Goal: Task Accomplishment & Management: Complete application form

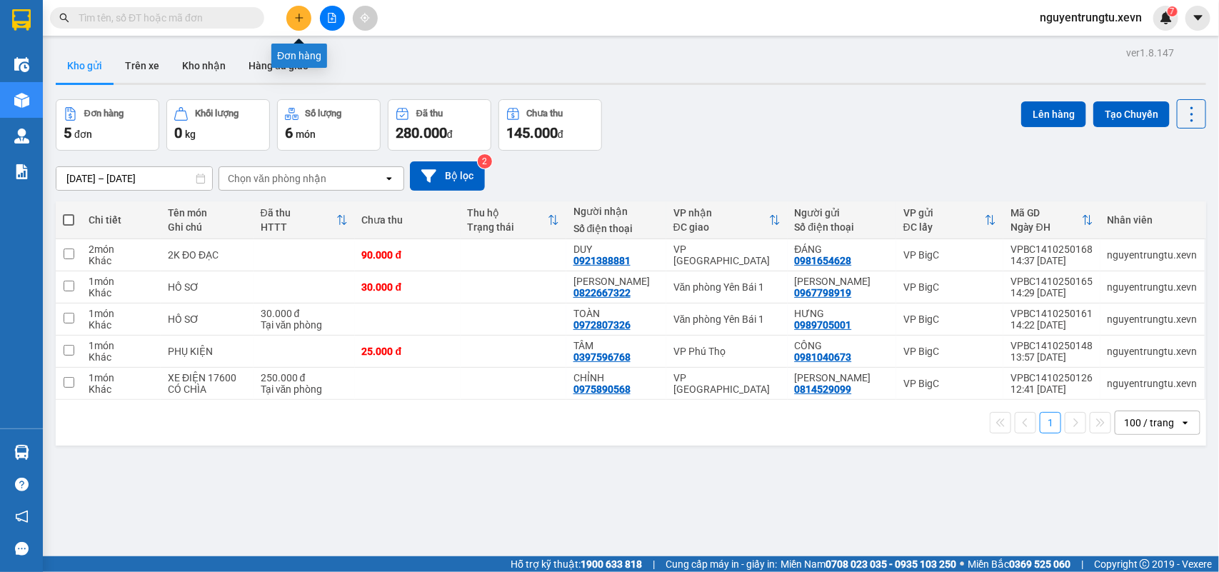
click at [304, 15] on button at bounding box center [298, 18] width 25 height 25
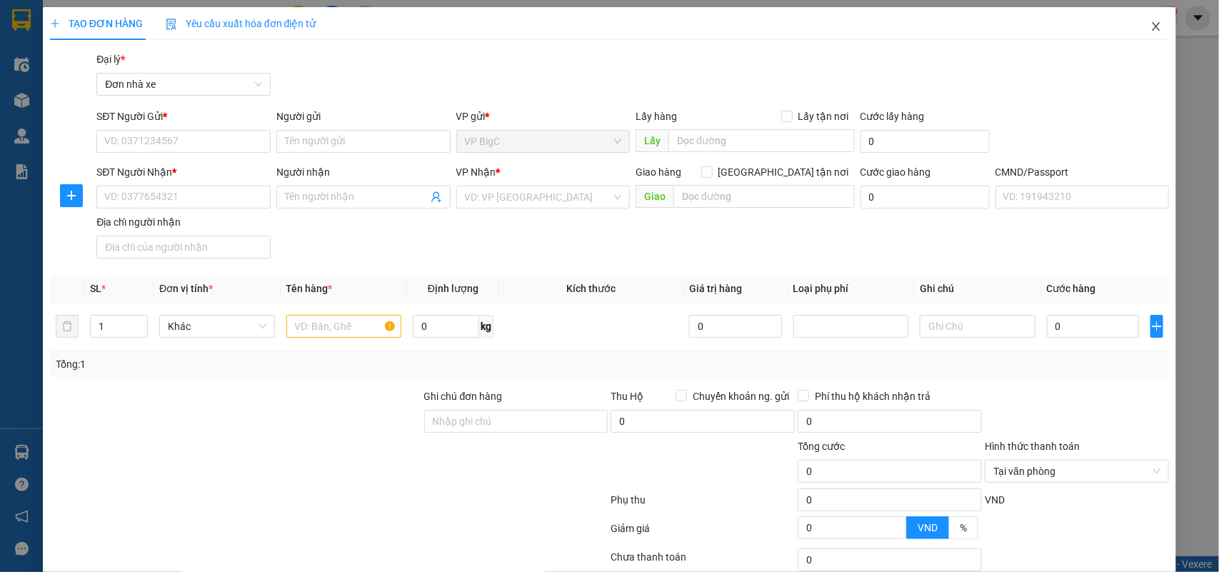
click at [1153, 26] on icon "close" at bounding box center [1157, 26] width 8 height 9
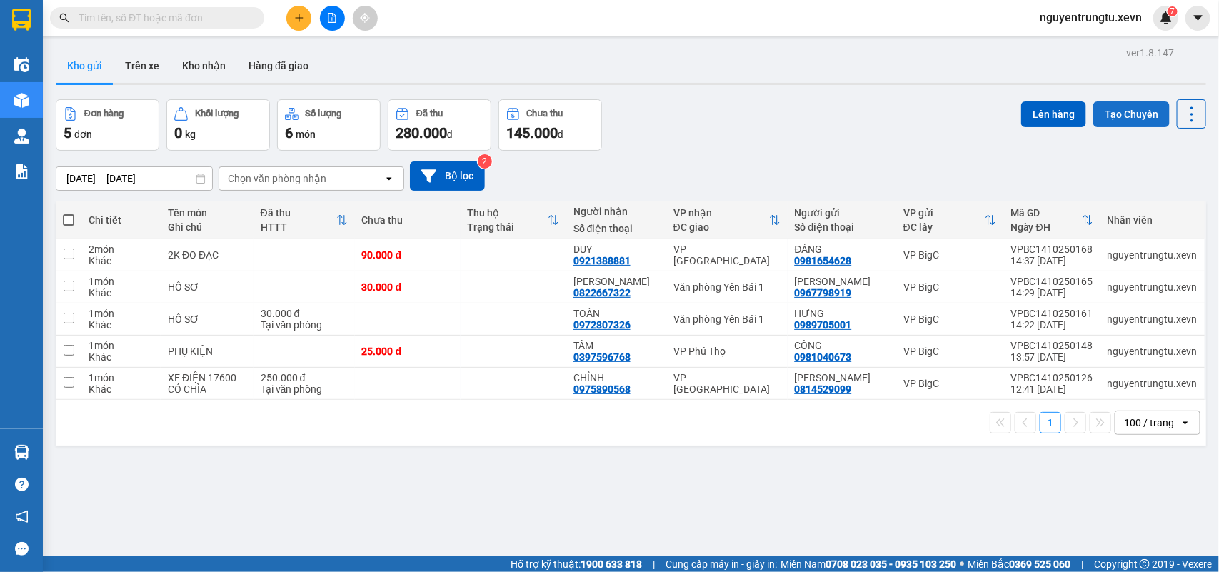
click at [1112, 116] on button "Tạo Chuyến" at bounding box center [1132, 114] width 76 height 26
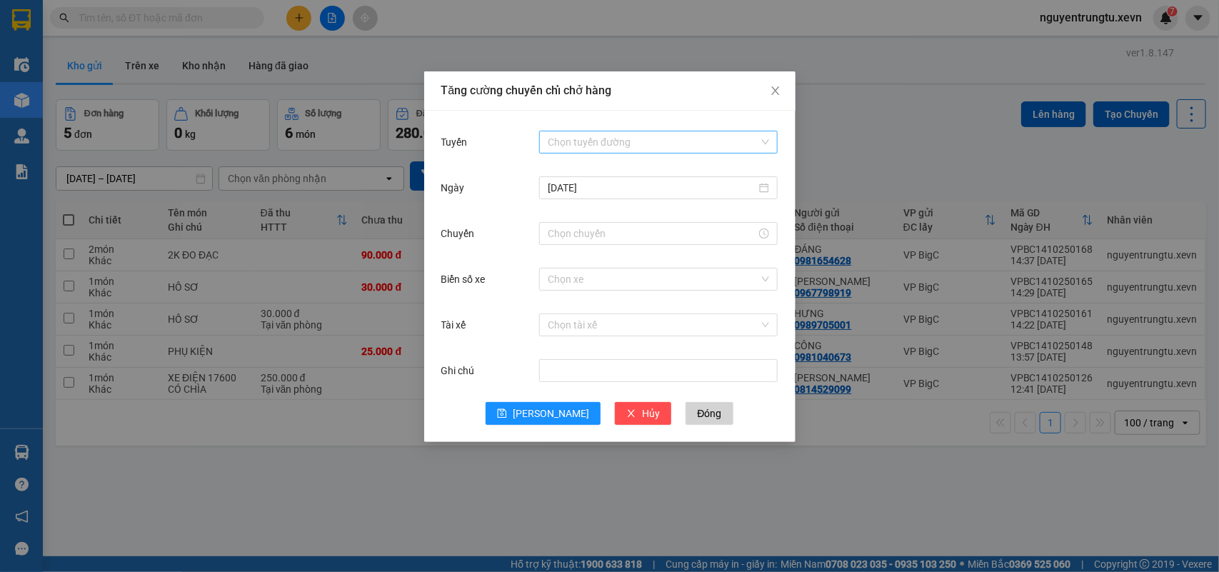
click at [641, 143] on input "Tuyến" at bounding box center [653, 141] width 211 height 21
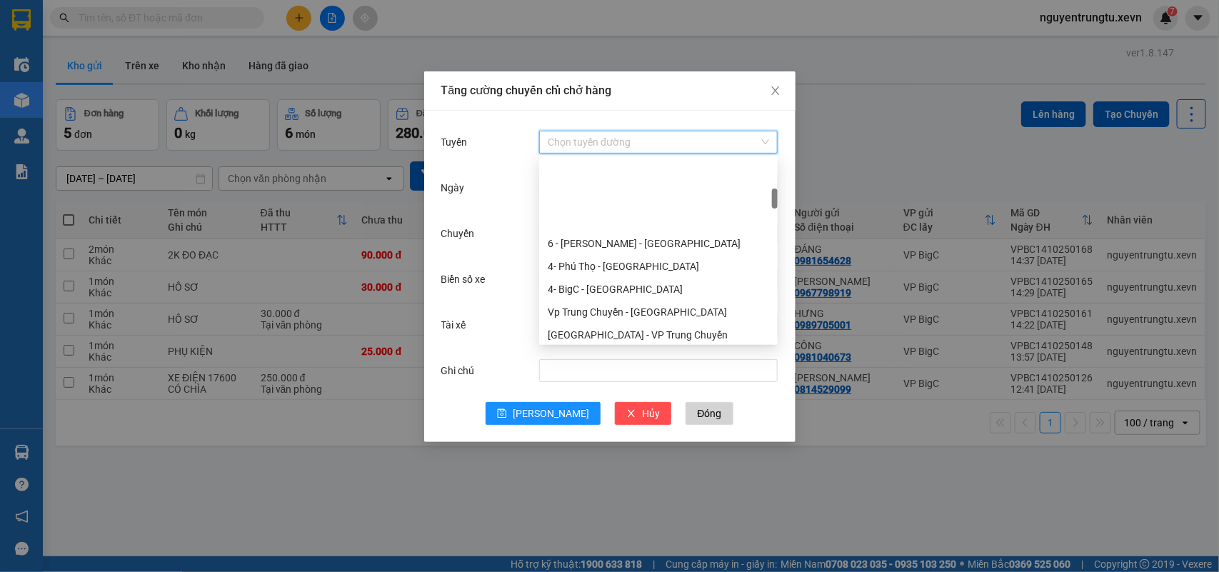
scroll to position [268, 0]
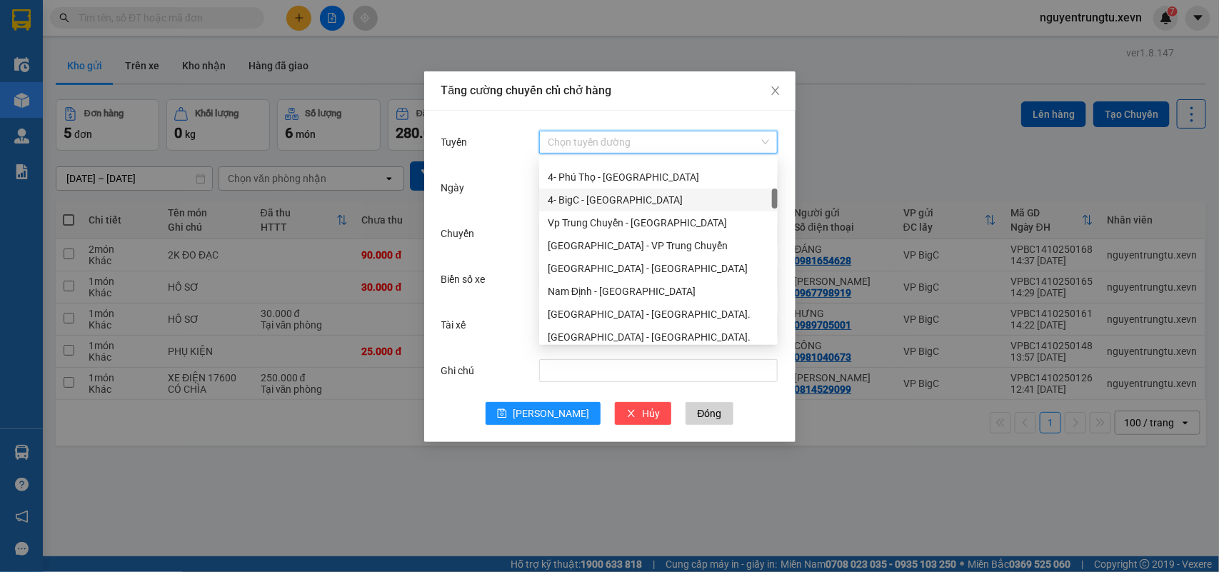
click at [622, 202] on div "4- BigC - [GEOGRAPHIC_DATA]" at bounding box center [658, 200] width 221 height 16
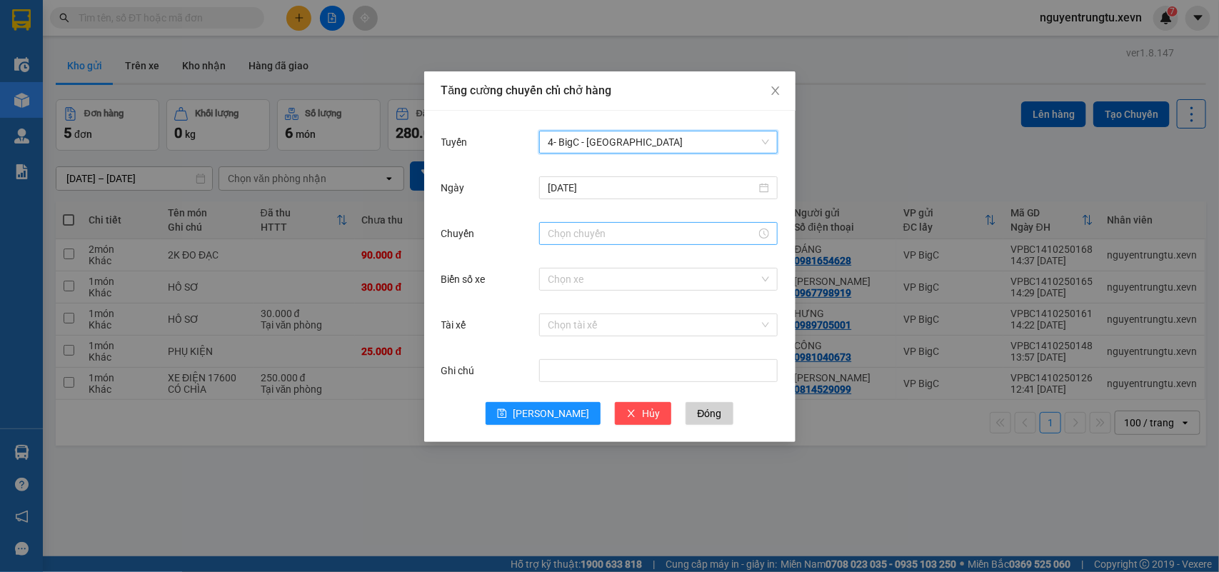
click at [590, 234] on input "Chuyến" at bounding box center [652, 234] width 209 height 16
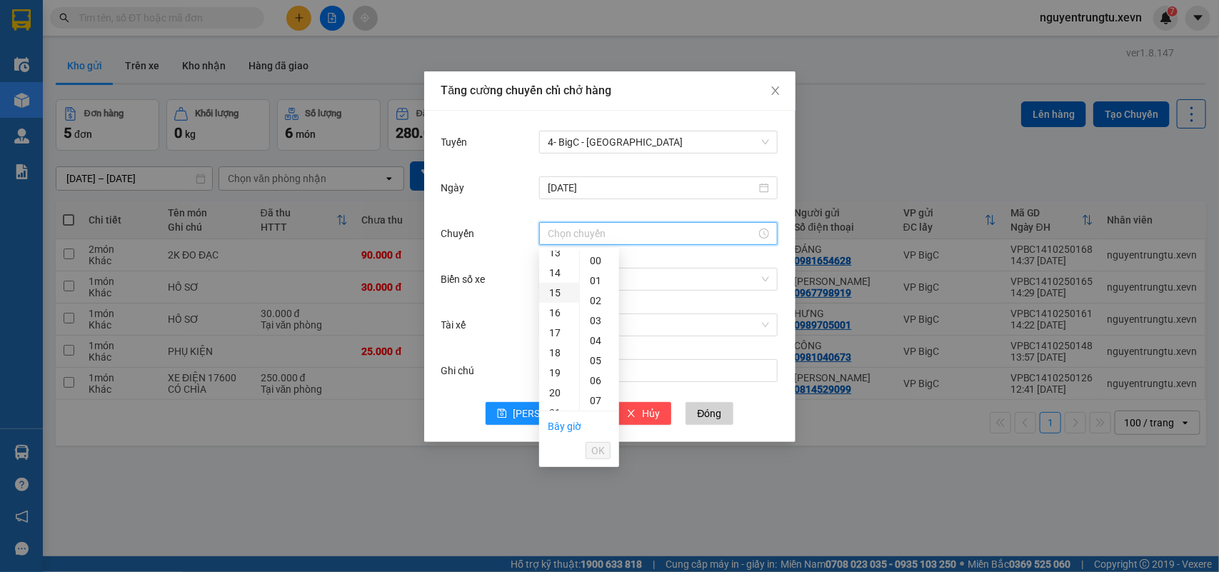
click at [556, 294] on div "15" at bounding box center [559, 293] width 40 height 20
click at [593, 358] on div "05" at bounding box center [599, 361] width 39 height 20
type input "15:05"
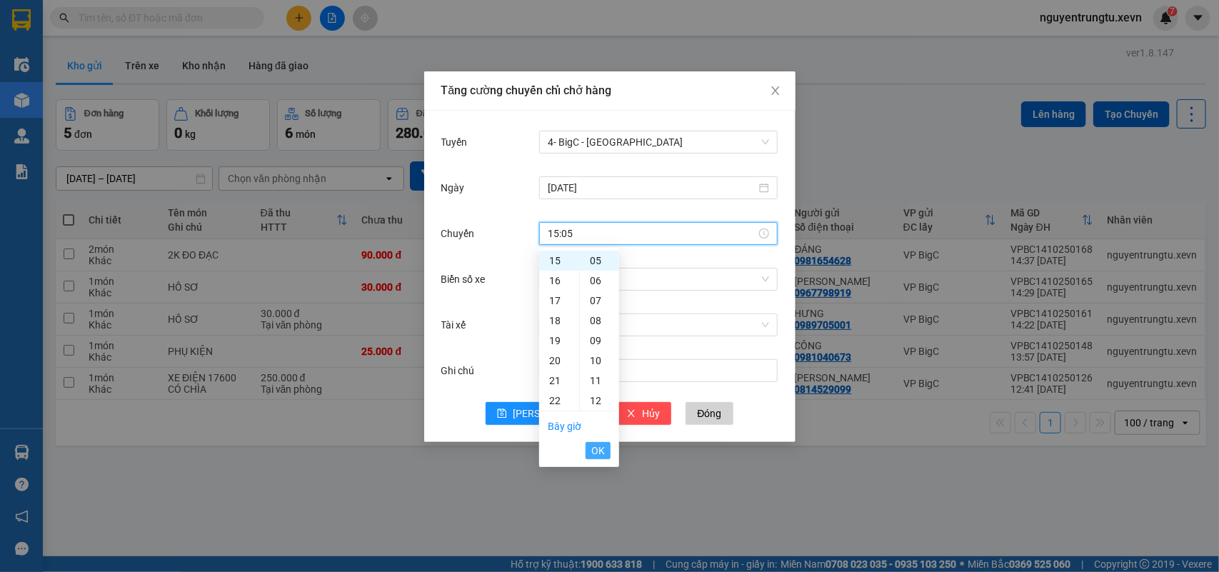
click at [602, 451] on span "OK" at bounding box center [598, 451] width 14 height 16
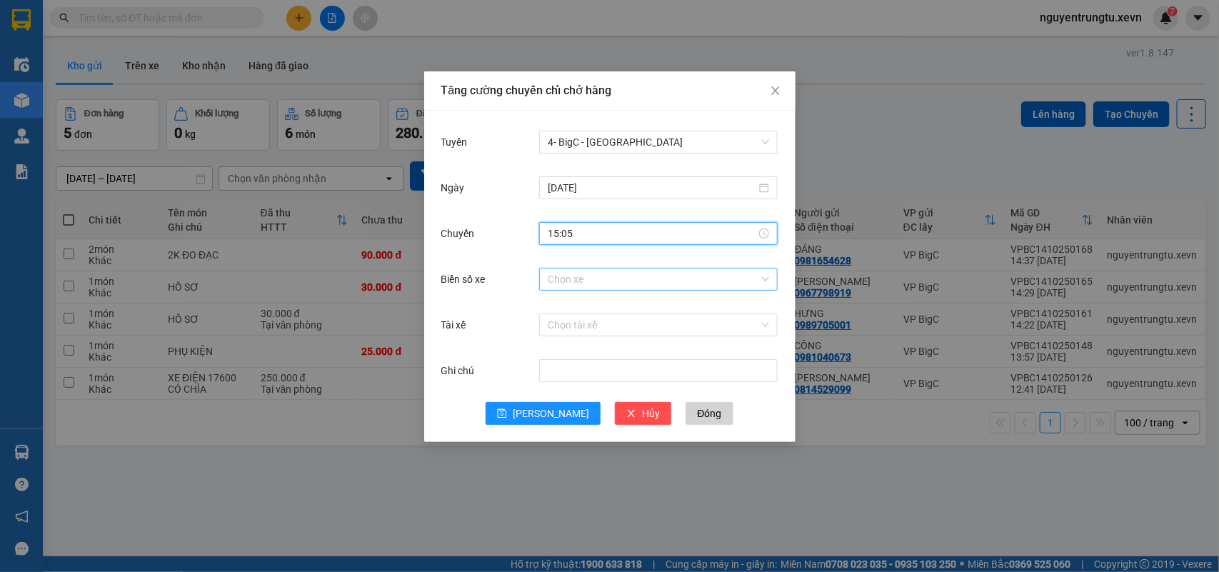
click at [677, 281] on input "Biển số xe" at bounding box center [653, 279] width 211 height 21
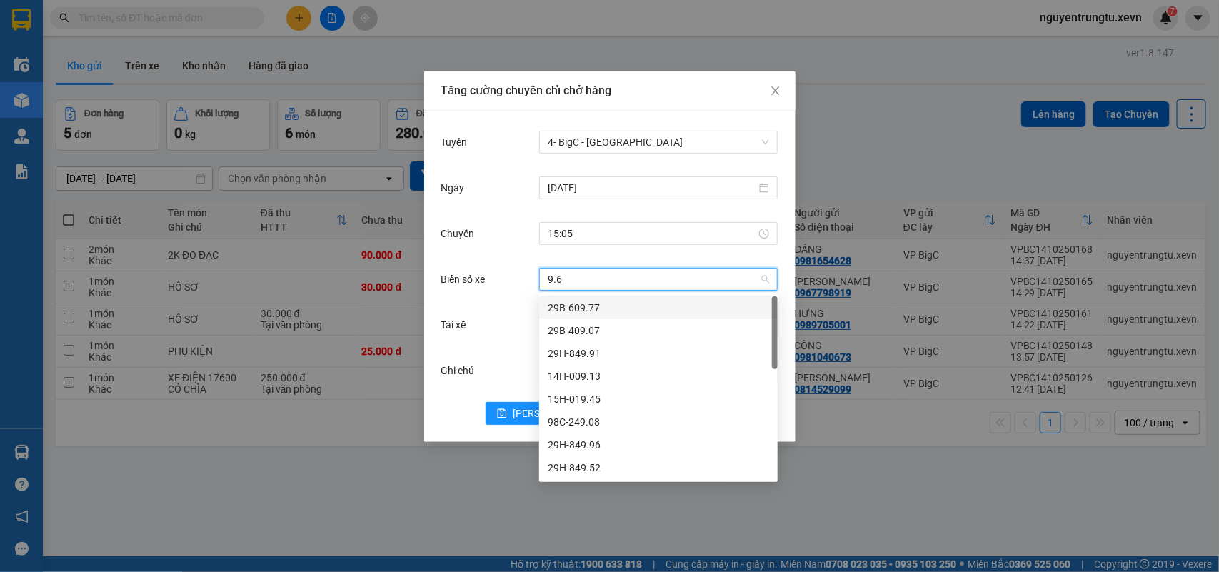
type input "9.60"
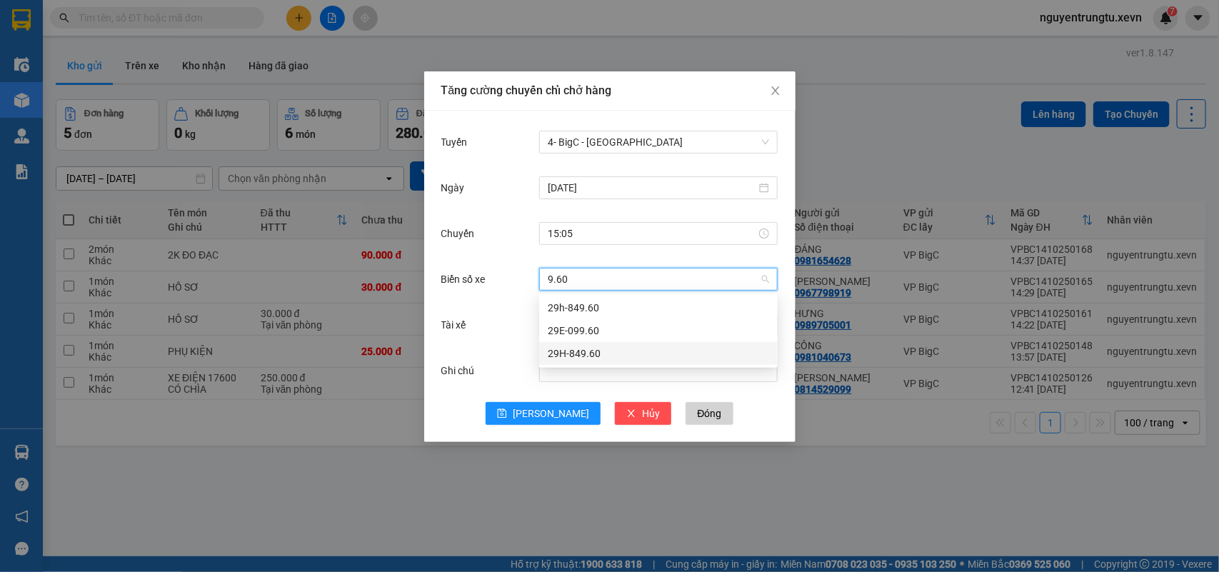
click at [593, 351] on div "29H-849.60" at bounding box center [658, 354] width 221 height 16
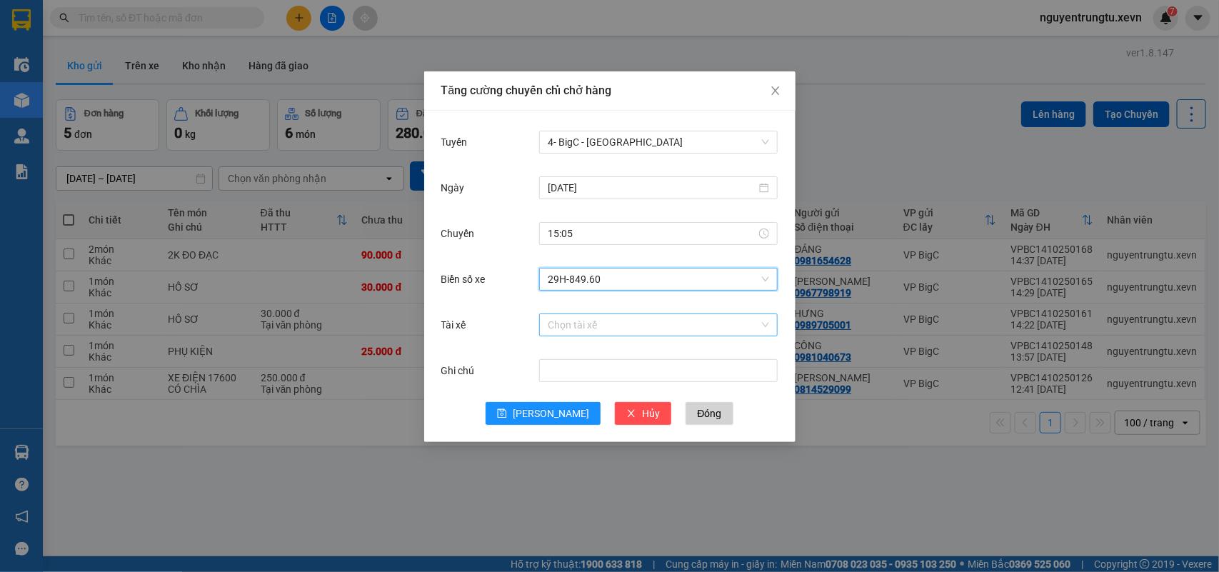
click at [605, 326] on input "Tài xế" at bounding box center [653, 324] width 211 height 21
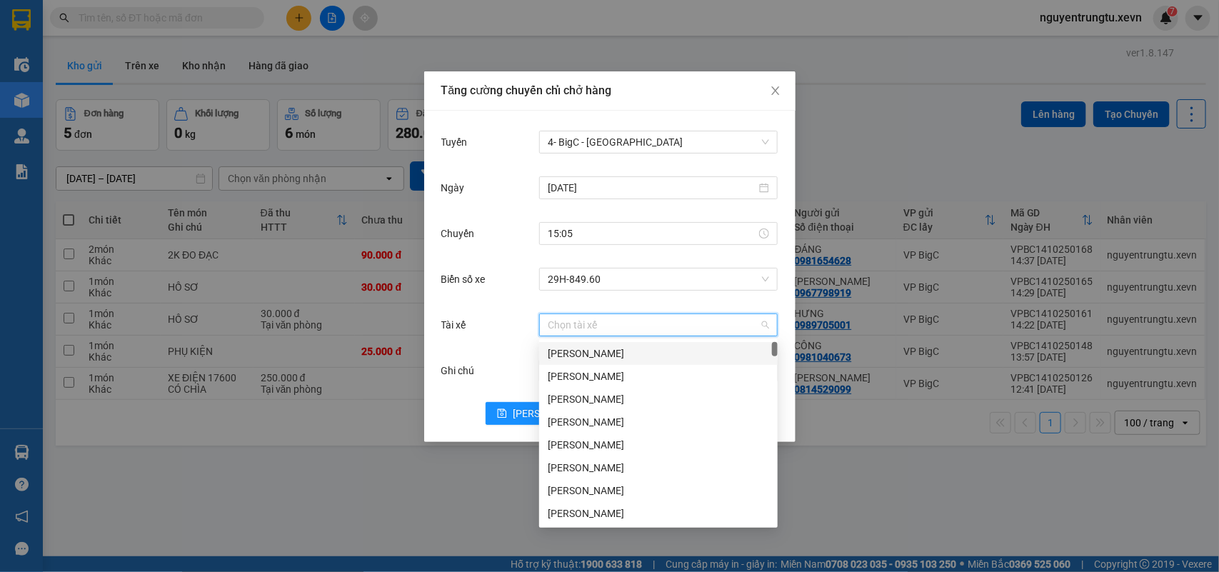
paste input "[PERSON_NAME]"
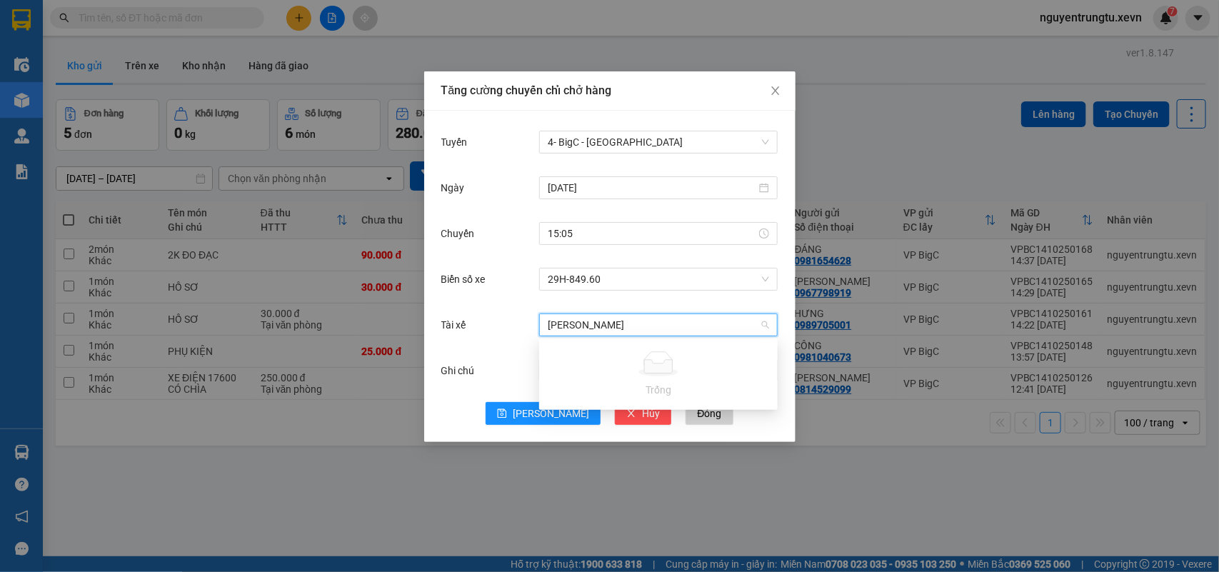
drag, startPoint x: 571, startPoint y: 326, endPoint x: 515, endPoint y: 327, distance: 56.5
click at [515, 327] on div "Tài xế [PERSON_NAME] Chọn tài xế" at bounding box center [609, 325] width 337 height 29
type input "[PERSON_NAME]"
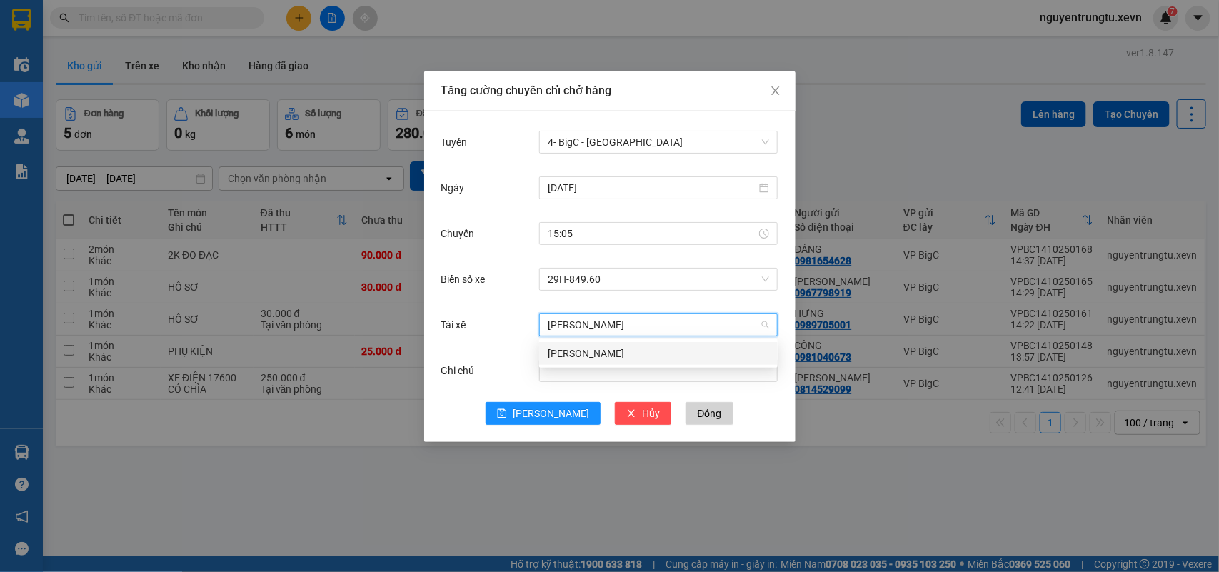
click at [579, 355] on div "[PERSON_NAME]" at bounding box center [658, 354] width 221 height 16
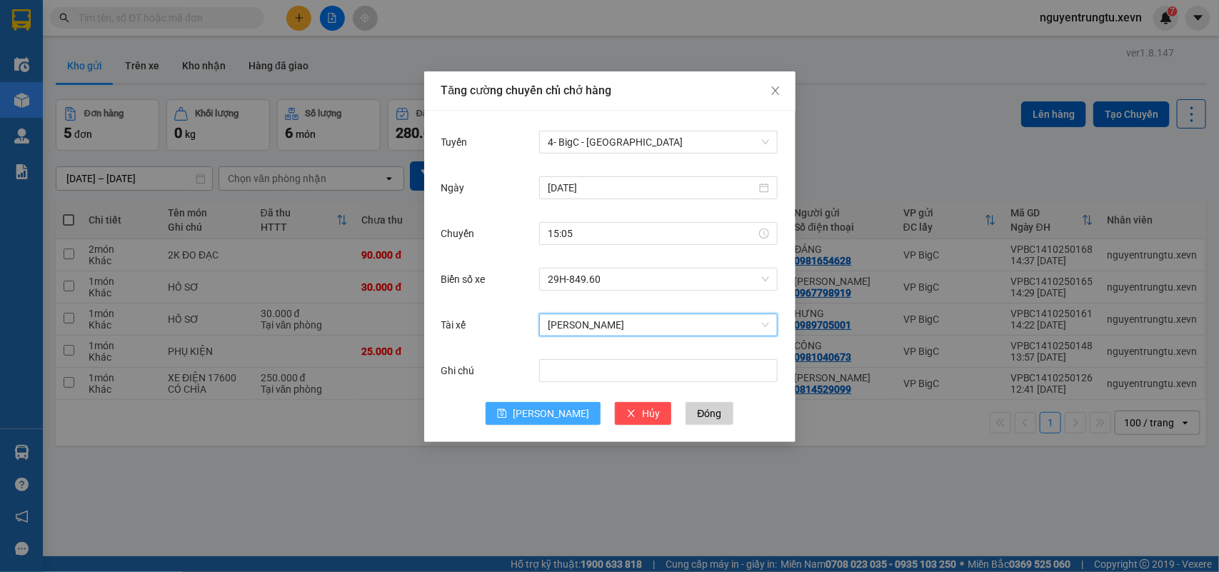
click at [543, 409] on span "[PERSON_NAME]" at bounding box center [551, 414] width 76 height 16
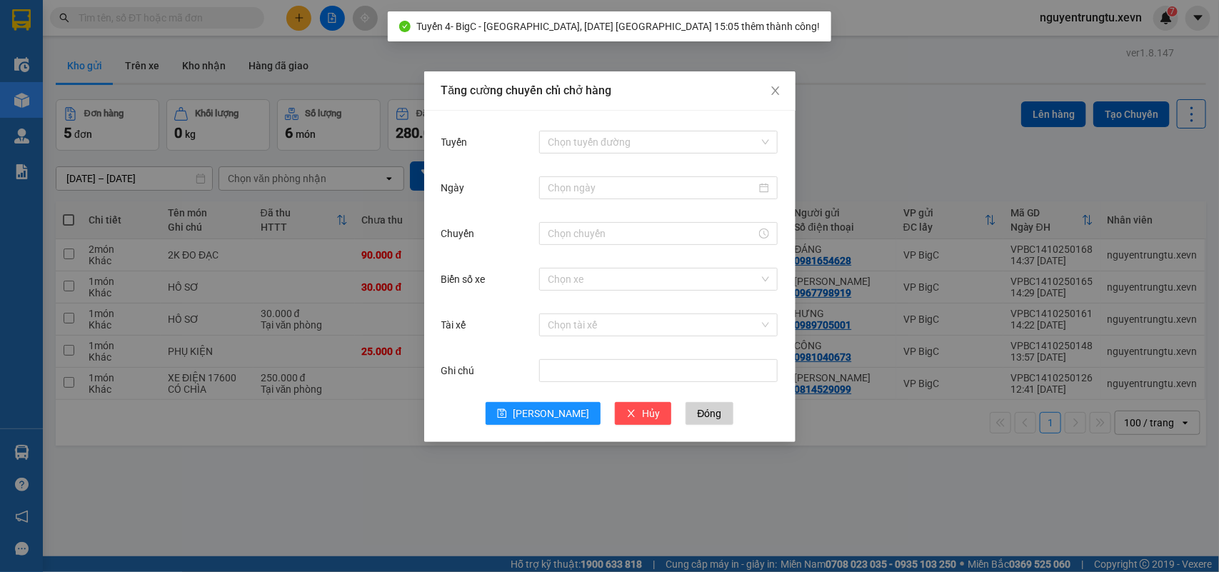
click at [980, 64] on div "Tăng cường chuyến chỉ chở hàng Tuyến Chọn tuyến đường Ngày Chuyến Biển số xe Ch…" at bounding box center [609, 286] width 1219 height 572
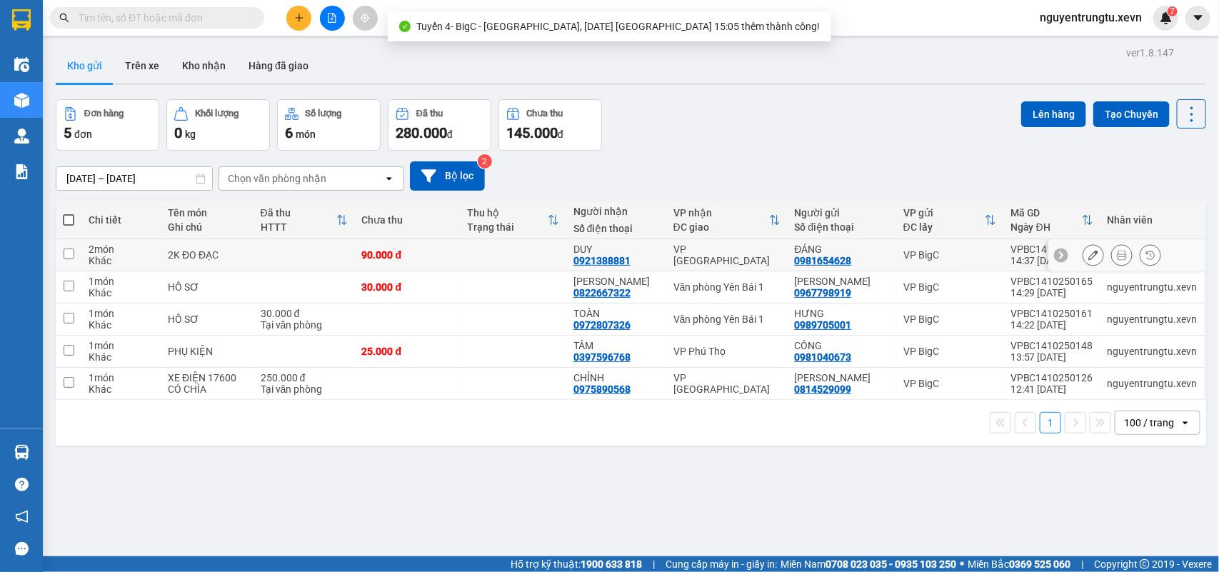
click at [514, 254] on td at bounding box center [514, 255] width 106 height 32
checkbox input "true"
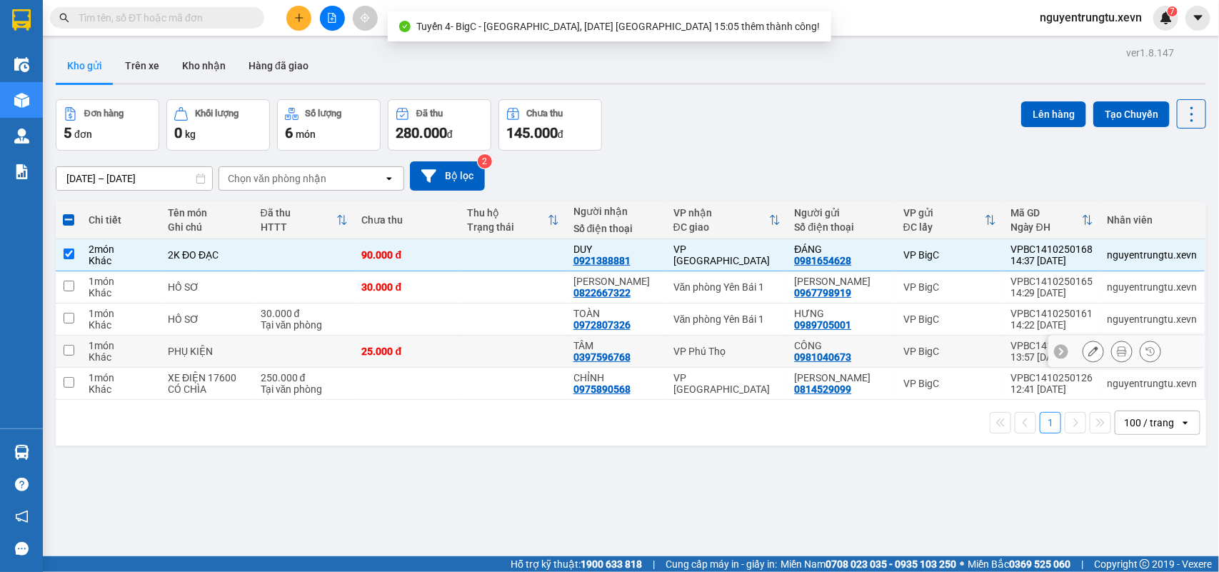
click at [536, 354] on td at bounding box center [514, 352] width 106 height 32
checkbox input "true"
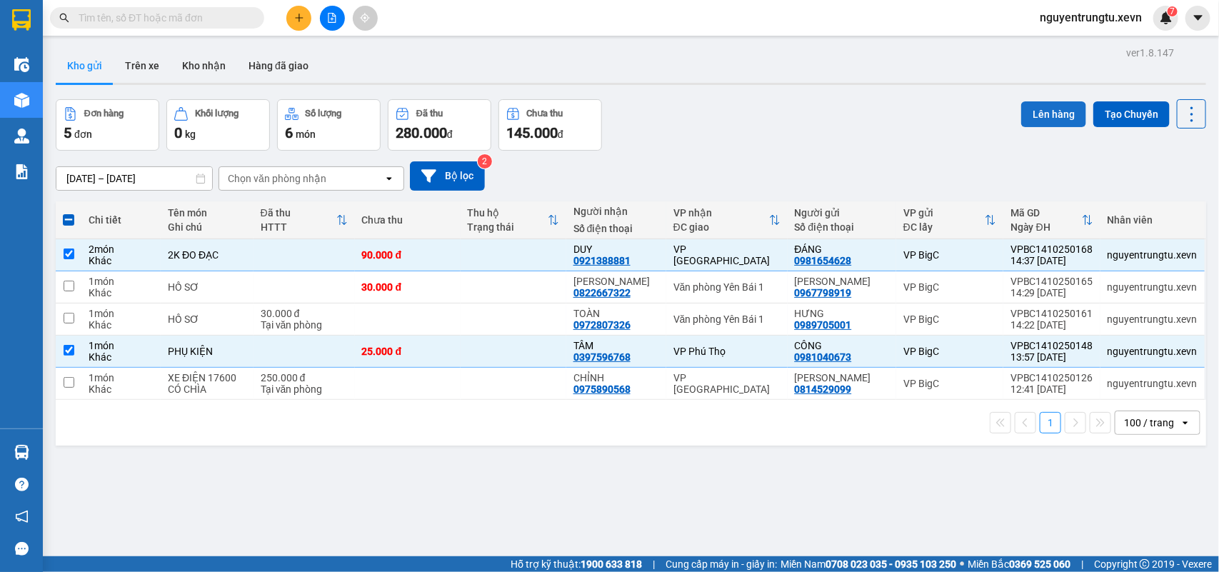
click at [1044, 111] on button "Lên hàng" at bounding box center [1054, 114] width 65 height 26
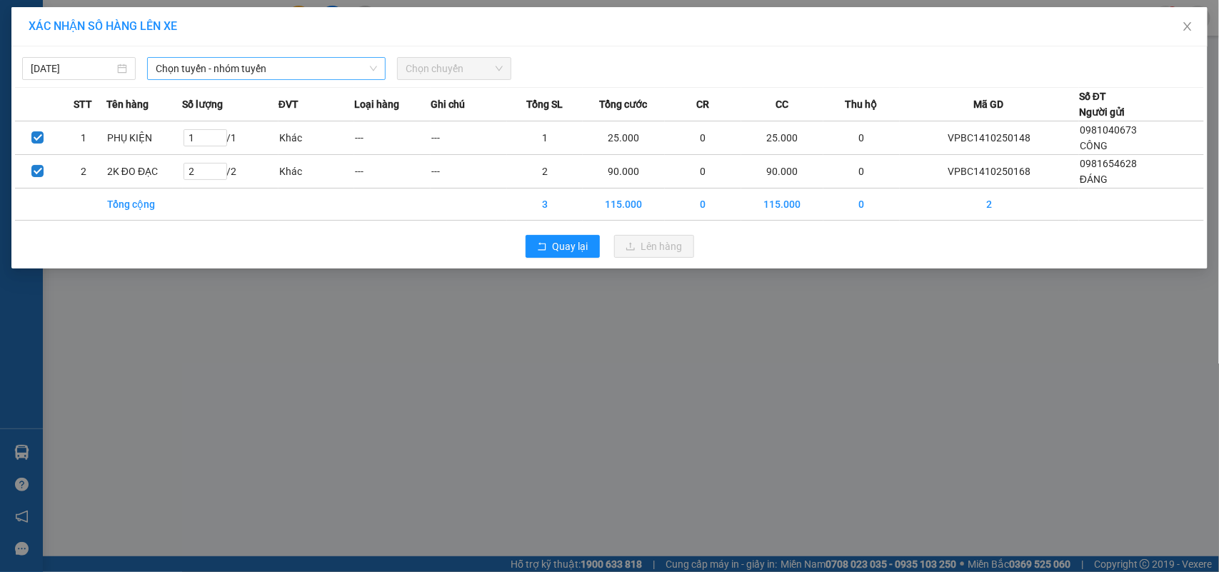
click at [221, 70] on span "Chọn tuyến - nhóm tuyến" at bounding box center [266, 68] width 221 height 21
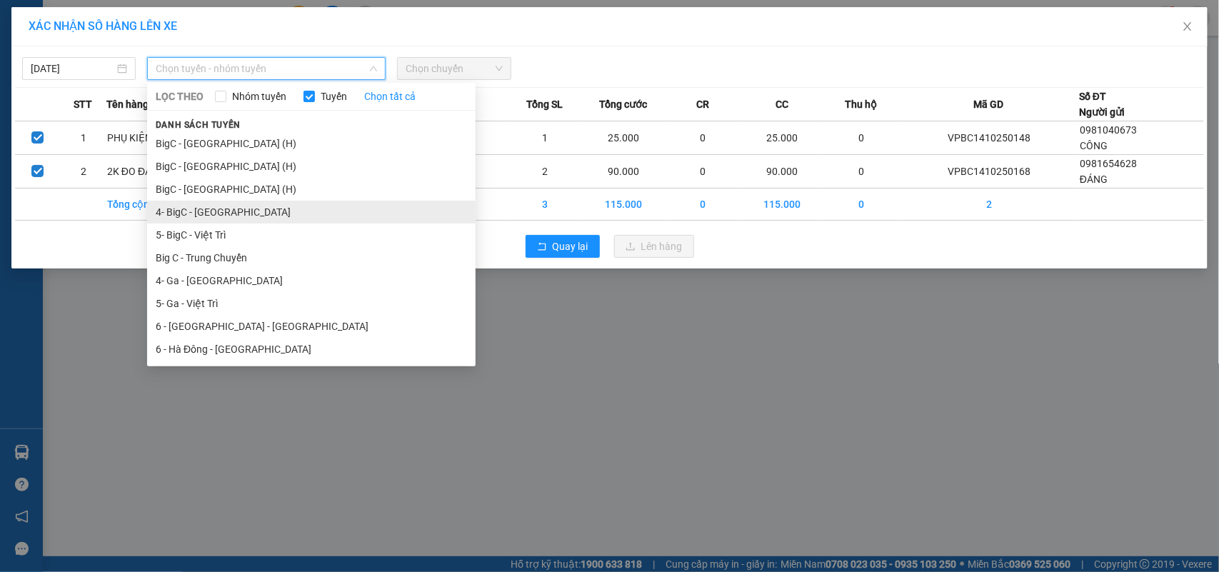
click at [233, 219] on li "4- BigC - [GEOGRAPHIC_DATA]" at bounding box center [311, 212] width 329 height 23
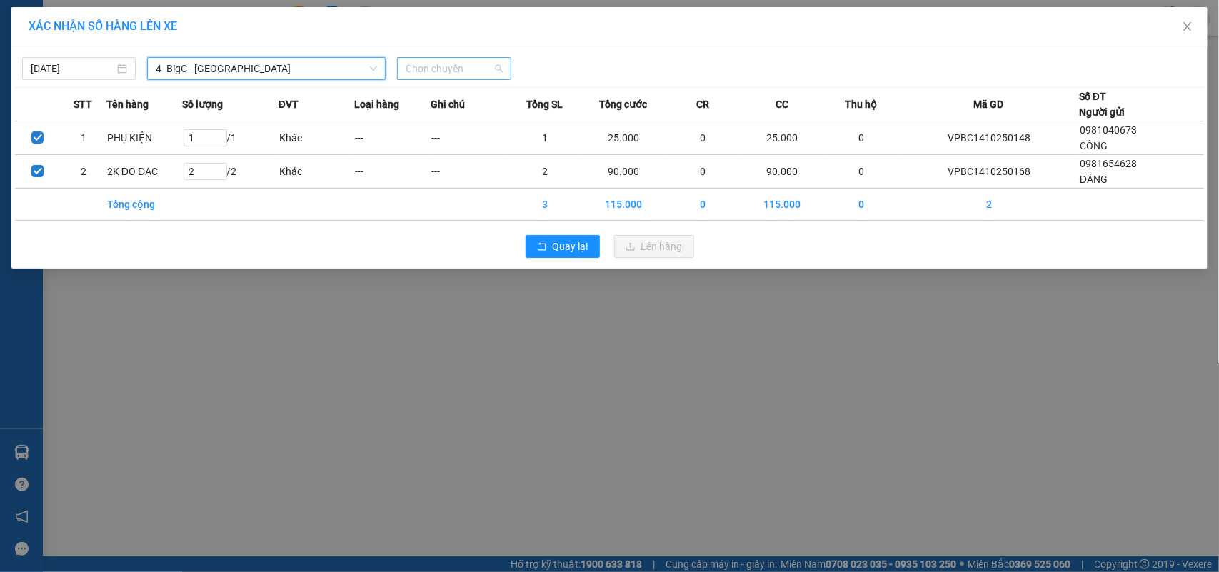
click at [454, 66] on span "Chọn chuyến" at bounding box center [454, 68] width 96 height 21
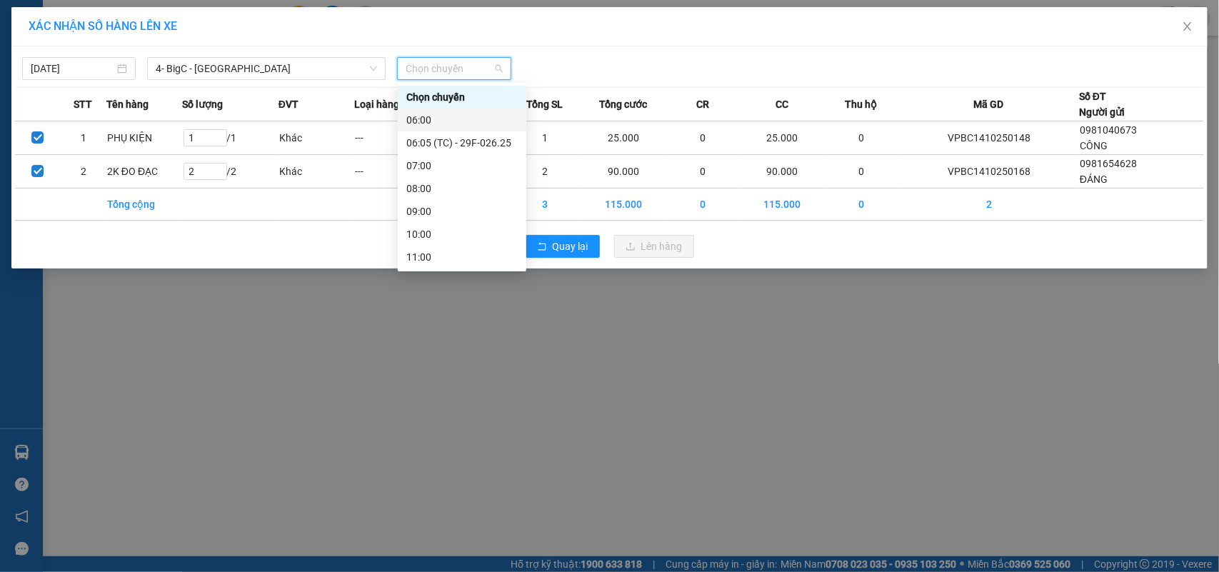
scroll to position [319, 0]
click at [490, 146] on div "15:05 (TC) - 29H-849.60" at bounding box center [461, 144] width 111 height 16
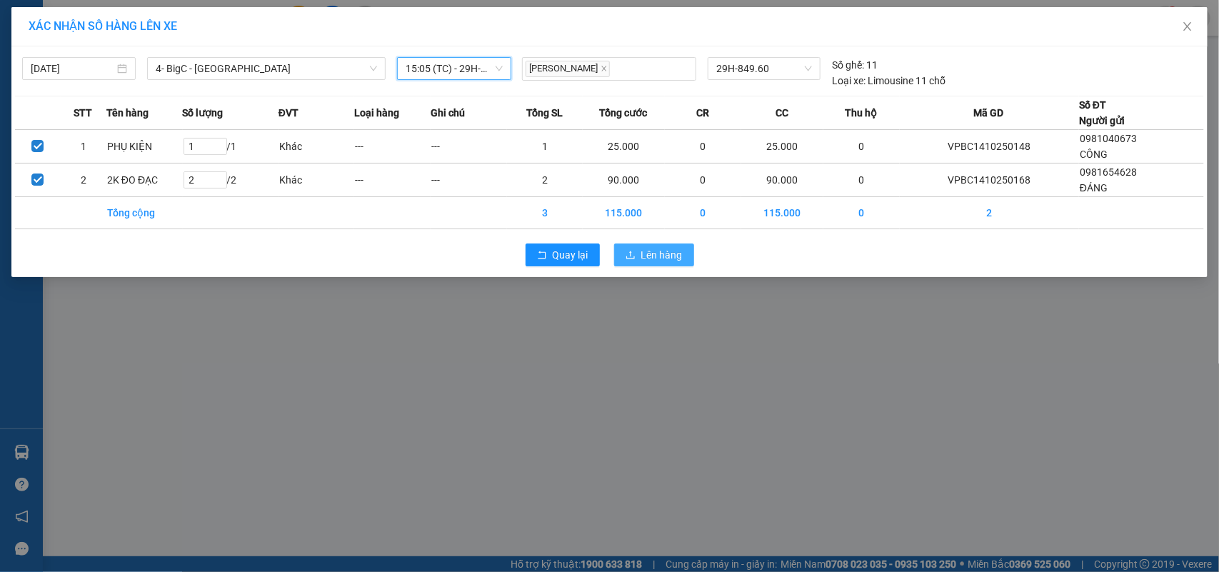
click at [673, 261] on span "Lên hàng" at bounding box center [662, 255] width 41 height 16
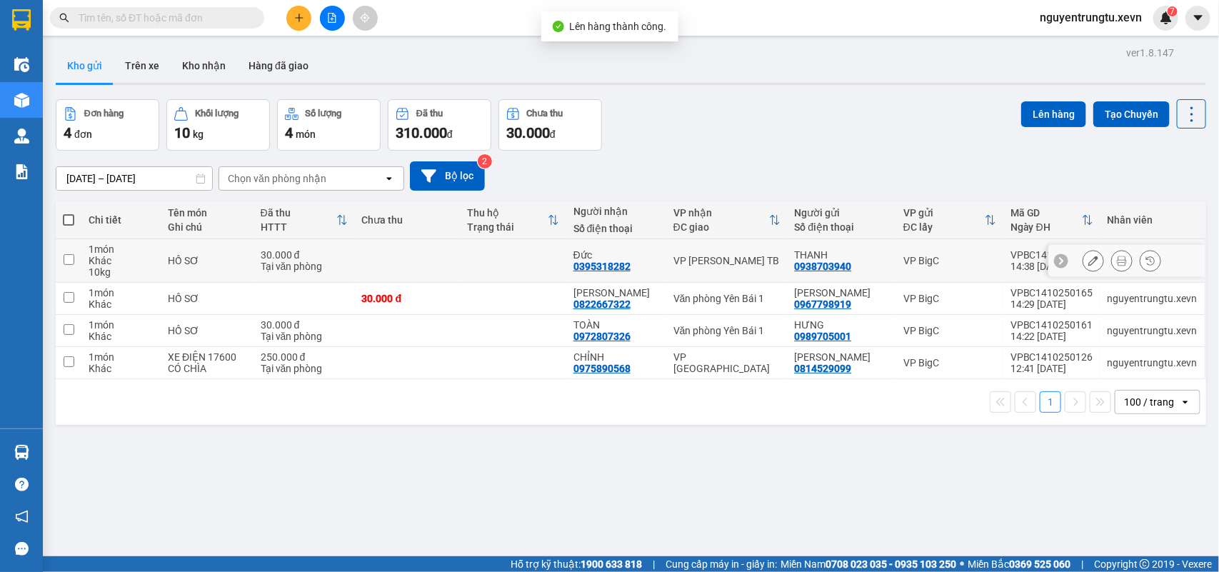
click at [449, 257] on td at bounding box center [408, 261] width 106 height 44
checkbox input "true"
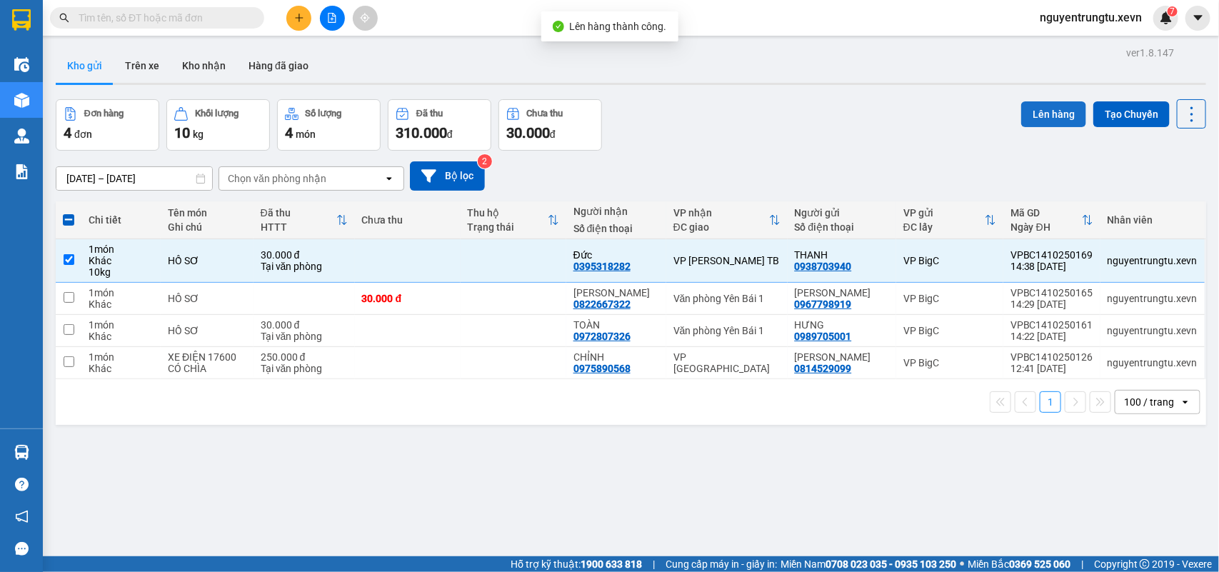
click at [1052, 111] on button "Lên hàng" at bounding box center [1054, 114] width 65 height 26
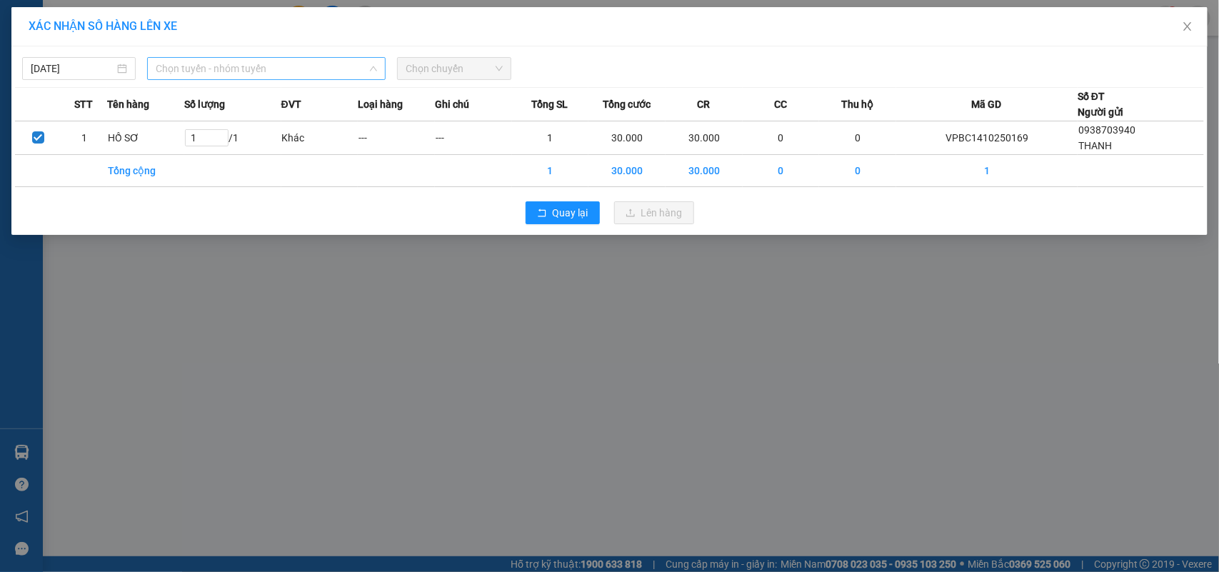
click at [327, 76] on span "Chọn tuyến - nhóm tuyến" at bounding box center [266, 68] width 221 height 21
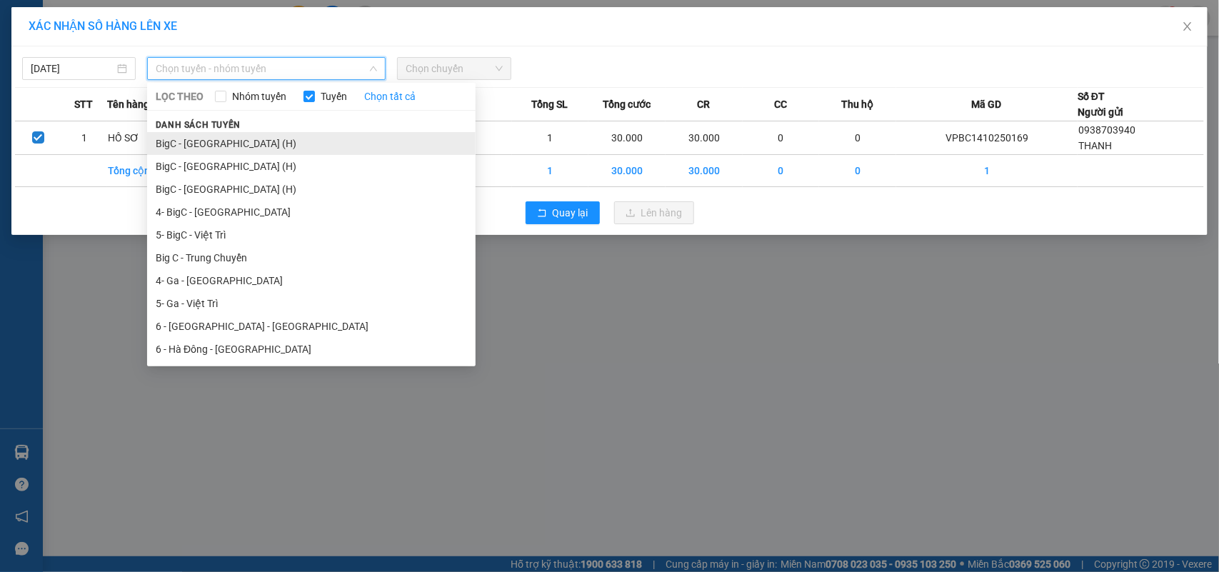
click at [225, 141] on li "BigC - [GEOGRAPHIC_DATA] (H)" at bounding box center [311, 143] width 329 height 23
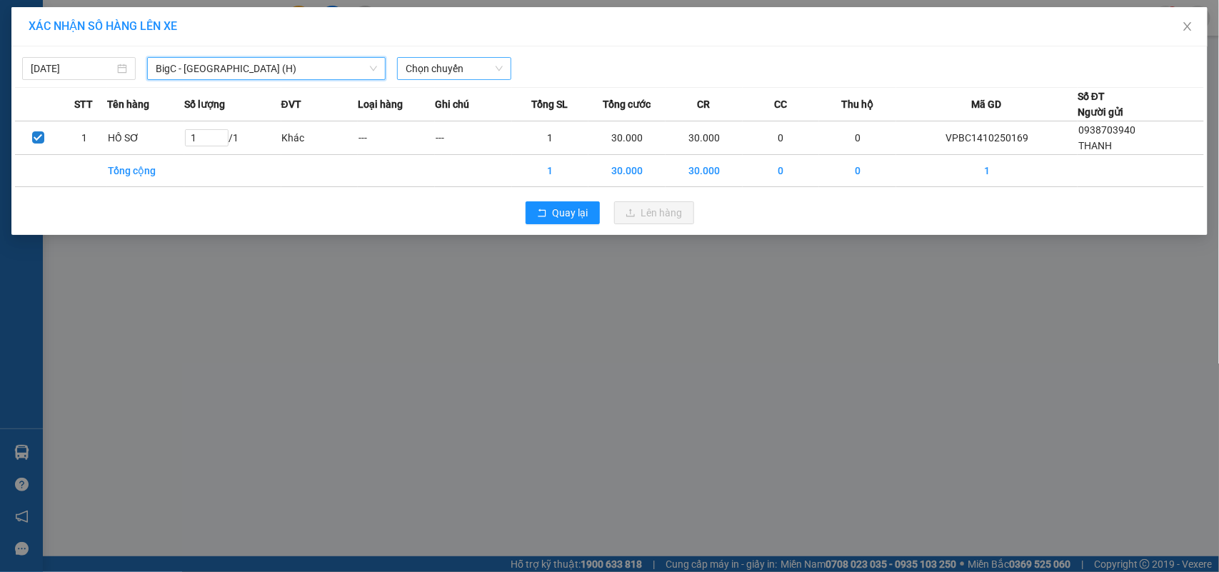
click at [430, 71] on span "Chọn chuyến" at bounding box center [454, 68] width 96 height 21
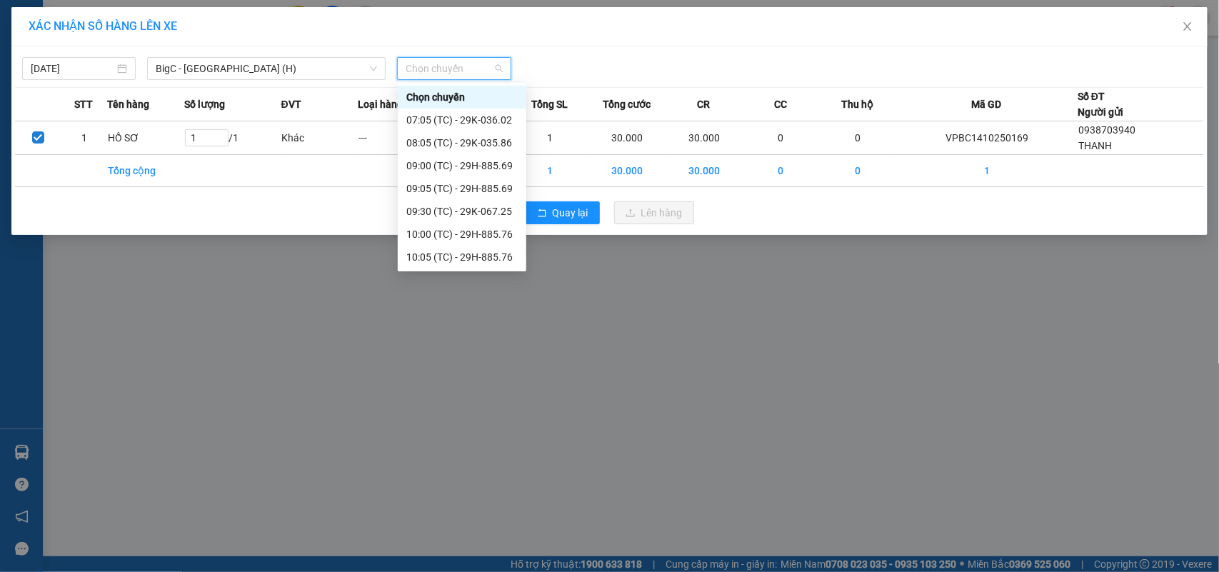
scroll to position [205, 0]
click at [469, 256] on div "15:05 (TC) - 29K-036.02" at bounding box center [461, 258] width 111 height 16
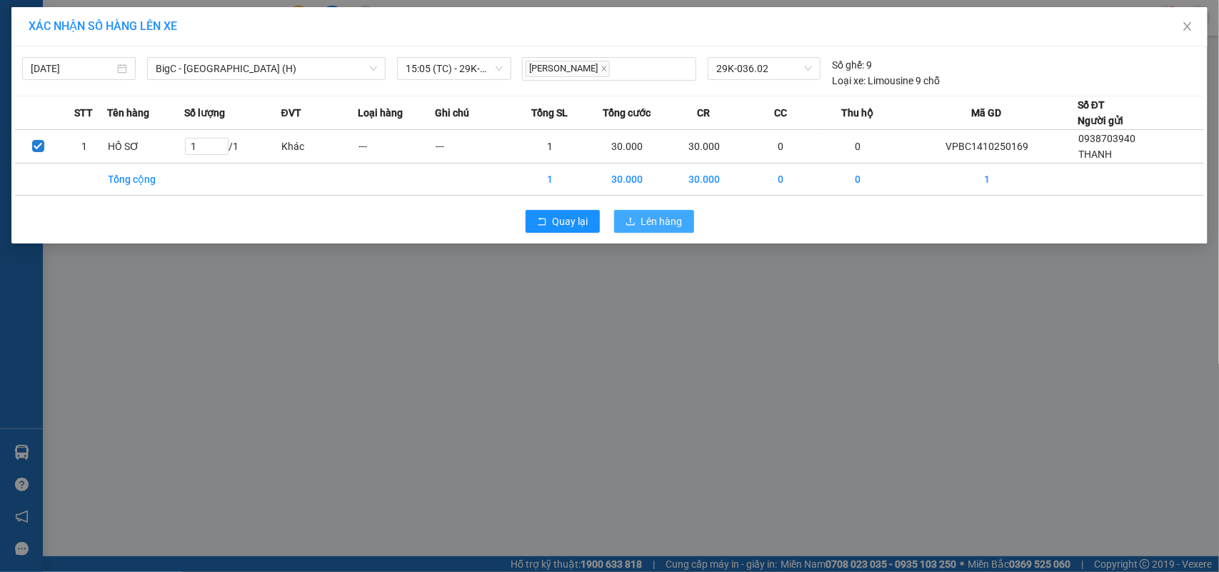
click at [661, 226] on span "Lên hàng" at bounding box center [662, 222] width 41 height 16
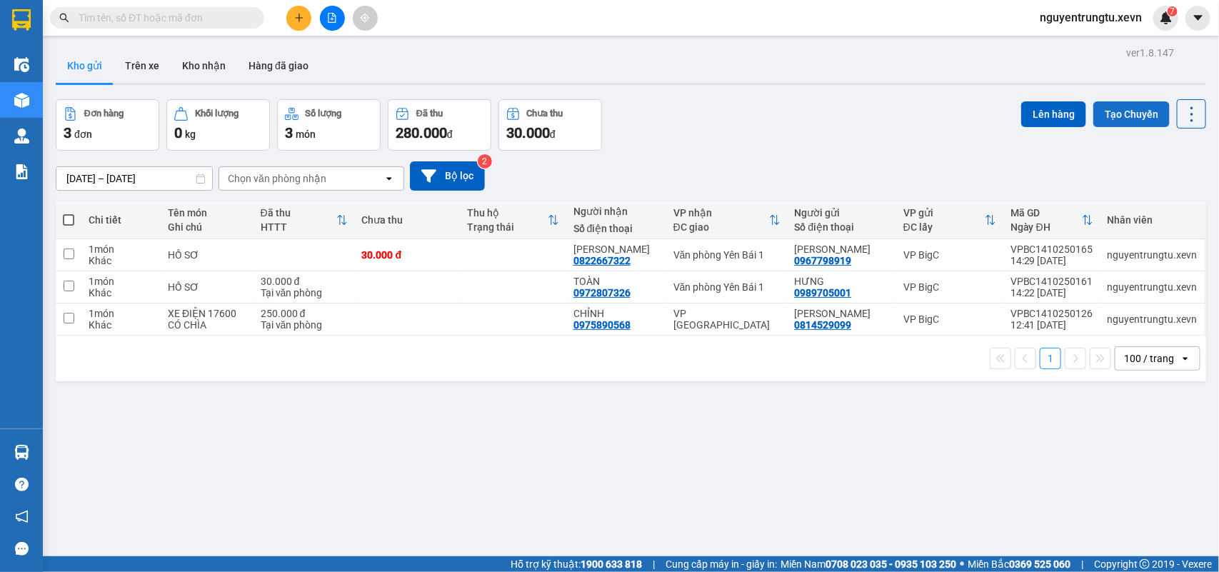
click at [1112, 115] on button "Tạo Chuyến" at bounding box center [1132, 114] width 76 height 26
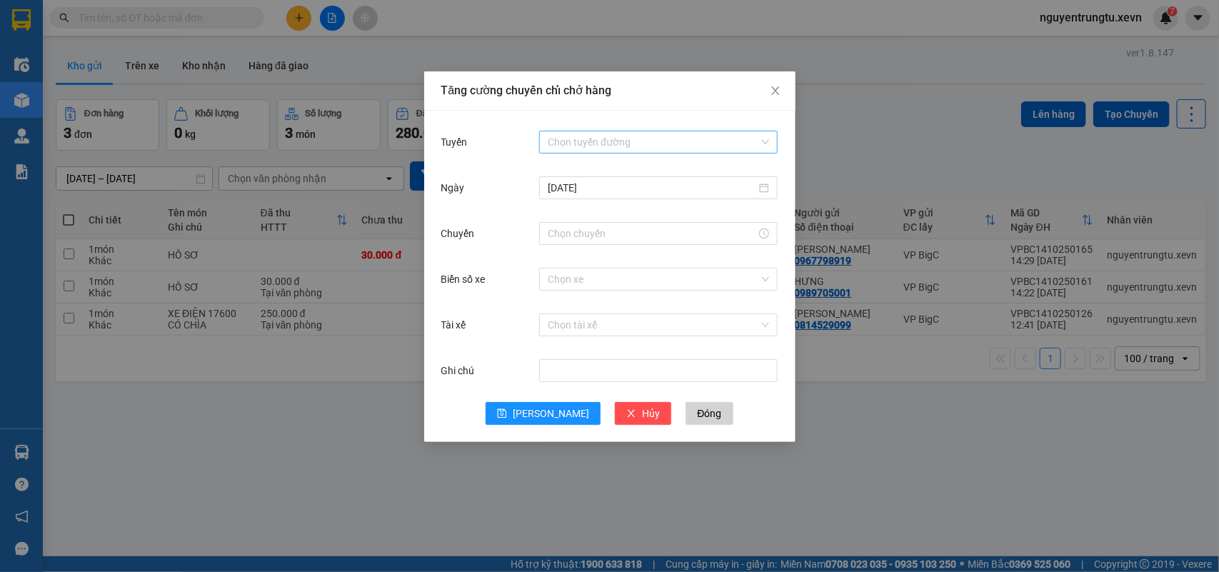
click at [595, 144] on input "Tuyến" at bounding box center [653, 141] width 211 height 21
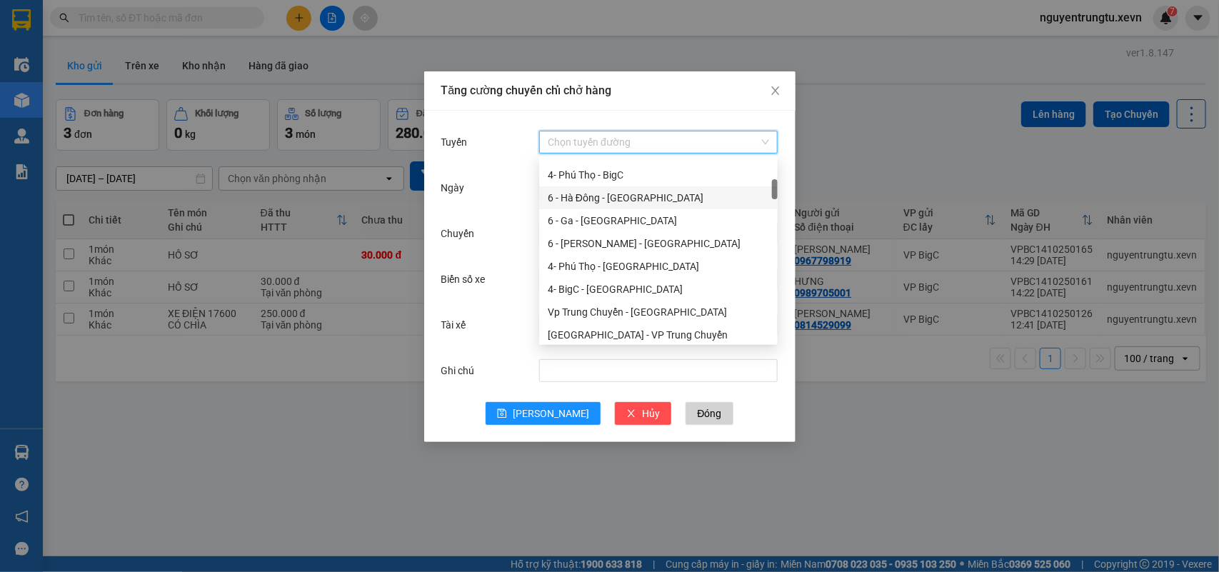
click at [643, 198] on div "6 - Hà Đông - [GEOGRAPHIC_DATA]" at bounding box center [658, 198] width 221 height 16
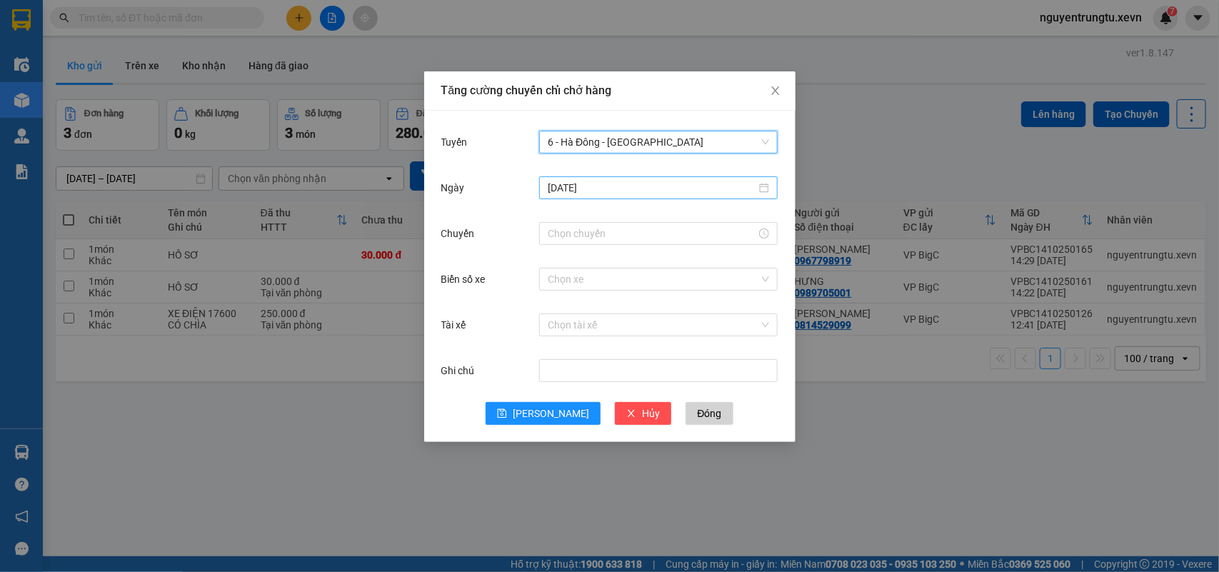
click at [652, 184] on input "[DATE]" at bounding box center [652, 188] width 209 height 16
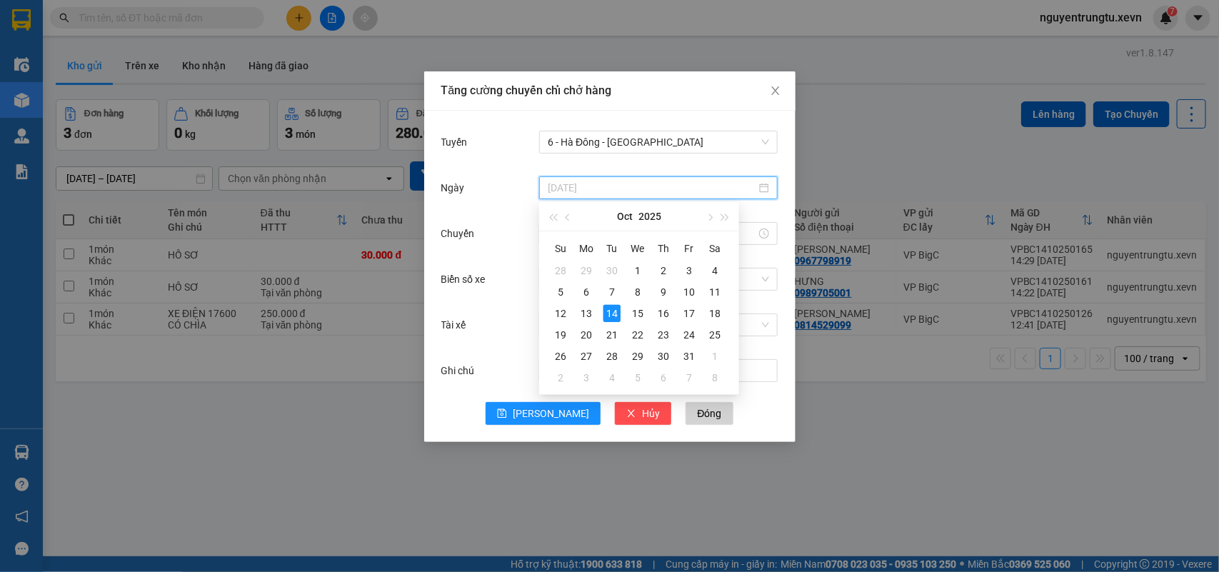
type input "[DATE]"
click at [609, 313] on div "14" at bounding box center [612, 313] width 17 height 17
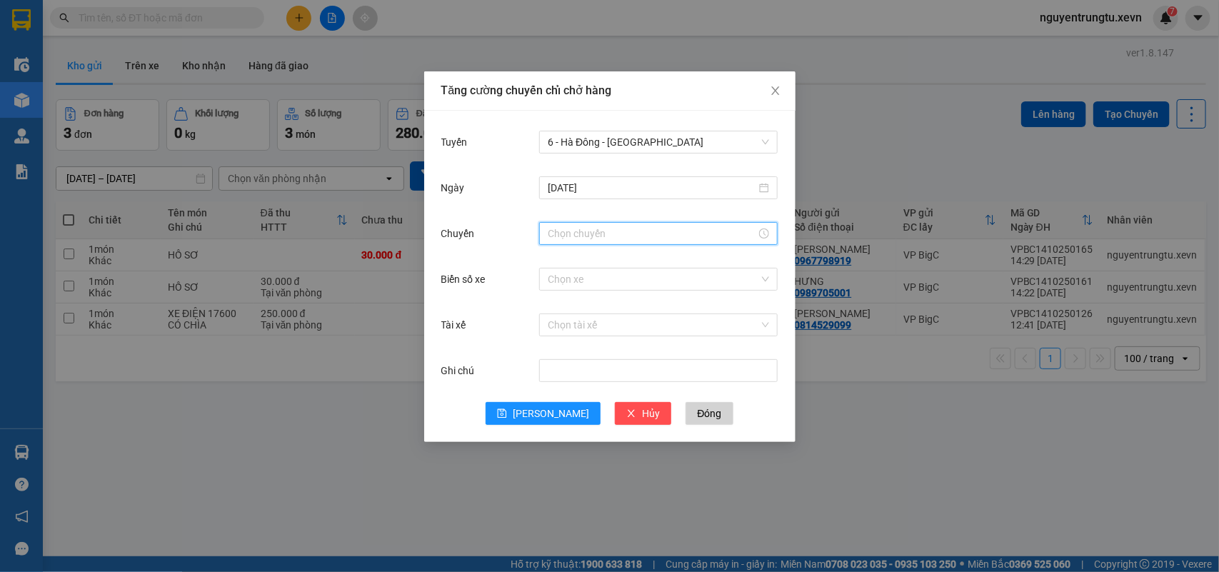
click at [584, 234] on input "Chuyến" at bounding box center [652, 234] width 209 height 16
click at [552, 382] on div "15" at bounding box center [559, 382] width 40 height 20
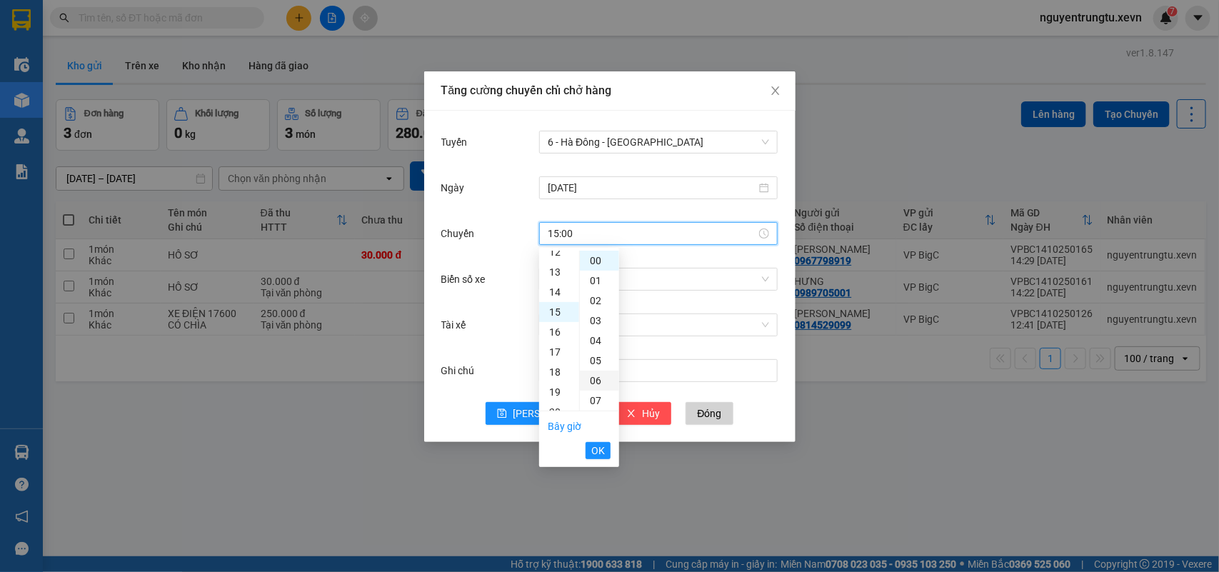
scroll to position [300, 0]
click at [591, 359] on div "05" at bounding box center [599, 361] width 39 height 20
type input "15:05"
click at [594, 450] on span "OK" at bounding box center [598, 451] width 14 height 16
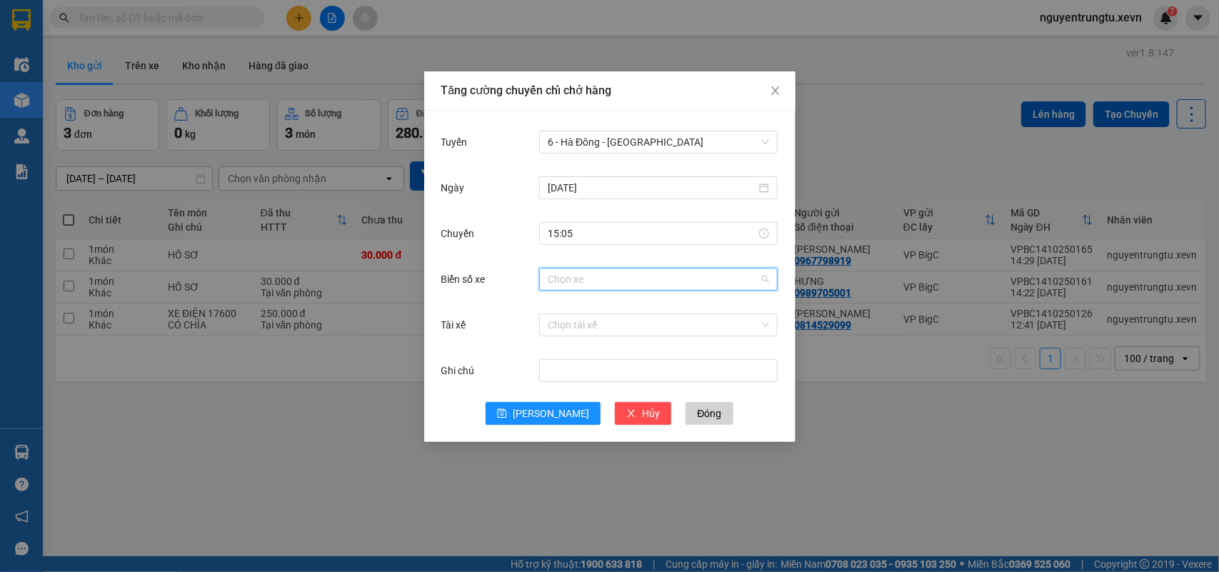
click at [662, 284] on input "Biển số xe" at bounding box center [653, 279] width 211 height 21
type input "1.12"
click at [637, 301] on div "29F-051.12" at bounding box center [658, 308] width 221 height 16
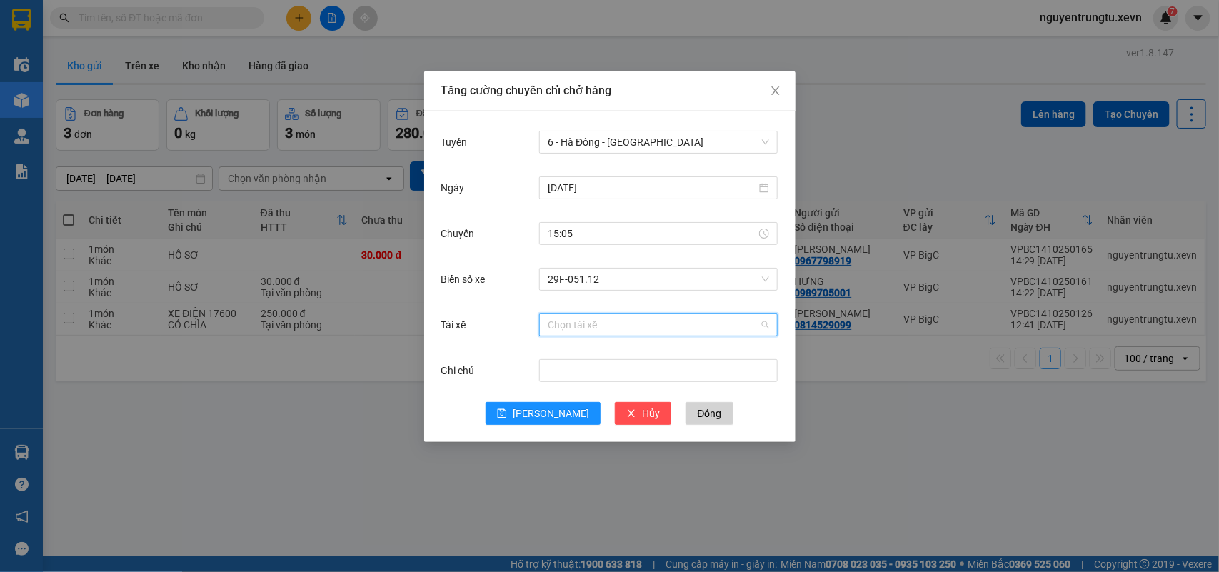
click at [608, 334] on input "Tài xế" at bounding box center [653, 324] width 211 height 21
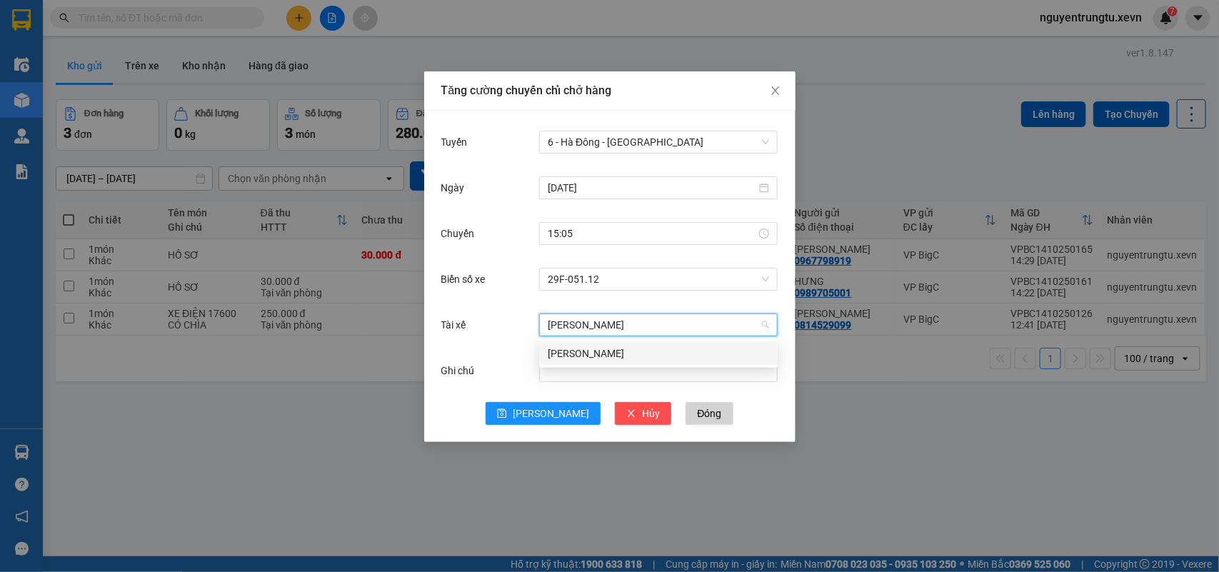
type input "[PERSON_NAME]"
drag, startPoint x: 607, startPoint y: 351, endPoint x: 549, endPoint y: 408, distance: 81.3
click at [607, 352] on div "[PERSON_NAME]" at bounding box center [658, 354] width 221 height 16
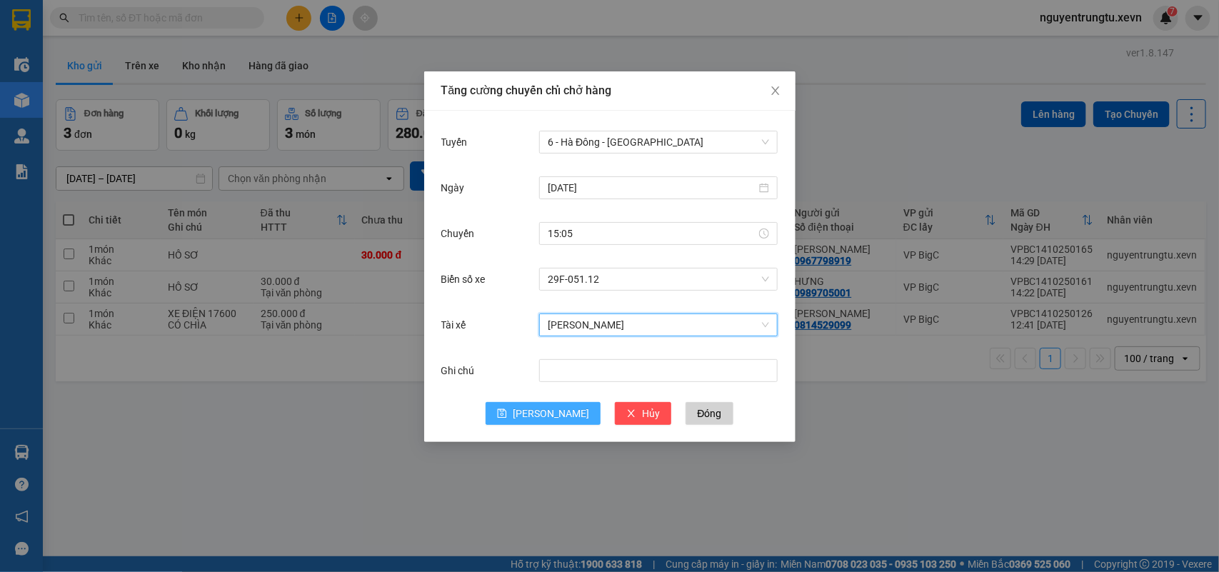
click at [507, 416] on icon "save" at bounding box center [502, 414] width 10 height 10
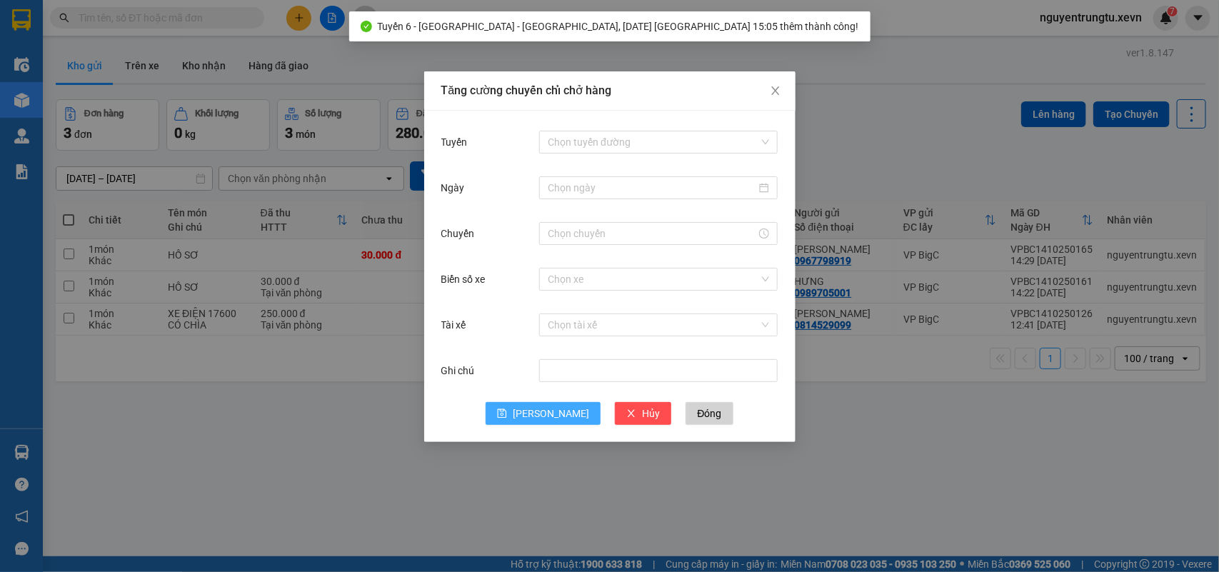
click at [925, 44] on div "Tăng cường chuyến chỉ chở hàng Tuyến Chọn tuyến đường Ngày Chuyến Biển số xe Ch…" at bounding box center [609, 286] width 1219 height 572
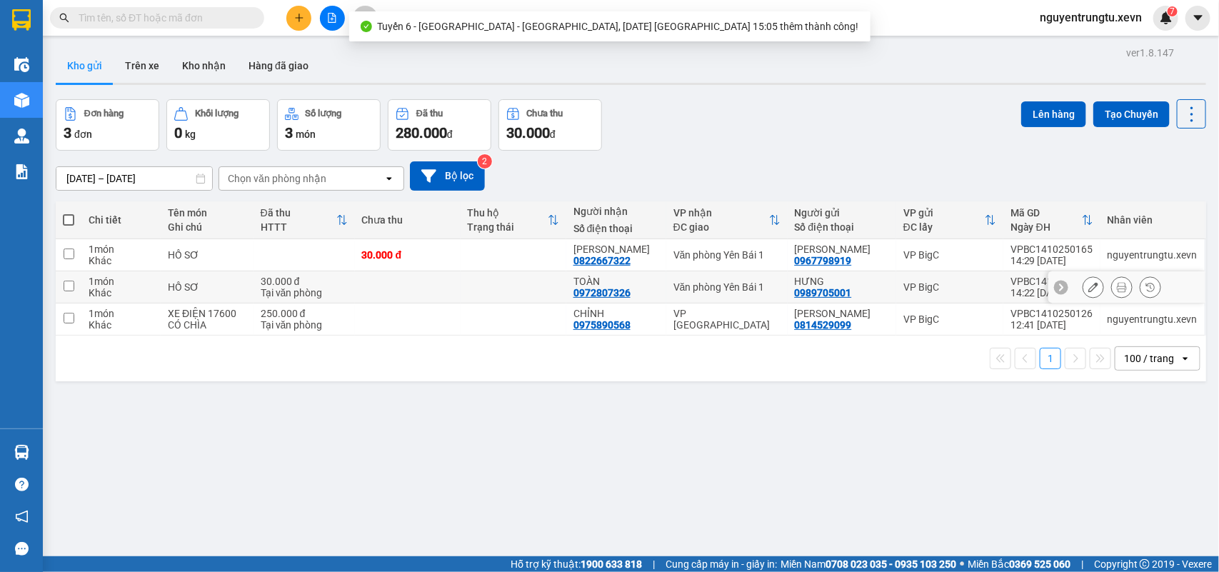
click at [773, 286] on div "Văn phòng Yên Bái 1" at bounding box center [727, 286] width 107 height 11
checkbox input "true"
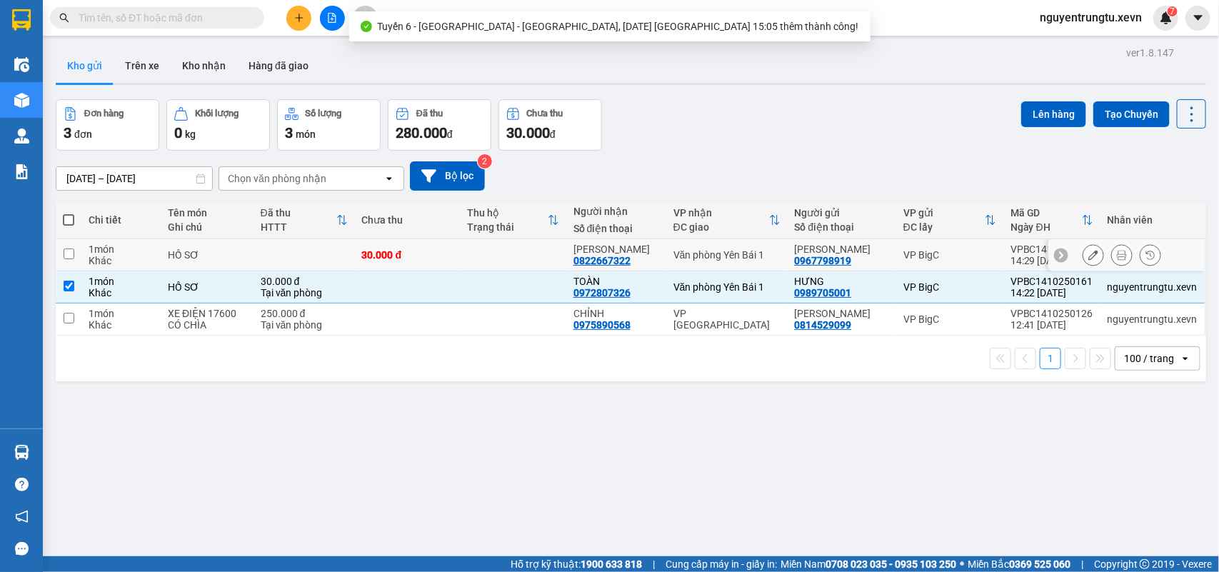
click at [780, 248] on td "Văn phòng Yên Bái 1" at bounding box center [727, 255] width 121 height 32
checkbox input "true"
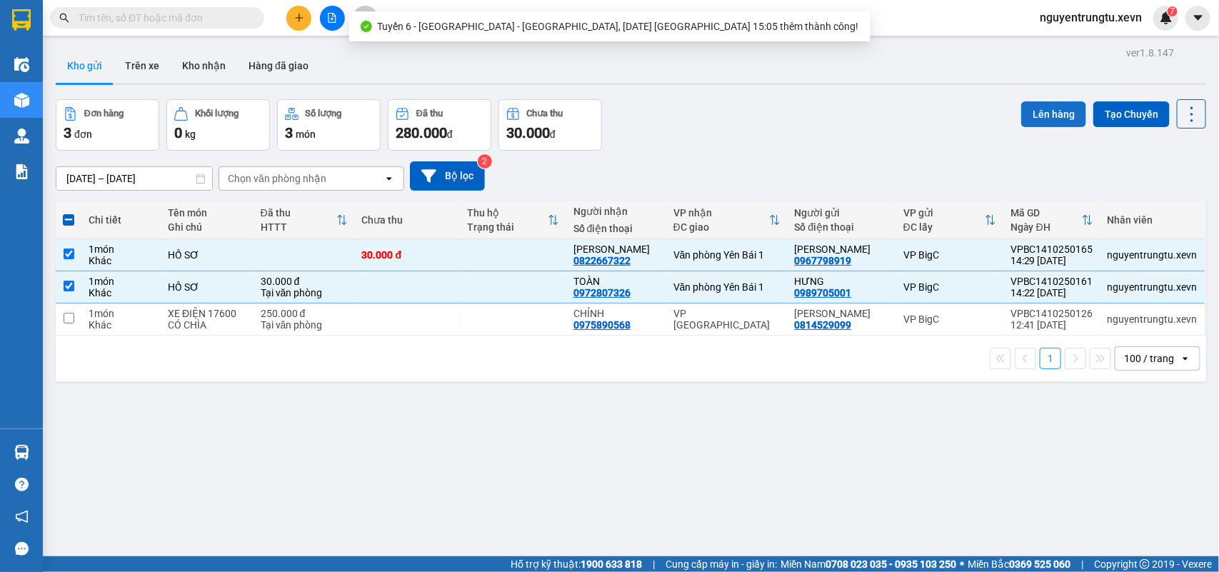
click at [1024, 106] on button "Lên hàng" at bounding box center [1054, 114] width 65 height 26
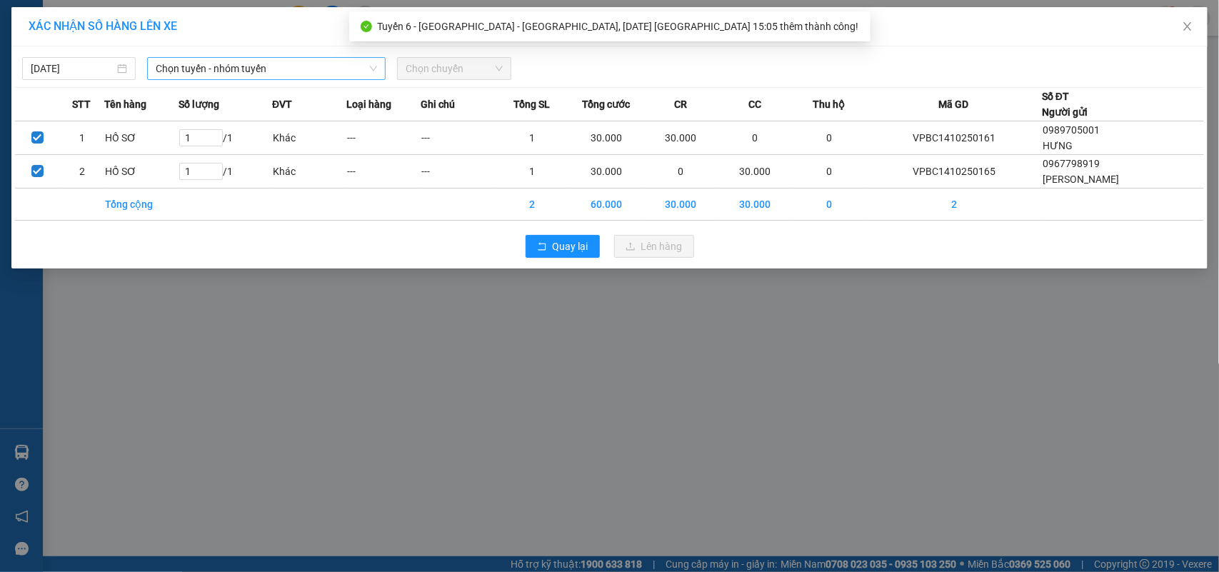
click at [249, 62] on span "Chọn tuyến - nhóm tuyến" at bounding box center [266, 68] width 221 height 21
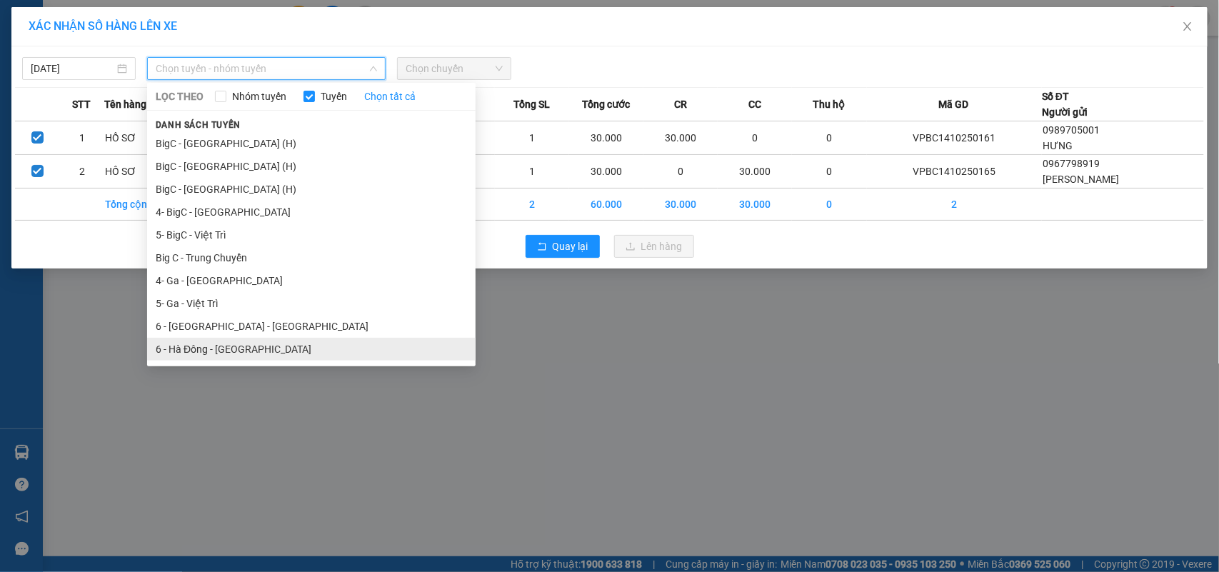
click at [250, 350] on li "6 - Hà Đông - [GEOGRAPHIC_DATA]" at bounding box center [311, 349] width 329 height 23
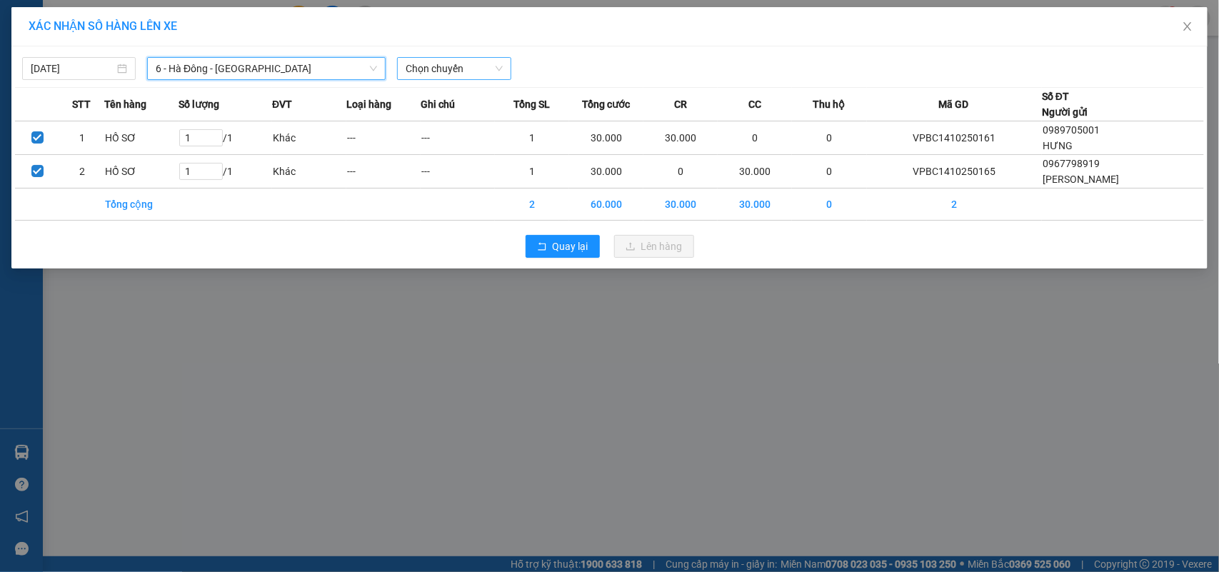
drag, startPoint x: 473, startPoint y: 52, endPoint x: 469, endPoint y: 59, distance: 7.7
click at [469, 56] on div "[DATE] 6 - [GEOGRAPHIC_DATA] - [GEOGRAPHIC_DATA] 6 - [GEOGRAPHIC_DATA] - [GEOGR…" at bounding box center [609, 65] width 1189 height 30
click at [462, 66] on span "Chọn chuyến" at bounding box center [454, 68] width 96 height 21
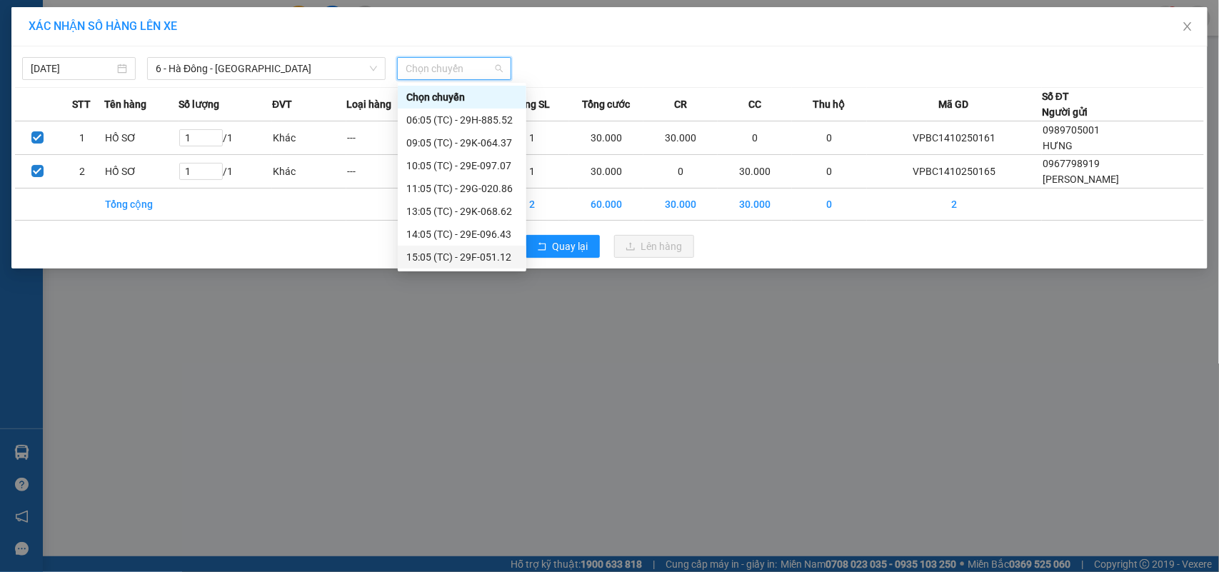
click at [486, 255] on div "15:05 (TC) - 29F-051.12" at bounding box center [461, 257] width 111 height 16
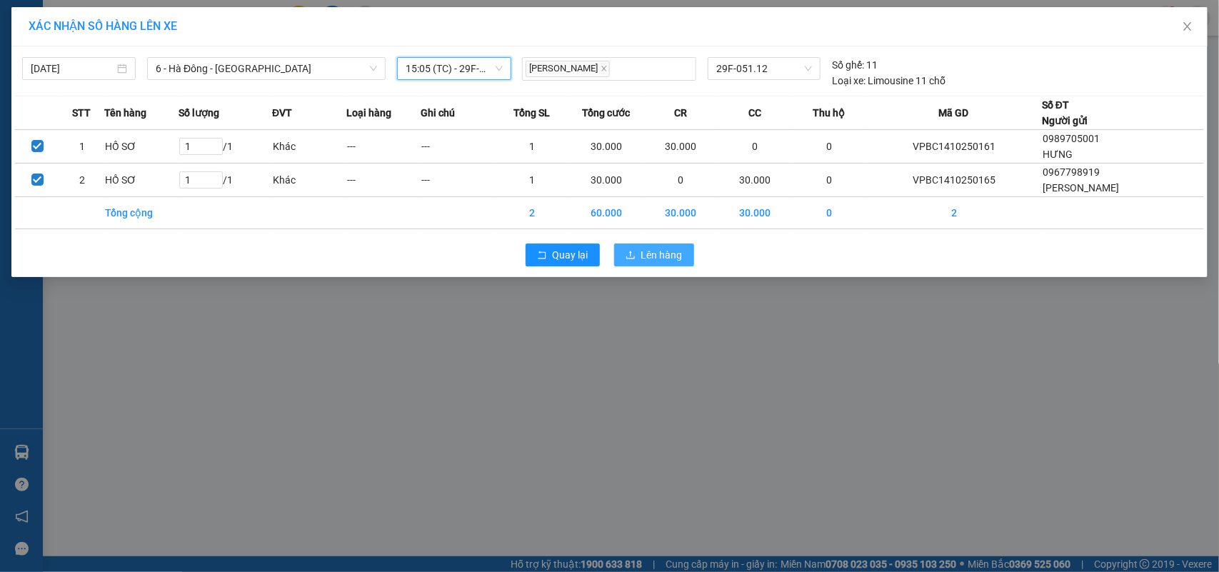
click at [675, 249] on span "Lên hàng" at bounding box center [662, 255] width 41 height 16
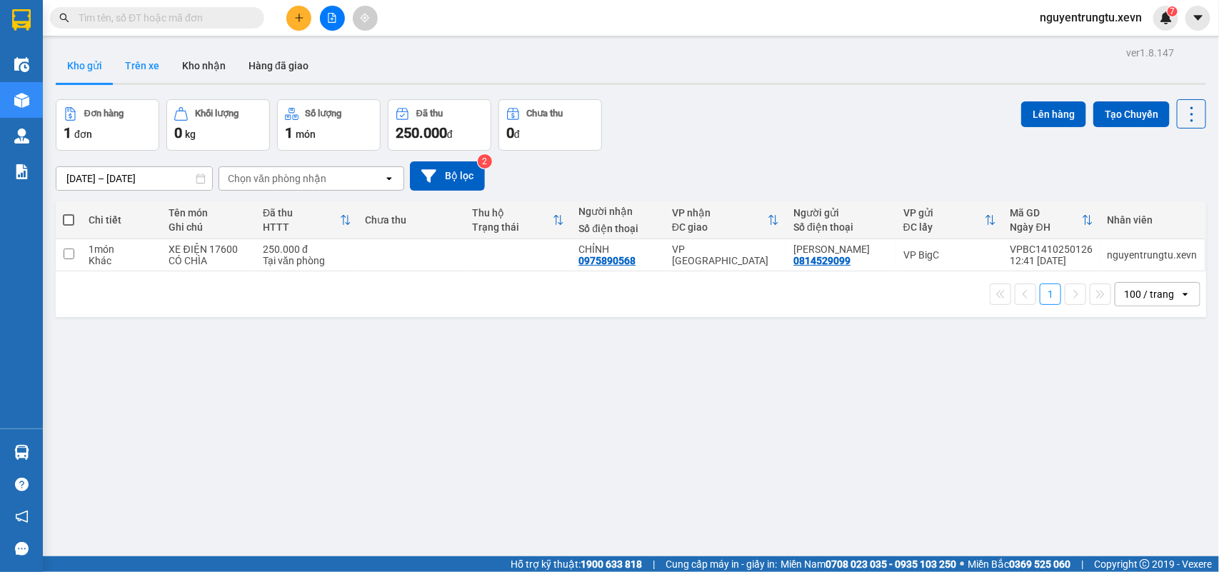
click at [136, 58] on button "Trên xe" at bounding box center [142, 66] width 57 height 34
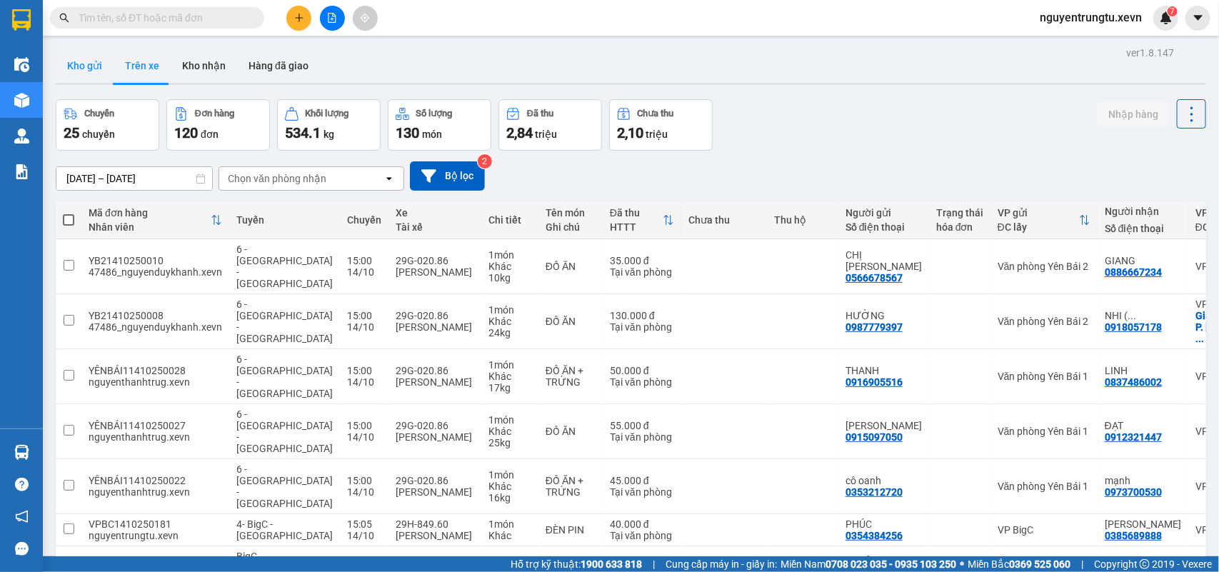
click at [94, 79] on button "Kho gửi" at bounding box center [85, 66] width 58 height 34
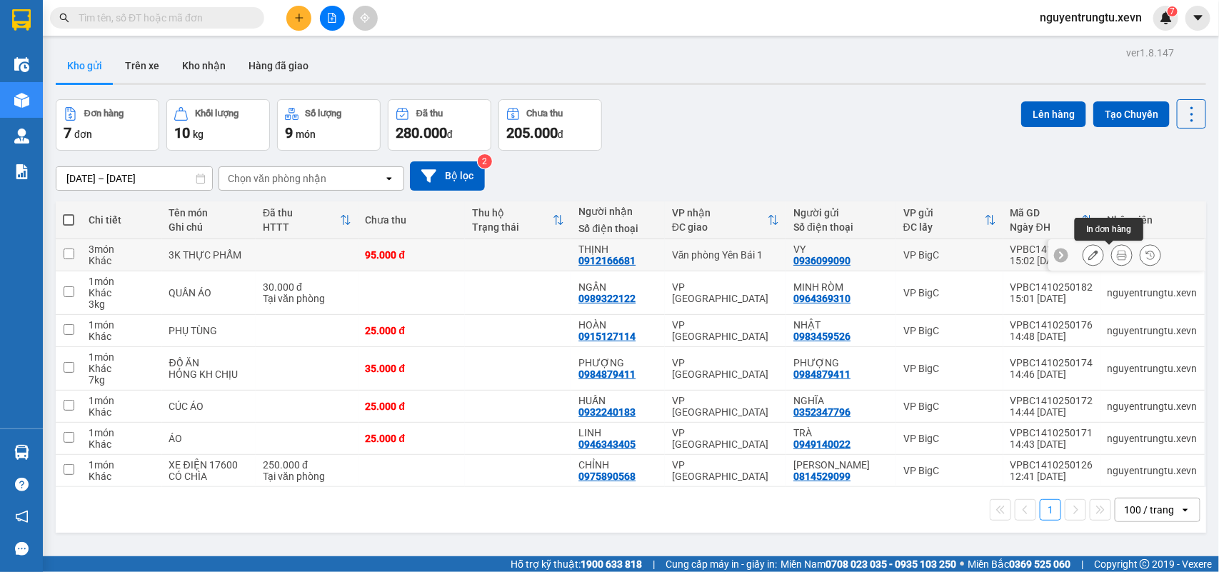
click at [1089, 255] on icon at bounding box center [1094, 255] width 10 height 10
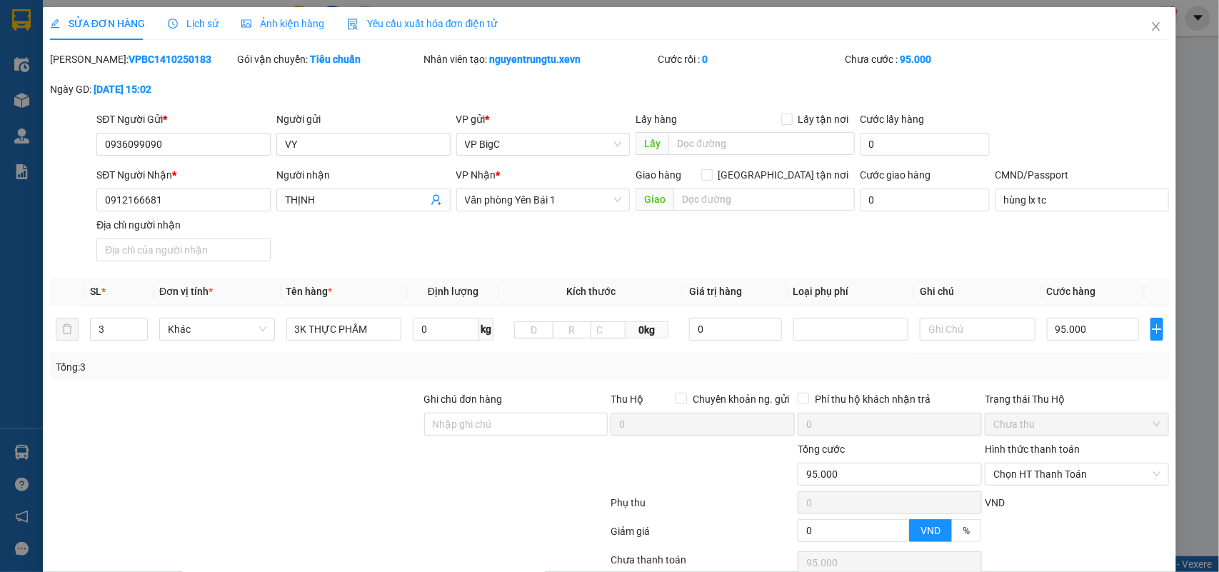
type input "0936099090"
type input "0912166681"
type input "hùng lx tc"
type input "0"
type input "95.000"
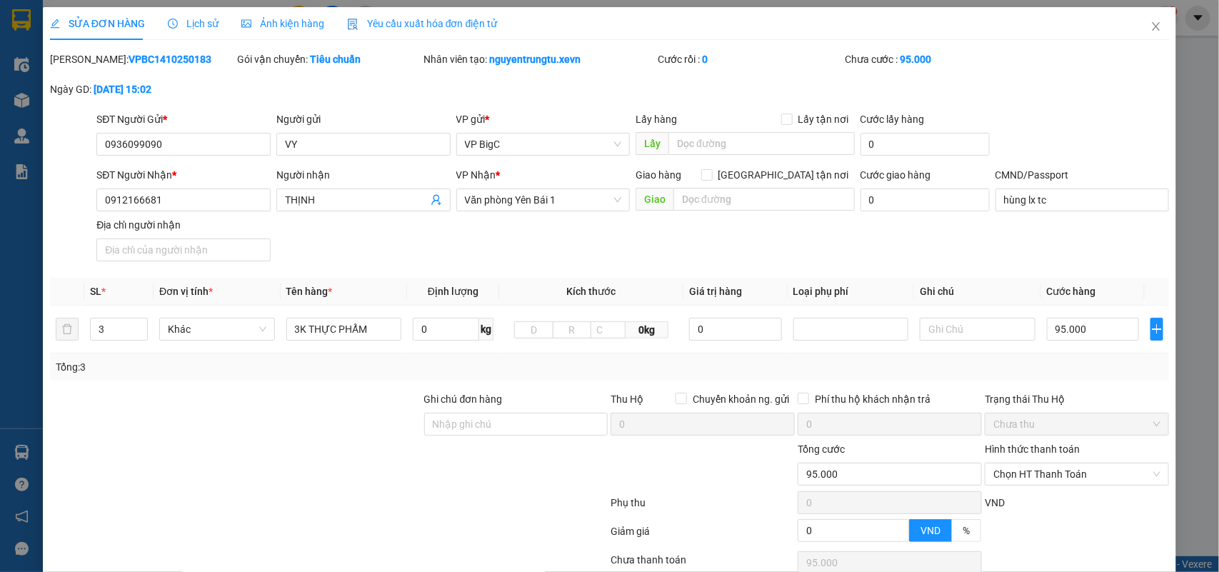
type input "95.000"
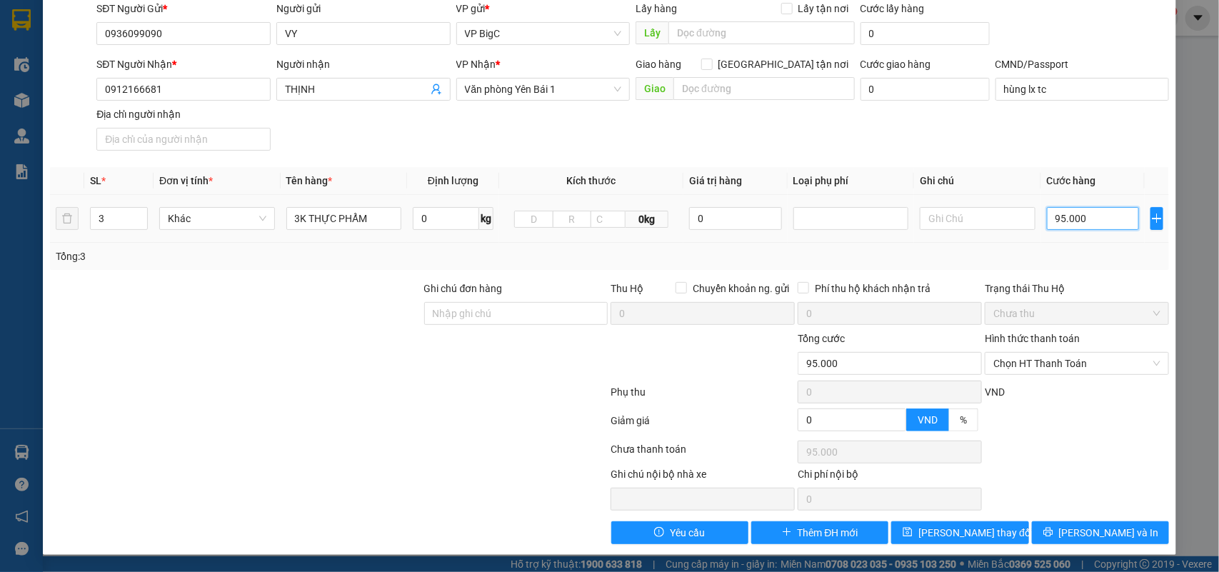
click at [1051, 226] on input "95.000" at bounding box center [1093, 218] width 92 height 23
type input "1"
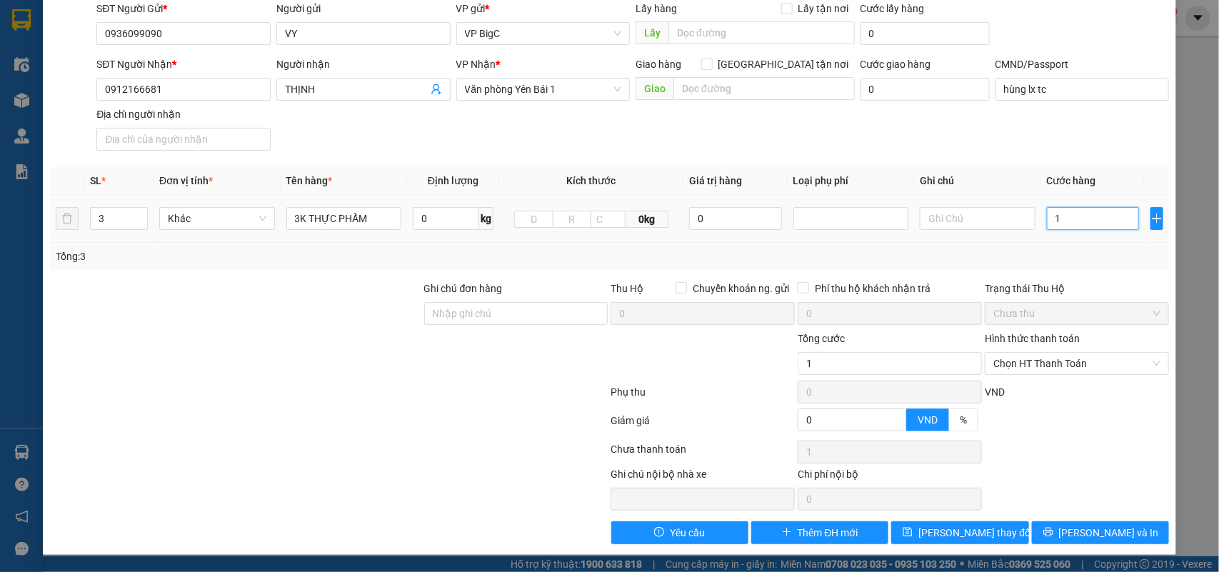
type input "11"
type input "110"
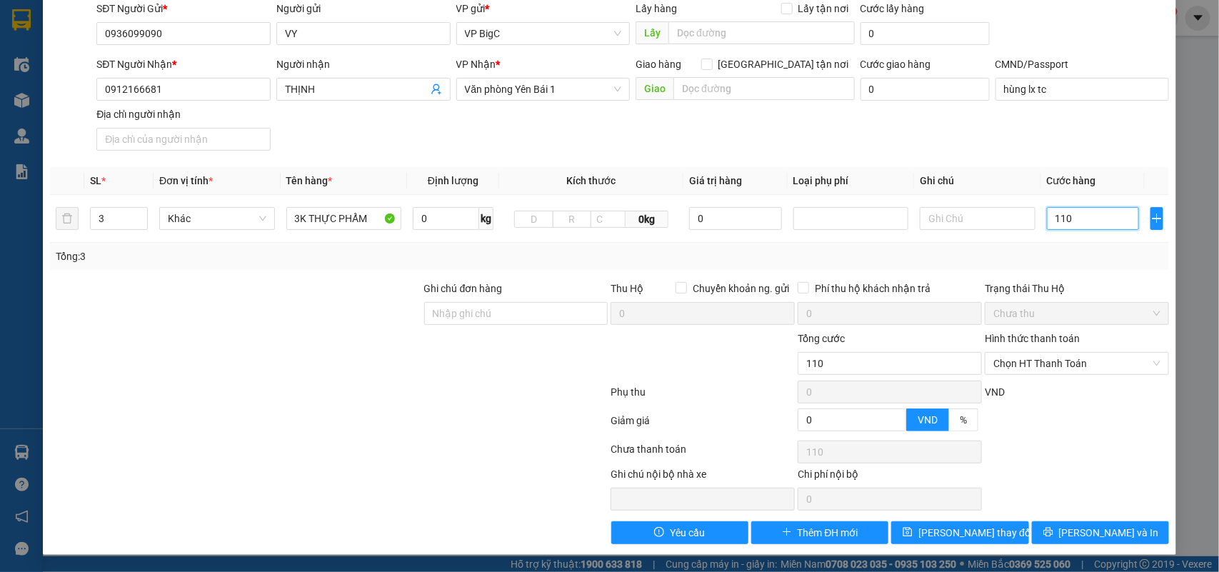
type input "110"
type input "110.000"
click at [1066, 250] on div "Tổng: 3" at bounding box center [610, 257] width 1109 height 16
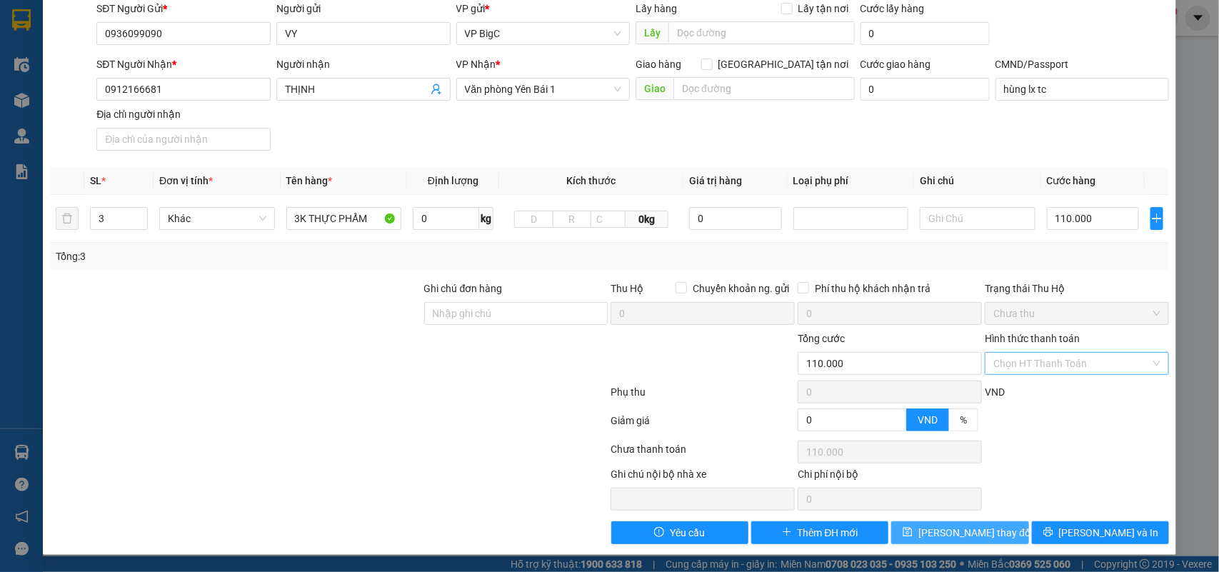
click at [972, 540] on span "[PERSON_NAME] thay đổi" at bounding box center [976, 533] width 114 height 16
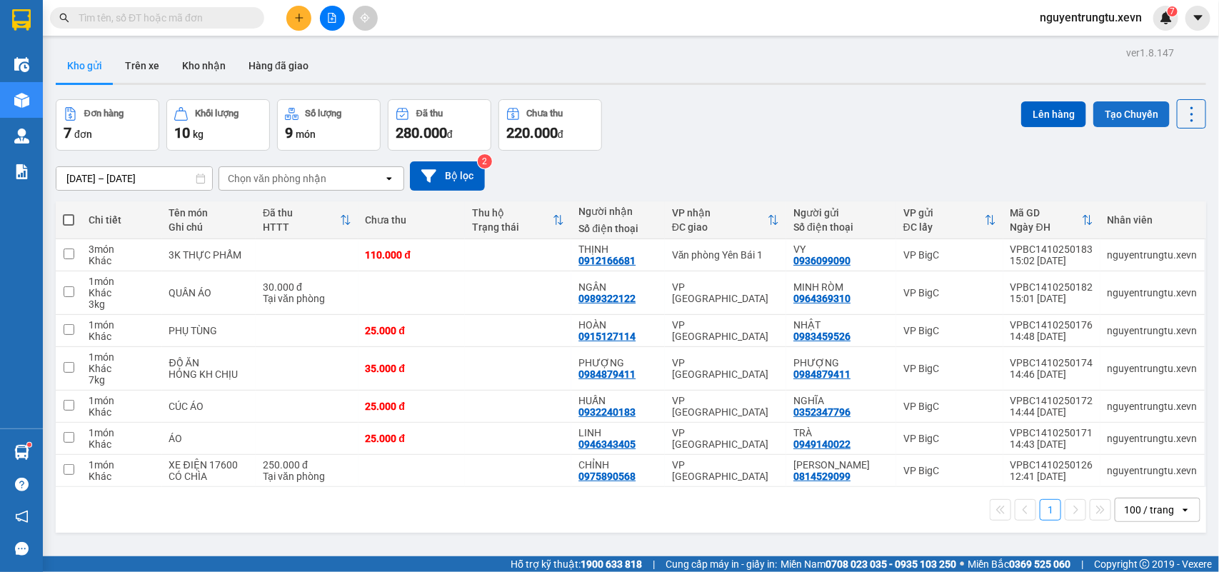
click at [1120, 113] on button "Tạo Chuyến" at bounding box center [1132, 114] width 76 height 26
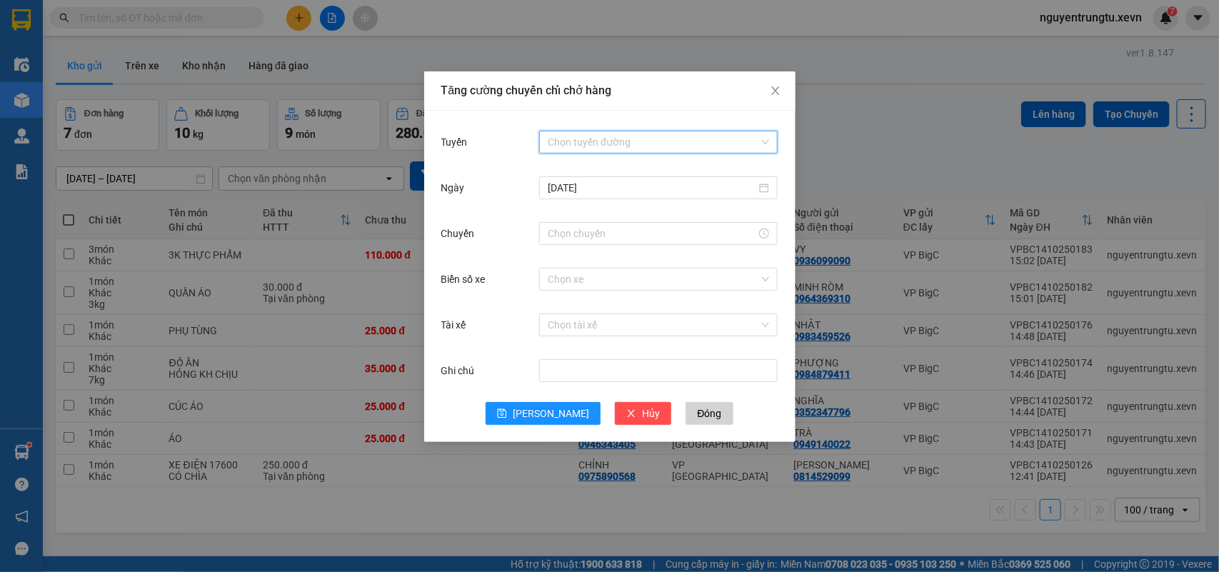
click at [669, 134] on input "Tuyến" at bounding box center [653, 141] width 211 height 21
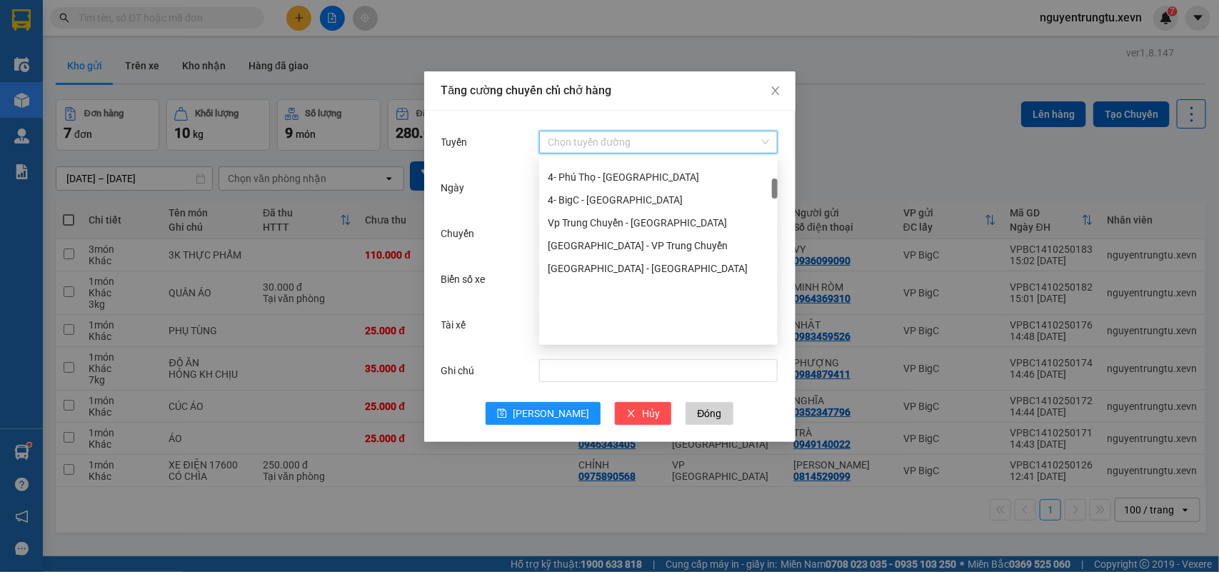
scroll to position [179, 0]
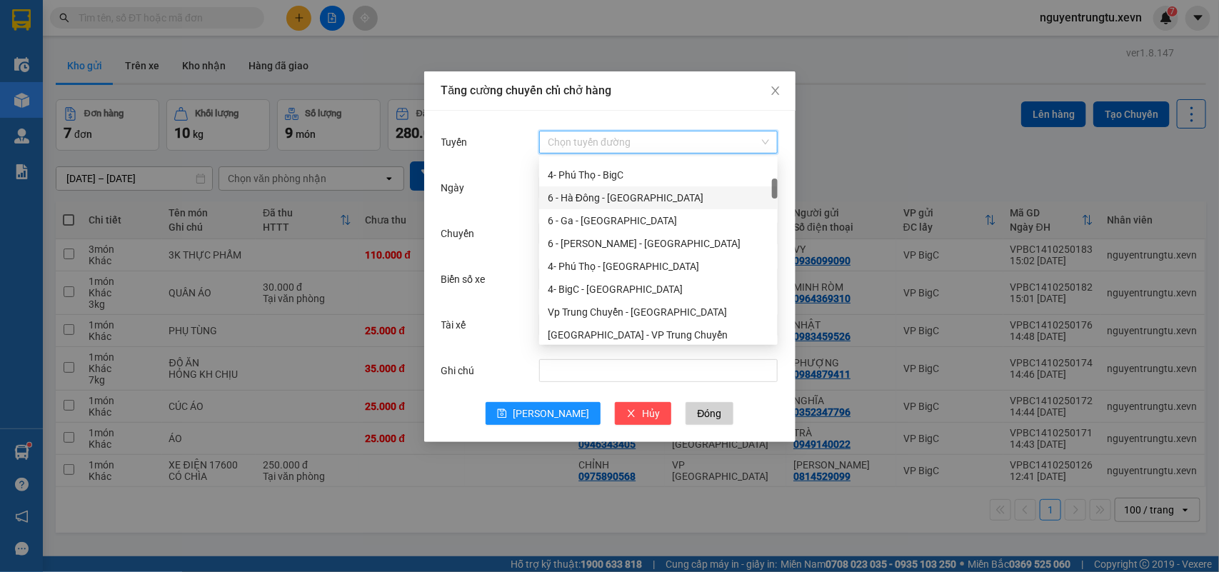
click at [641, 194] on div "6 - Hà Đông - [GEOGRAPHIC_DATA]" at bounding box center [658, 198] width 221 height 16
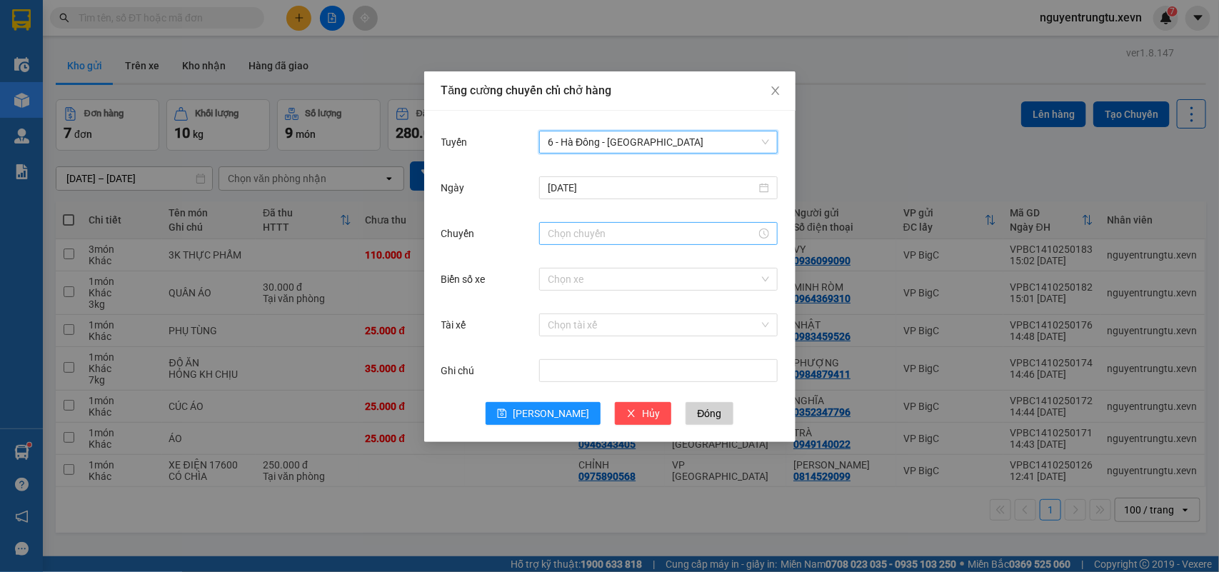
click at [586, 239] on input "Chuyến" at bounding box center [652, 234] width 209 height 16
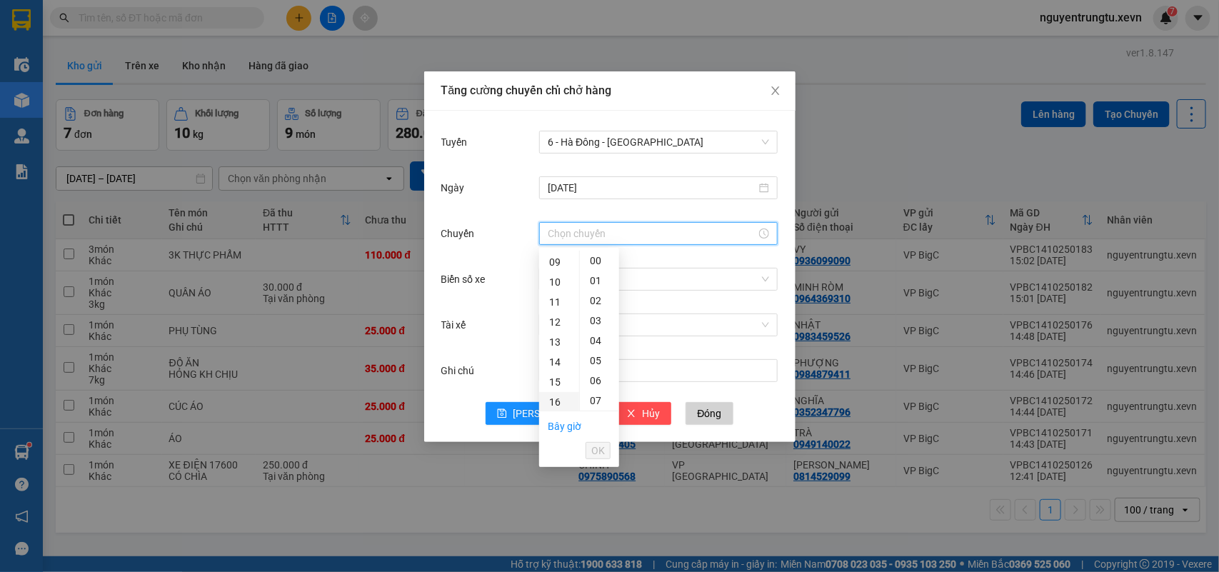
click at [551, 401] on div "16" at bounding box center [559, 402] width 40 height 20
click at [594, 361] on div "05" at bounding box center [599, 361] width 39 height 20
type input "16:05"
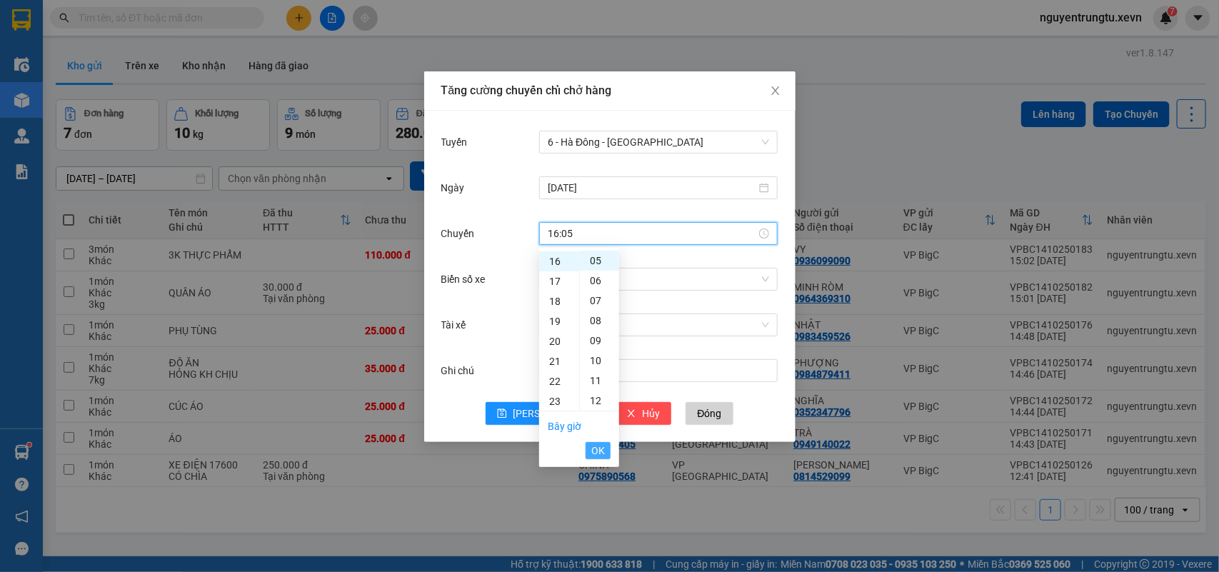
click at [591, 454] on span "OK" at bounding box center [598, 451] width 14 height 16
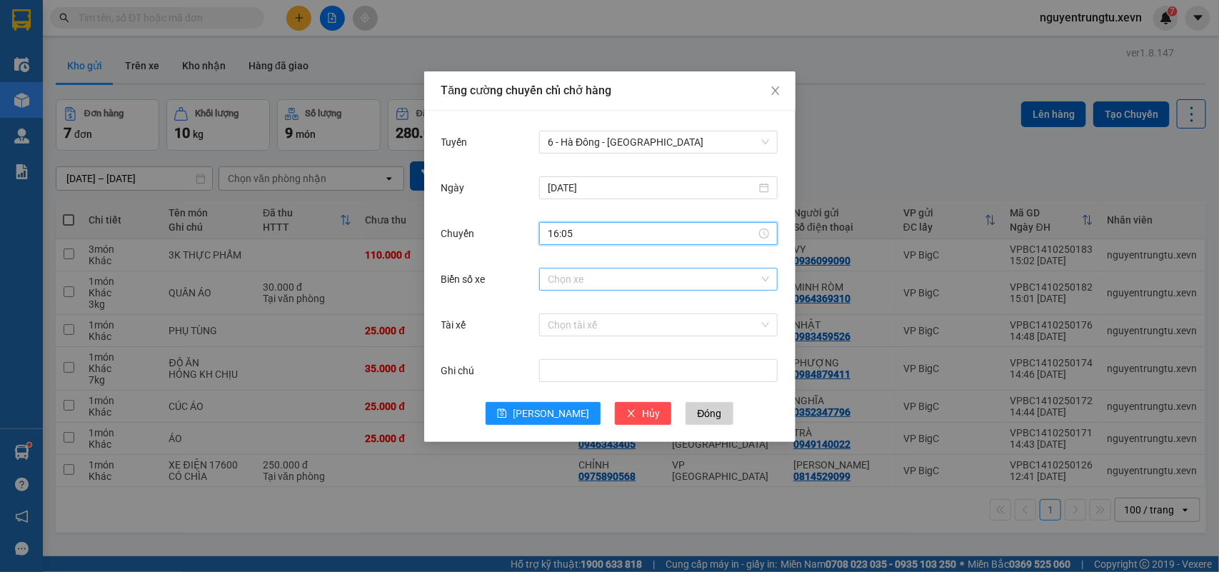
click at [632, 279] on input "Biển số xe" at bounding box center [653, 279] width 211 height 21
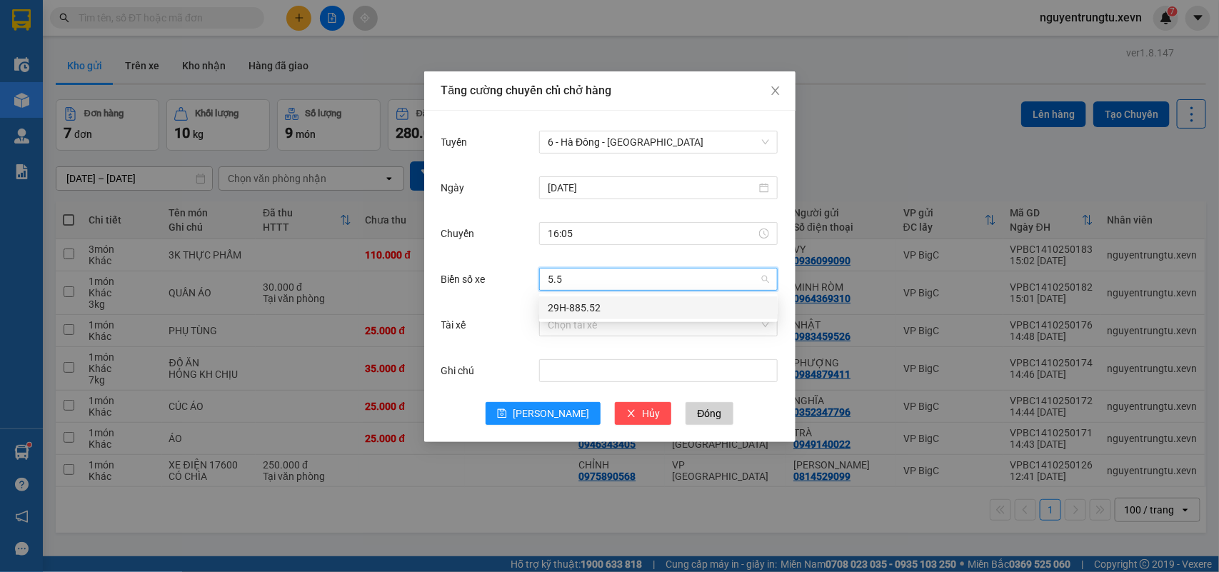
type input "5.52"
click at [619, 300] on div "29H-885.52" at bounding box center [658, 308] width 221 height 16
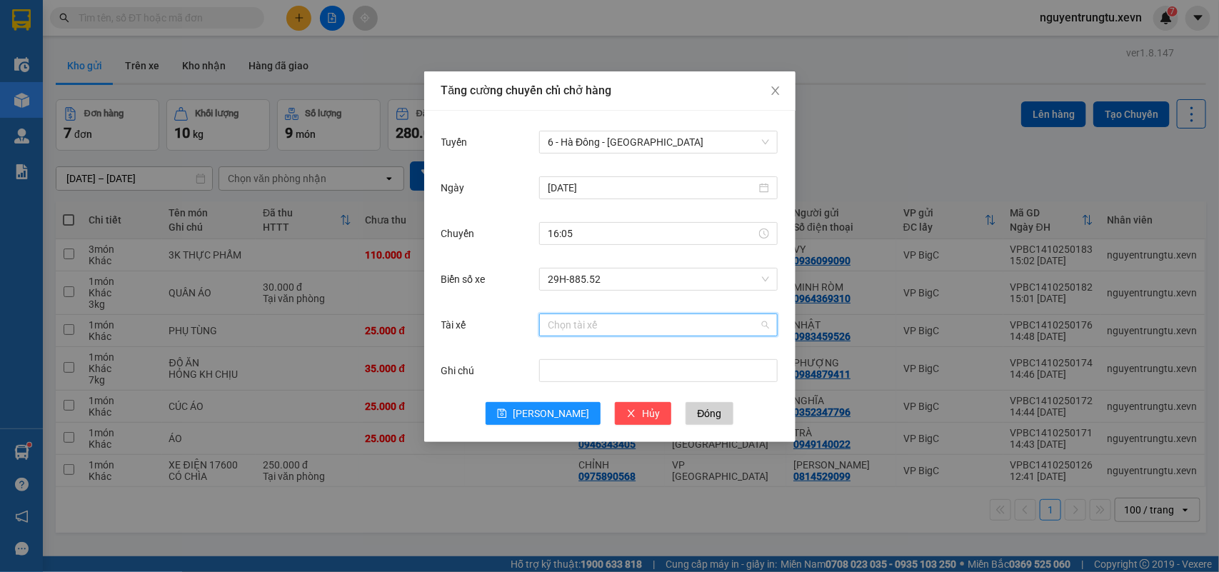
click at [617, 320] on input "Tài xế" at bounding box center [653, 324] width 211 height 21
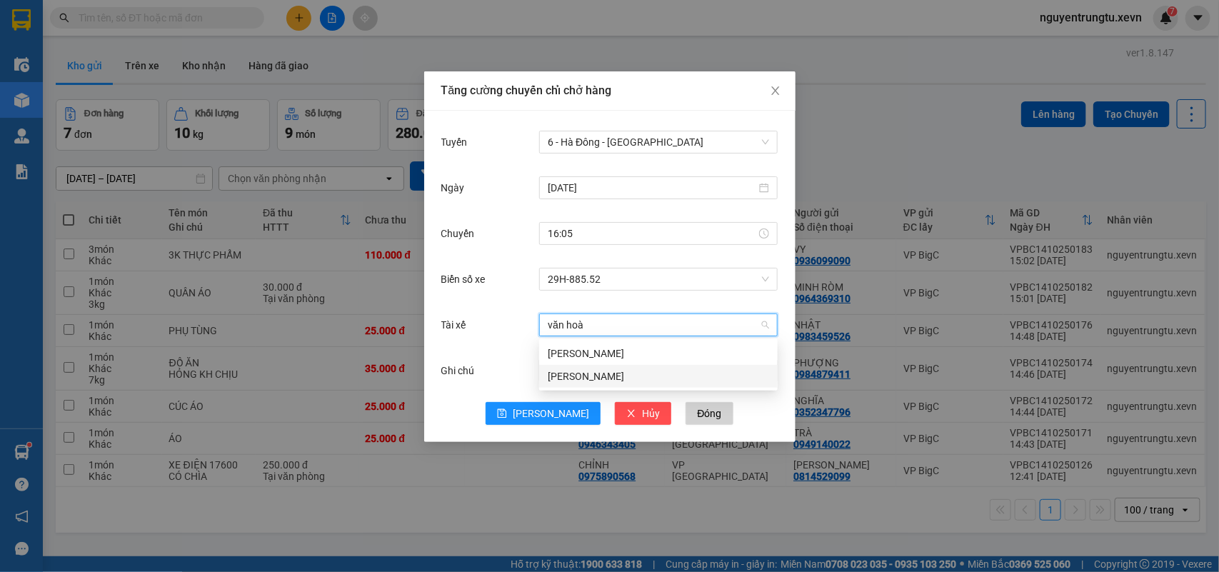
type input "văn hoà"
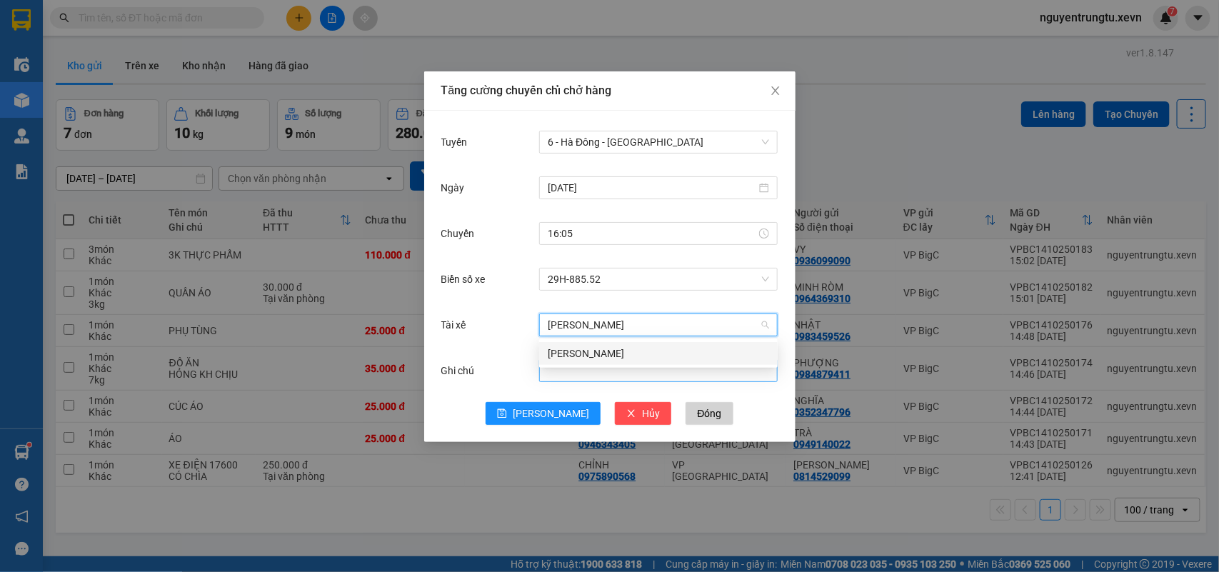
type input "xuân hoà"
click at [572, 357] on div "[PERSON_NAME]" at bounding box center [658, 354] width 221 height 16
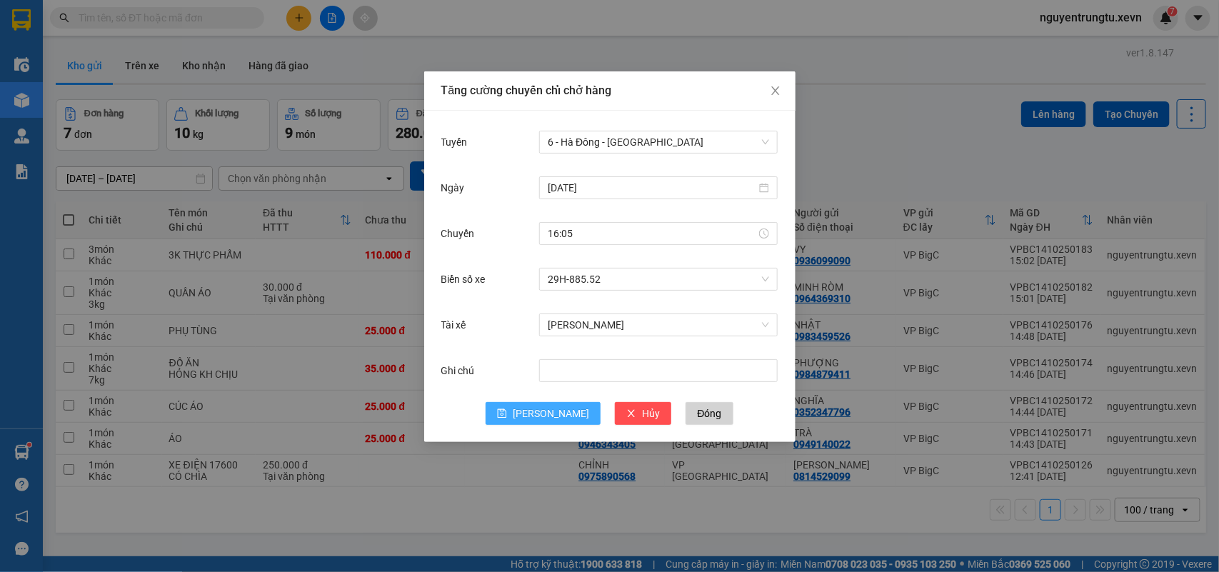
click at [555, 418] on span "[PERSON_NAME]" at bounding box center [551, 414] width 76 height 16
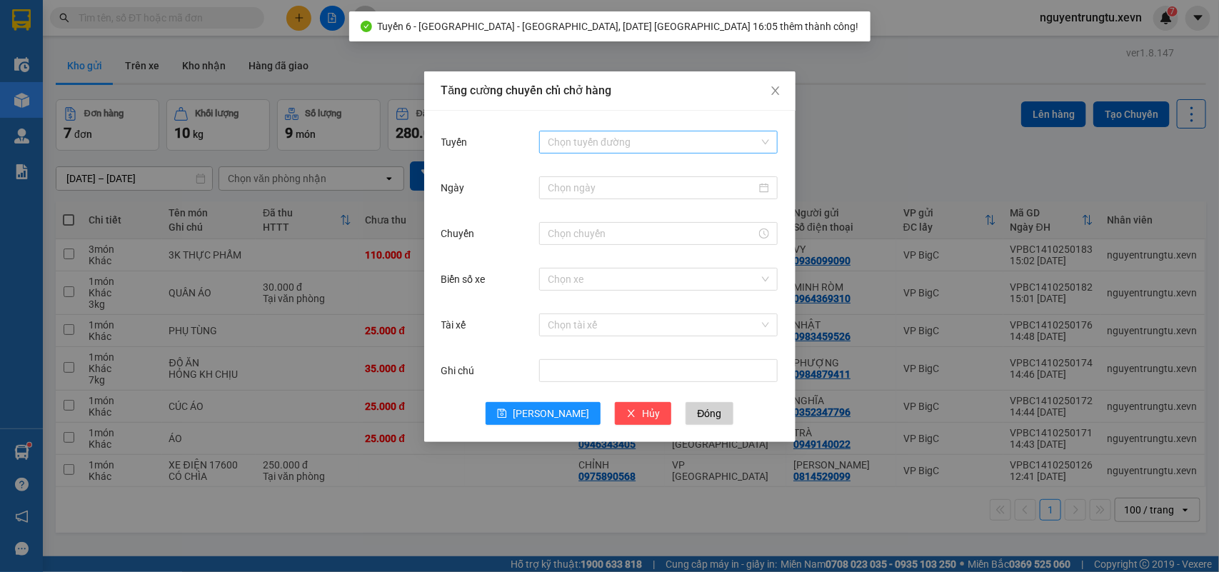
click at [625, 148] on input "Tuyến" at bounding box center [653, 141] width 211 height 21
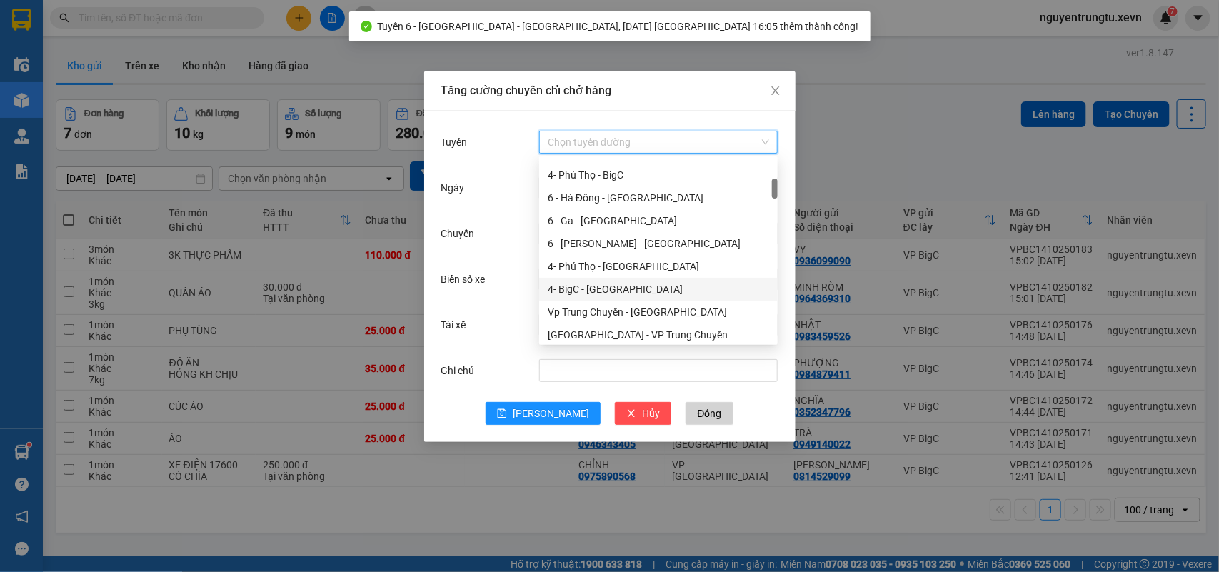
click at [629, 284] on div "4- BigC - [GEOGRAPHIC_DATA]" at bounding box center [658, 289] width 221 height 16
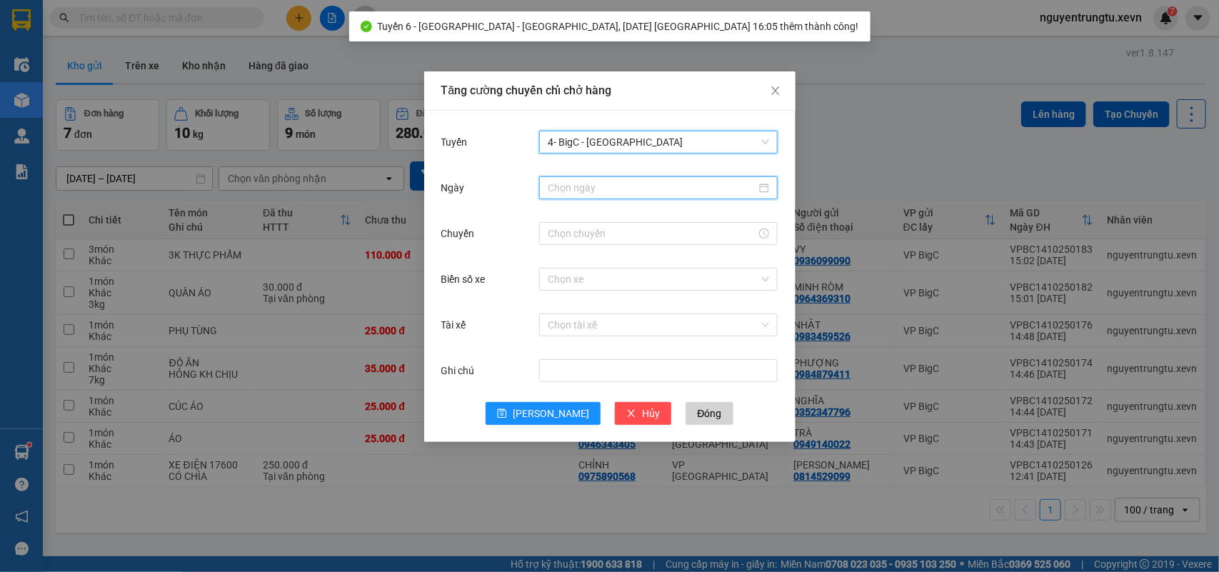
click at [679, 191] on input "Ngày" at bounding box center [652, 188] width 209 height 16
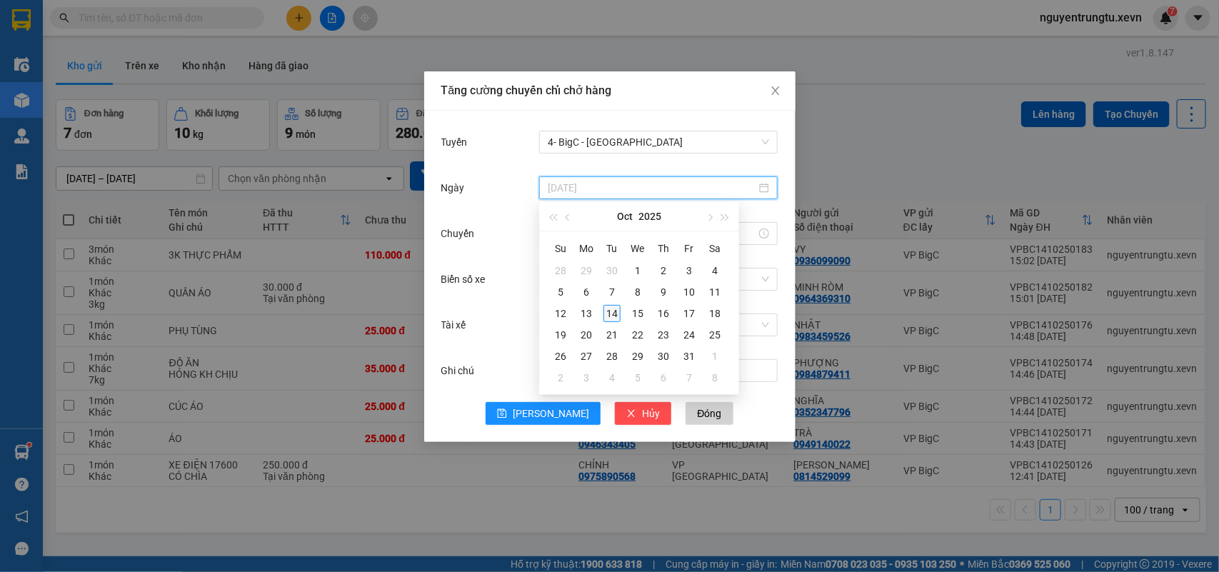
type input "[DATE]"
click at [613, 313] on div "14" at bounding box center [612, 313] width 17 height 17
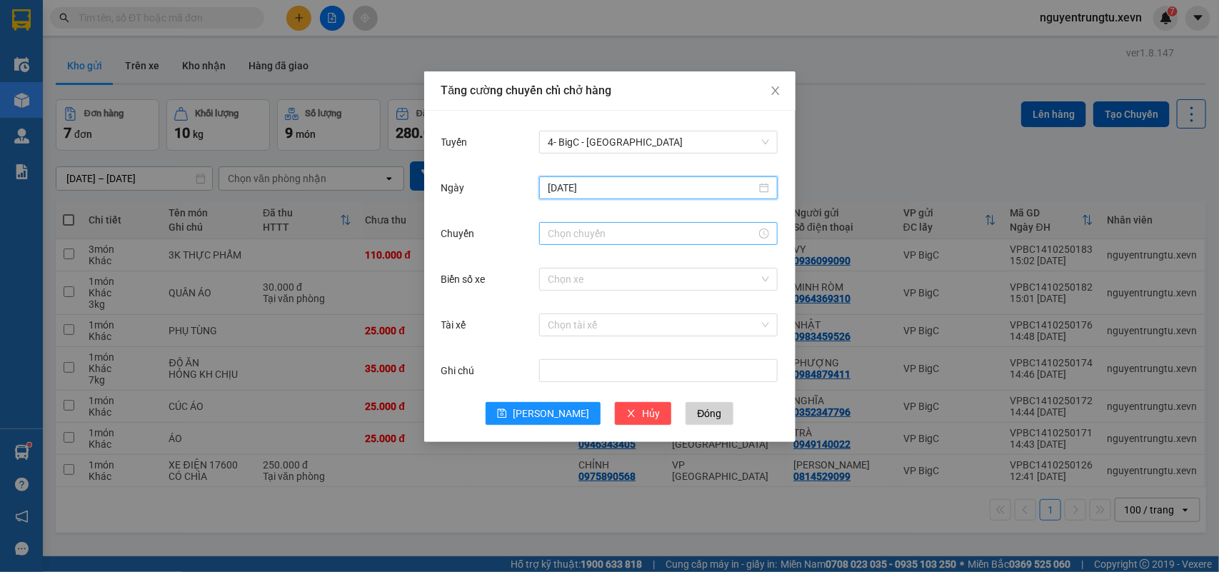
click at [595, 234] on input "Chuyến" at bounding box center [652, 234] width 209 height 16
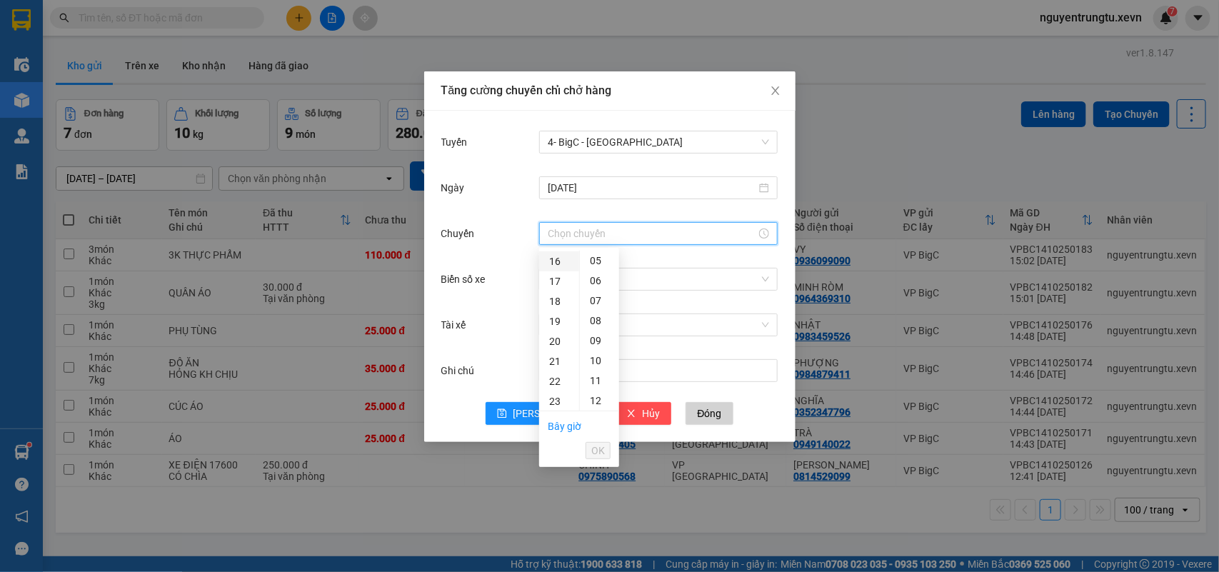
click at [554, 261] on div "16" at bounding box center [559, 261] width 40 height 20
click at [597, 379] on div "06" at bounding box center [599, 381] width 39 height 20
click at [591, 324] on div "05" at bounding box center [599, 331] width 39 height 20
type input "16:05"
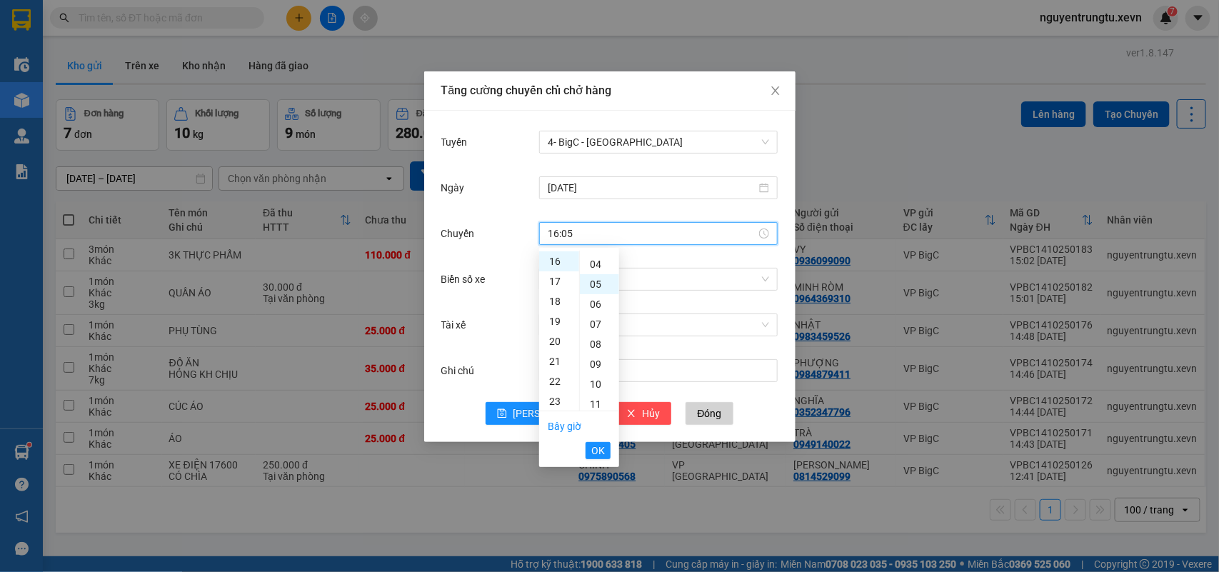
scroll to position [100, 0]
click at [601, 450] on span "OK" at bounding box center [598, 451] width 14 height 16
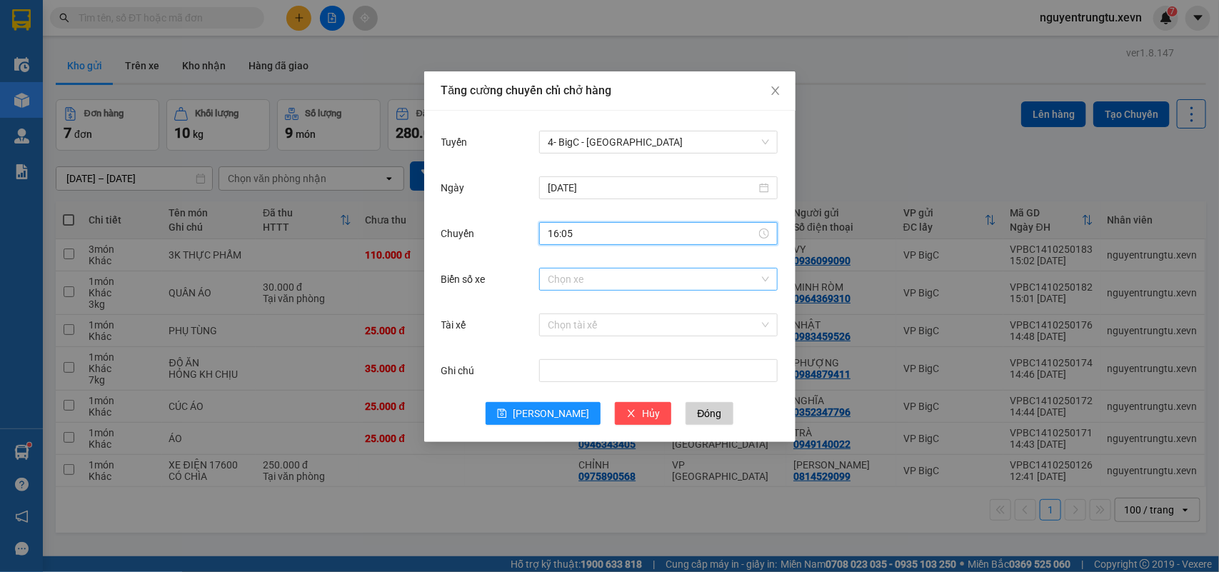
click at [704, 270] on input "Biển số xe" at bounding box center [653, 279] width 211 height 21
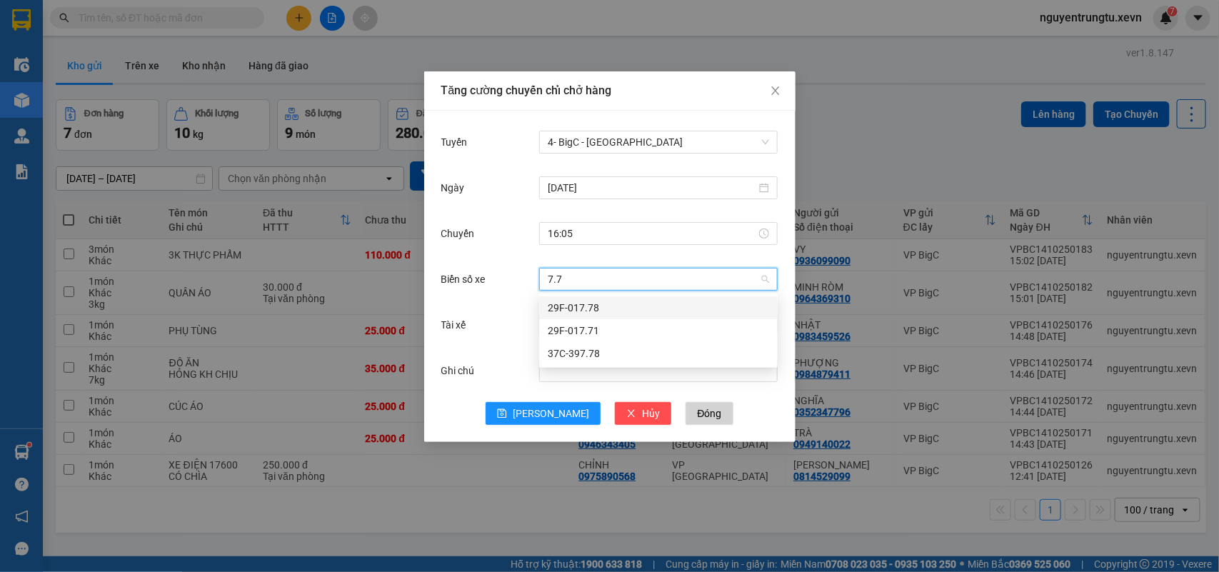
type input "7.71"
click at [586, 309] on div "29F-017.71" at bounding box center [658, 308] width 221 height 16
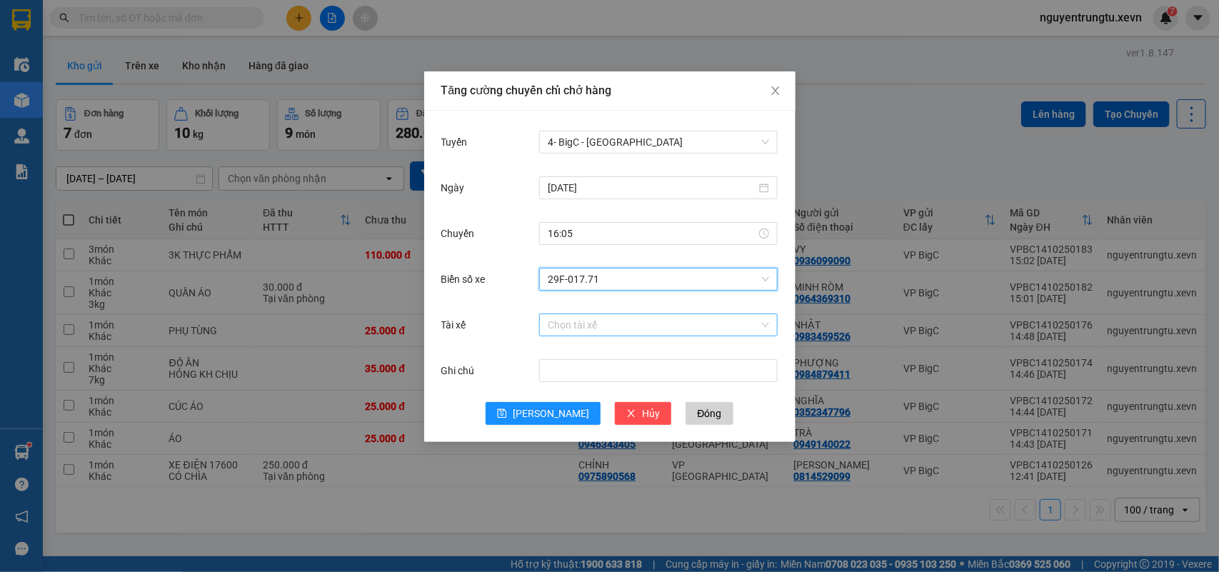
click at [593, 327] on input "Tài xế" at bounding box center [653, 324] width 211 height 21
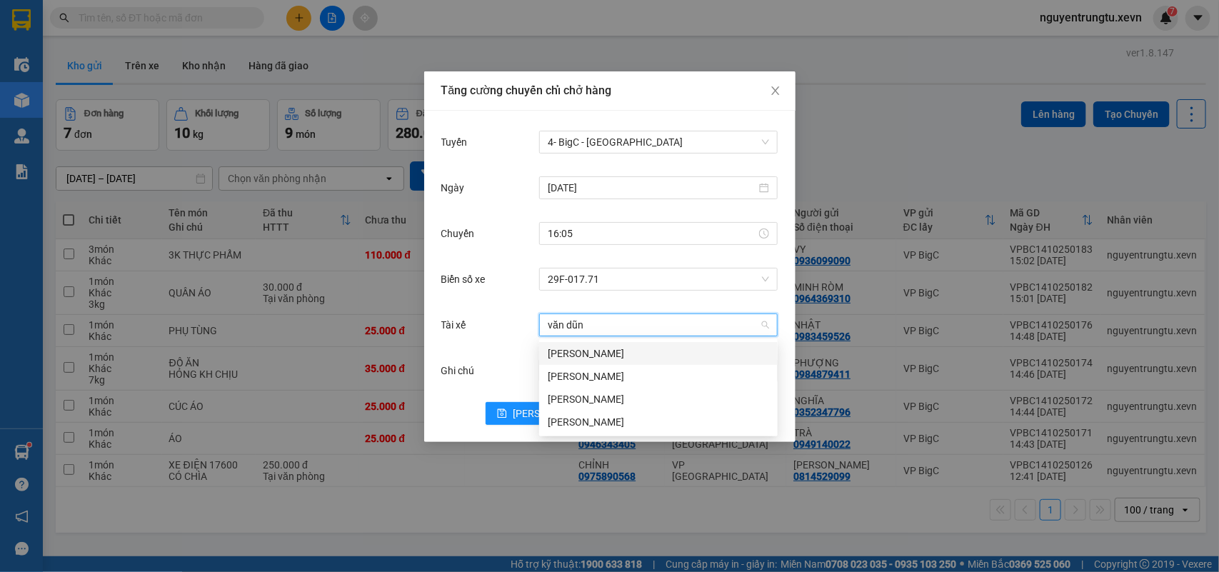
type input "[PERSON_NAME]"
click at [586, 352] on div "[PERSON_NAME]" at bounding box center [658, 354] width 221 height 16
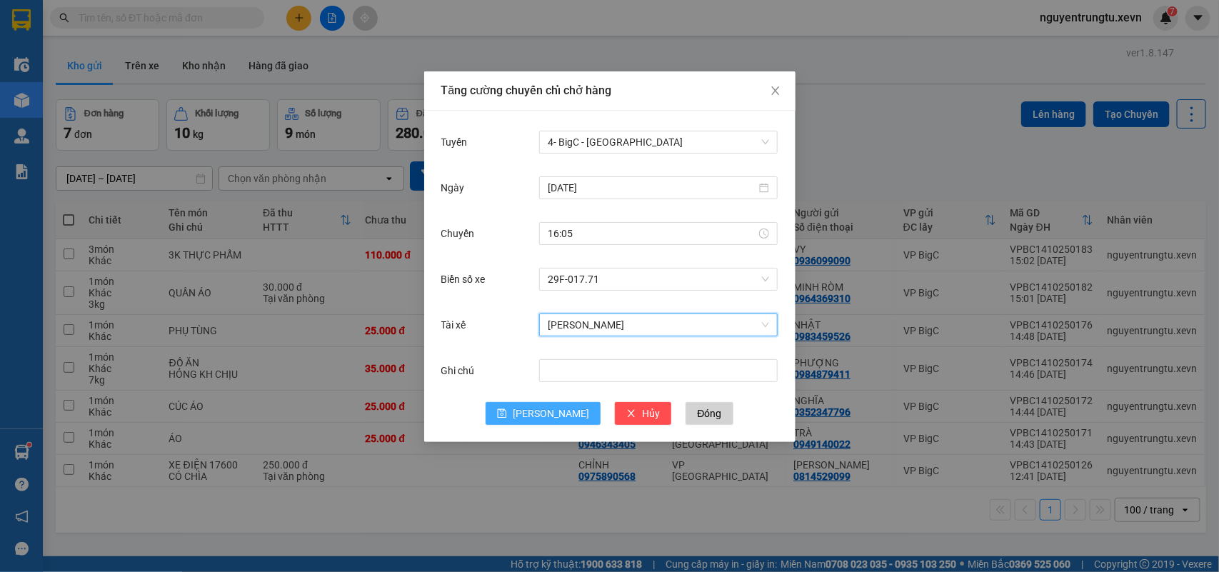
click at [551, 406] on span "[PERSON_NAME]" at bounding box center [551, 414] width 76 height 16
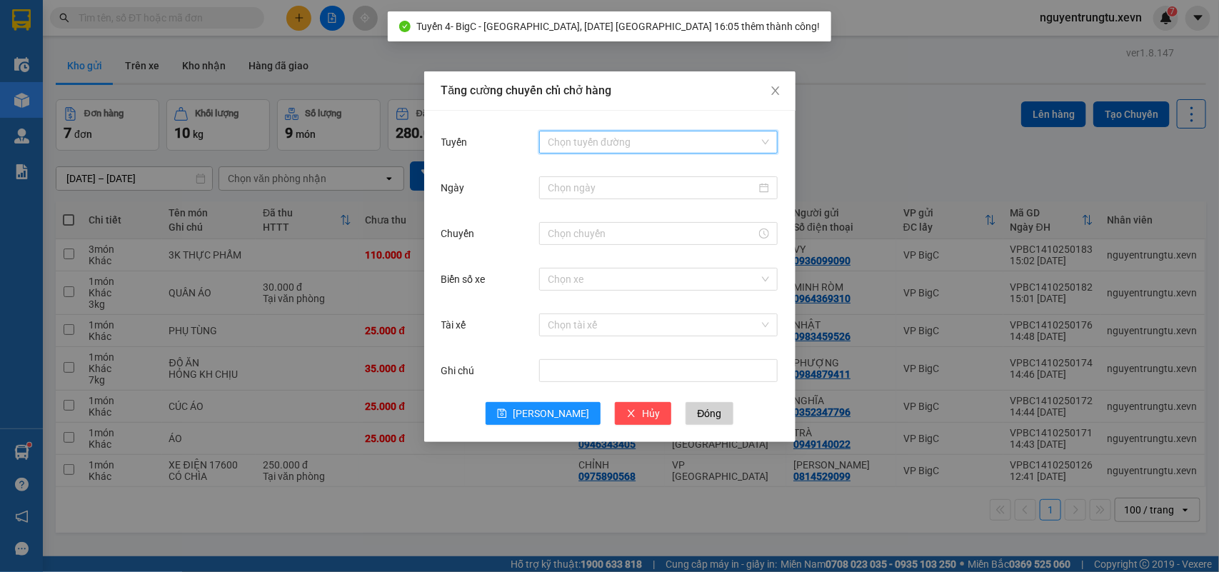
click at [676, 145] on input "Tuyến" at bounding box center [653, 141] width 211 height 21
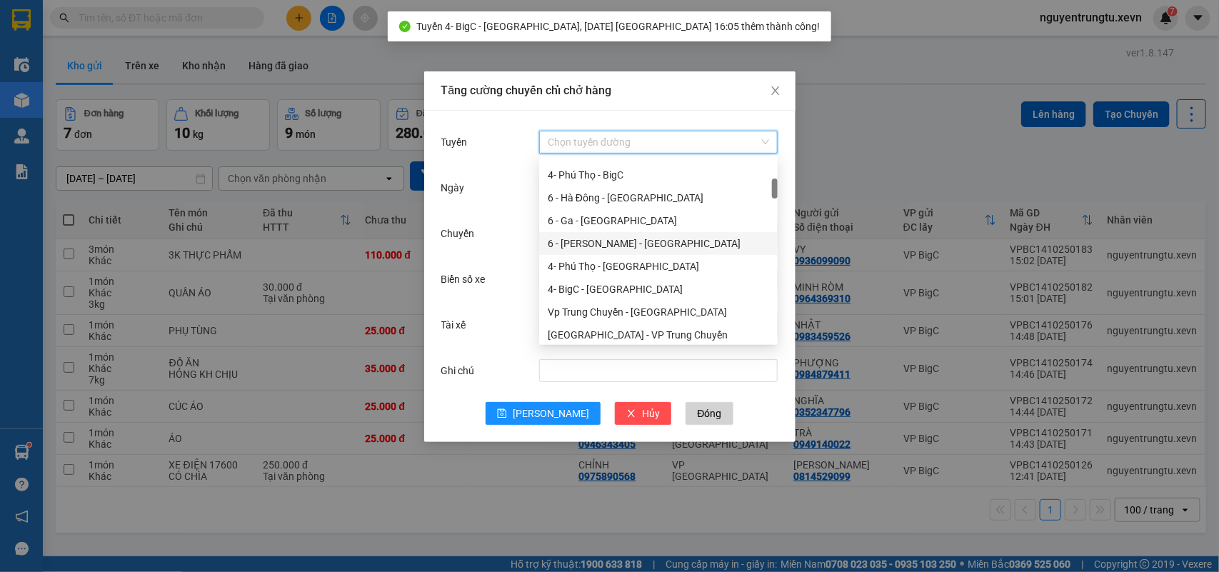
scroll to position [0, 0]
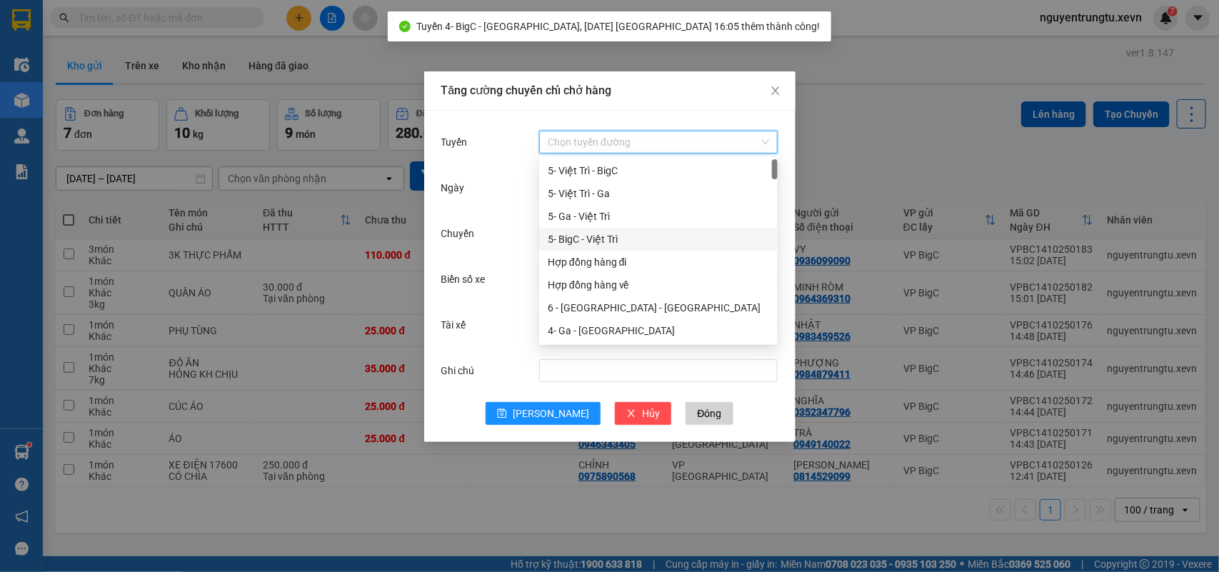
click at [626, 234] on div "5- BigC - Việt Trì" at bounding box center [658, 239] width 221 height 16
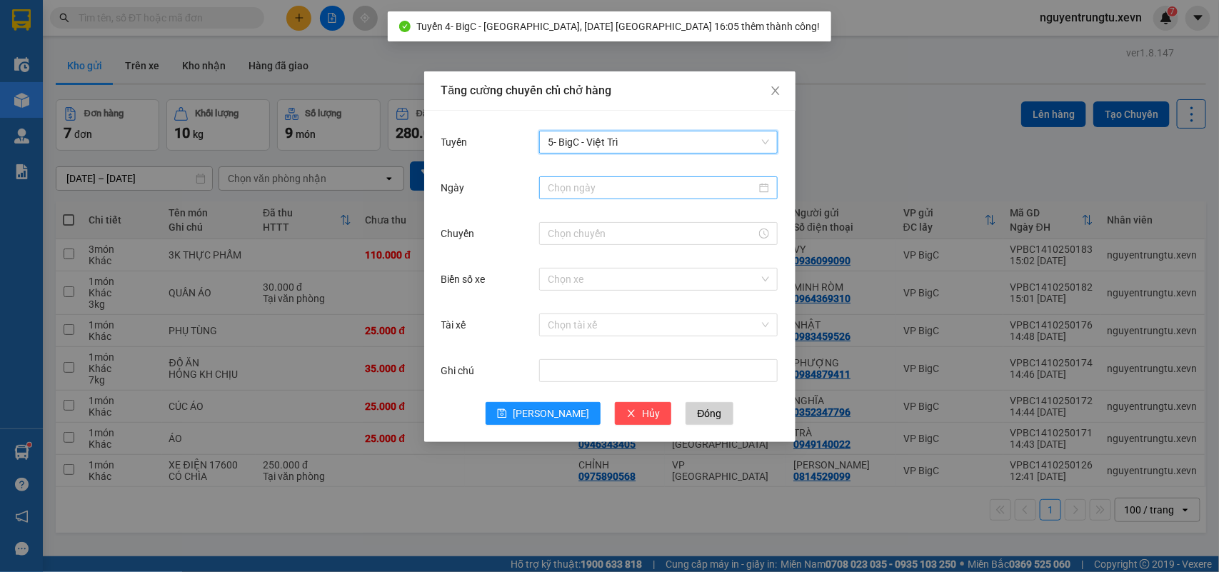
click at [656, 187] on input "Ngày" at bounding box center [652, 188] width 209 height 16
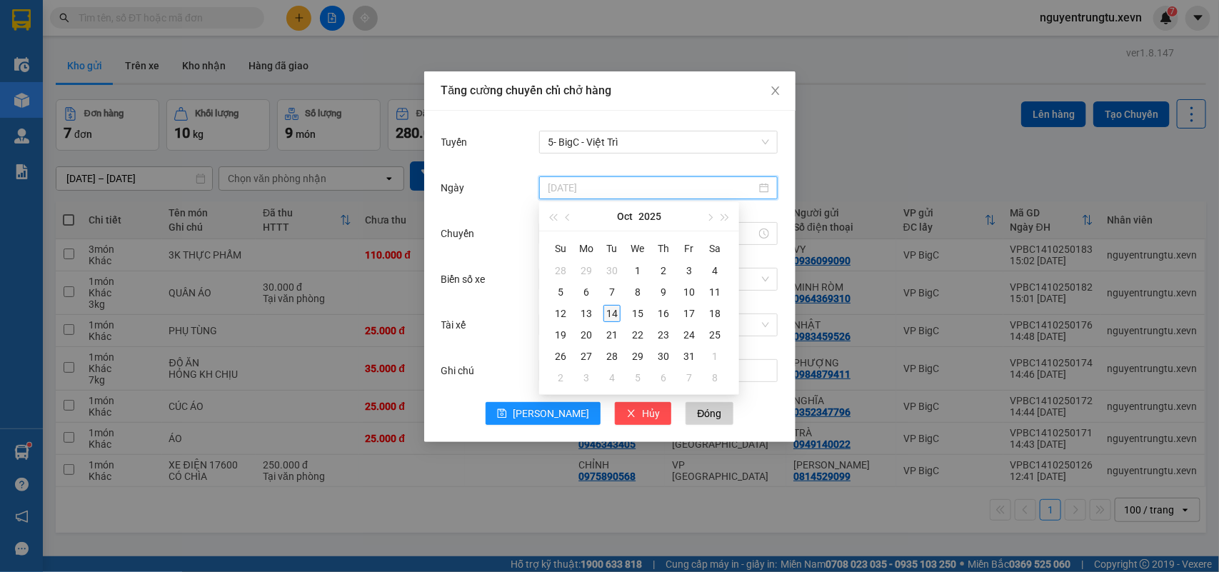
type input "[DATE]"
click at [612, 314] on div "14" at bounding box center [612, 313] width 17 height 17
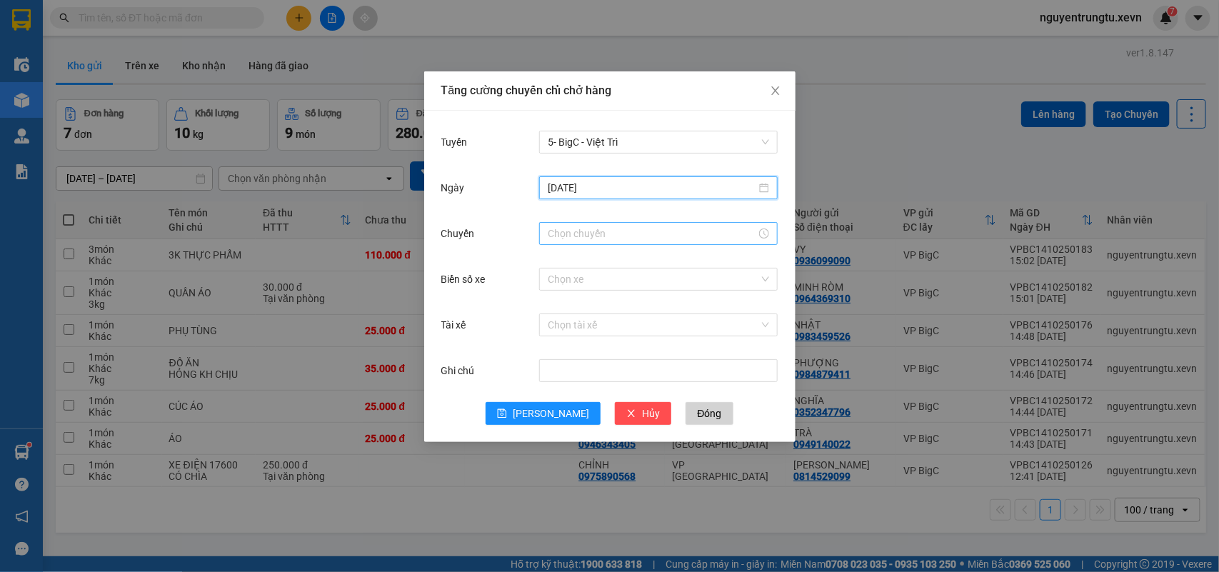
click at [611, 237] on input "Chuyến" at bounding box center [652, 234] width 209 height 16
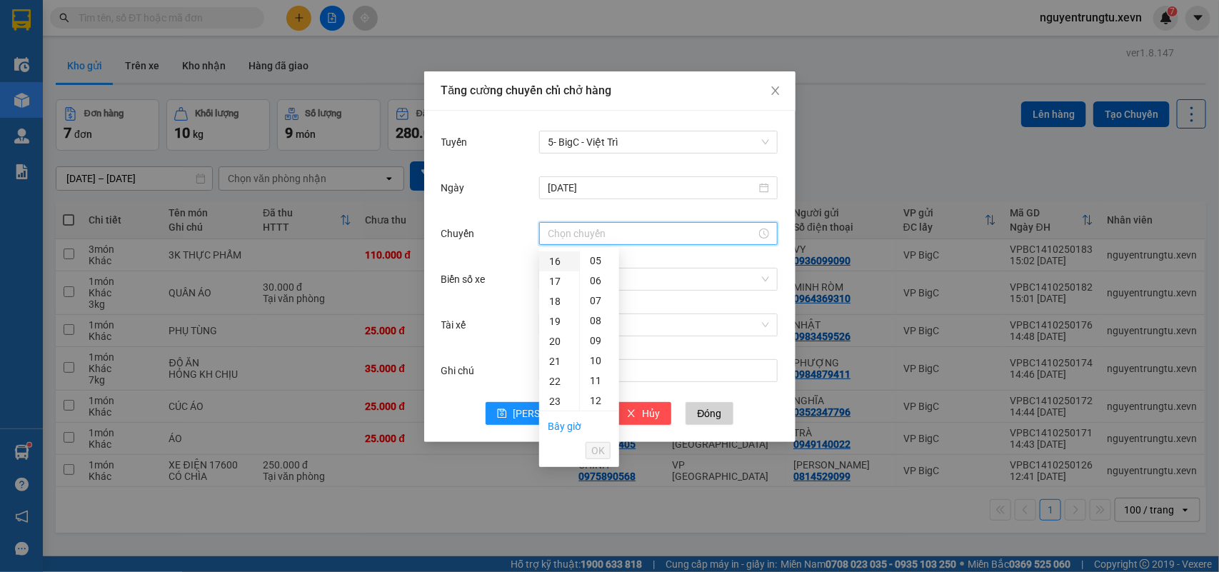
click at [551, 265] on div "16" at bounding box center [559, 261] width 40 height 20
click at [591, 358] on div "05" at bounding box center [599, 361] width 39 height 20
type input "16:05"
click at [598, 448] on span "OK" at bounding box center [598, 451] width 14 height 16
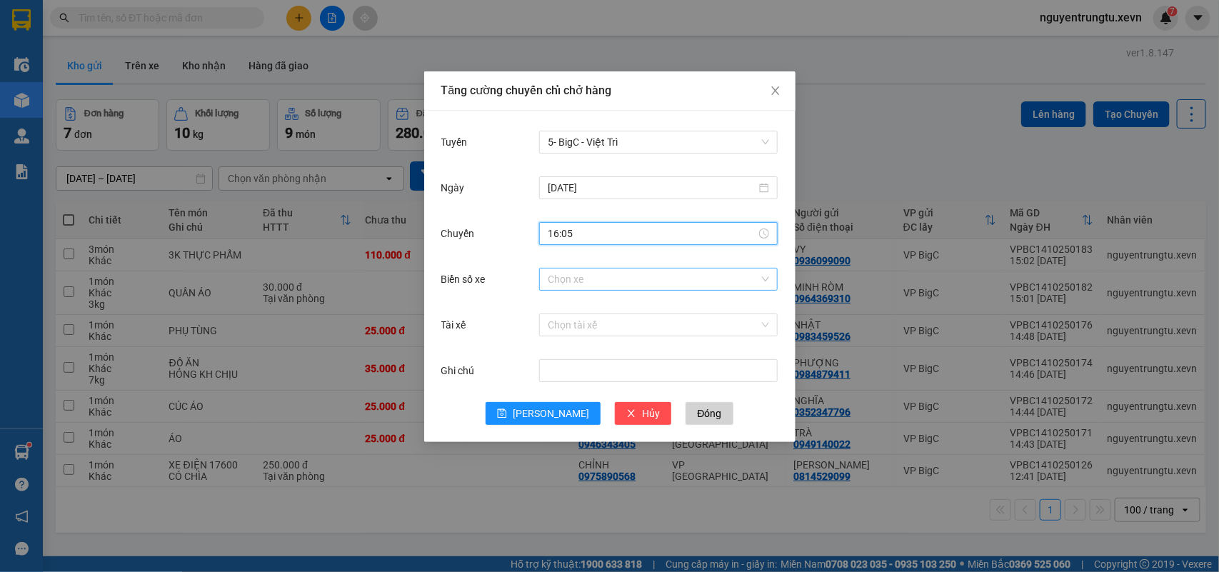
click at [694, 279] on input "Biển số xe" at bounding box center [653, 279] width 211 height 21
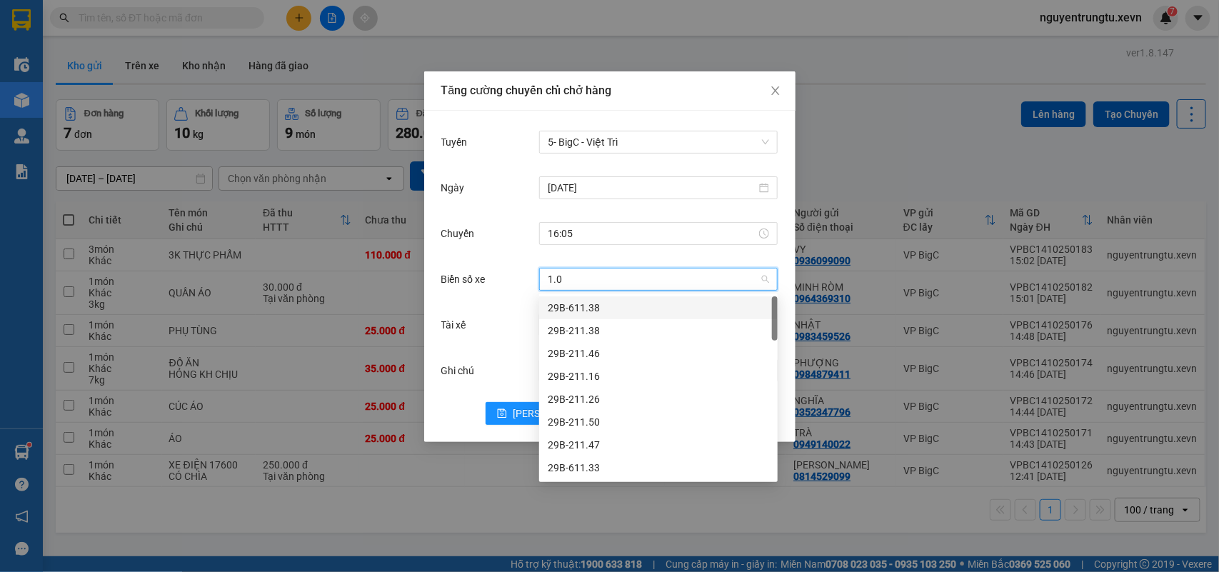
type input "1.00"
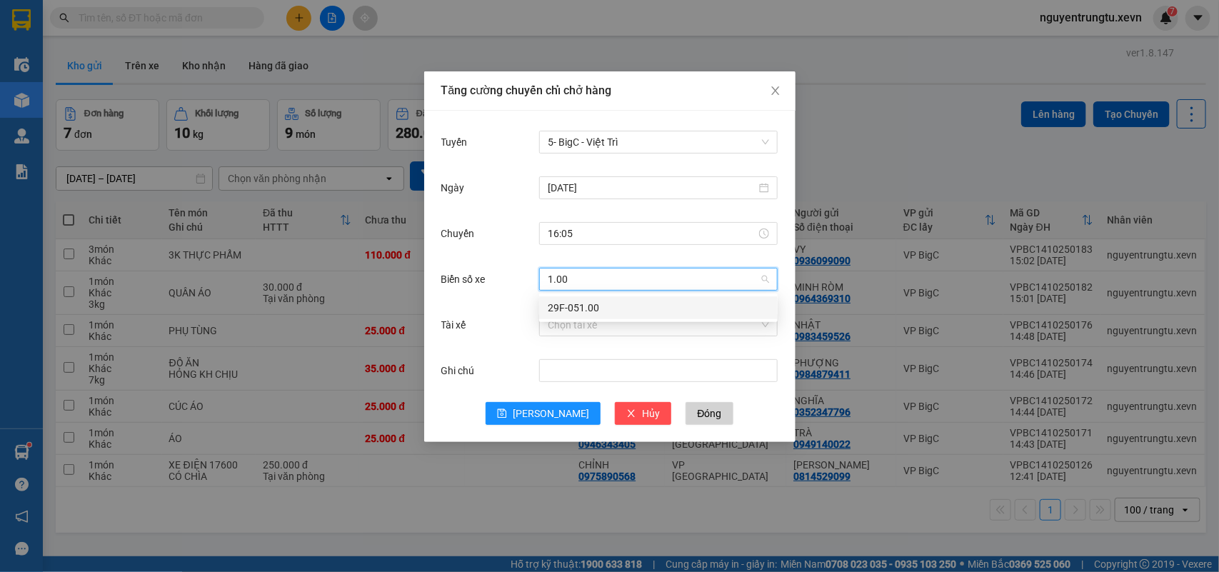
click at [589, 313] on div "29F-051.00" at bounding box center [658, 308] width 221 height 16
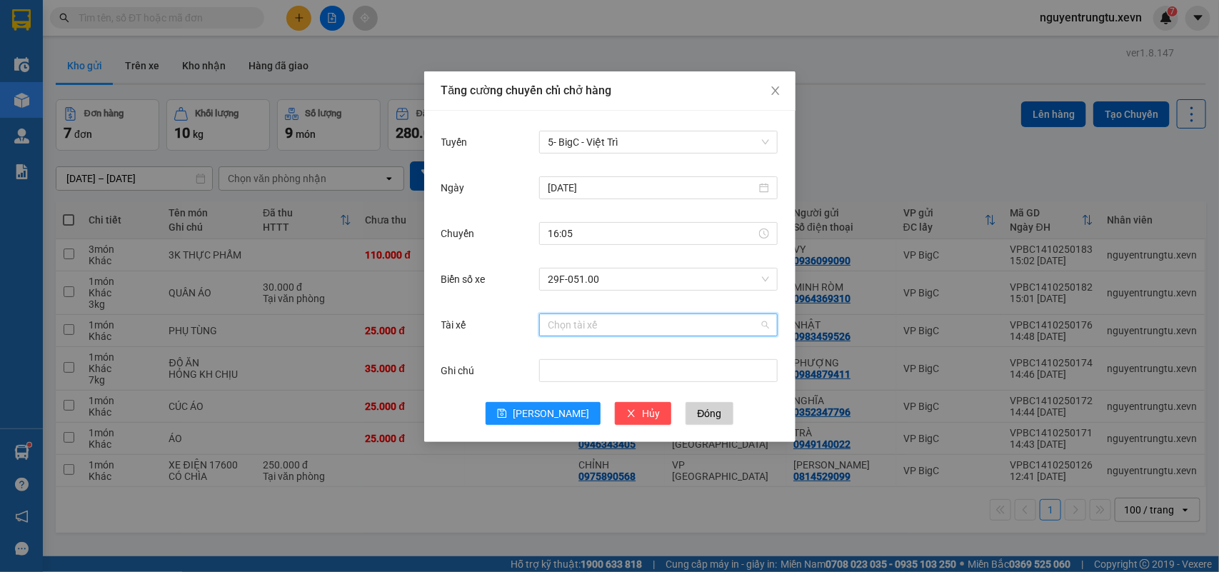
click at [588, 329] on input "Tài xế" at bounding box center [653, 324] width 211 height 21
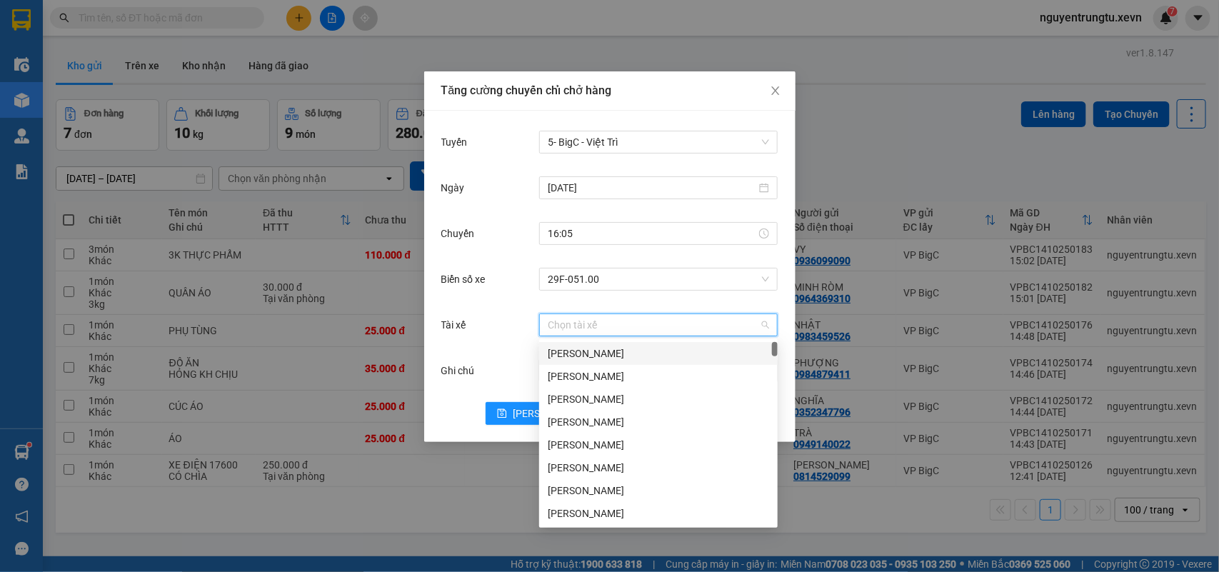
type input "d"
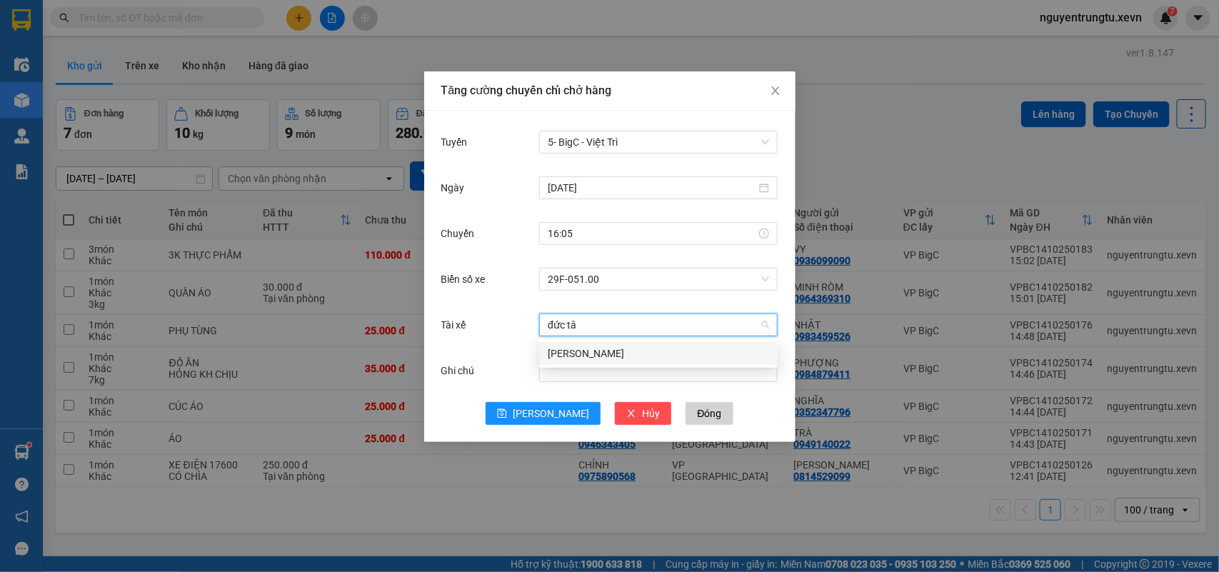
type input "đức tâm"
click at [594, 346] on div "[PERSON_NAME]" at bounding box center [658, 354] width 221 height 16
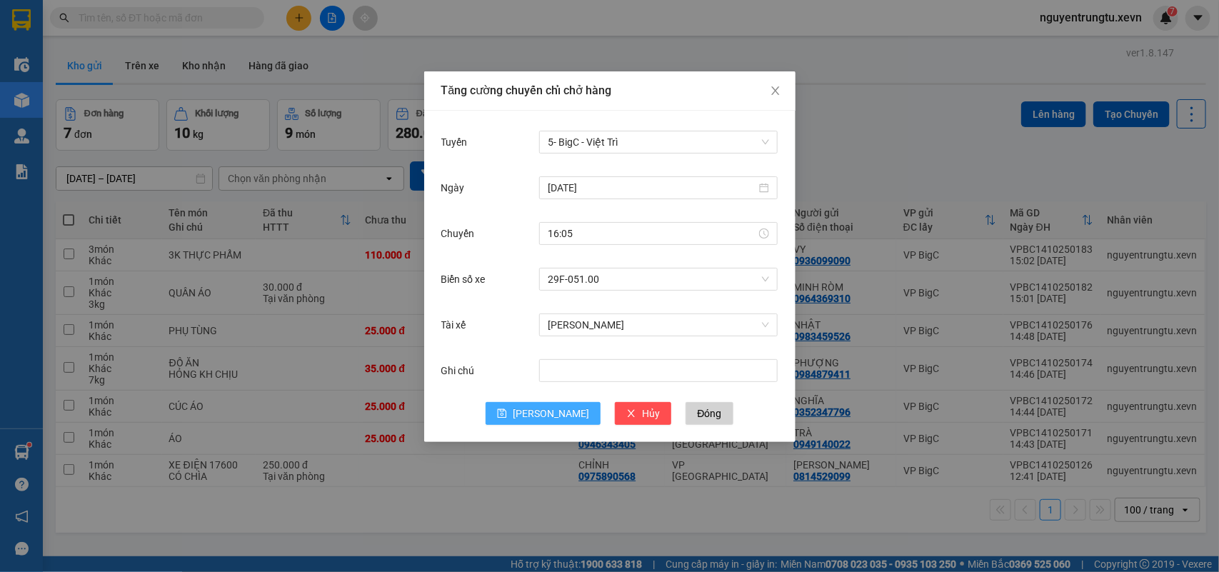
click at [555, 409] on span "[PERSON_NAME]" at bounding box center [551, 414] width 76 height 16
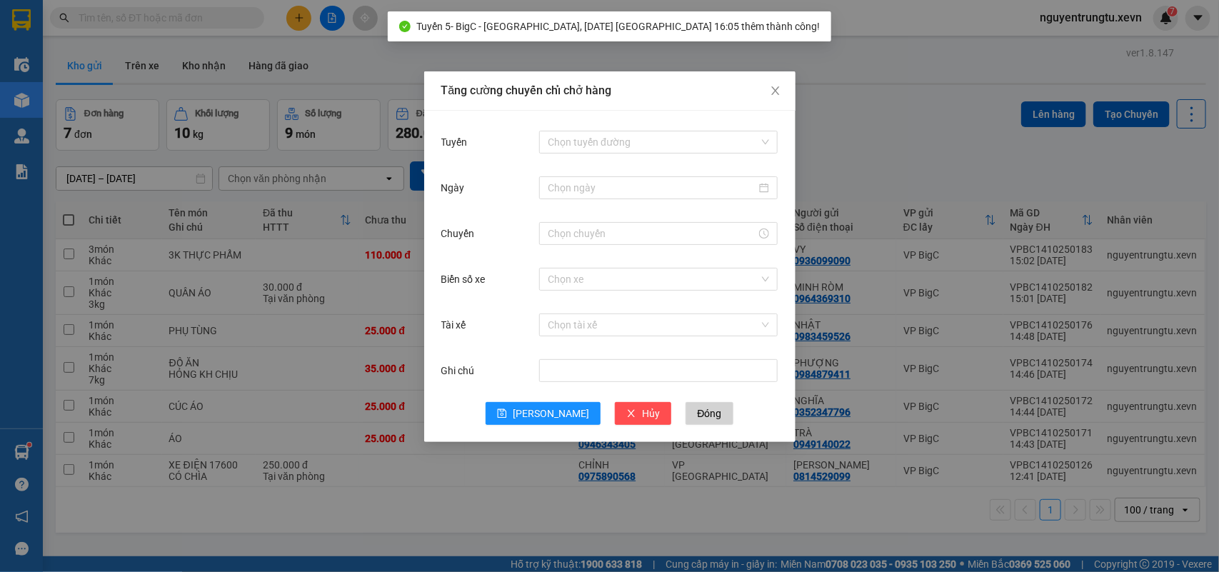
click at [847, 48] on div "Tăng cường chuyến chỉ chở hàng Tuyến Chọn tuyến đường Ngày Chuyến Biển số xe Ch…" at bounding box center [609, 286] width 1219 height 572
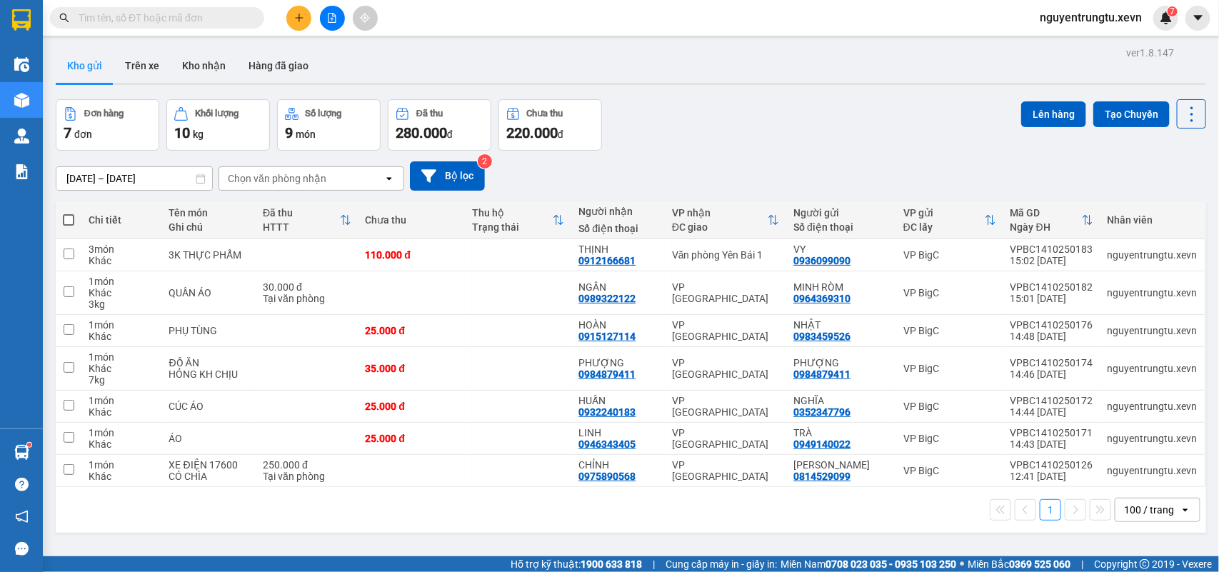
click at [296, 16] on icon "plus" at bounding box center [299, 18] width 10 height 10
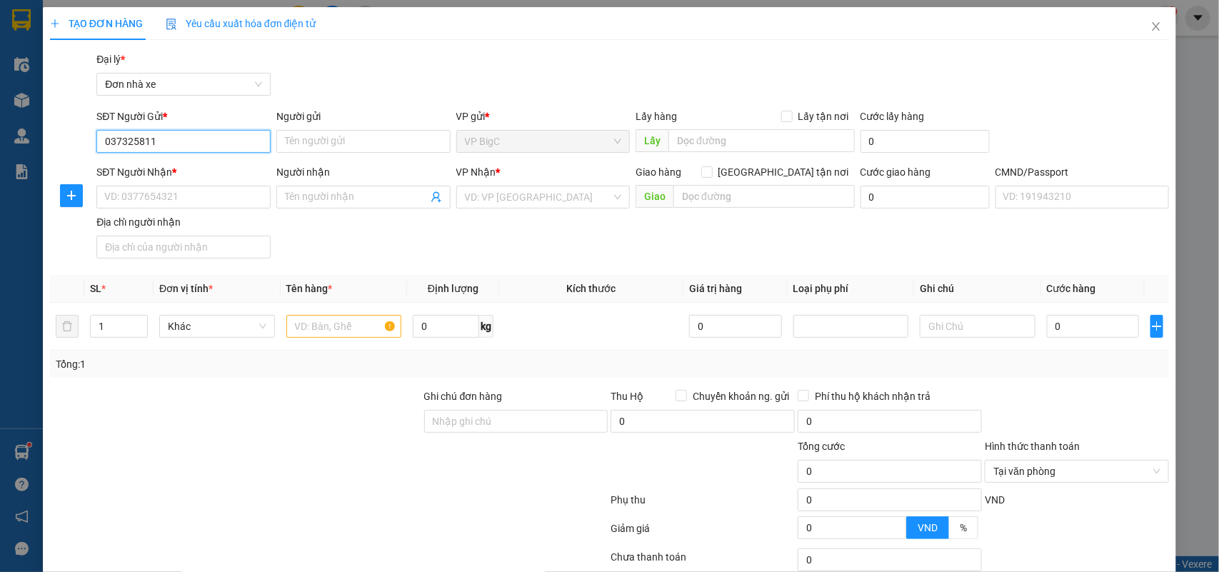
type input "0373258110"
click at [150, 169] on div "0373258110 - LINH" at bounding box center [181, 170] width 155 height 16
type input "LINH"
type input "0962896636"
type input "LAN"
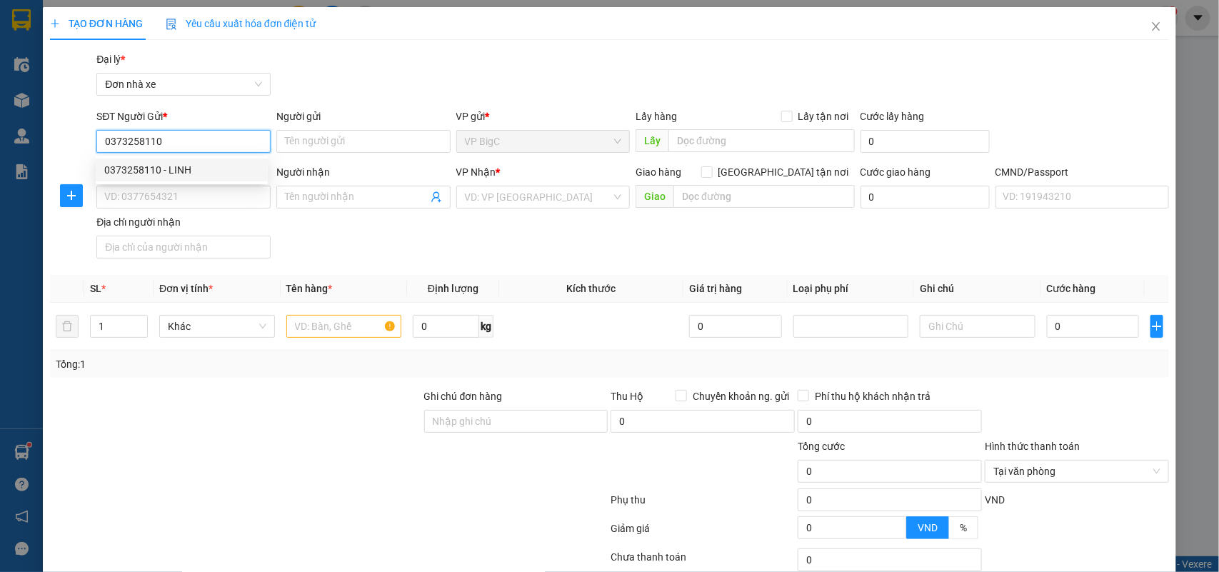
type input "037190000178 [PERSON_NAME]"
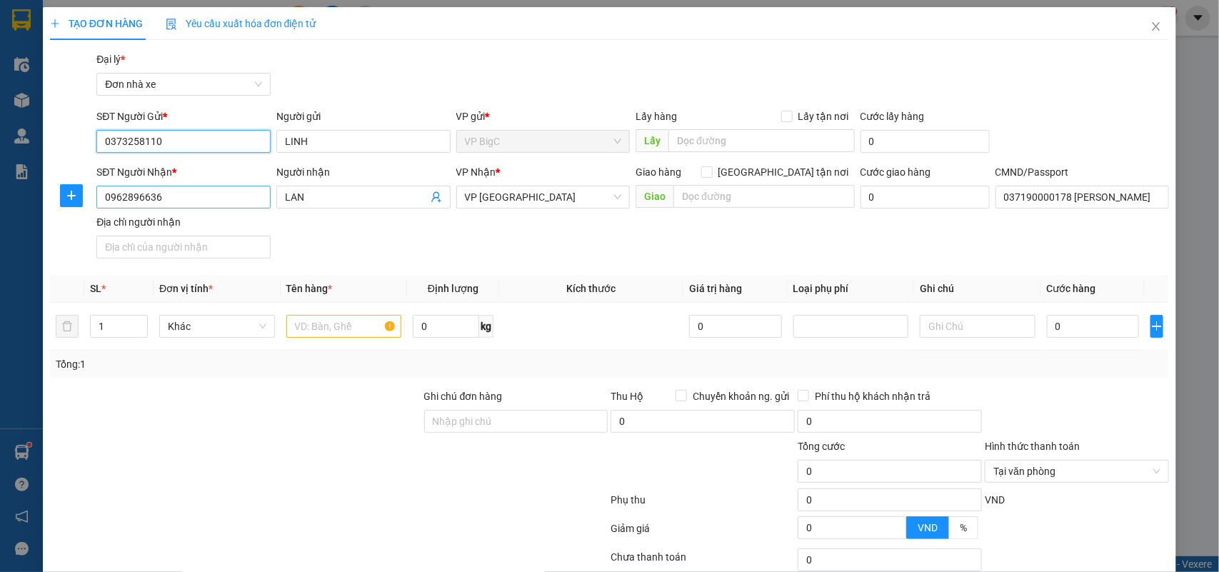
type input "0373258110"
click at [175, 196] on input "0962896636" at bounding box center [183, 197] width 174 height 23
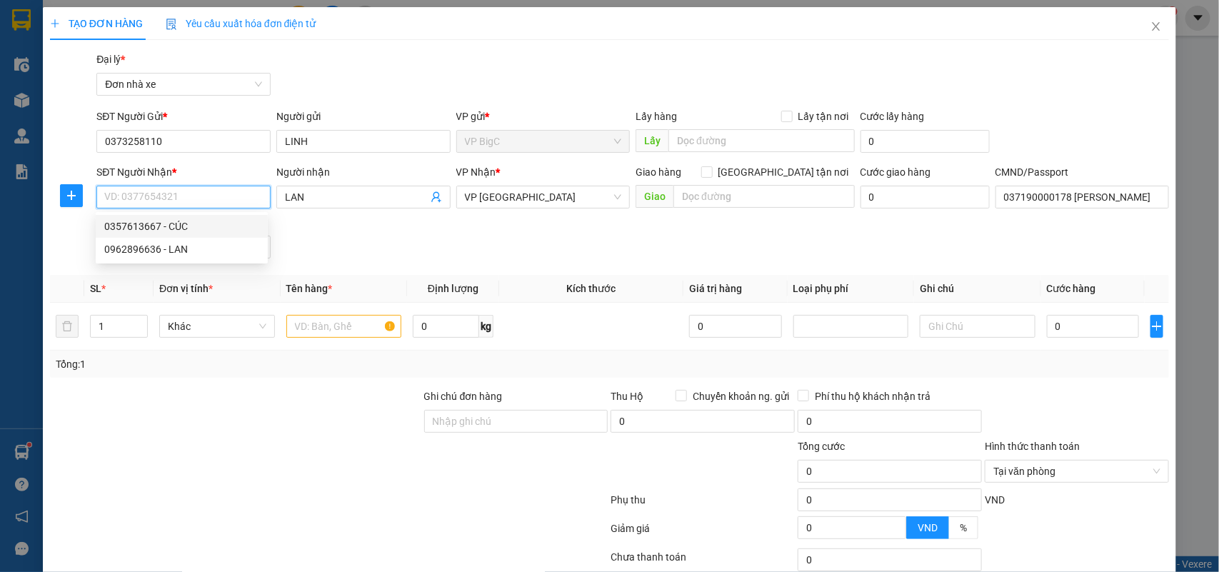
click at [166, 223] on div "0357613667 - CÚC" at bounding box center [181, 227] width 155 height 16
type input "0357613667"
type input "CÚC"
type input "0357613667"
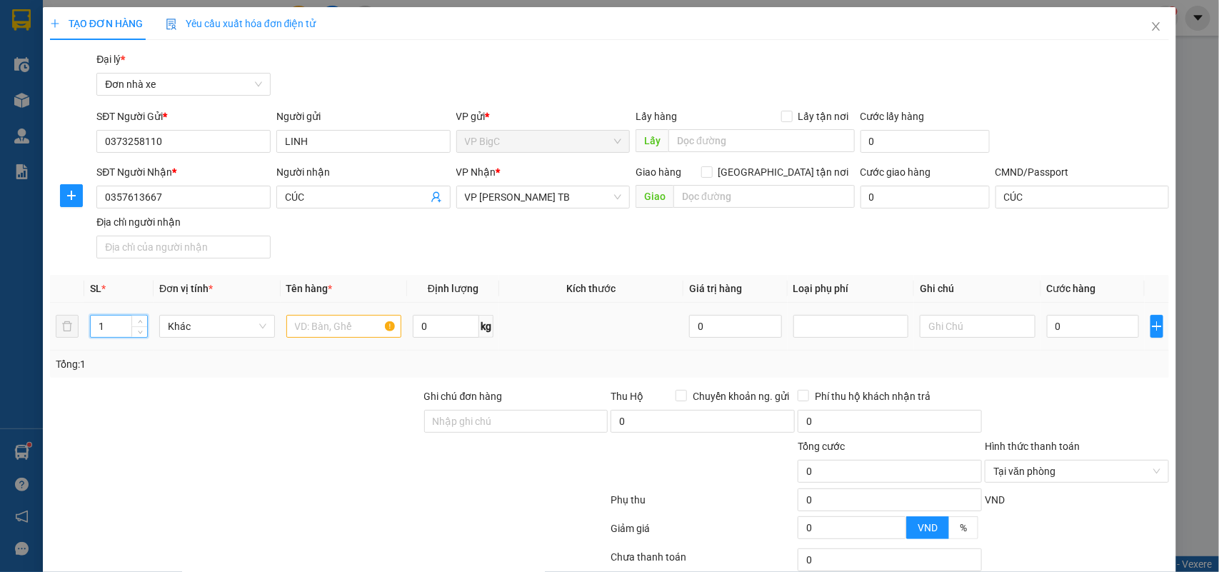
click at [72, 322] on tr "1 Khác 0 kg 0 0" at bounding box center [610, 327] width 1120 height 48
type input "5"
click at [340, 320] on input "text" at bounding box center [344, 326] width 116 height 23
type input "5k thuốc"
click at [1068, 332] on input "0" at bounding box center [1093, 326] width 92 height 23
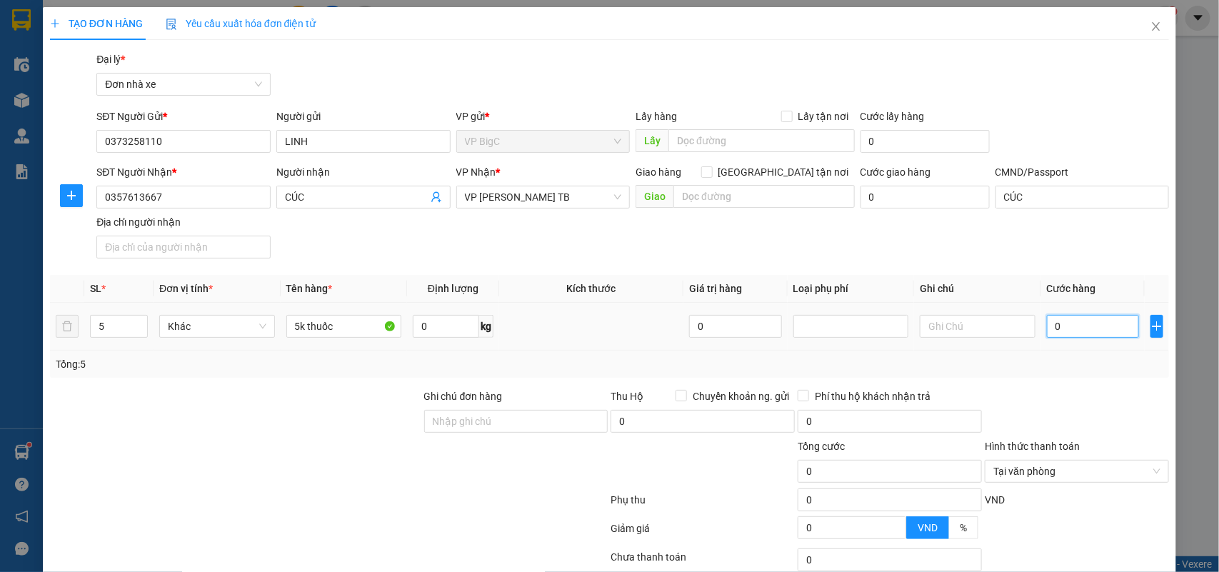
type input "1"
type input "17"
type input "175"
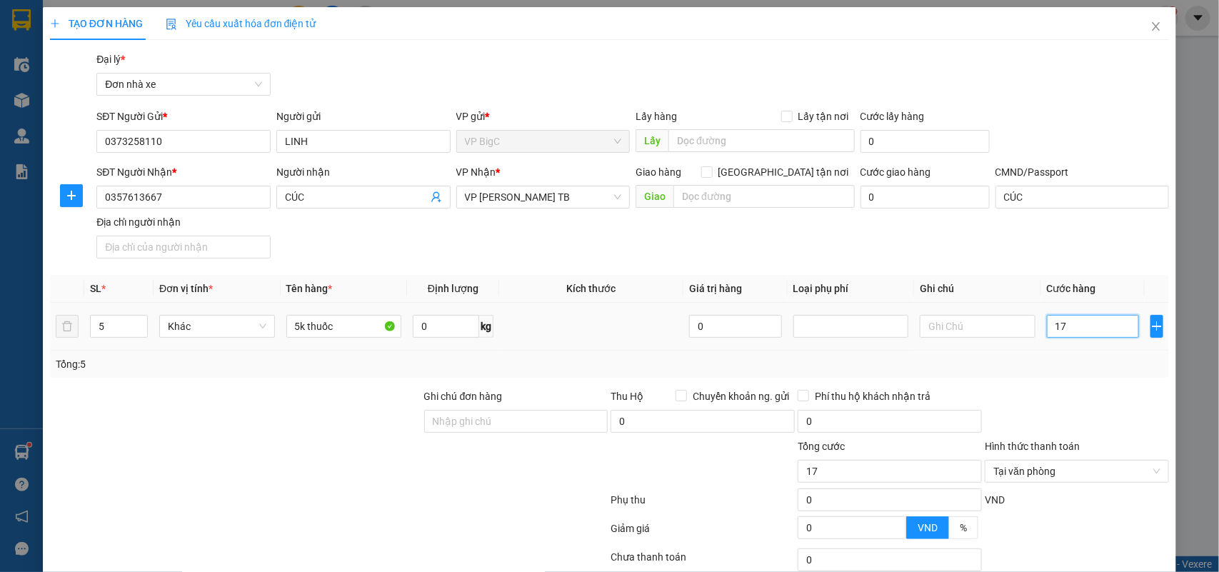
type input "175"
type input "175.000"
click at [1083, 377] on div "Tổng: 5" at bounding box center [610, 364] width 1120 height 27
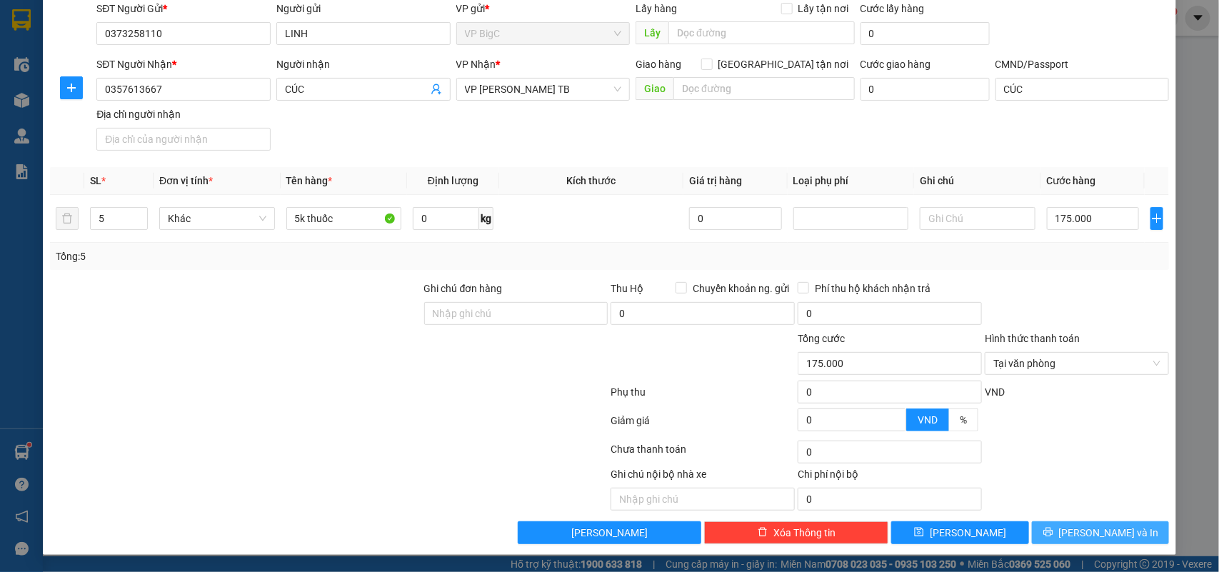
click at [1122, 529] on button "[PERSON_NAME] và In" at bounding box center [1100, 532] width 137 height 23
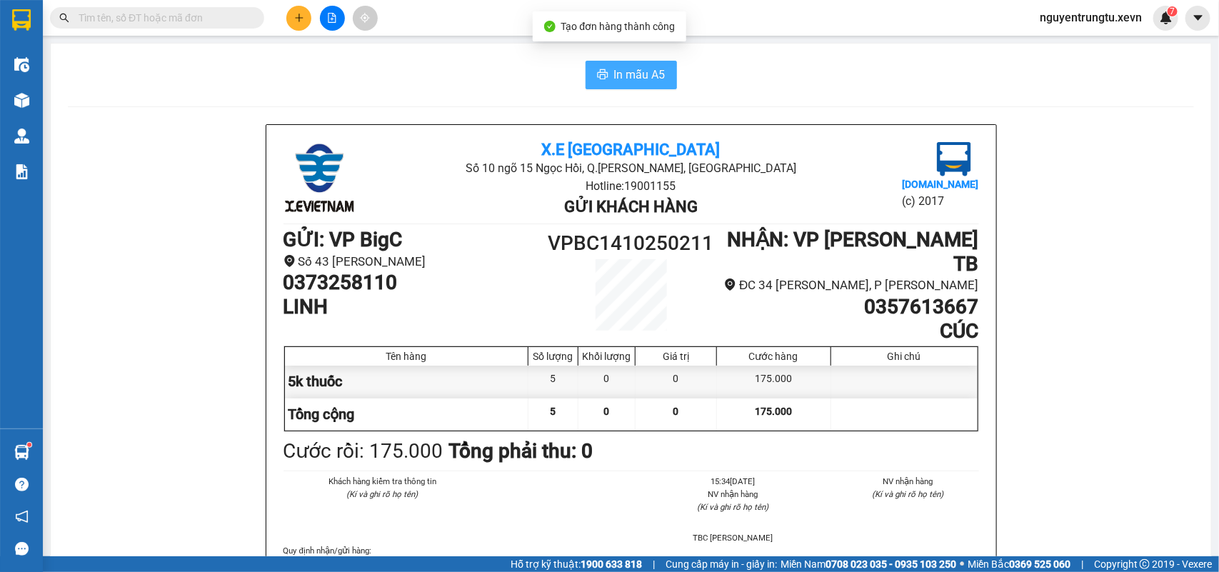
click at [598, 76] on icon "printer" at bounding box center [602, 74] width 11 height 10
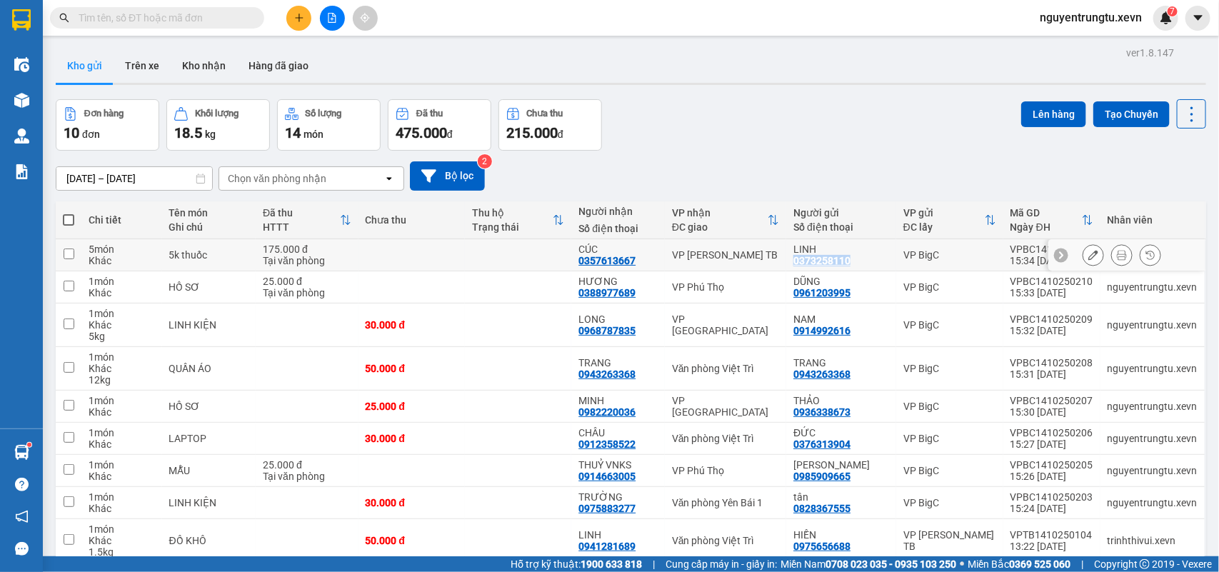
drag, startPoint x: 862, startPoint y: 261, endPoint x: 787, endPoint y: 265, distance: 74.4
click at [787, 265] on td "LINH 0373258110" at bounding box center [842, 255] width 110 height 32
checkbox input "true"
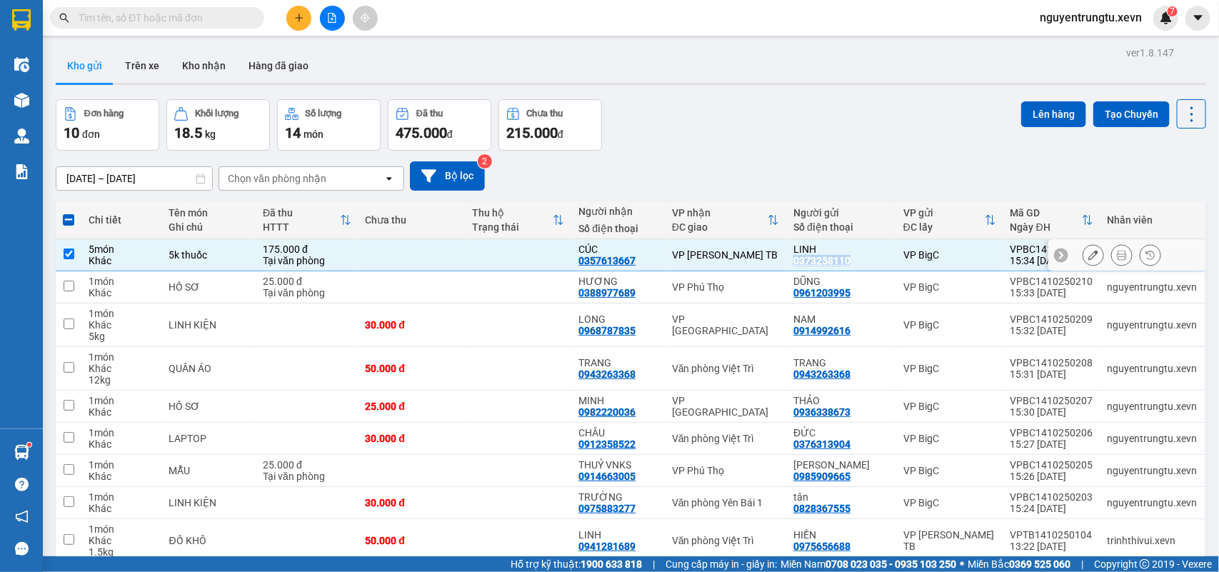
copy div "0373258110"
click at [301, 23] on button at bounding box center [298, 18] width 25 height 25
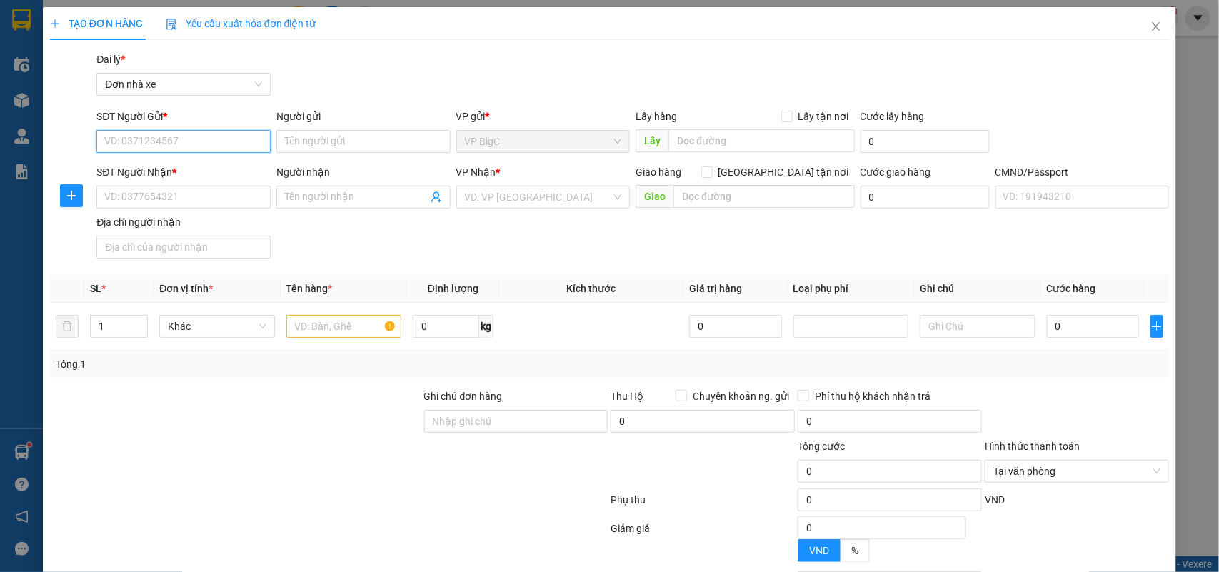
paste input "0373258110"
type input "0373258110"
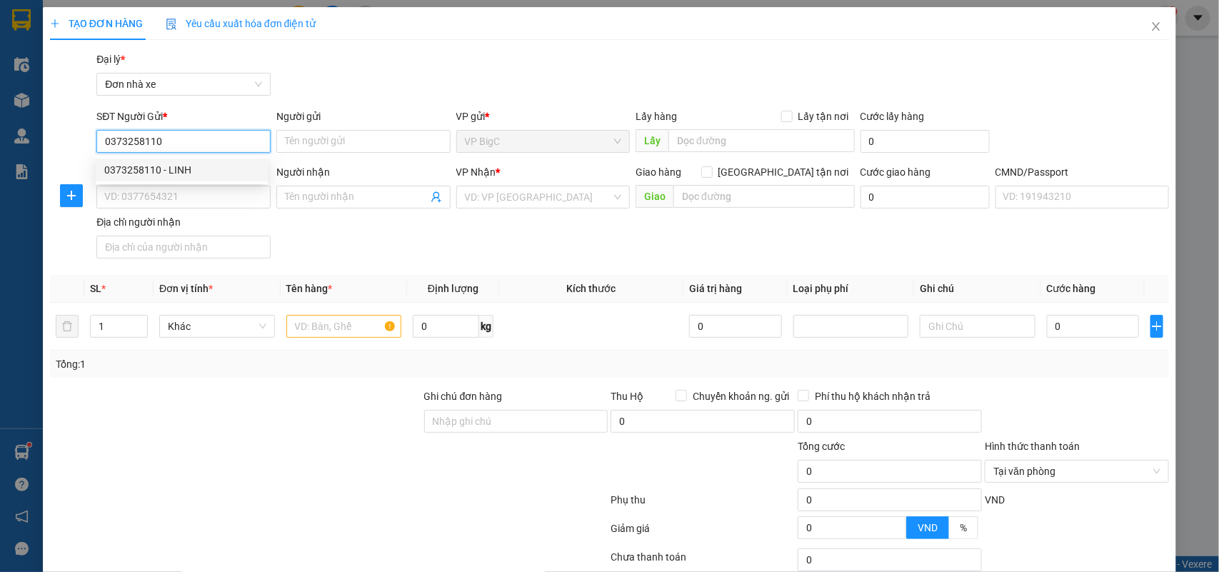
click at [197, 168] on div "0373258110 - LINH" at bounding box center [181, 170] width 155 height 16
type input "LINH"
type input "0357613667"
type input "CÚC"
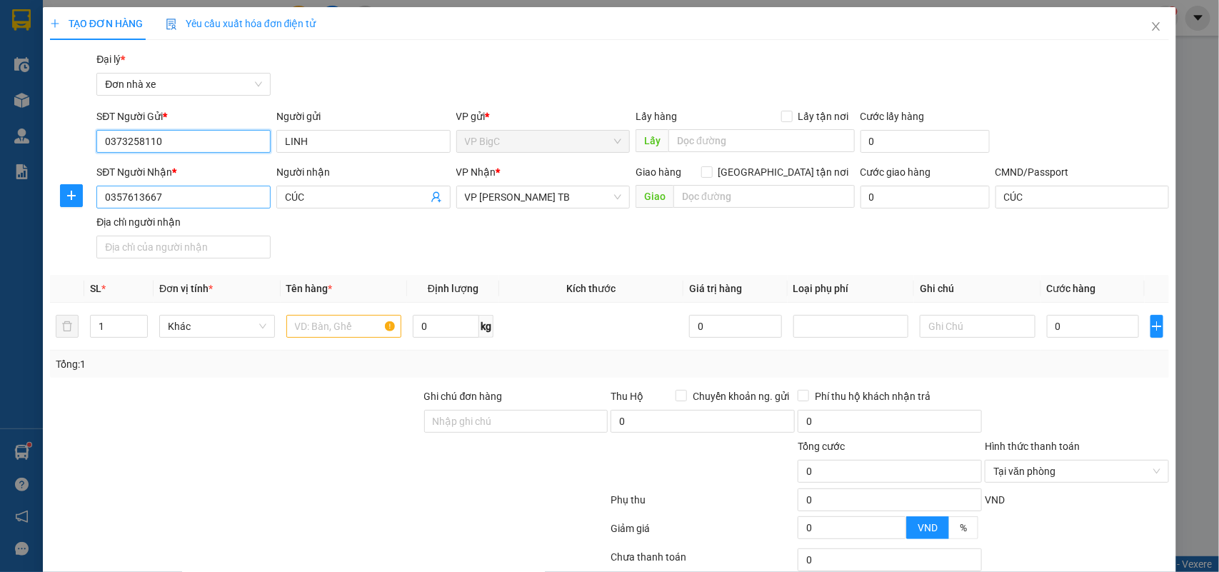
type input "0373258110"
click at [177, 200] on input "0357613667" at bounding box center [183, 197] width 174 height 23
click at [76, 330] on tr "1 Khác 0 kg 0 0" at bounding box center [610, 327] width 1120 height 48
type input "5"
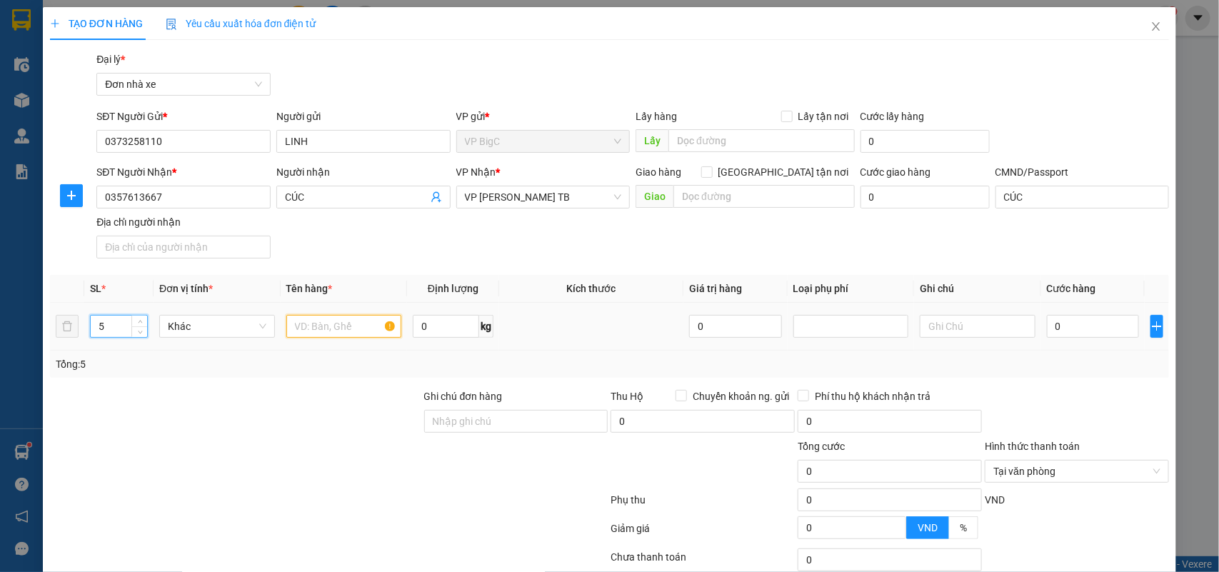
click at [326, 325] on input "text" at bounding box center [344, 326] width 116 height 23
type input "5k thuốc"
click at [1072, 326] on input "0" at bounding box center [1093, 326] width 92 height 23
type input "1"
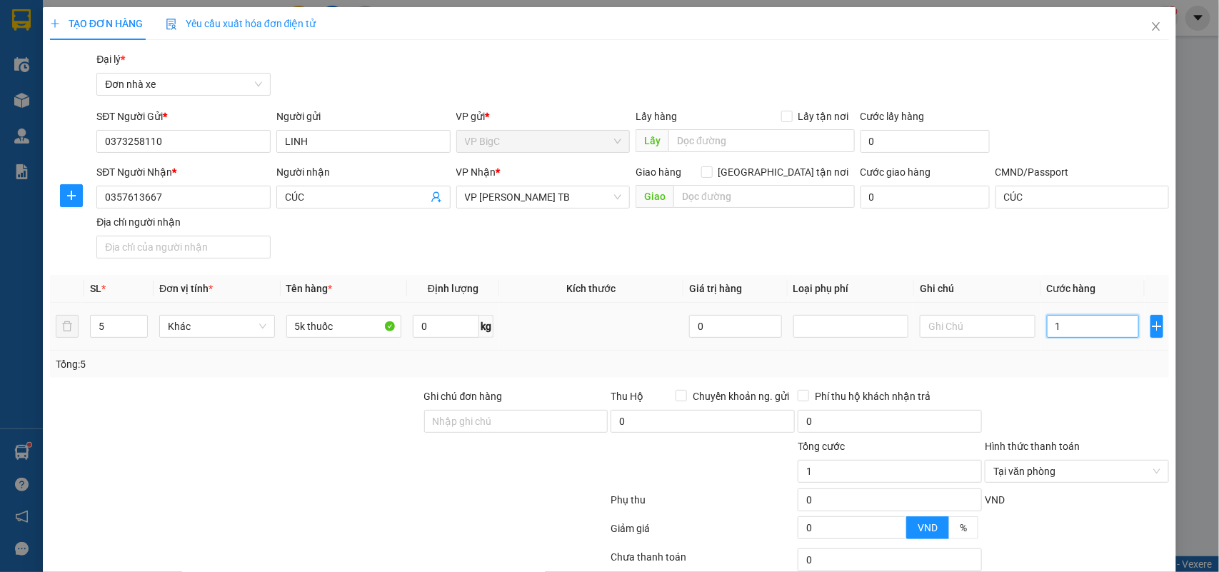
type input "18"
type input "185"
type input "185.000"
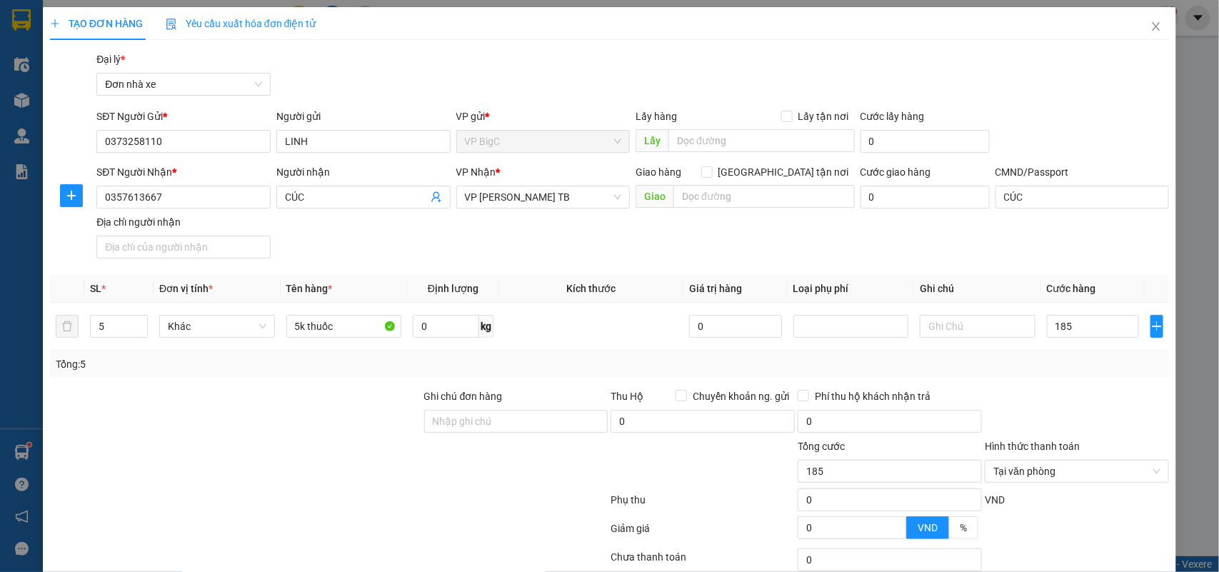
type input "185.000"
click at [1061, 368] on div "Tổng: 5" at bounding box center [610, 364] width 1109 height 16
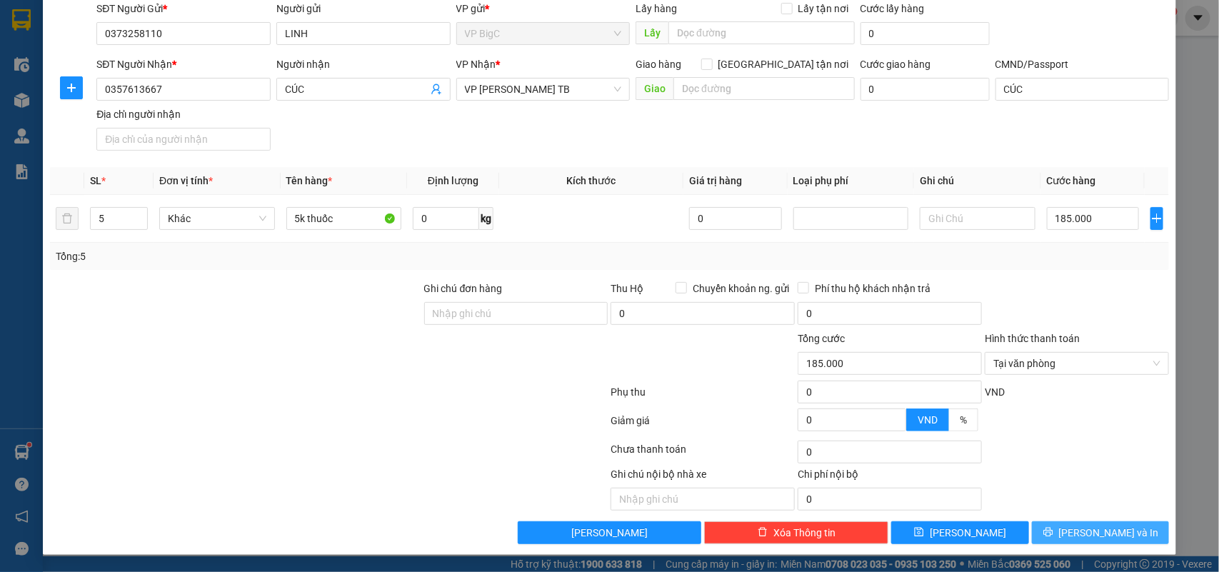
click at [1106, 541] on button "[PERSON_NAME] và In" at bounding box center [1100, 532] width 137 height 23
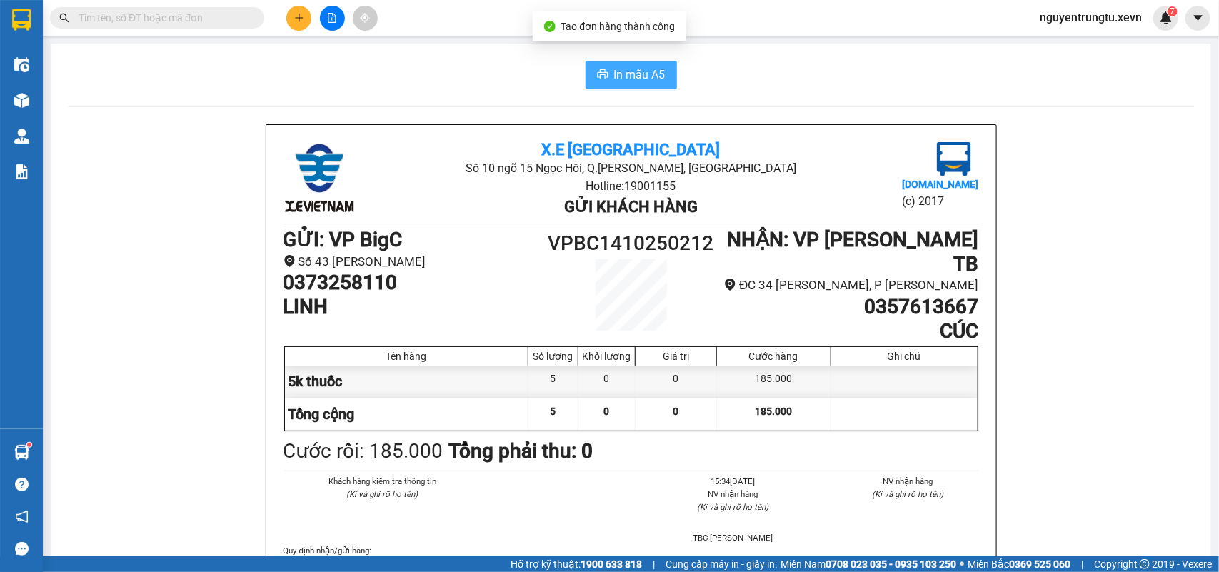
click at [641, 75] on span "In mẫu A5" at bounding box center [639, 75] width 51 height 18
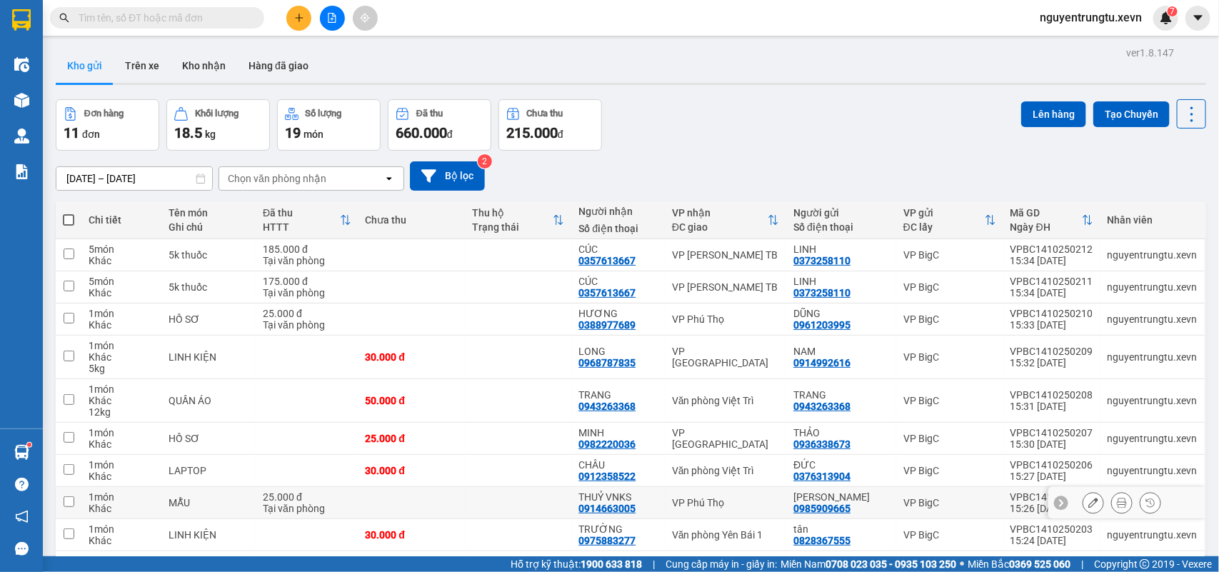
scroll to position [81, 0]
drag, startPoint x: 369, startPoint y: 322, endPoint x: 615, endPoint y: 168, distance: 290.2
click at [370, 323] on td at bounding box center [412, 320] width 106 height 32
checkbox input "true"
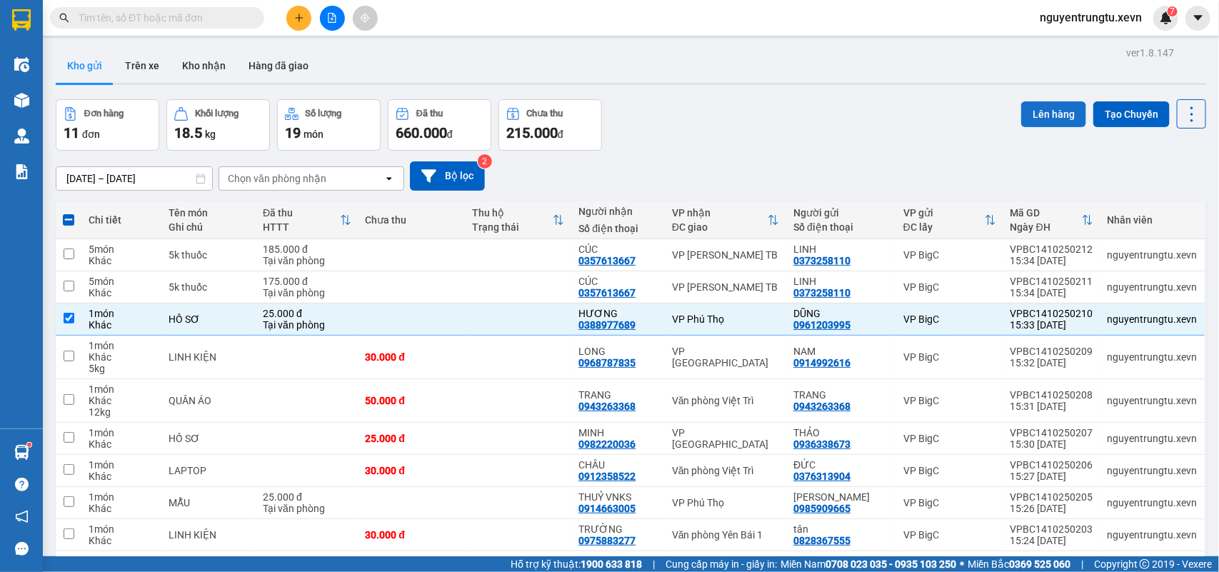
click at [1043, 109] on button "Lên hàng" at bounding box center [1054, 114] width 65 height 26
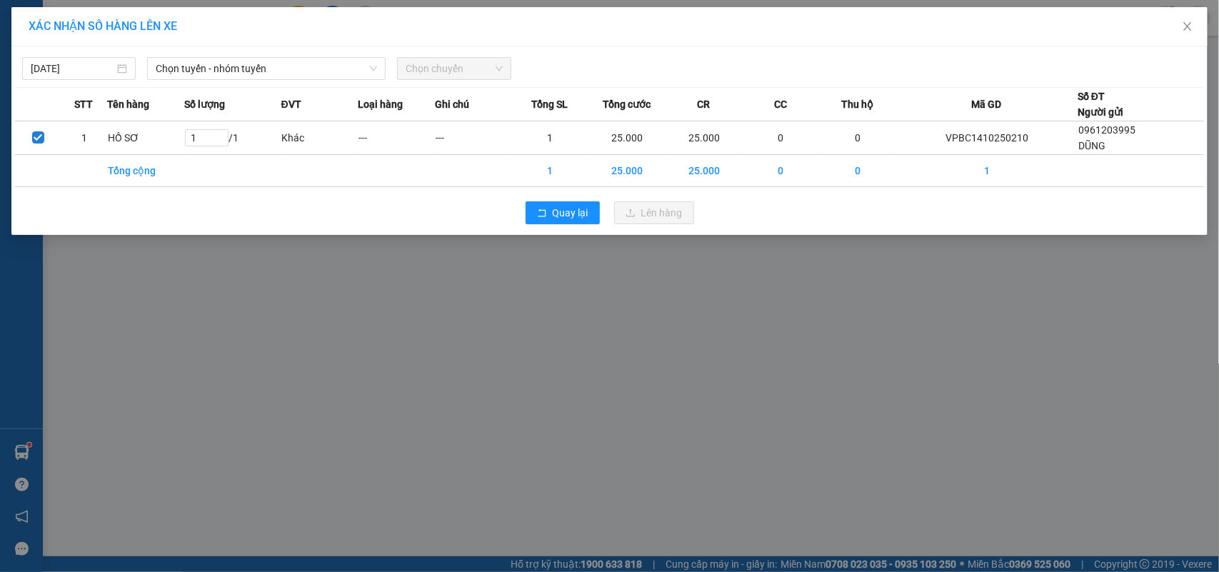
click at [229, 80] on div "Chọn tuyến - nhóm tuyến" at bounding box center [266, 68] width 250 height 23
click at [244, 66] on span "Chọn tuyến - nhóm tuyến" at bounding box center [266, 68] width 221 height 21
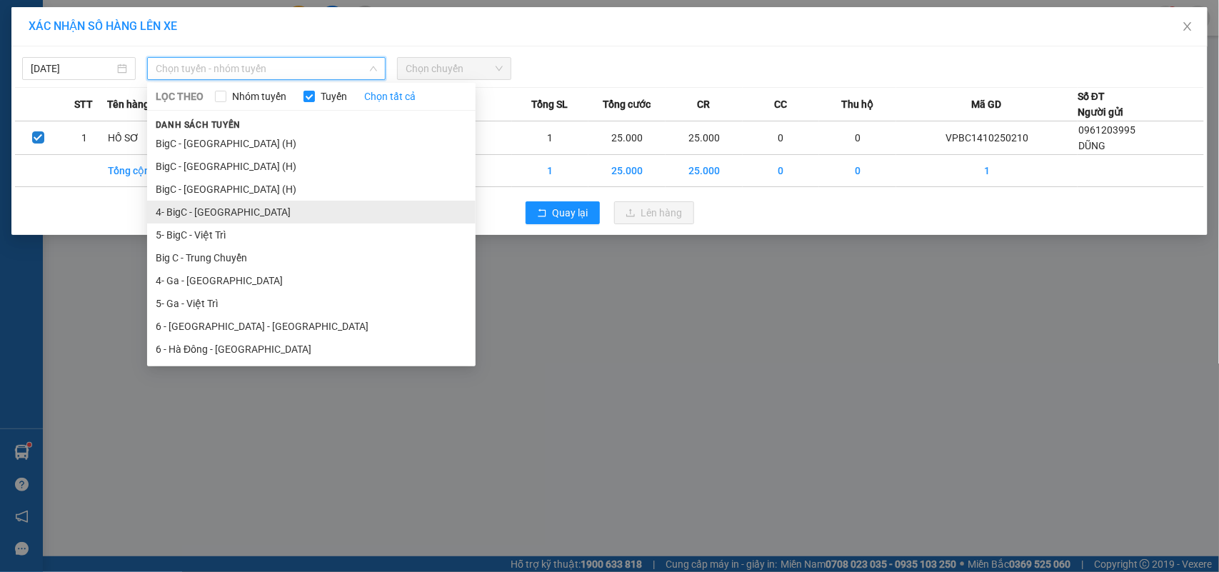
click at [234, 208] on li "4- BigC - [GEOGRAPHIC_DATA]" at bounding box center [311, 212] width 329 height 23
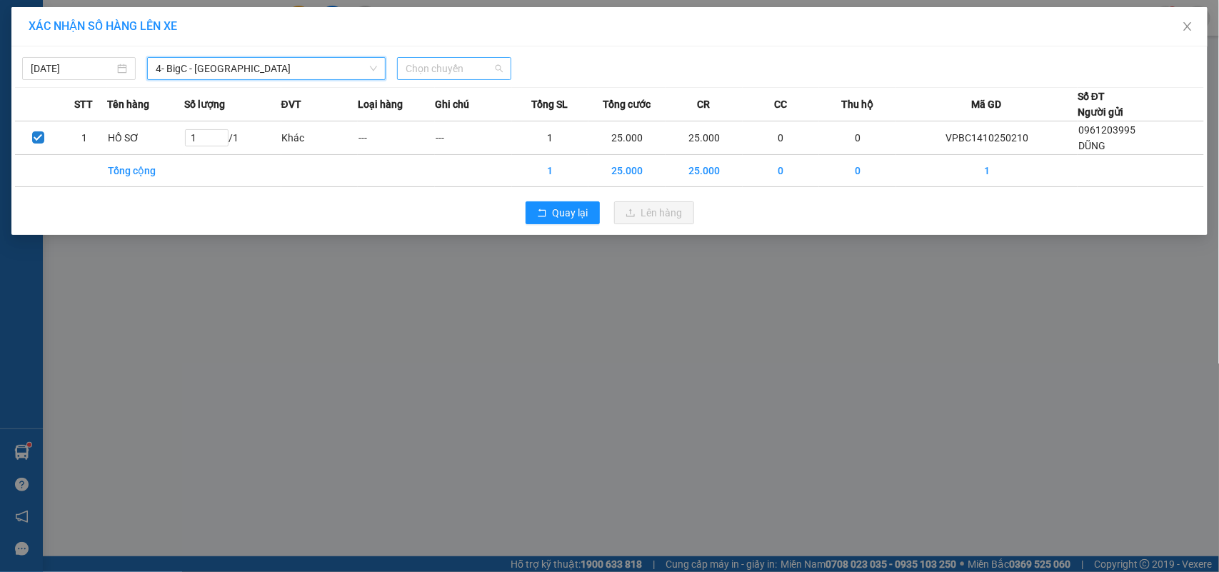
click at [444, 76] on span "Chọn chuyến" at bounding box center [454, 68] width 96 height 21
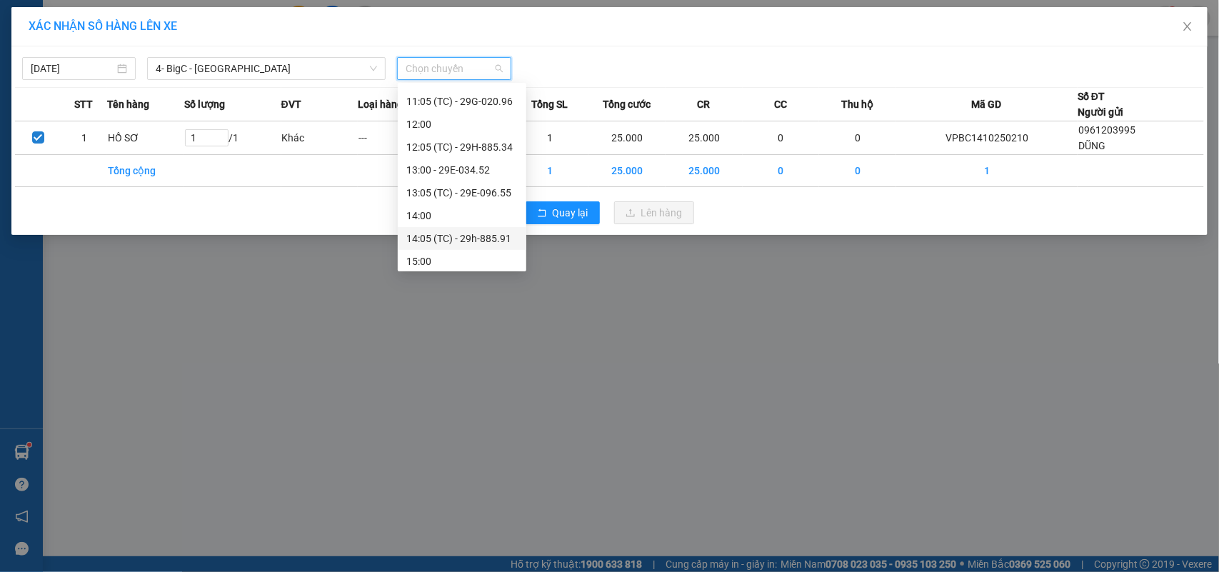
scroll to position [268, 0]
click at [488, 237] on div "16:05 (TC) - 29F-017.71" at bounding box center [461, 241] width 111 height 16
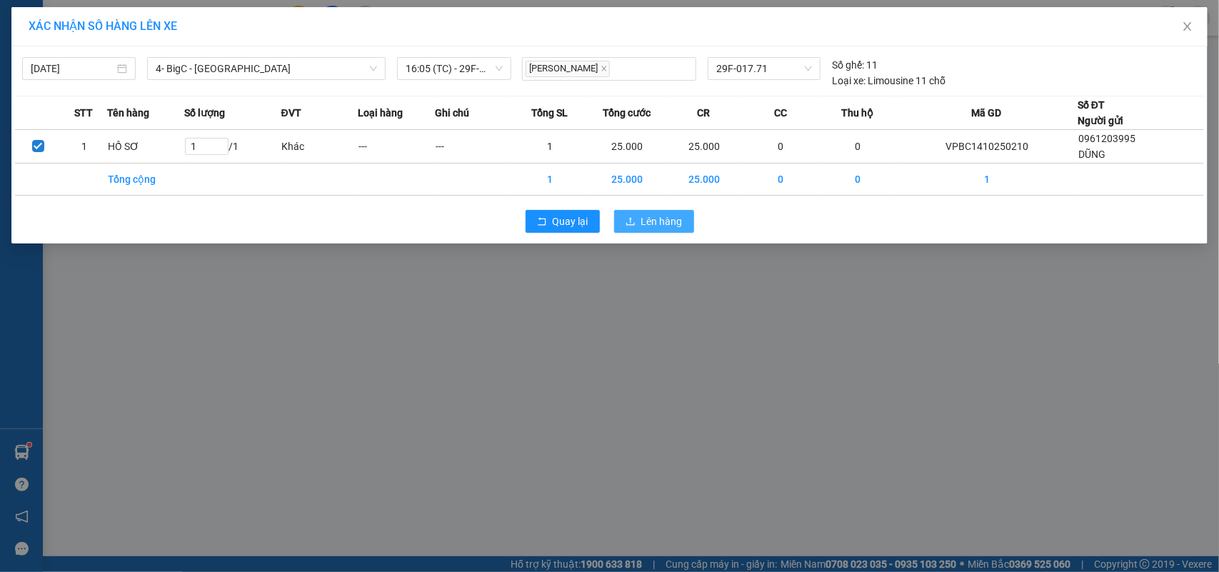
click at [647, 219] on span "Lên hàng" at bounding box center [662, 222] width 41 height 16
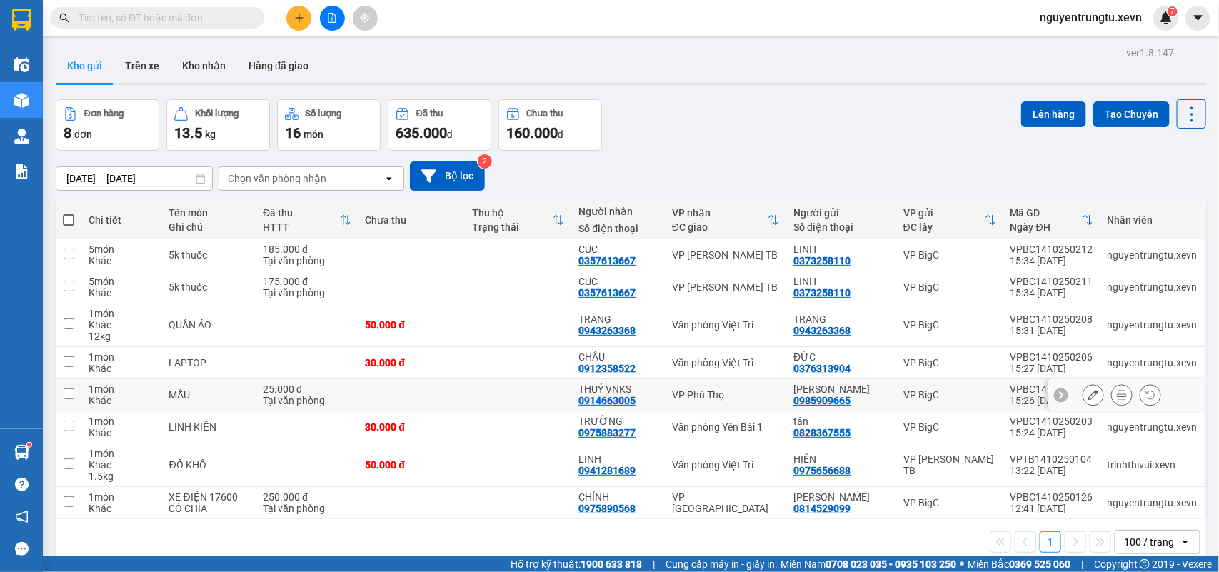
click at [744, 394] on td "VP Phú Thọ" at bounding box center [725, 395] width 121 height 32
checkbox input "true"
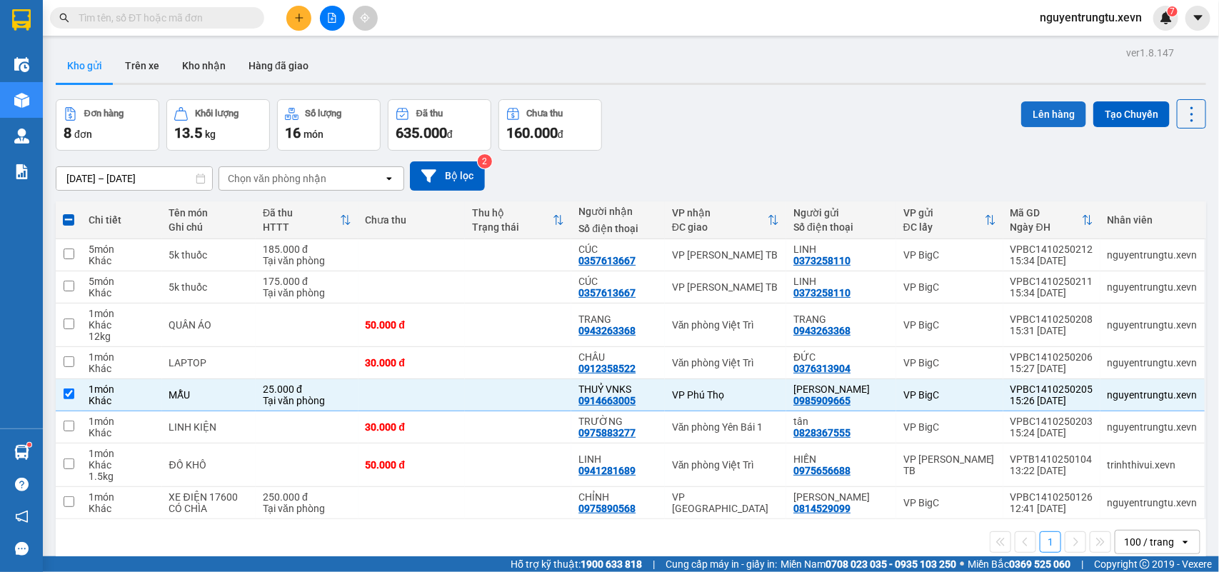
click at [1044, 113] on button "Lên hàng" at bounding box center [1054, 114] width 65 height 26
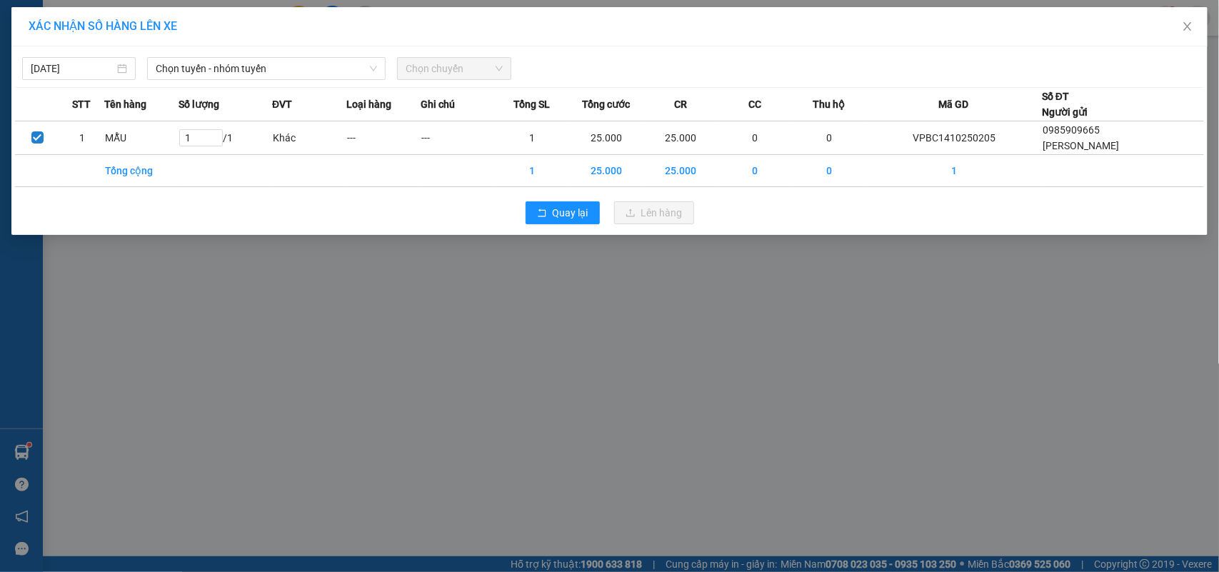
click at [279, 54] on div "[DATE] Chọn tuyến - nhóm tuyến Chọn chuyến" at bounding box center [609, 65] width 1189 height 30
click at [279, 69] on span "Chọn tuyến - nhóm tuyến" at bounding box center [266, 68] width 221 height 21
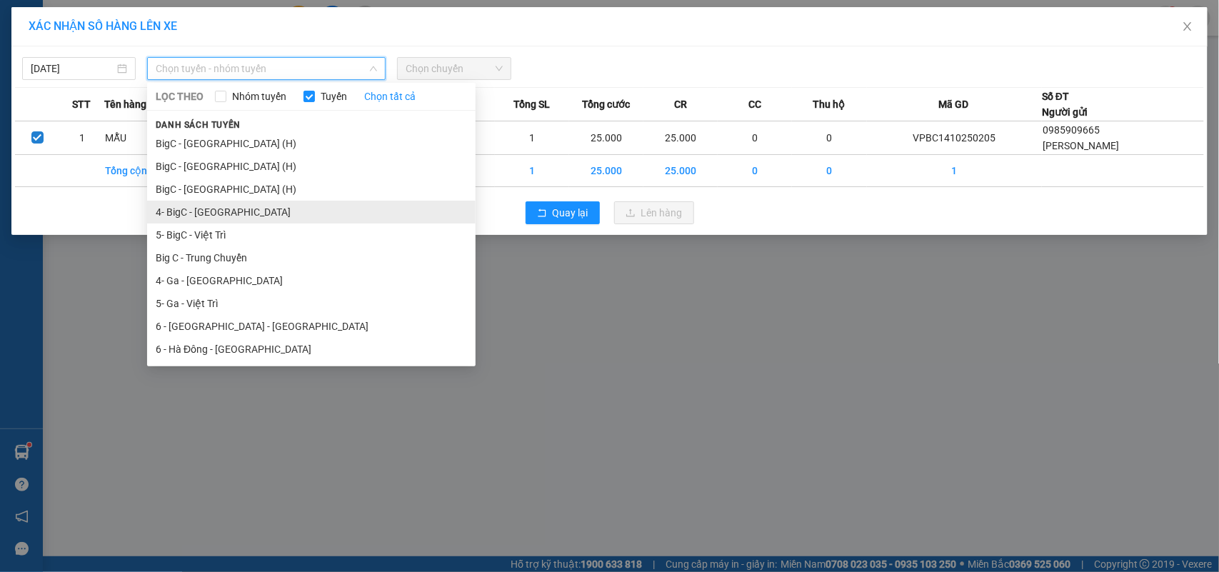
click at [225, 214] on li "4- BigC - [GEOGRAPHIC_DATA]" at bounding box center [311, 212] width 329 height 23
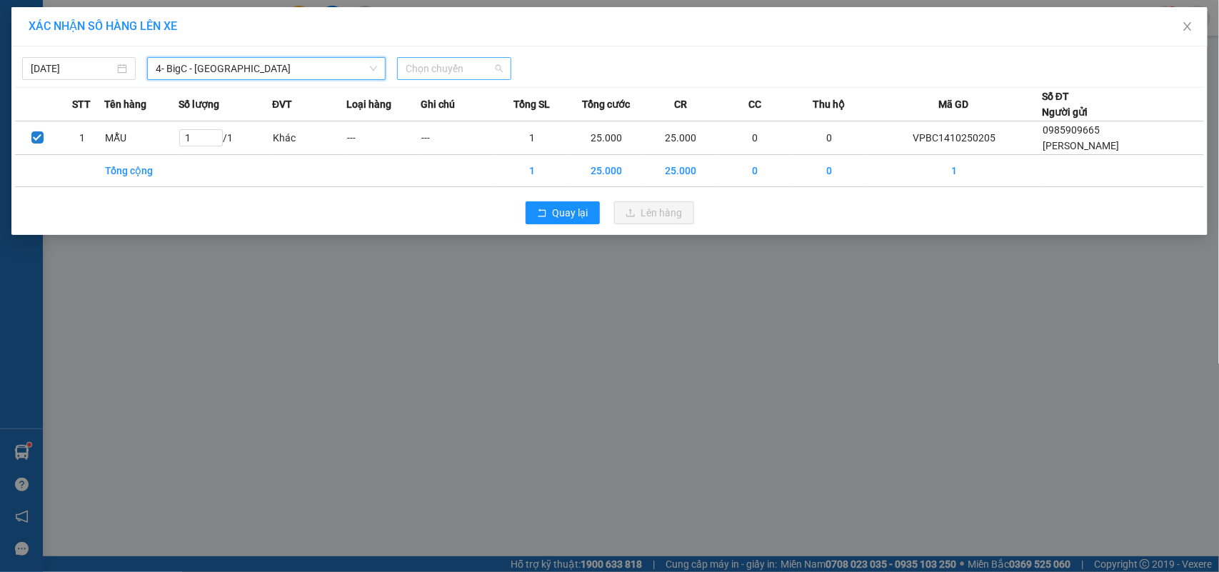
click at [420, 73] on span "Chọn chuyến" at bounding box center [454, 68] width 96 height 21
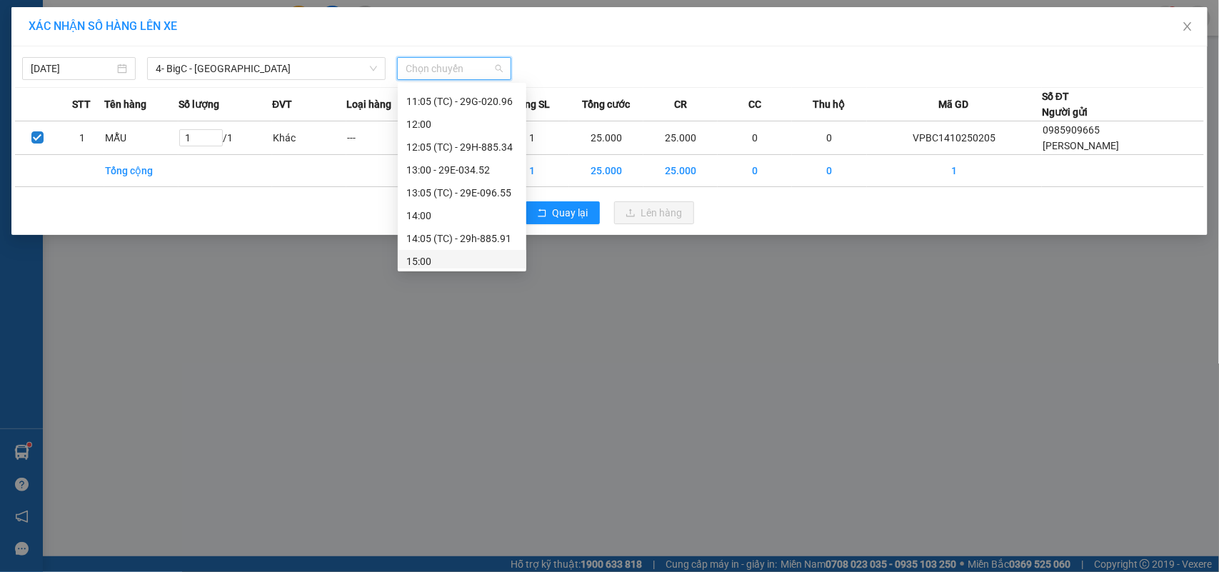
scroll to position [343, 0]
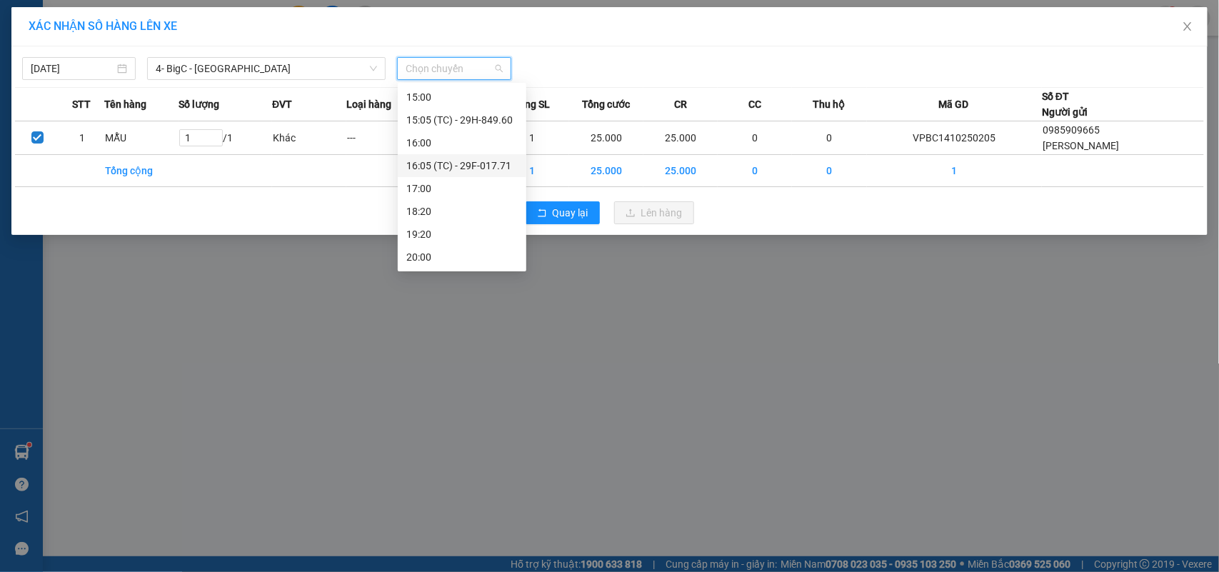
click at [484, 166] on div "16:05 (TC) - 29F-017.71" at bounding box center [461, 166] width 111 height 16
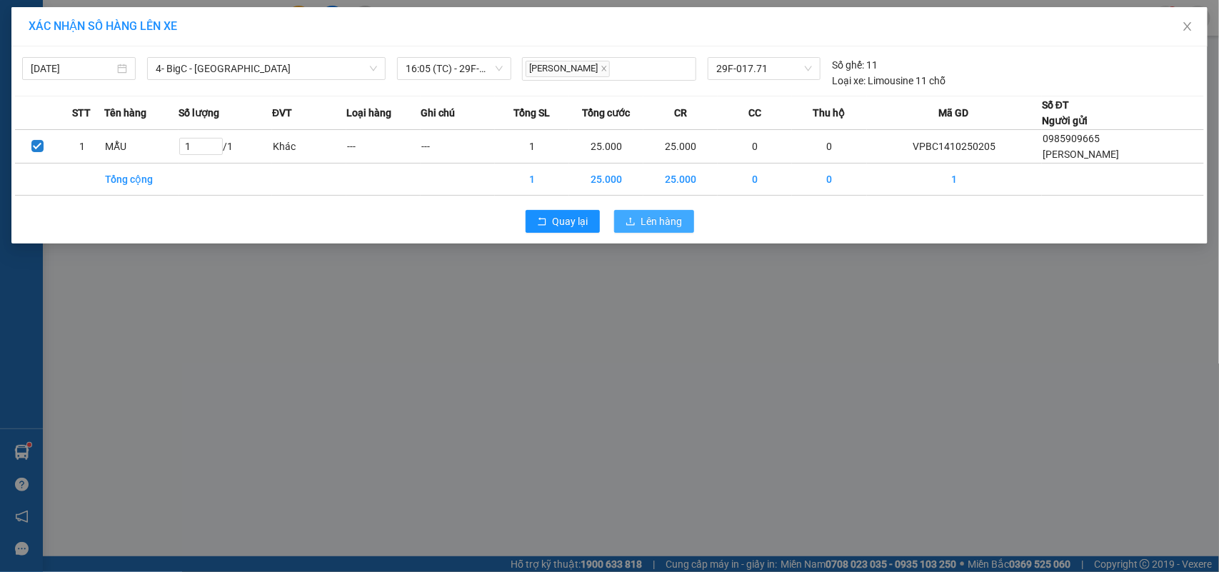
click at [654, 222] on span "Lên hàng" at bounding box center [662, 222] width 41 height 16
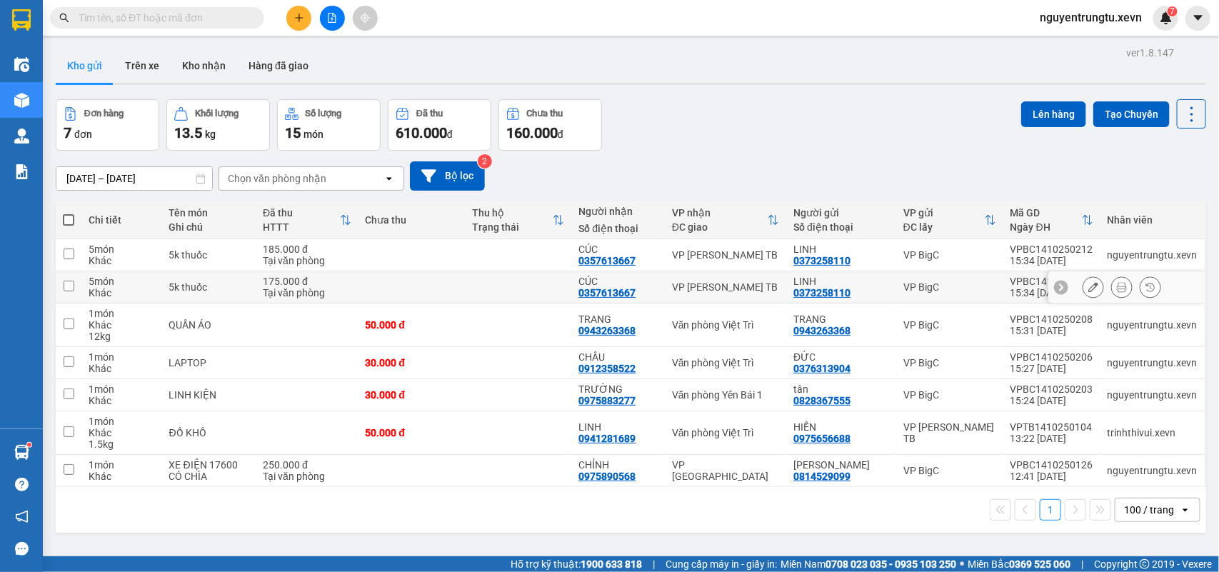
click at [752, 281] on div "VP [PERSON_NAME] TB" at bounding box center [725, 286] width 107 height 11
checkbox input "true"
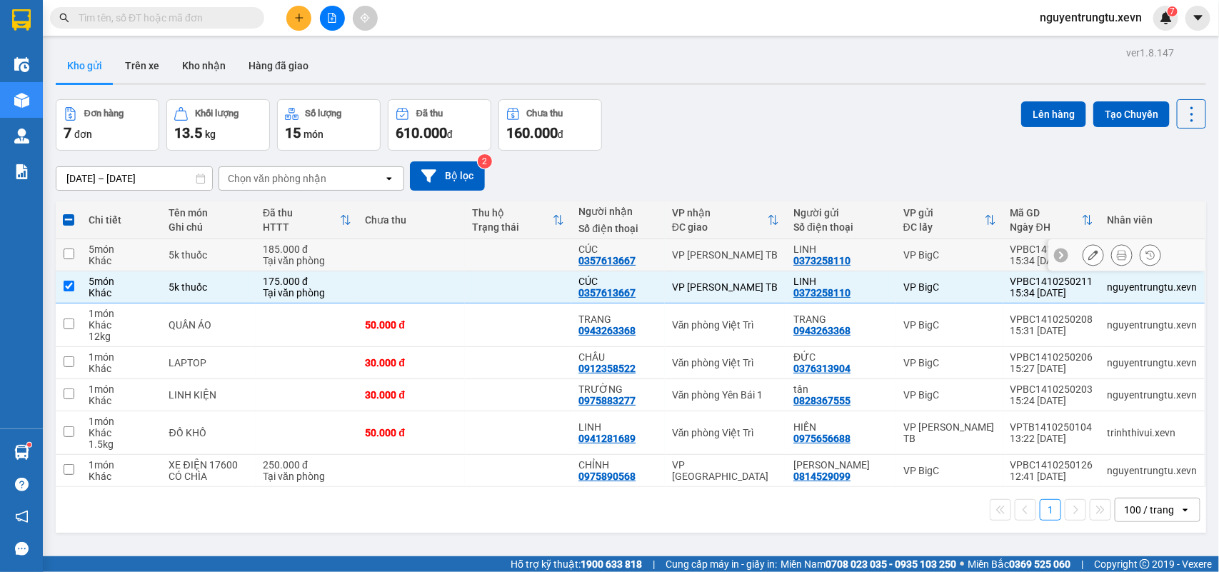
click at [755, 245] on td "VP [PERSON_NAME] TB" at bounding box center [725, 255] width 121 height 32
checkbox input "true"
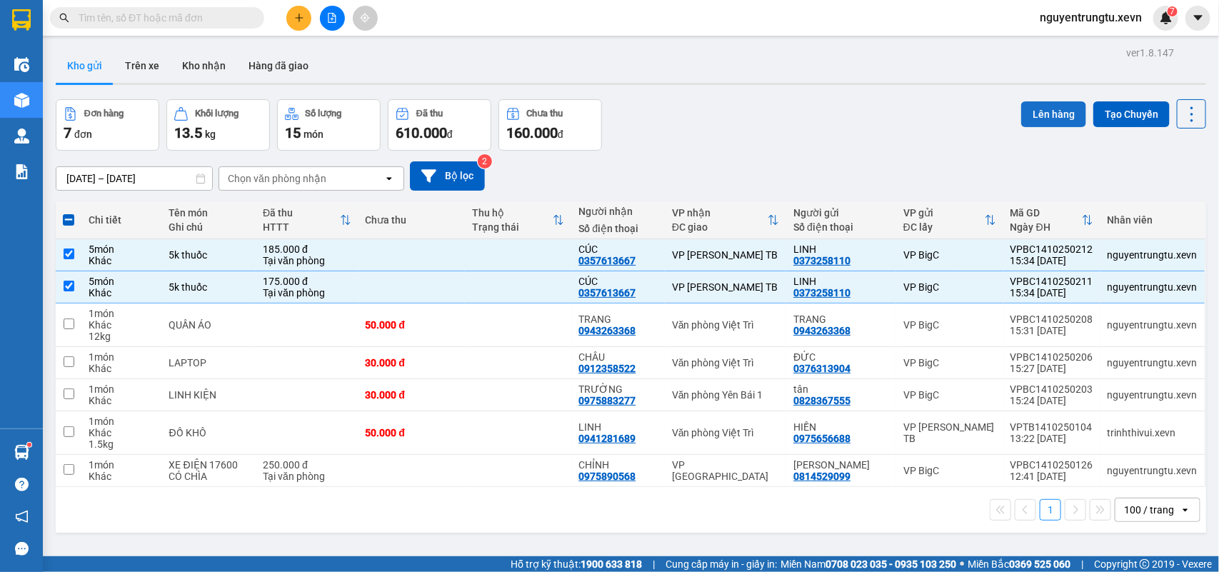
click at [1050, 102] on button "Lên hàng" at bounding box center [1054, 114] width 65 height 26
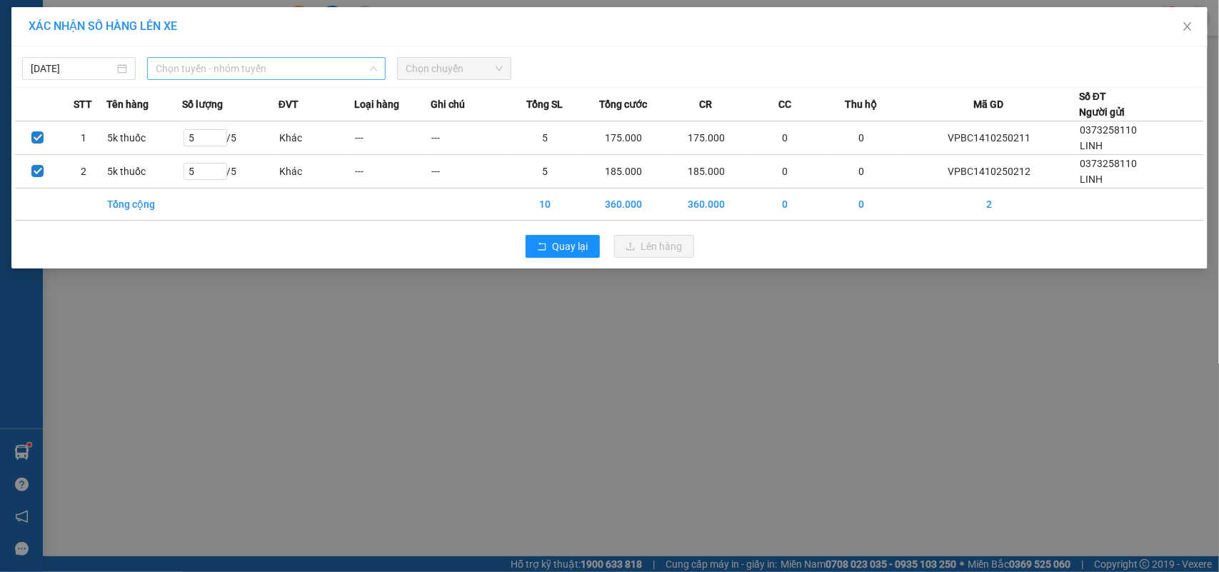
drag, startPoint x: 221, startPoint y: 68, endPoint x: 226, endPoint y: 114, distance: 46.7
click at [222, 69] on span "Chọn tuyến - nhóm tuyến" at bounding box center [266, 68] width 221 height 21
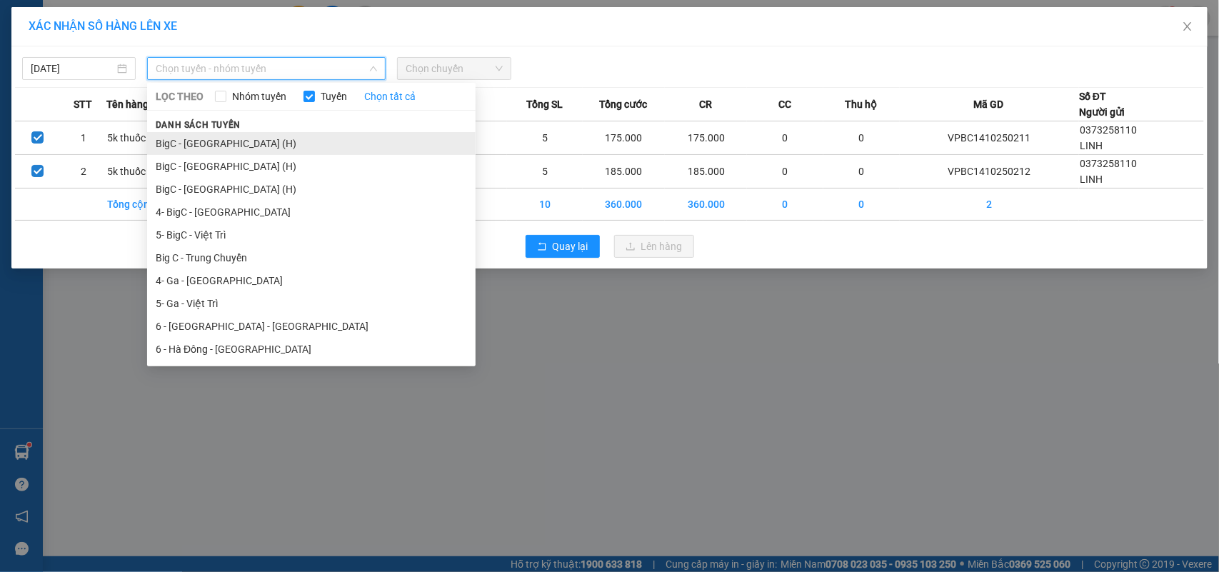
click at [223, 145] on li "BigC - [GEOGRAPHIC_DATA] (H)" at bounding box center [311, 143] width 329 height 23
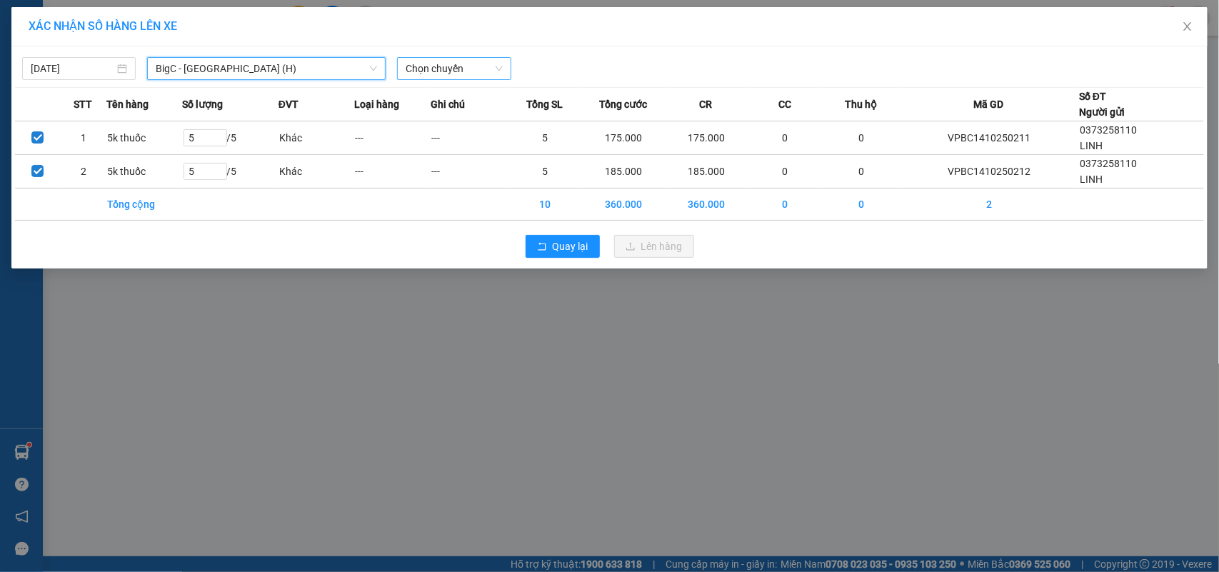
click at [479, 68] on span "Chọn chuyến" at bounding box center [454, 68] width 96 height 21
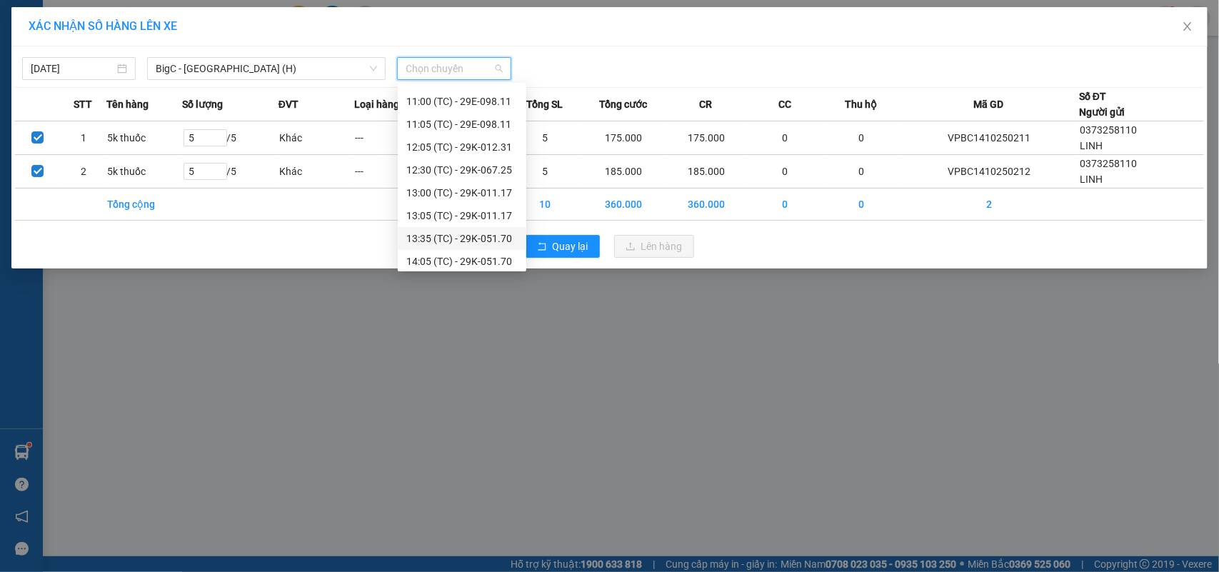
scroll to position [229, 0]
click at [499, 256] on div "16:05 (TC) - 29K-036.02" at bounding box center [461, 257] width 111 height 16
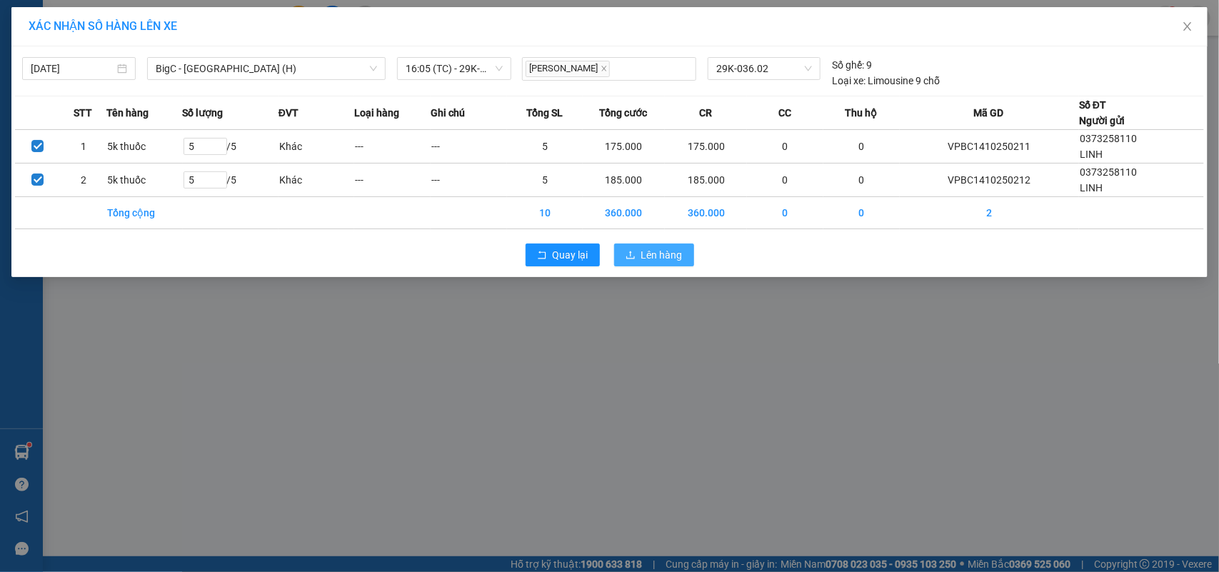
click at [634, 254] on icon "upload" at bounding box center [631, 255] width 10 height 10
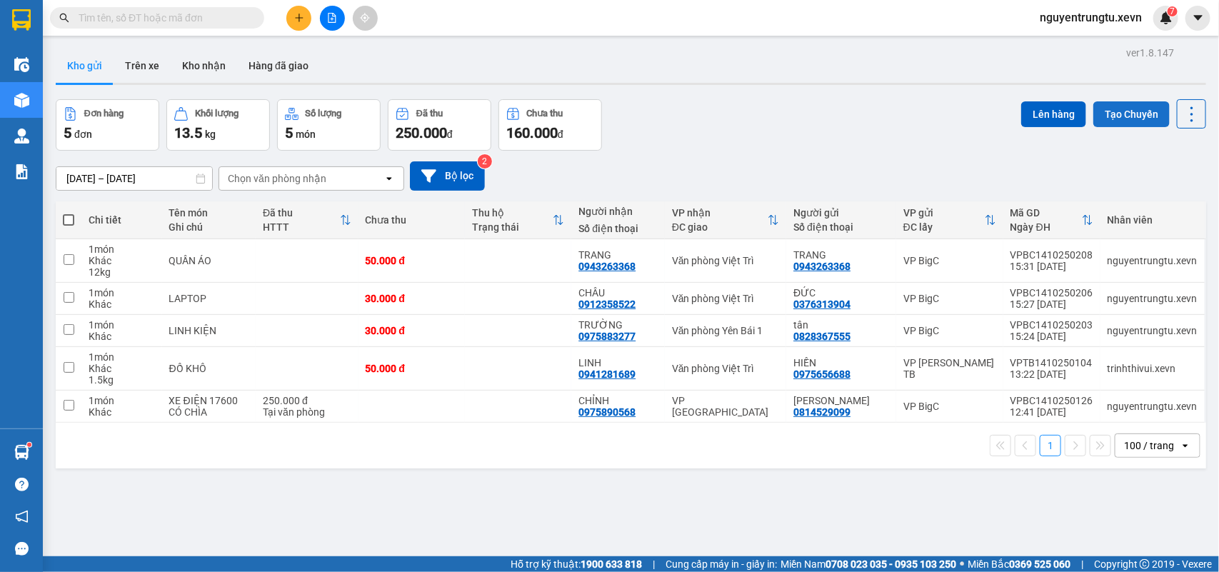
click at [1127, 113] on button "Tạo Chuyến" at bounding box center [1132, 114] width 76 height 26
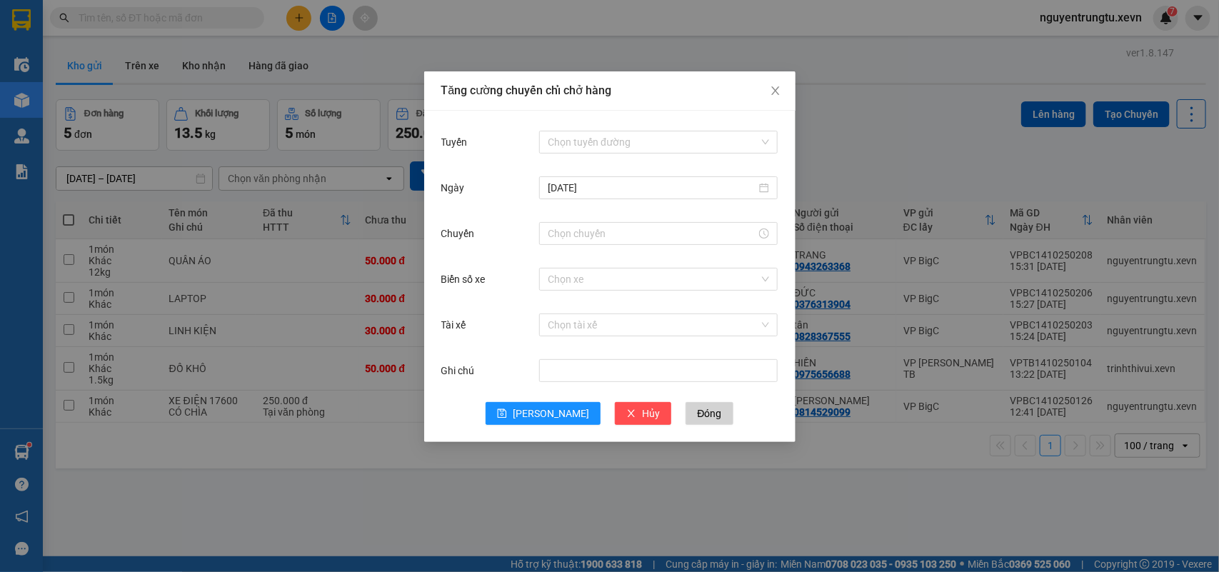
click at [642, 154] on div "Chọn tuyến đường" at bounding box center [658, 142] width 239 height 29
click at [614, 148] on input "Tuyến" at bounding box center [653, 141] width 211 height 21
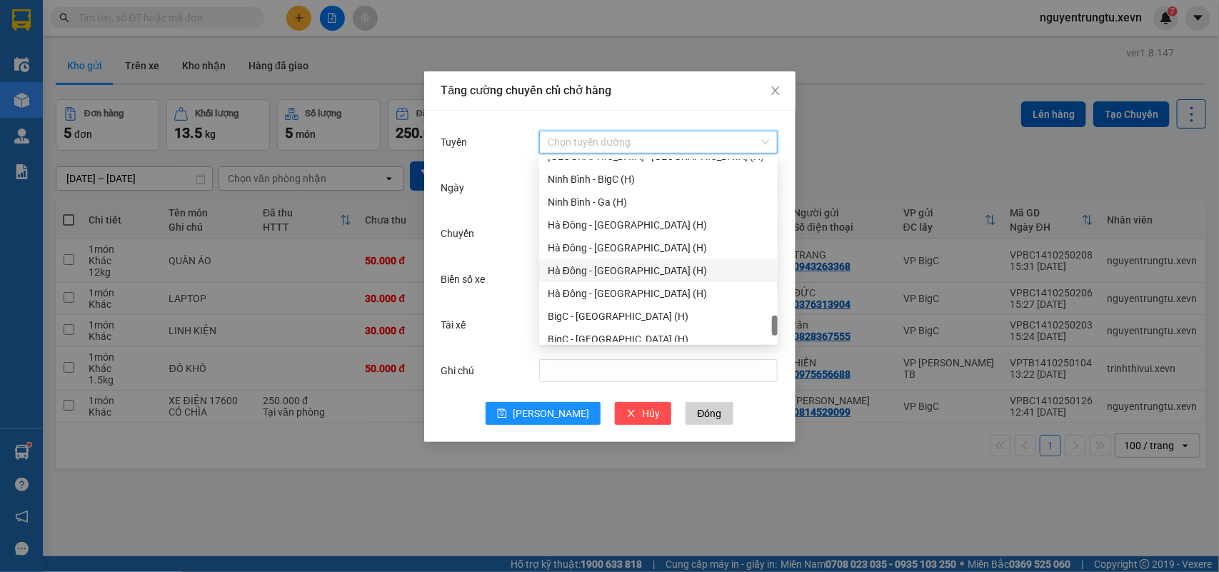
scroll to position [1862, 0]
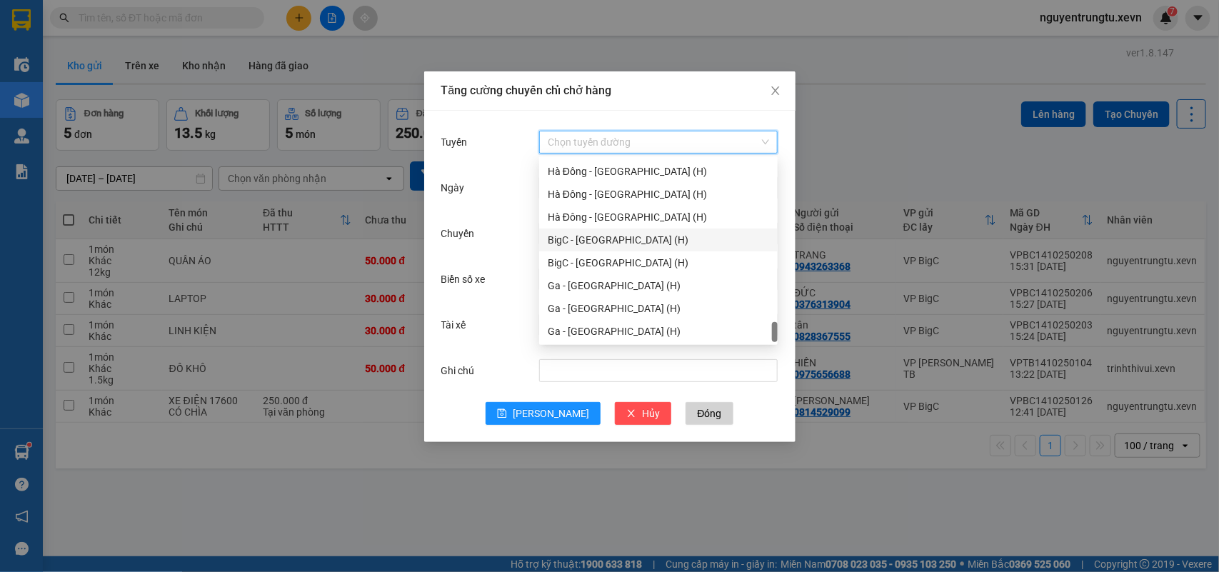
click at [619, 241] on div "BigC - [GEOGRAPHIC_DATA] (H)" at bounding box center [658, 240] width 221 height 16
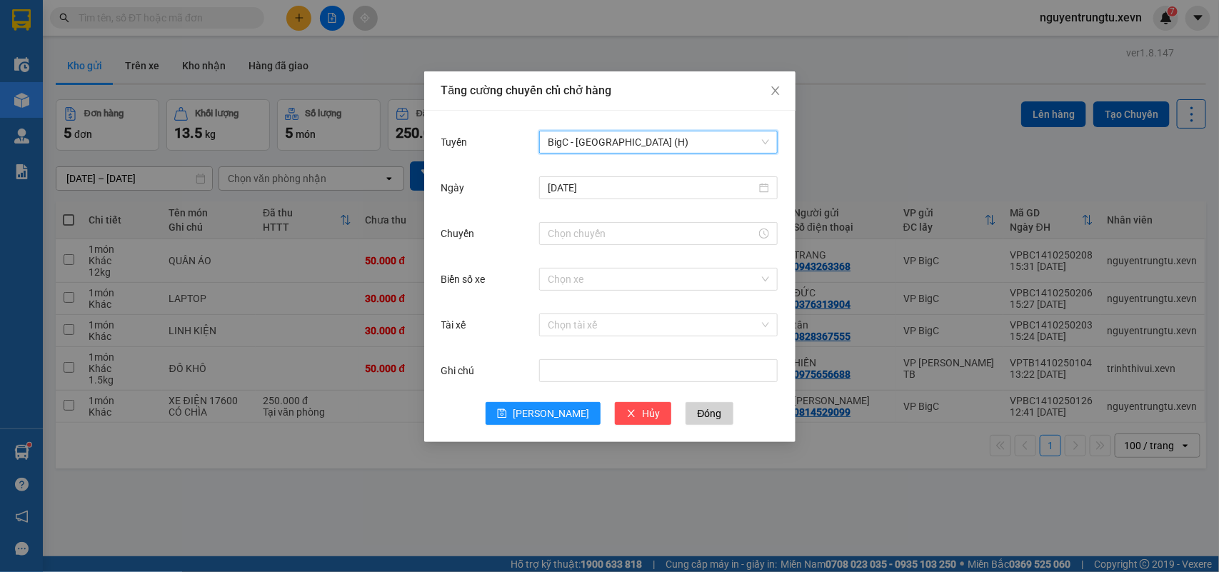
click at [608, 240] on input "Chuyến" at bounding box center [652, 234] width 209 height 16
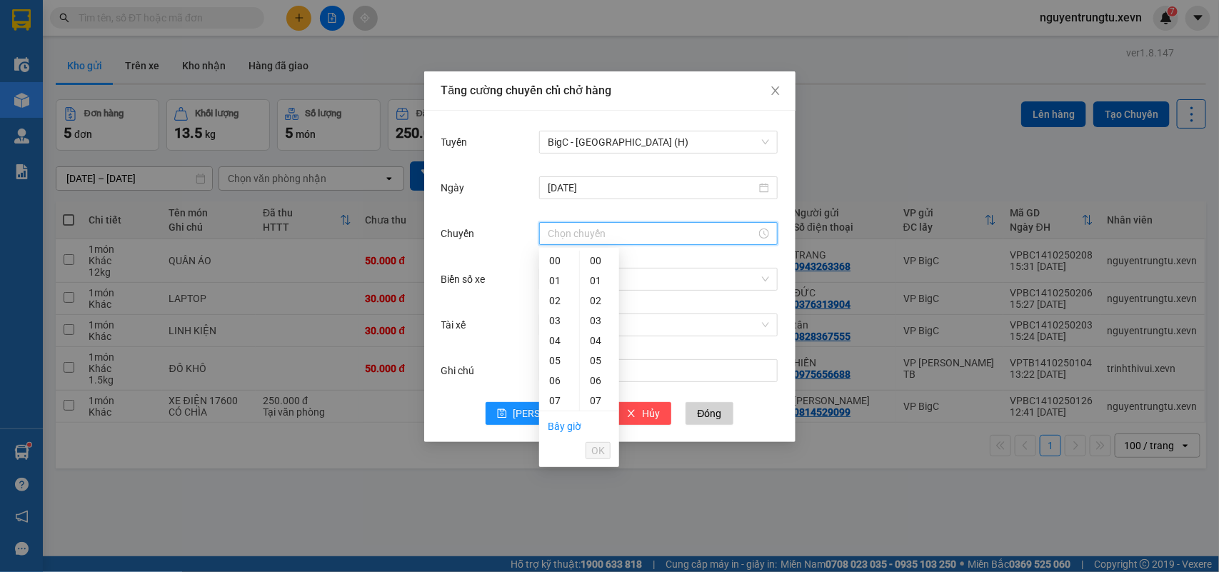
scroll to position [179, 0]
click at [555, 332] on div "17" at bounding box center [559, 333] width 40 height 20
click at [593, 361] on div "05" at bounding box center [599, 361] width 39 height 20
type input "17:05"
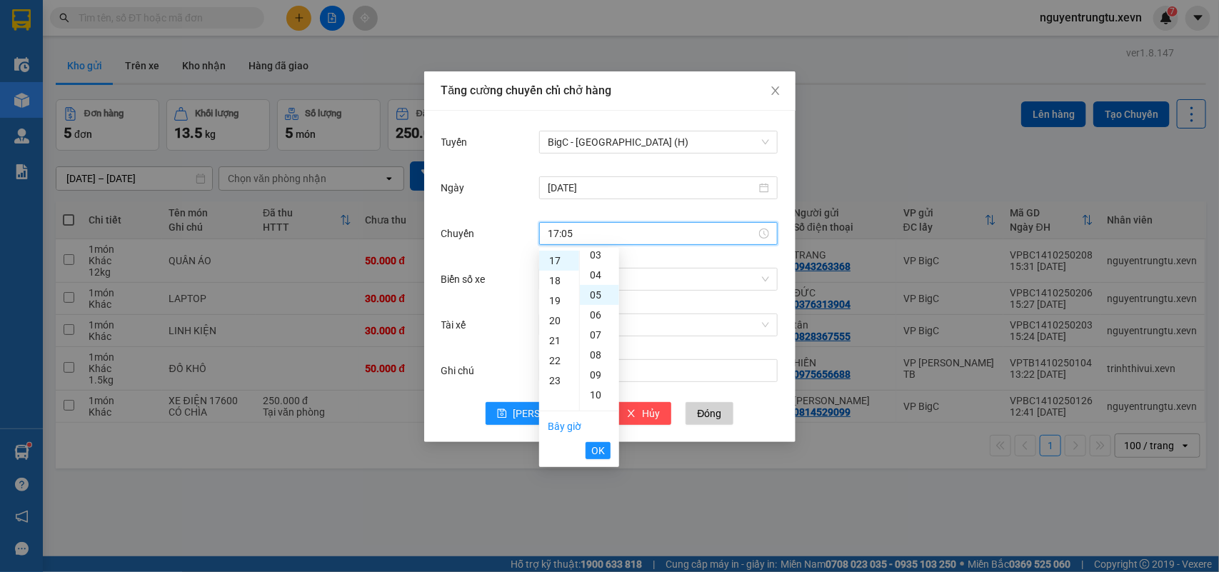
scroll to position [100, 0]
click at [597, 448] on span "OK" at bounding box center [598, 451] width 14 height 16
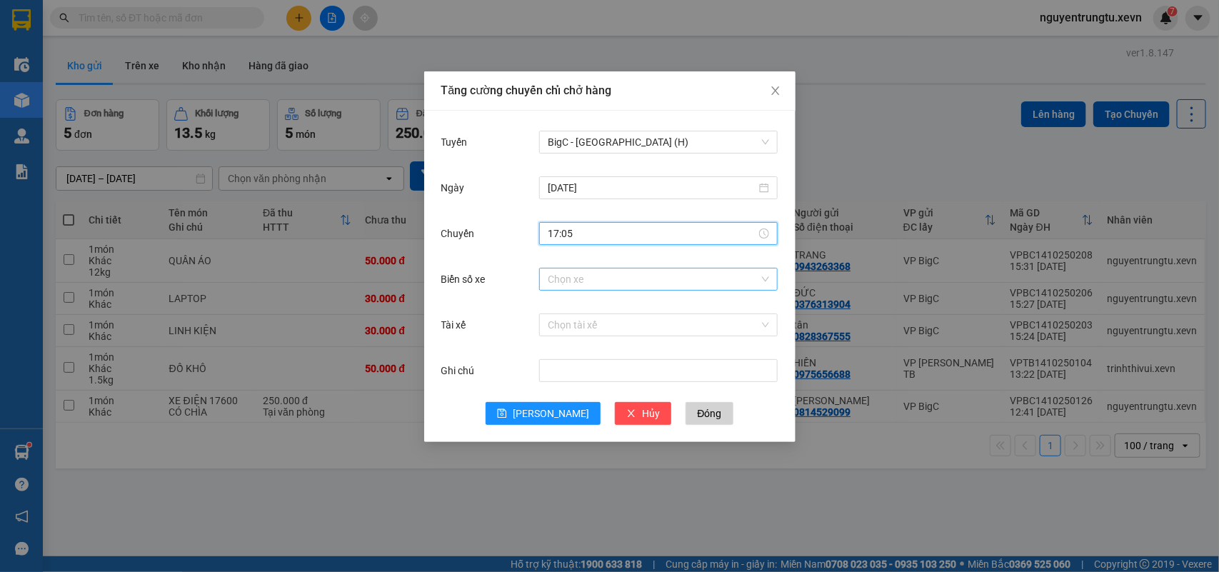
click at [644, 272] on input "Biển số xe" at bounding box center [653, 279] width 211 height 21
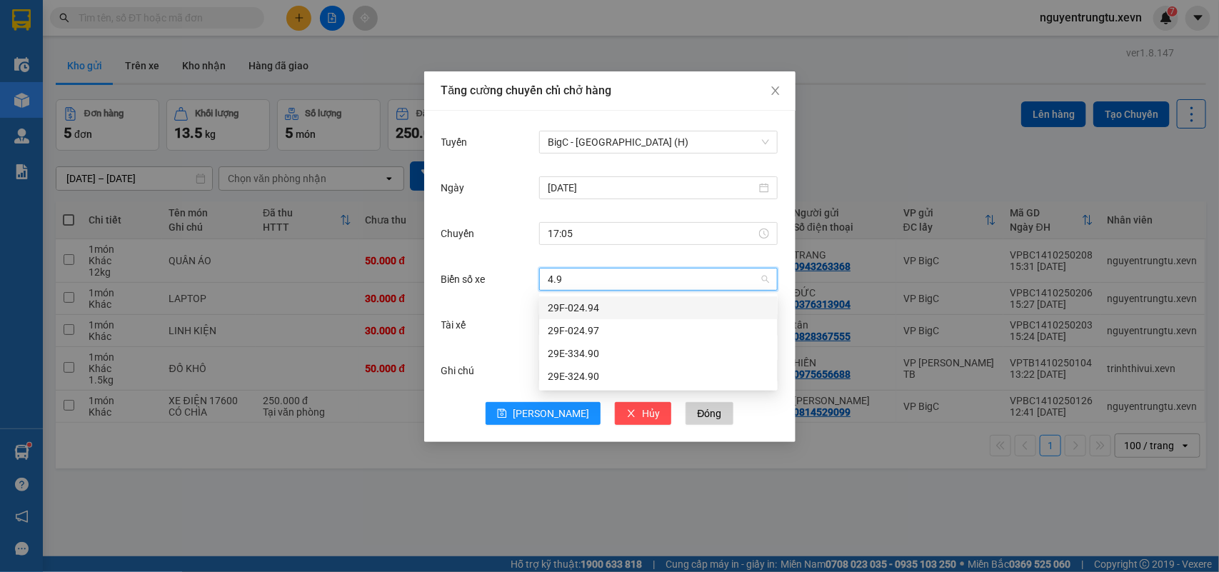
type input "4.90"
click at [605, 304] on div "29E-334.90" at bounding box center [658, 308] width 221 height 16
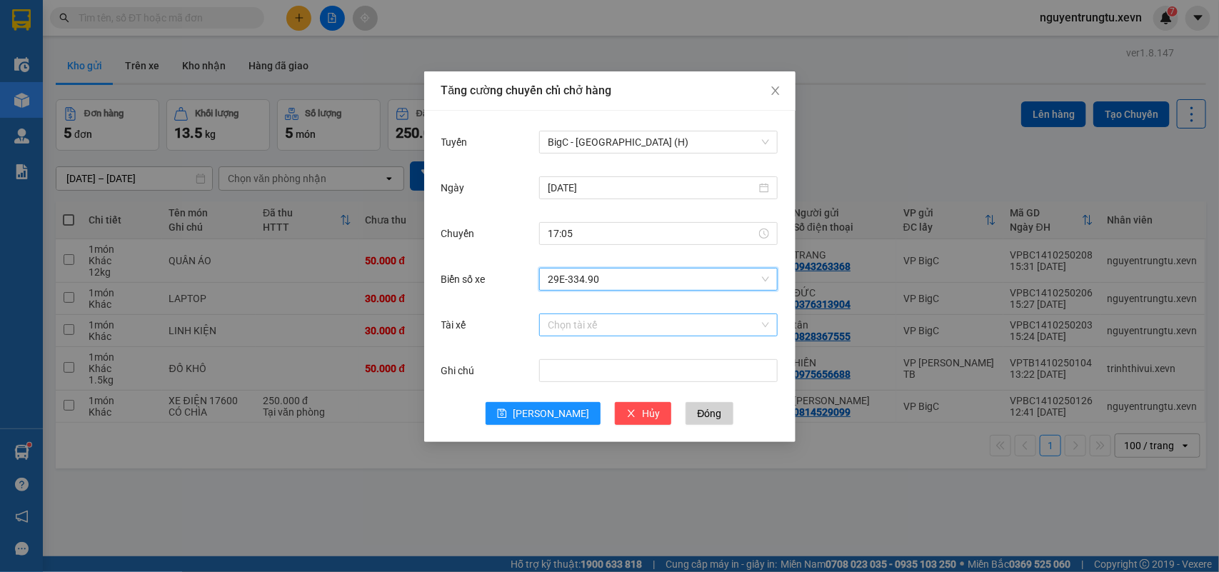
click at [608, 326] on input "Tài xế" at bounding box center [653, 324] width 211 height 21
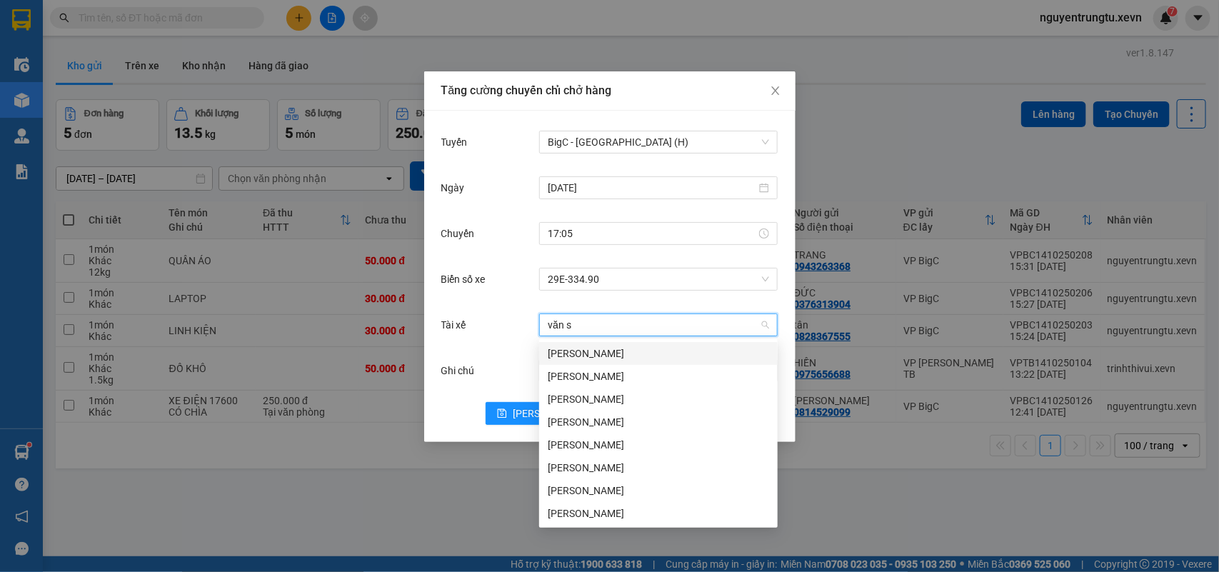
type input "văn sỹ"
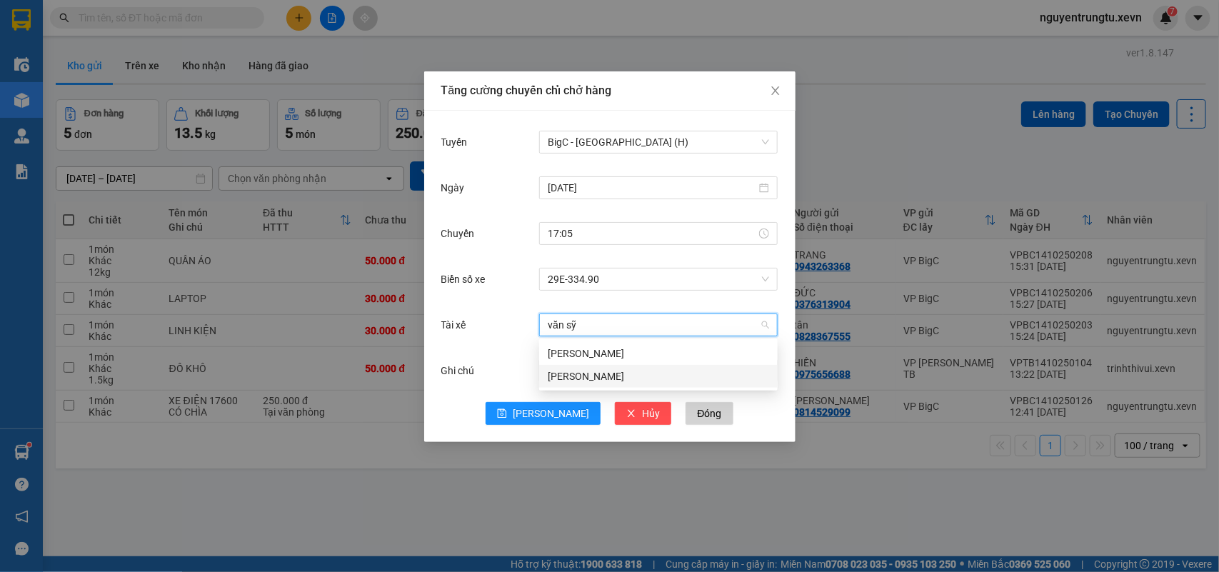
click at [629, 366] on div "[PERSON_NAME]" at bounding box center [658, 376] width 239 height 23
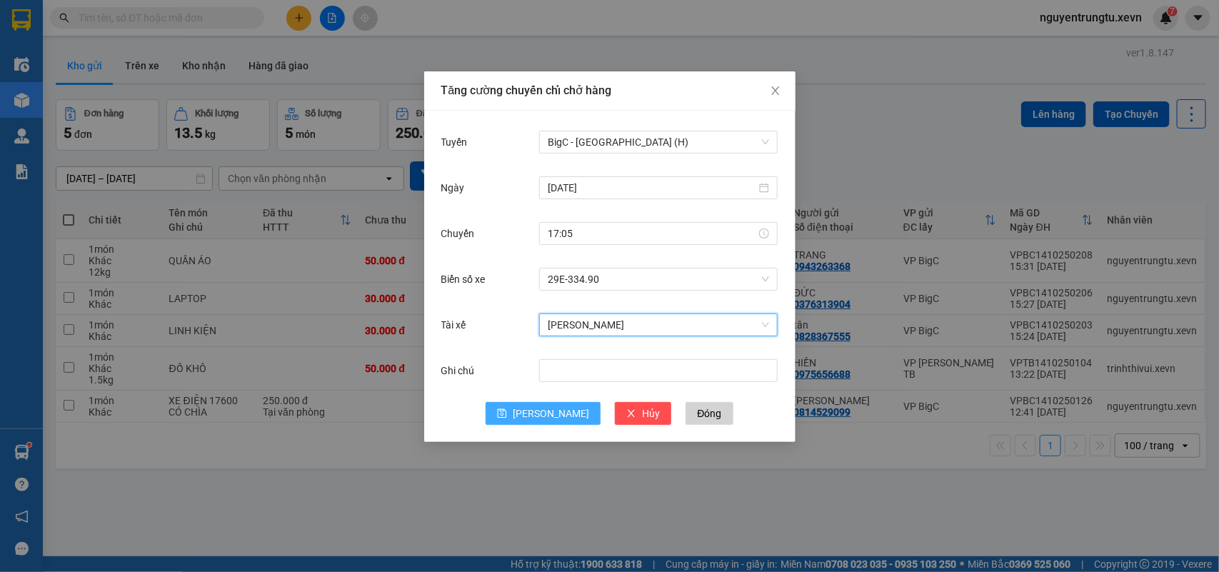
click at [541, 411] on button "[PERSON_NAME]" at bounding box center [543, 413] width 115 height 23
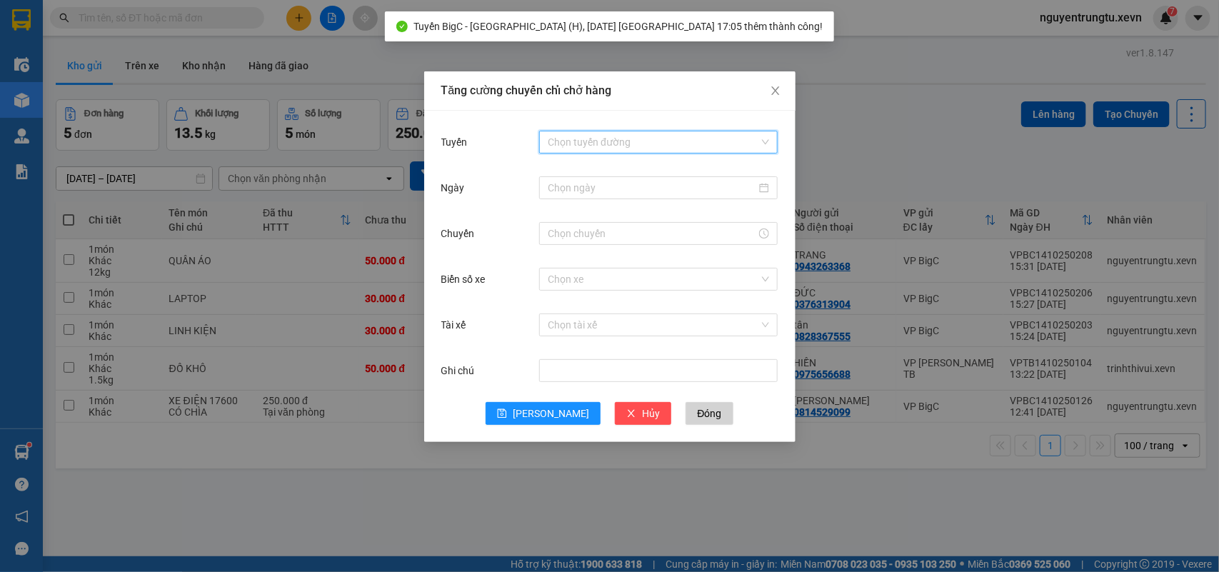
click at [650, 140] on input "Tuyến" at bounding box center [653, 141] width 211 height 21
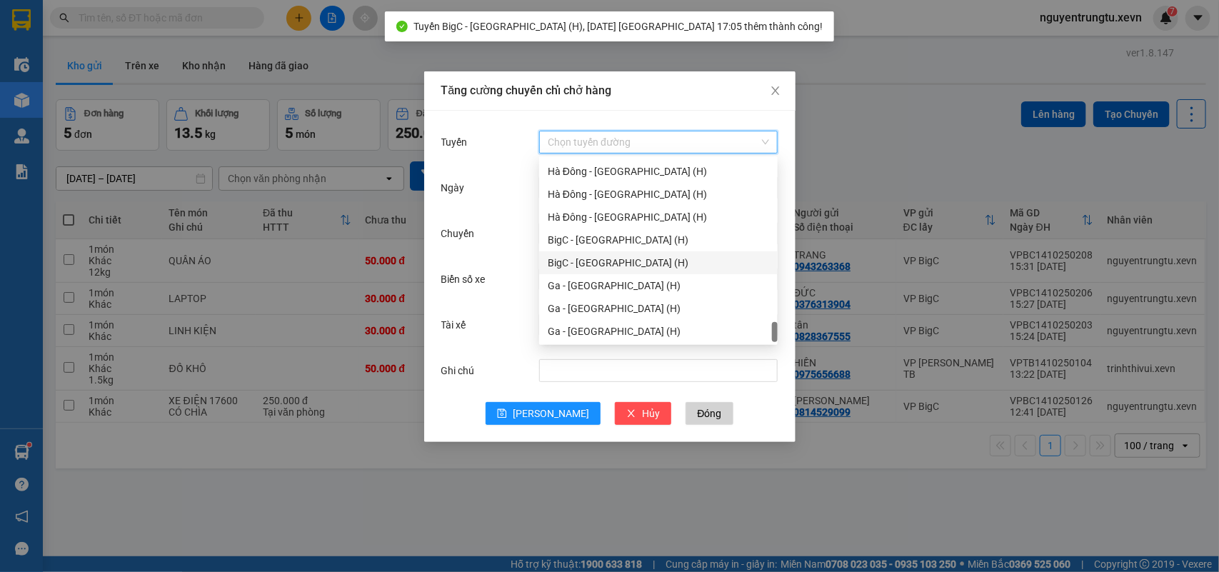
click at [626, 256] on div "BigC - [GEOGRAPHIC_DATA] (H)" at bounding box center [658, 263] width 221 height 16
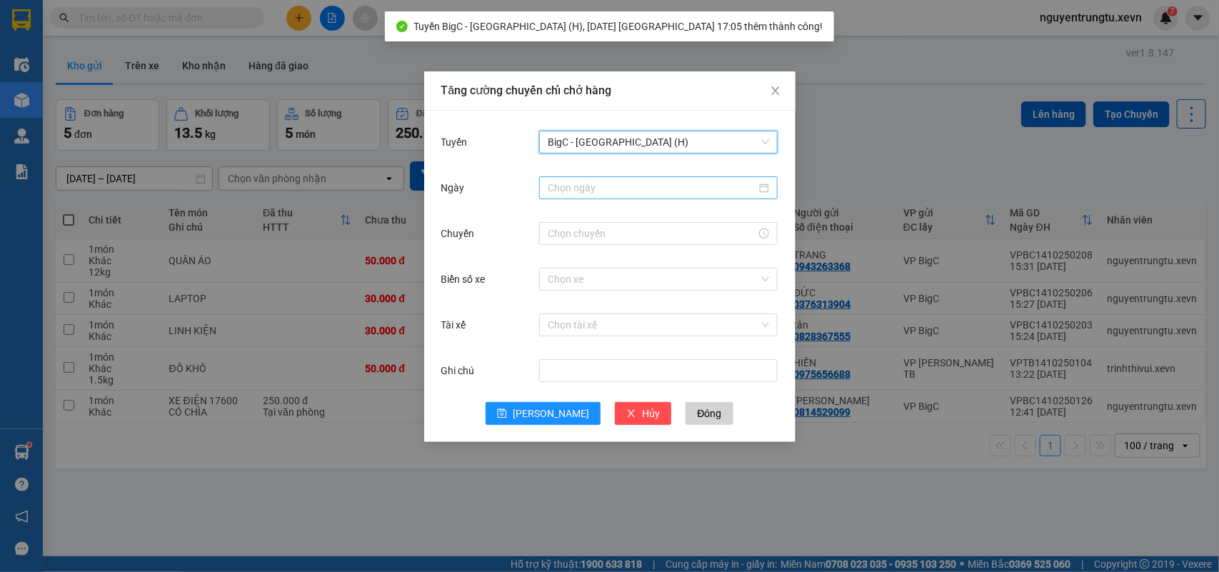
click at [644, 187] on input "Ngày" at bounding box center [652, 188] width 209 height 16
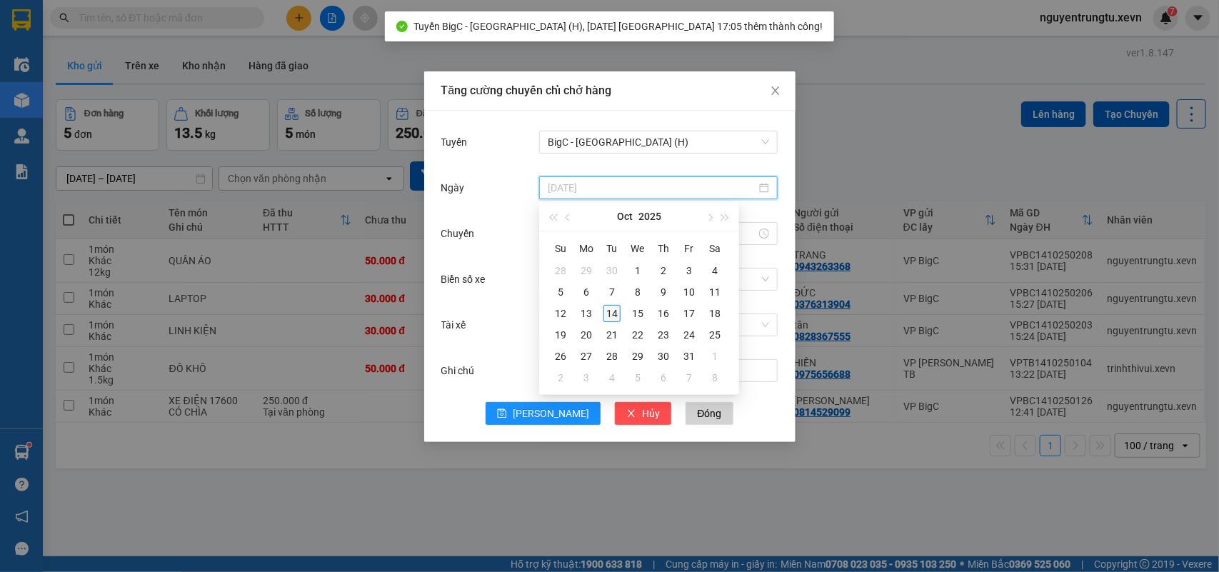
type input "[DATE]"
click at [611, 309] on div "14" at bounding box center [612, 313] width 17 height 17
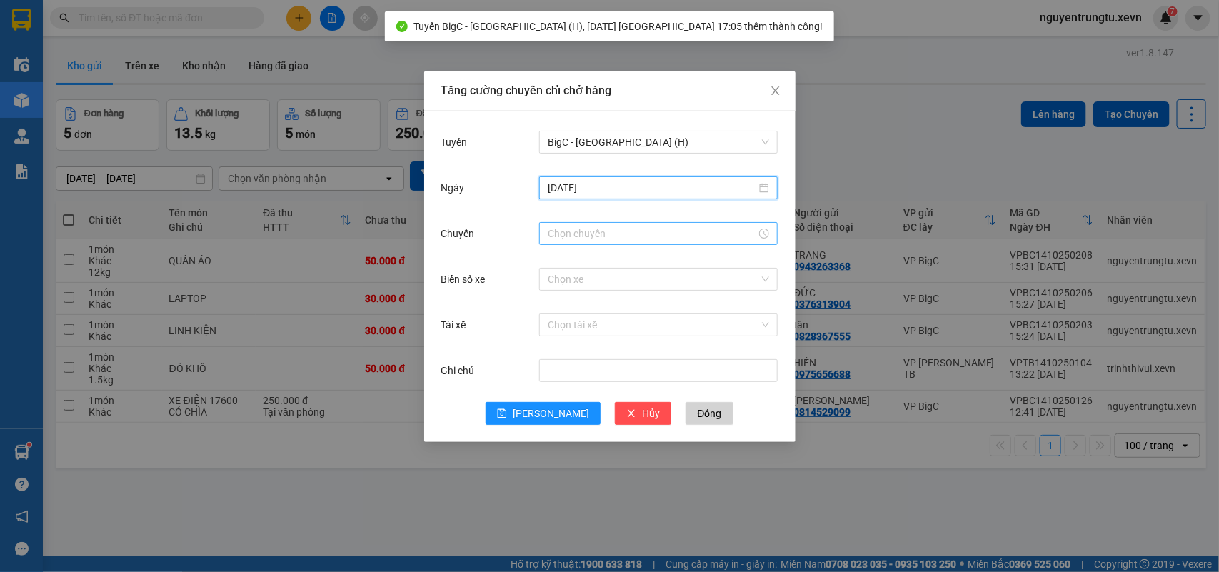
click at [602, 226] on input "Chuyến" at bounding box center [652, 234] width 209 height 16
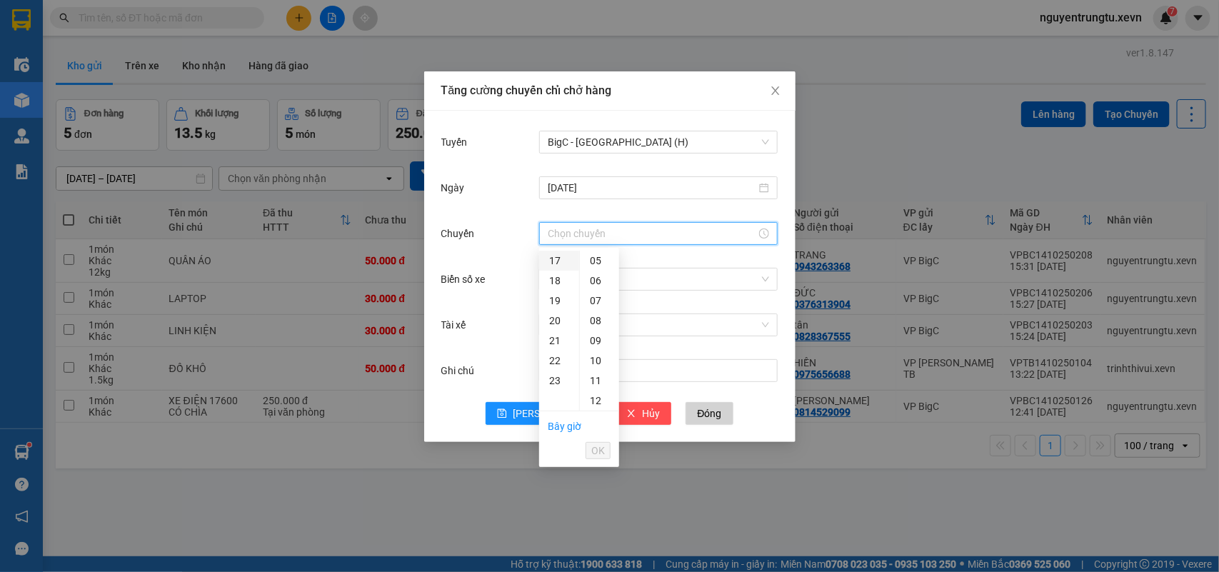
click at [554, 256] on div "17" at bounding box center [559, 261] width 40 height 20
click at [597, 362] on div "05" at bounding box center [599, 361] width 39 height 20
type input "17:05"
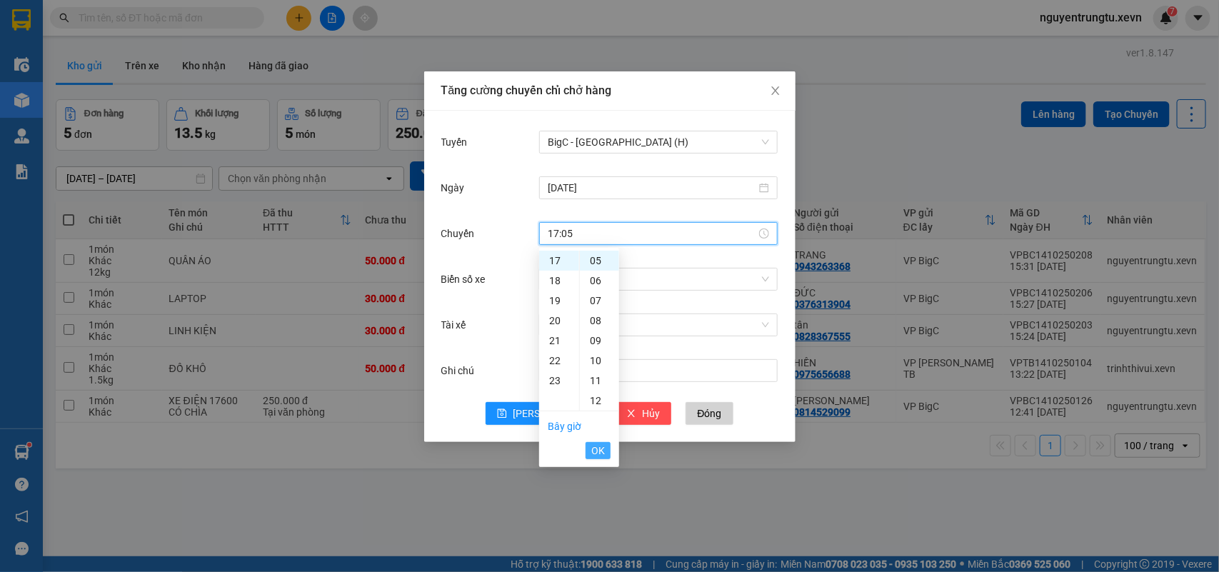
click at [597, 449] on span "OK" at bounding box center [598, 451] width 14 height 16
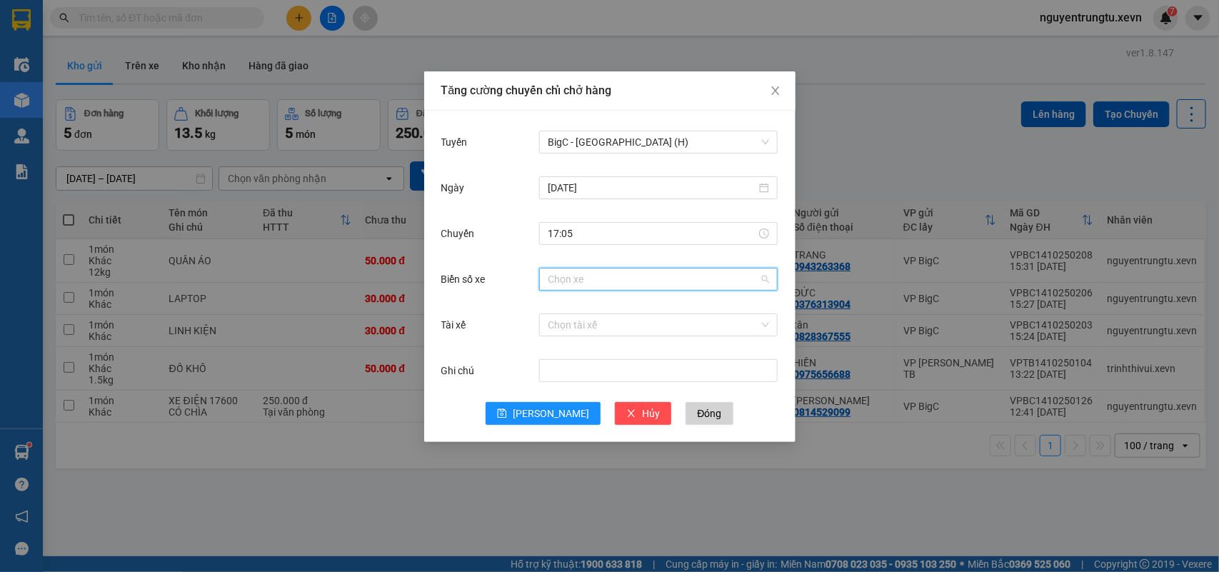
click at [664, 277] on input "Biển số xe" at bounding box center [653, 279] width 211 height 21
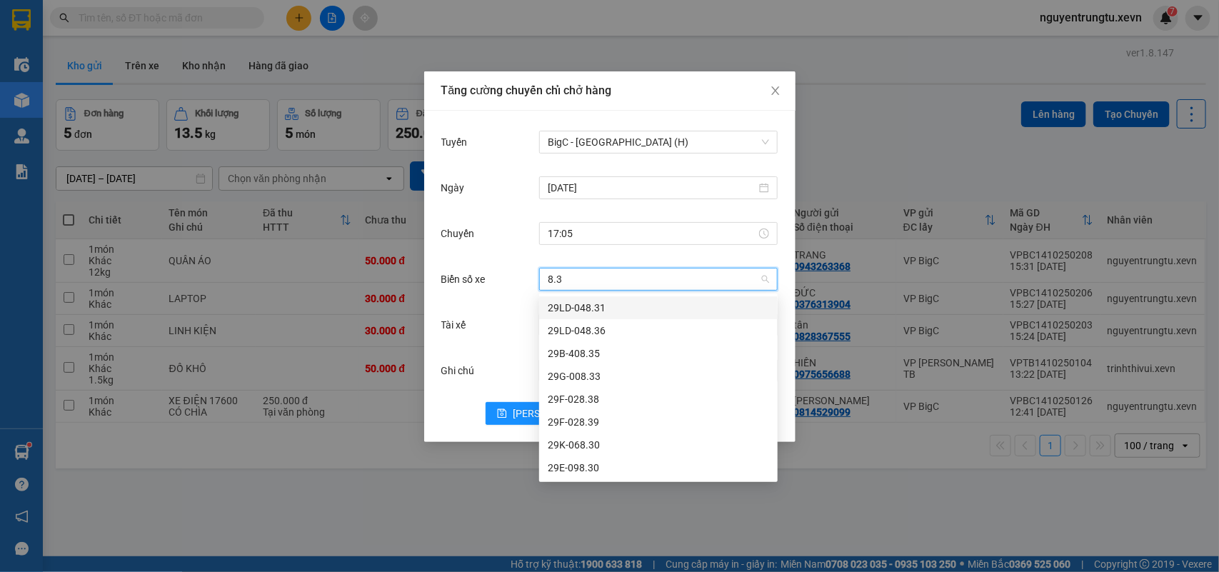
type input "8.30"
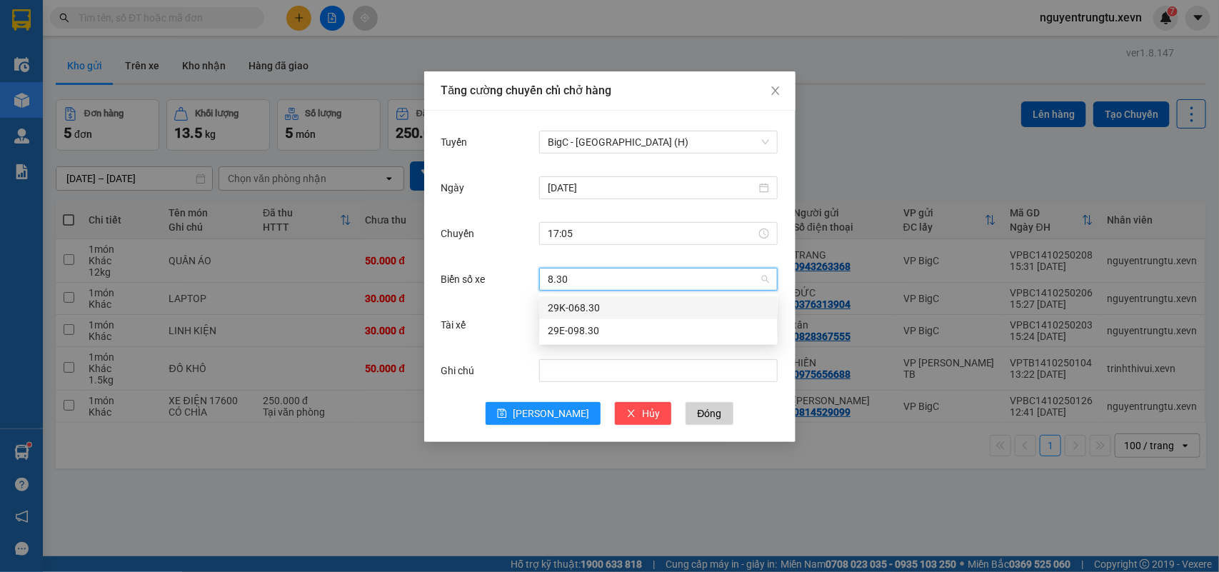
click at [618, 309] on div "29K-068.30" at bounding box center [658, 308] width 221 height 16
click at [595, 336] on div "Chọn tài xế" at bounding box center [658, 325] width 239 height 29
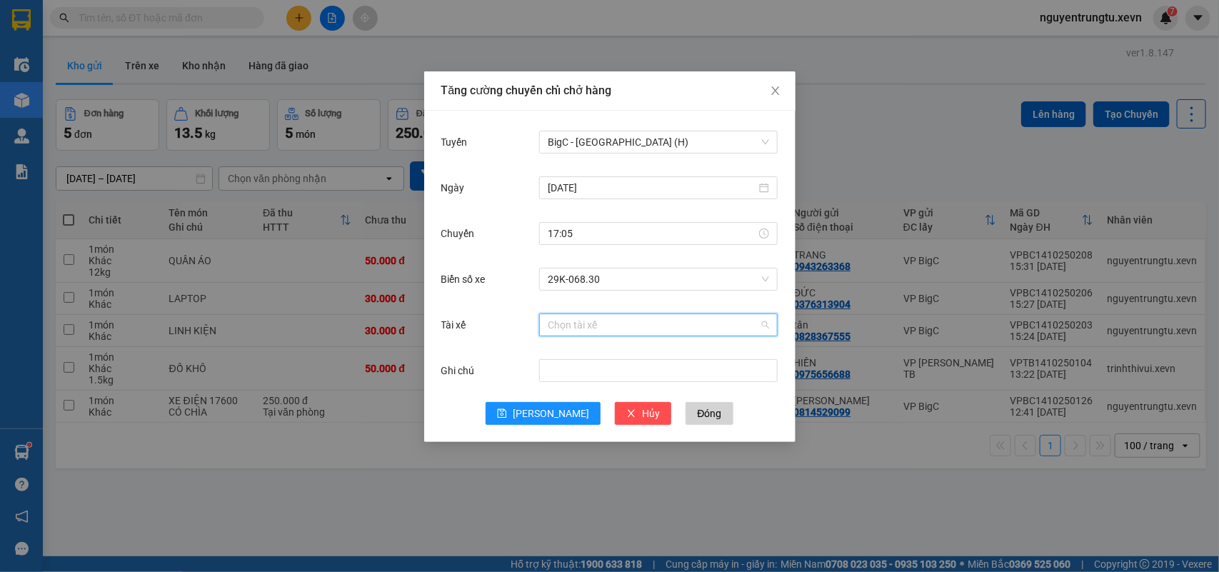
click at [593, 323] on input "Tài xế" at bounding box center [653, 324] width 211 height 21
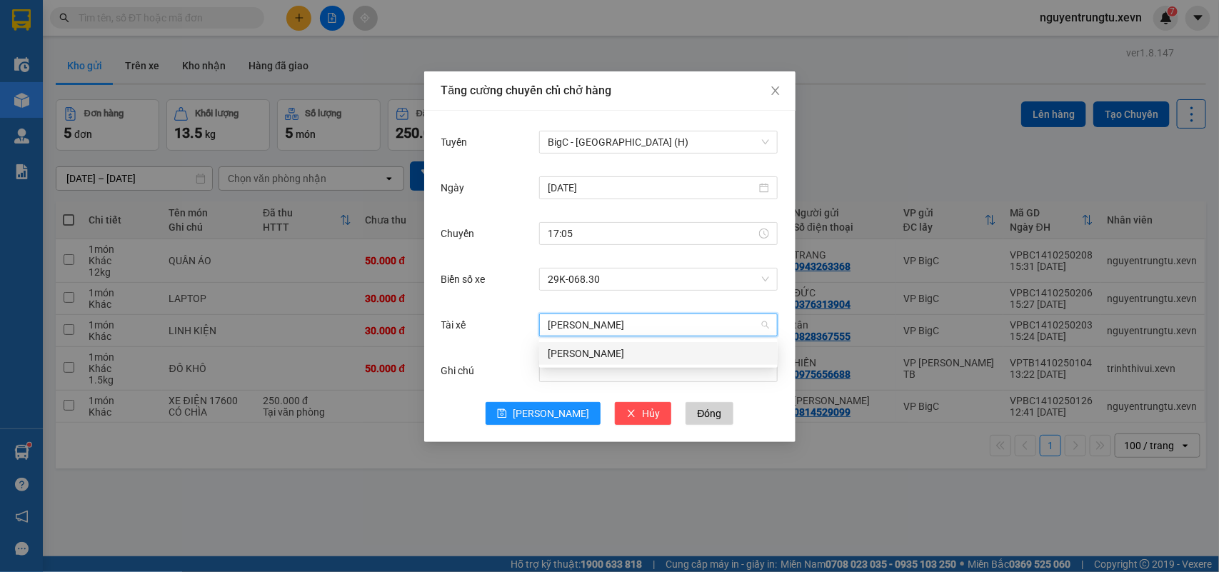
type input "[PERSON_NAME]"
click at [637, 359] on div "[PERSON_NAME]" at bounding box center [658, 354] width 221 height 16
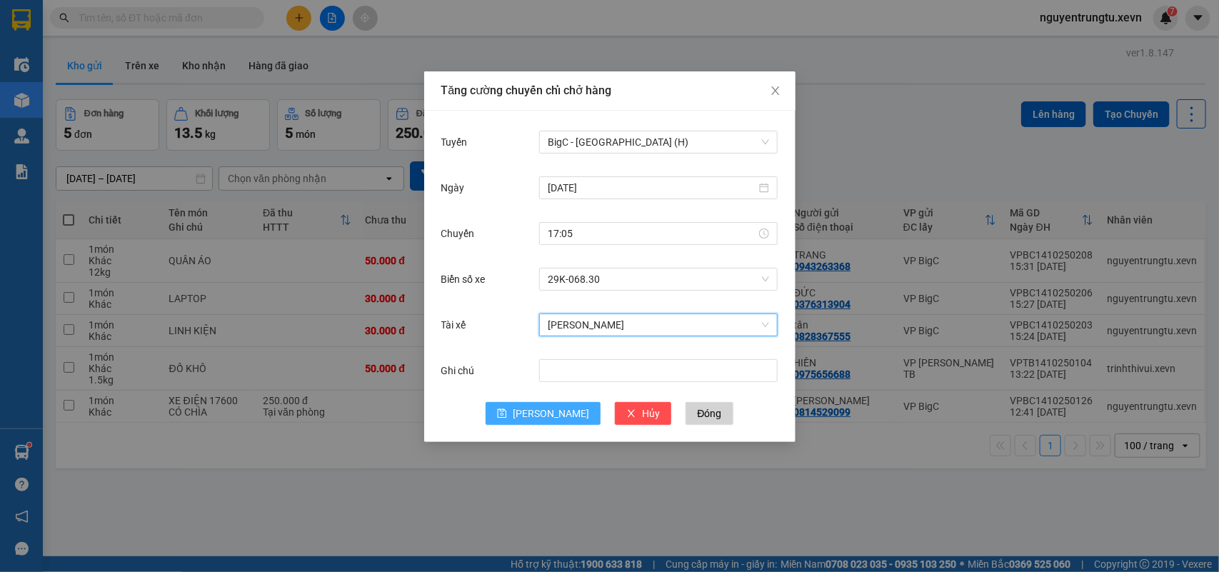
click at [557, 411] on span "[PERSON_NAME]" at bounding box center [551, 414] width 76 height 16
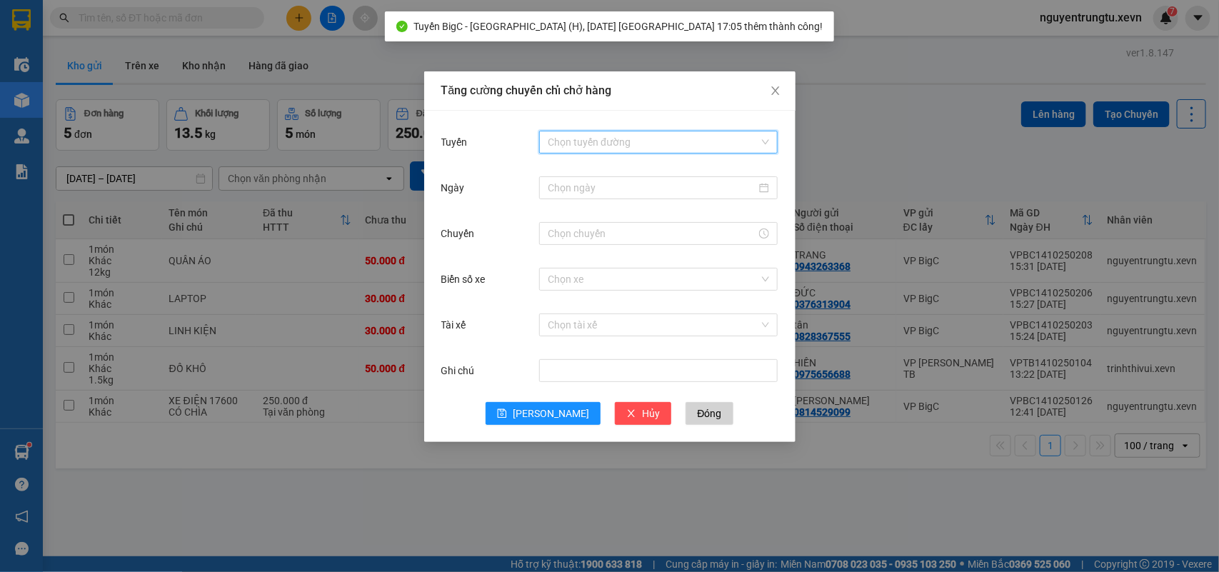
click at [612, 141] on input "Tuyến" at bounding box center [653, 141] width 211 height 21
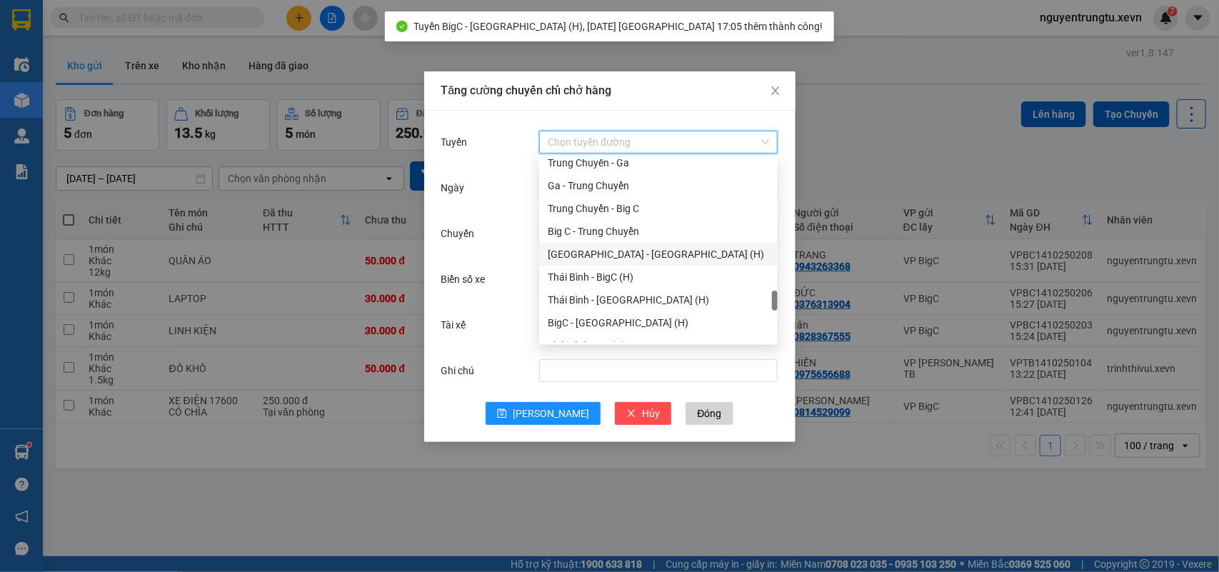
scroll to position [1594, 0]
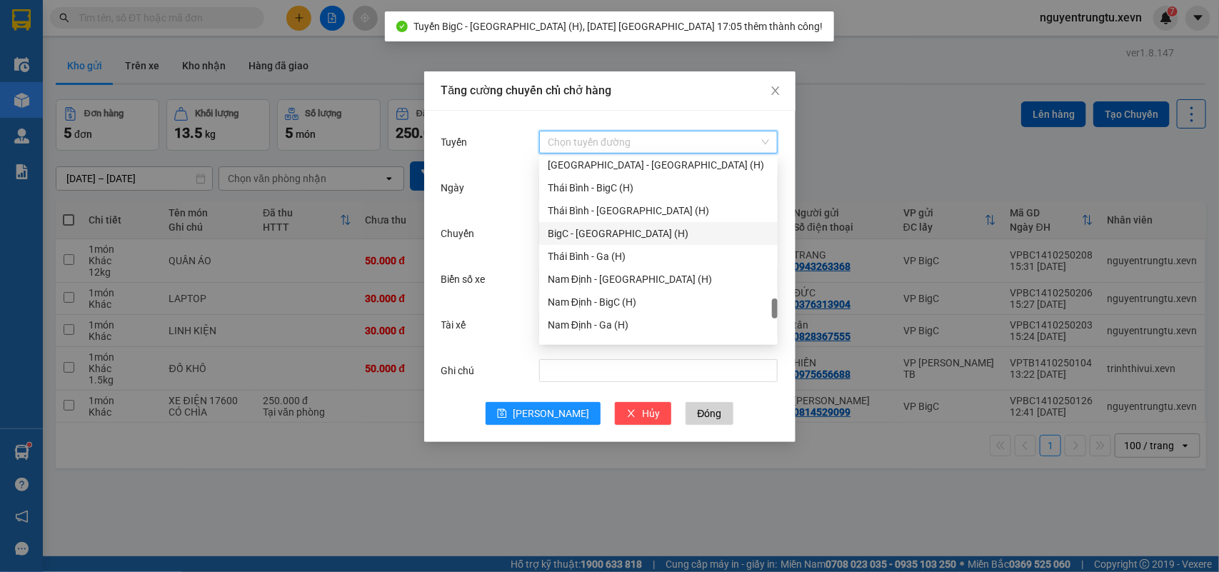
click at [612, 229] on div "BigC - [GEOGRAPHIC_DATA] (H)" at bounding box center [658, 234] width 221 height 16
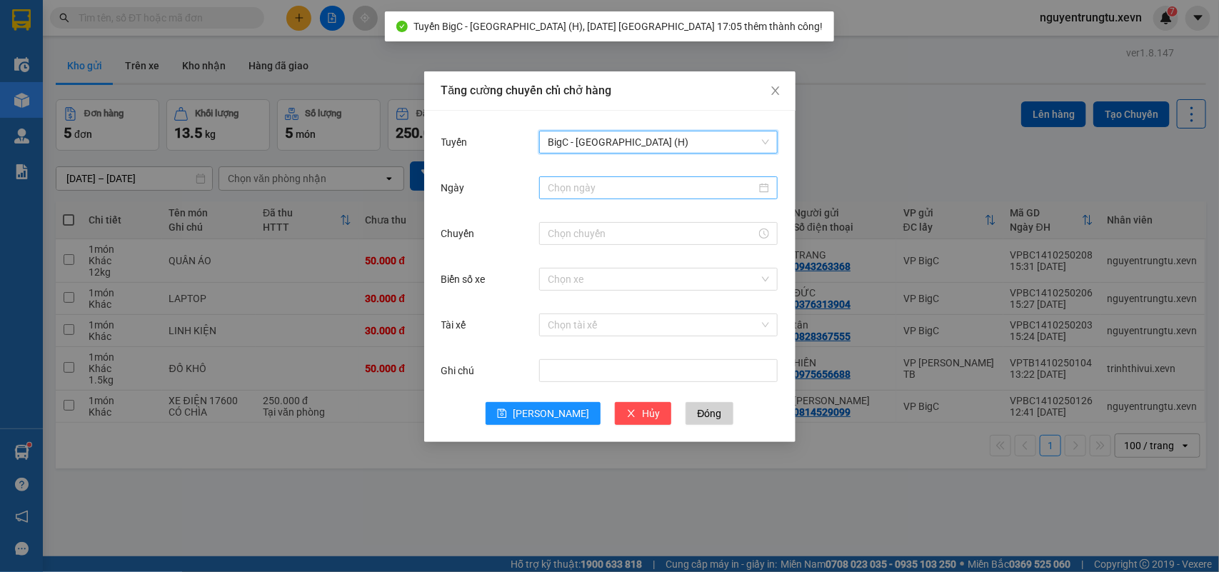
click at [644, 186] on input "Ngày" at bounding box center [652, 188] width 209 height 16
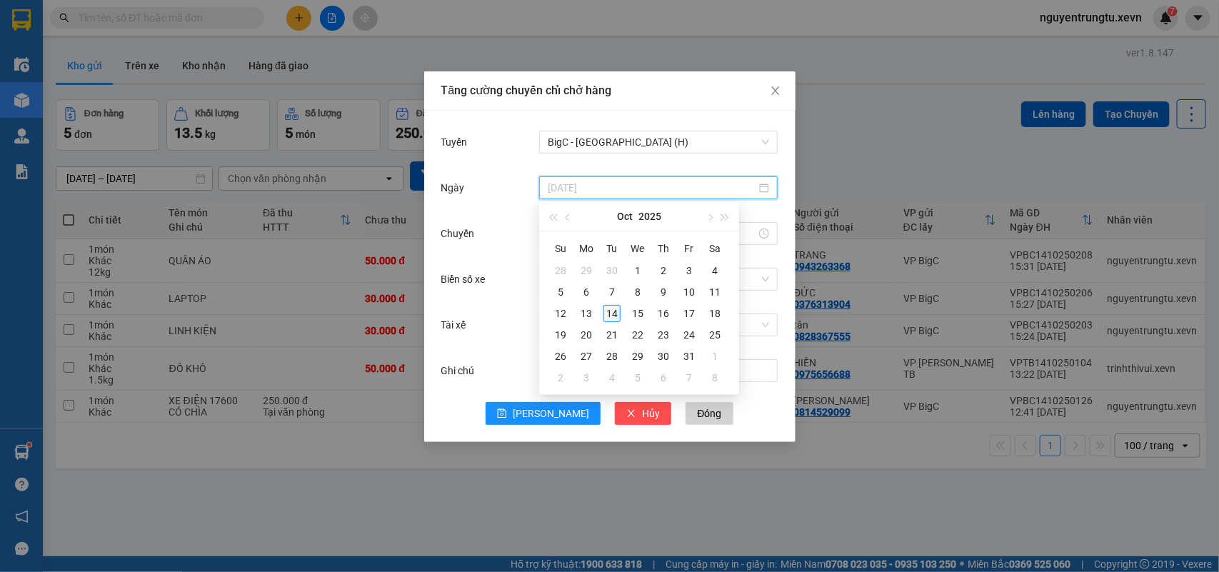
type input "[DATE]"
click at [611, 314] on div "14" at bounding box center [612, 313] width 17 height 17
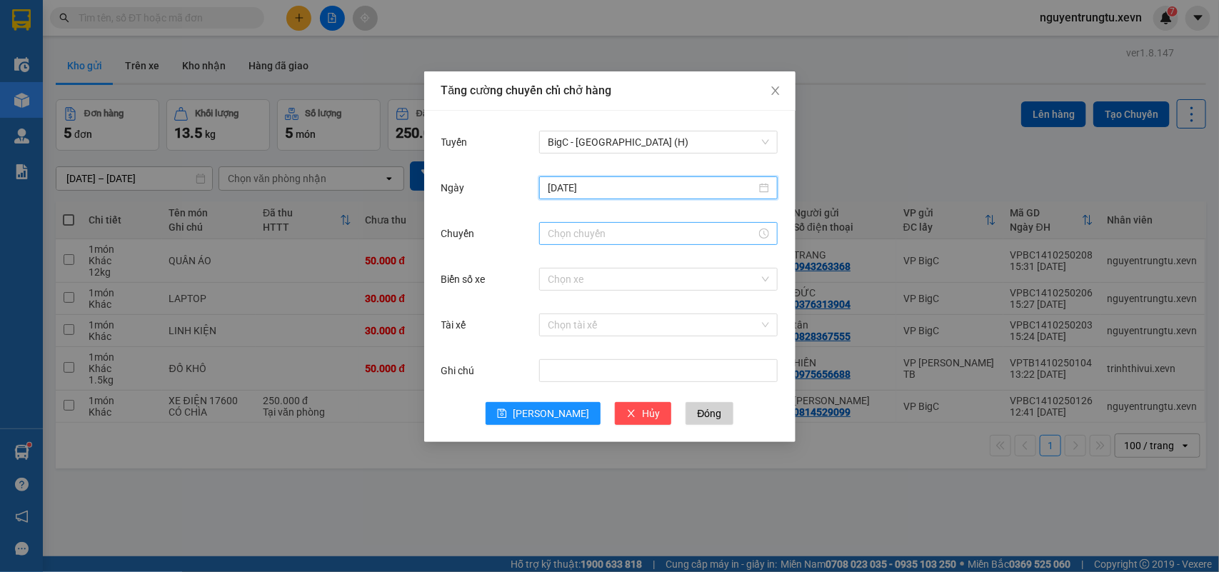
drag, startPoint x: 600, startPoint y: 223, endPoint x: 594, endPoint y: 234, distance: 12.1
click at [598, 224] on div at bounding box center [658, 233] width 239 height 23
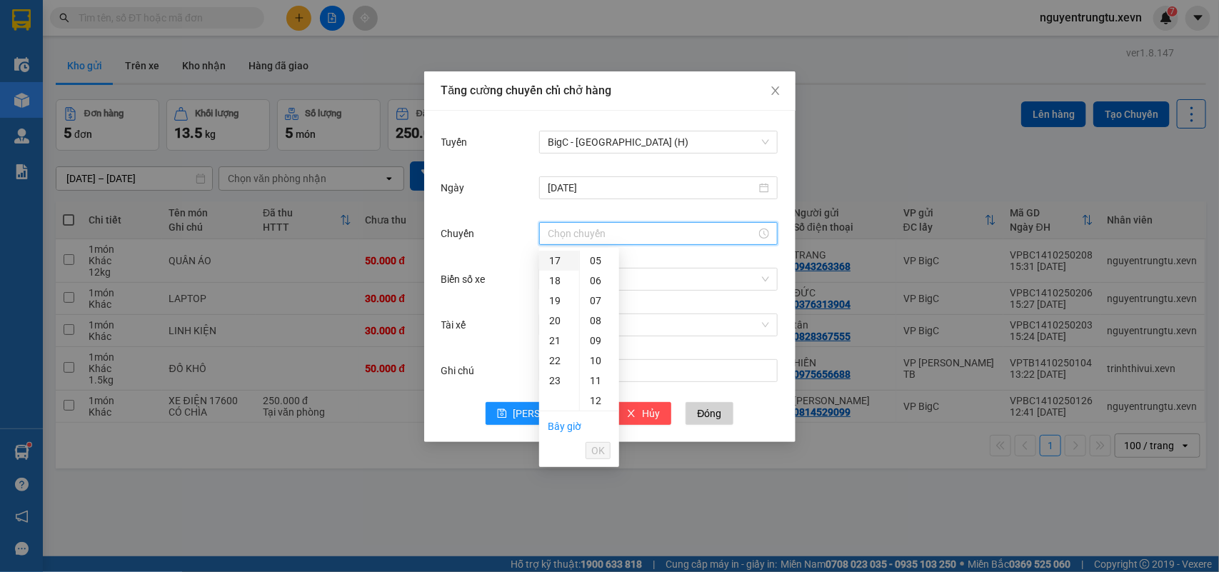
click at [557, 259] on div "17" at bounding box center [559, 261] width 40 height 20
click at [593, 358] on div "05" at bounding box center [599, 361] width 39 height 20
type input "17:05"
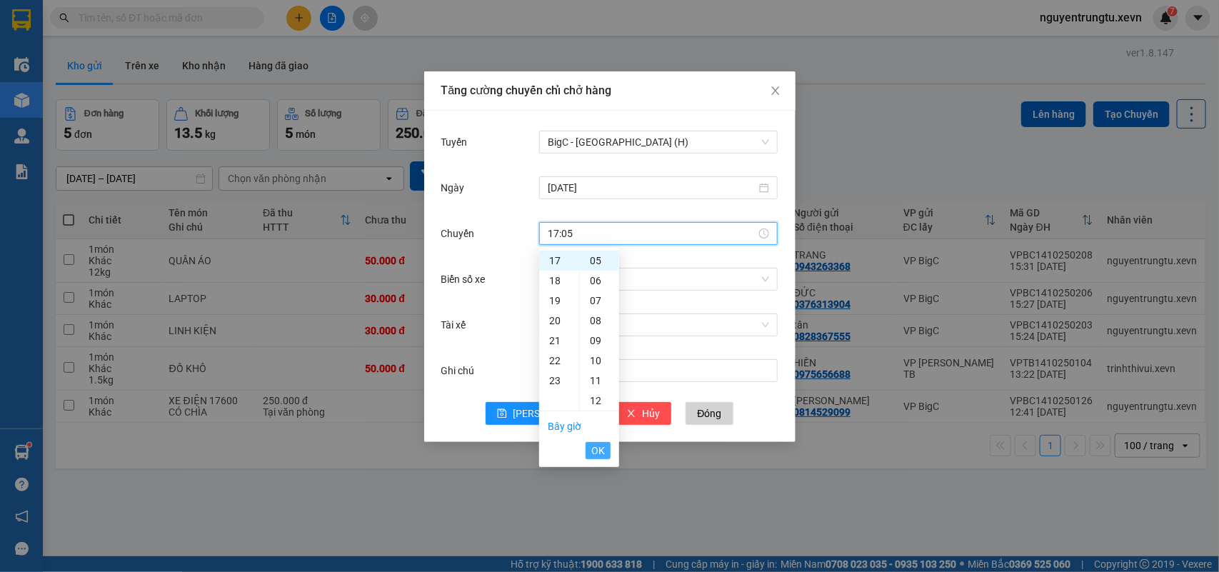
click at [601, 451] on span "OK" at bounding box center [598, 451] width 14 height 16
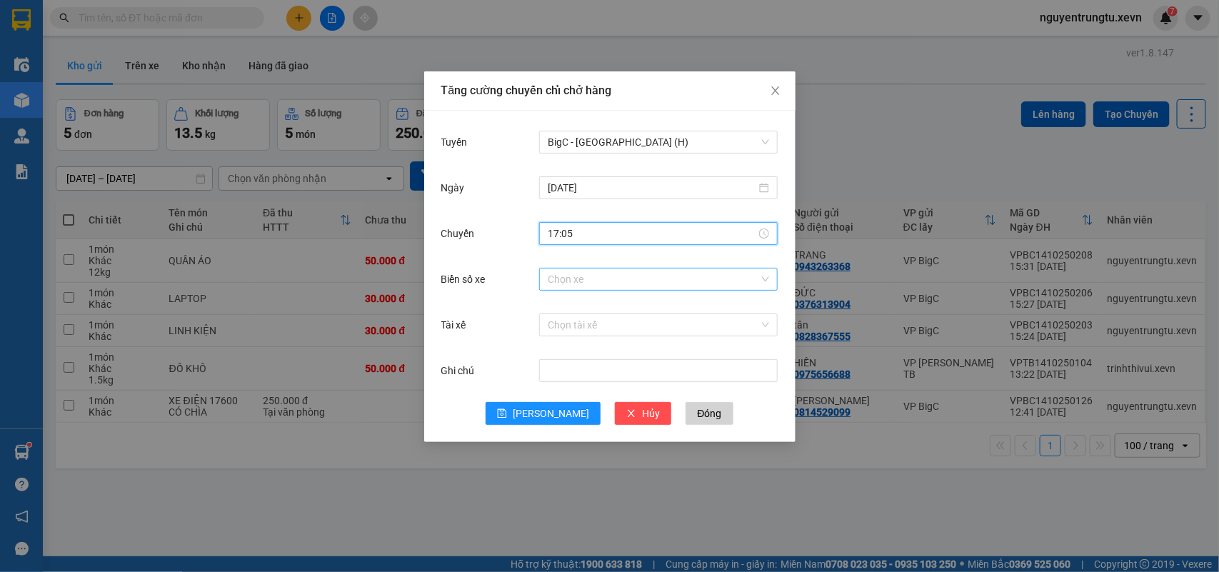
click at [675, 284] on input "Biển số xe" at bounding box center [653, 279] width 211 height 21
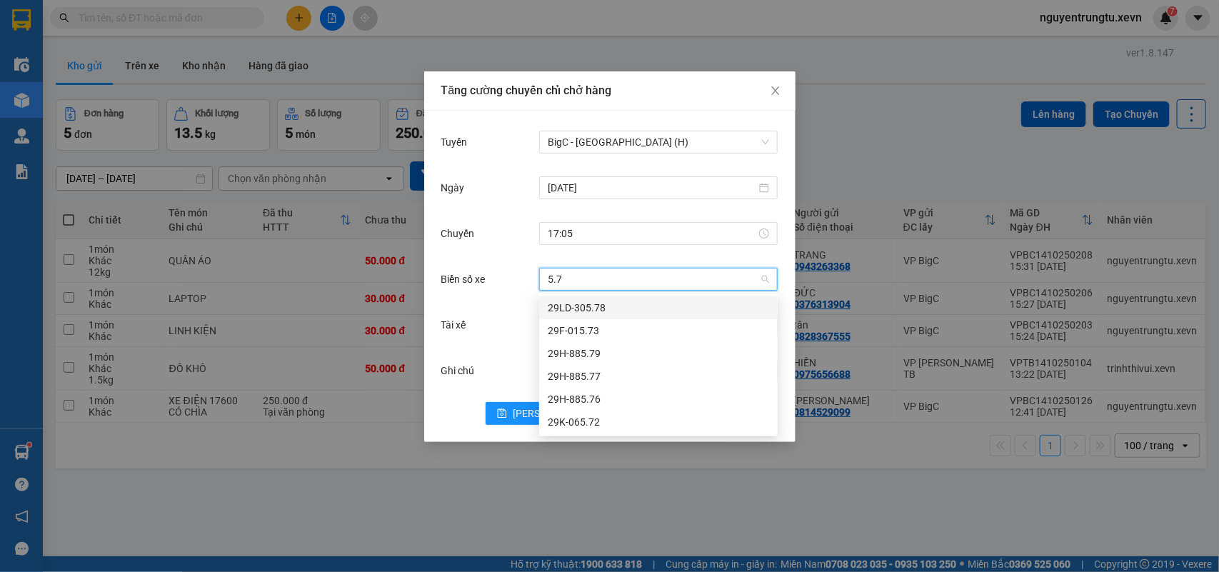
type input "5.76"
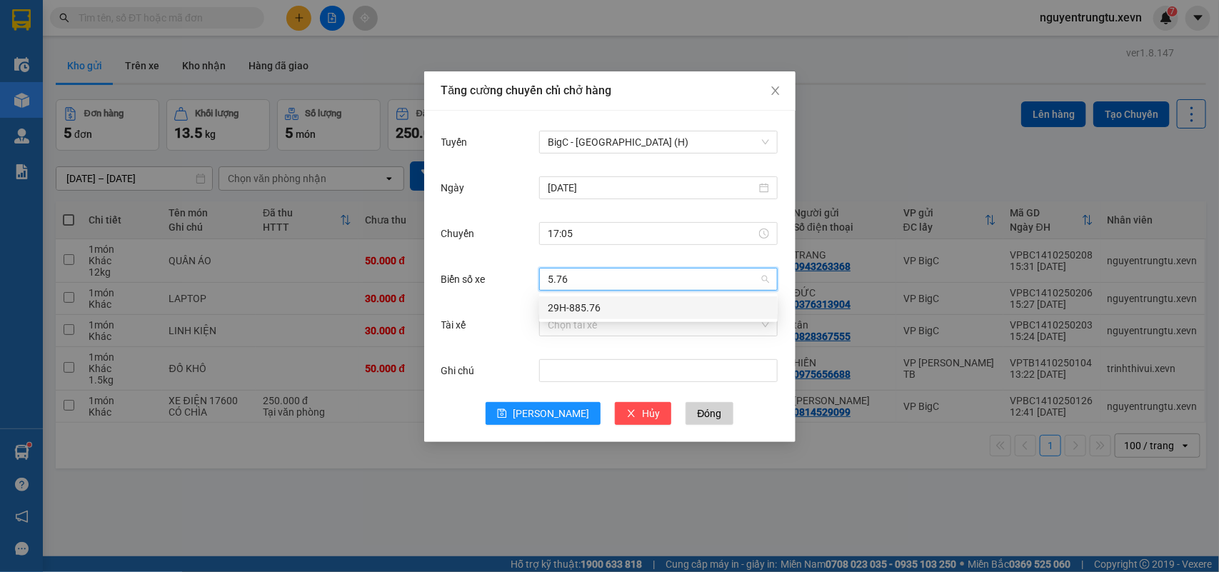
click at [597, 307] on div "29H-885.76" at bounding box center [658, 308] width 221 height 16
click at [597, 326] on input "Tài xế" at bounding box center [653, 324] width 211 height 21
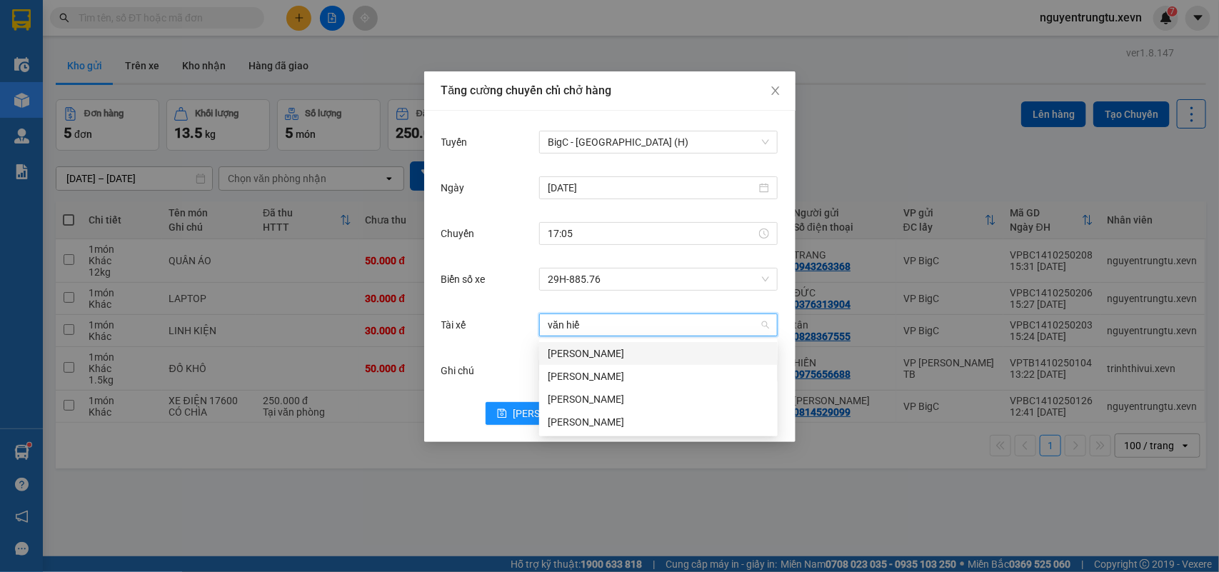
type input "văn hiển"
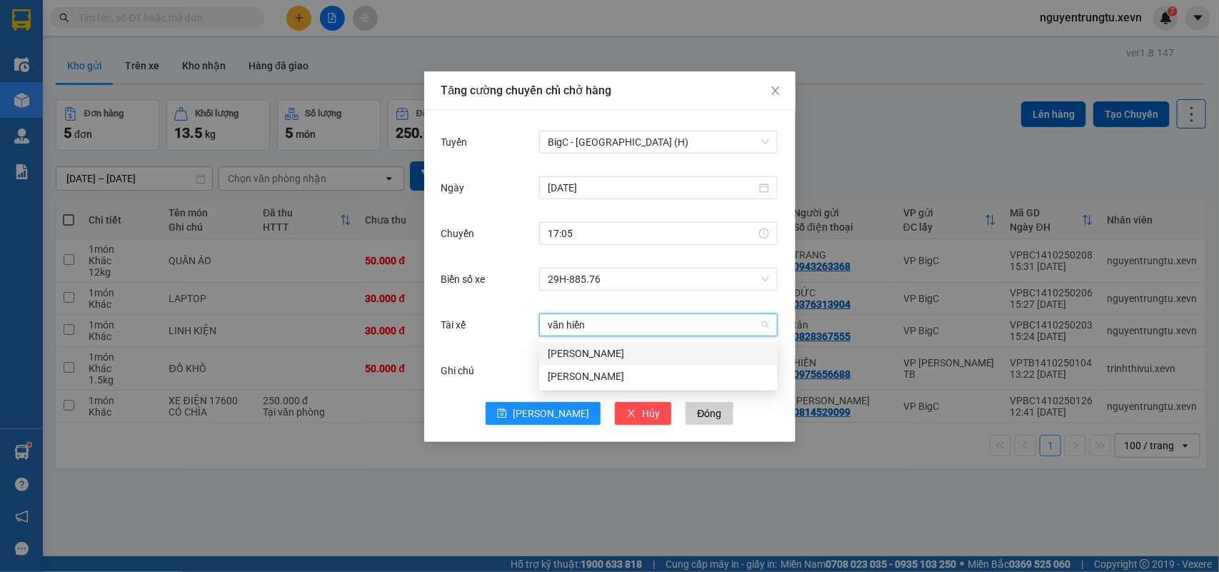
click at [583, 349] on div "[PERSON_NAME]" at bounding box center [658, 354] width 221 height 16
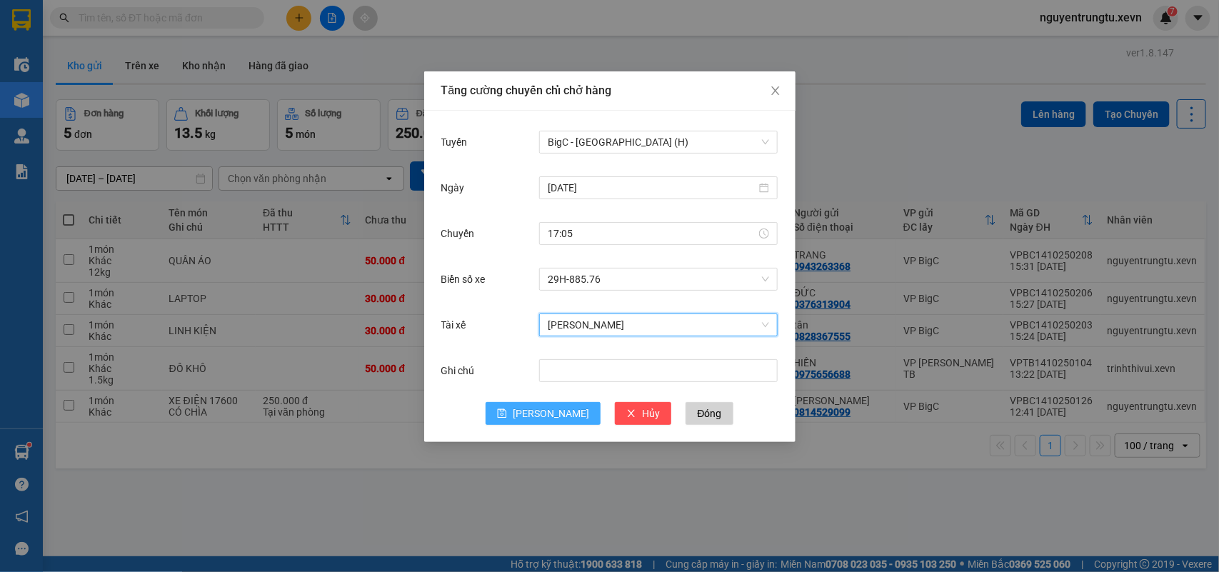
click at [556, 411] on span "[PERSON_NAME]" at bounding box center [551, 414] width 76 height 16
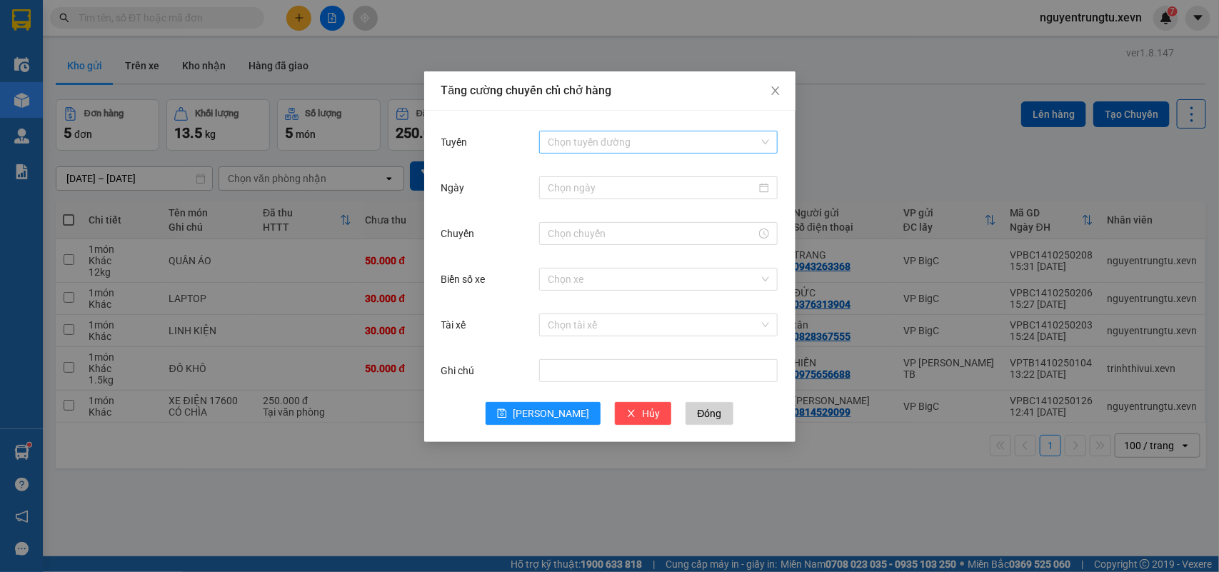
click at [594, 148] on input "Tuyến" at bounding box center [653, 141] width 211 height 21
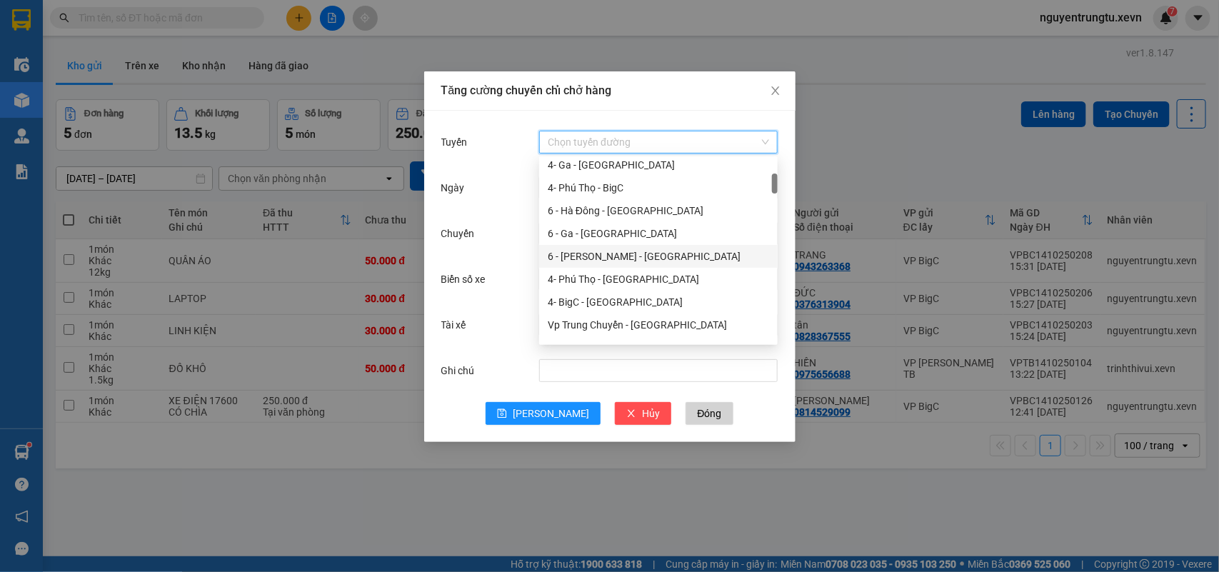
scroll to position [0, 0]
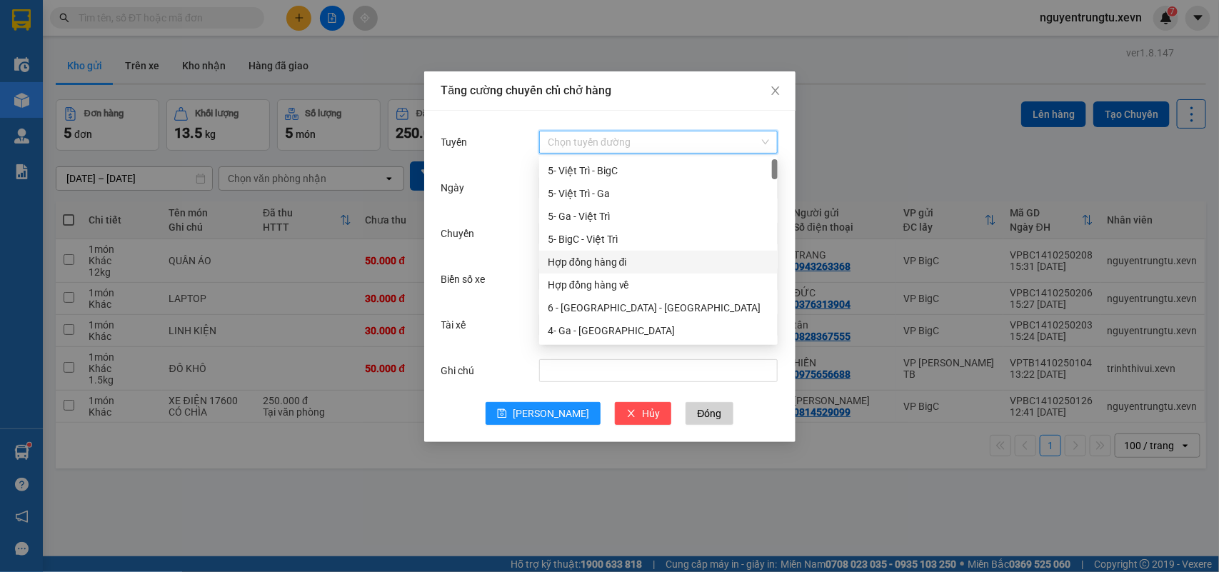
click at [623, 246] on div "5- BigC - Việt Trì" at bounding box center [658, 239] width 221 height 16
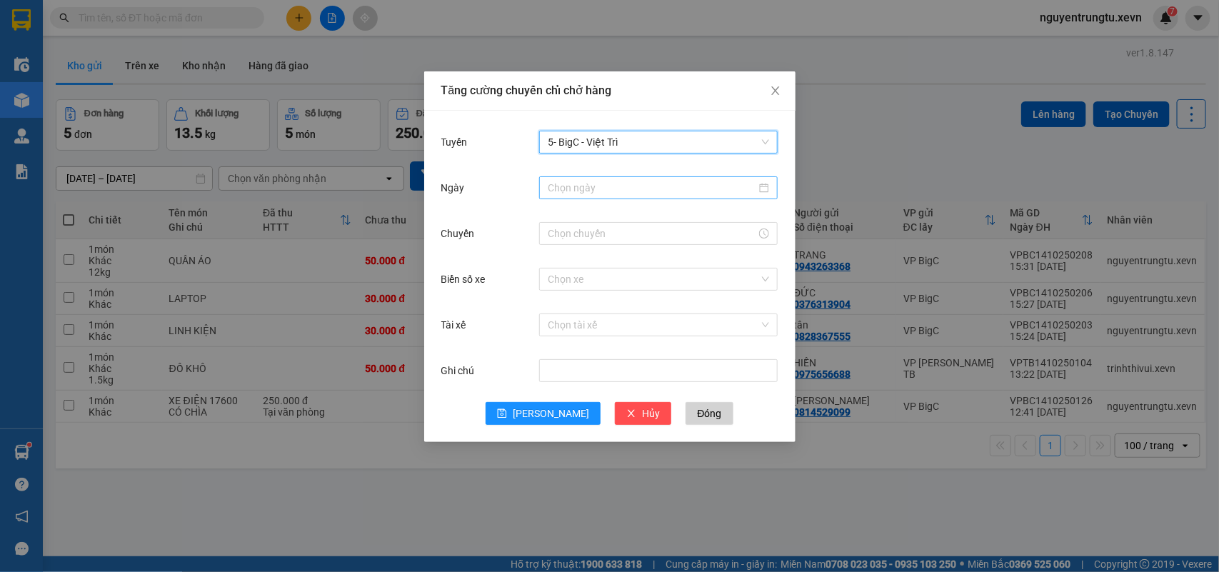
click at [639, 188] on input "Ngày" at bounding box center [652, 188] width 209 height 16
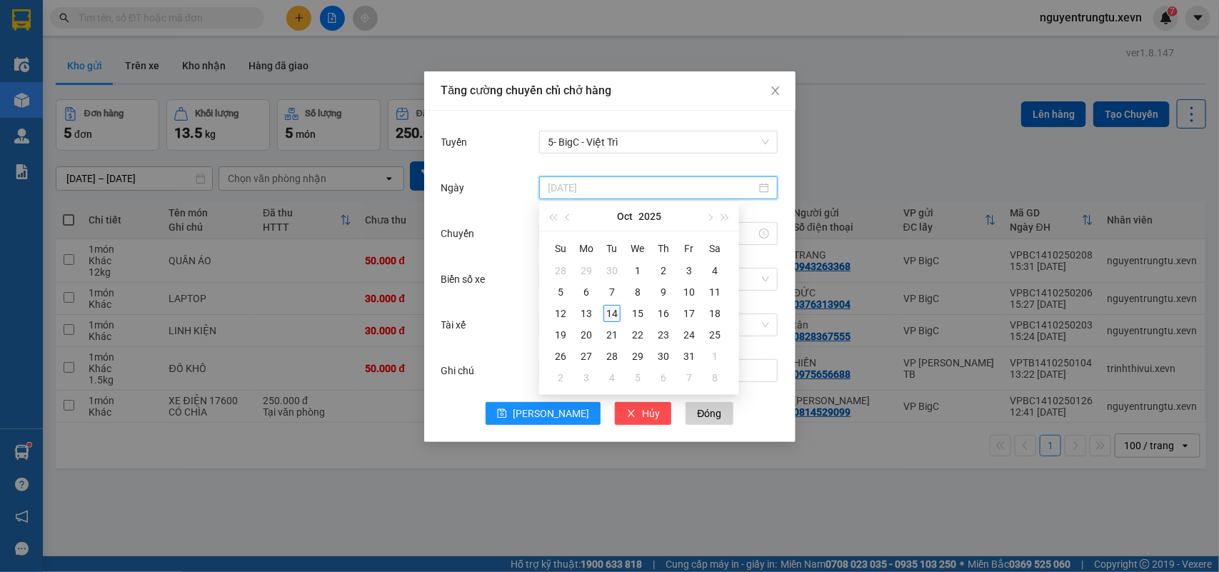
type input "[DATE]"
click at [609, 314] on div "14" at bounding box center [612, 313] width 17 height 17
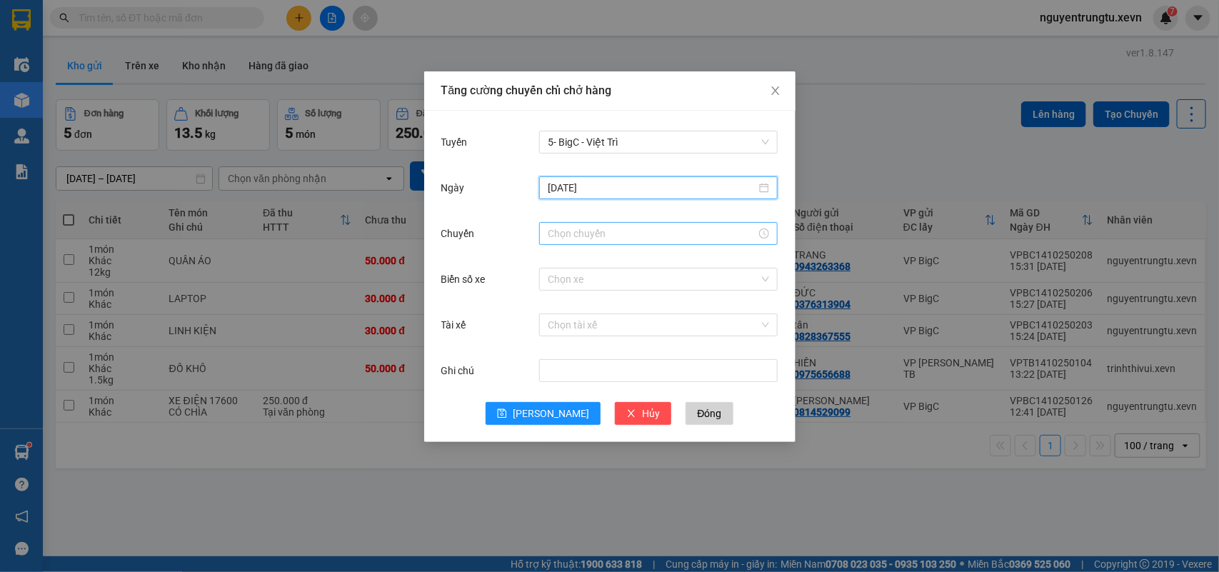
click at [599, 236] on input "Chuyến" at bounding box center [652, 234] width 209 height 16
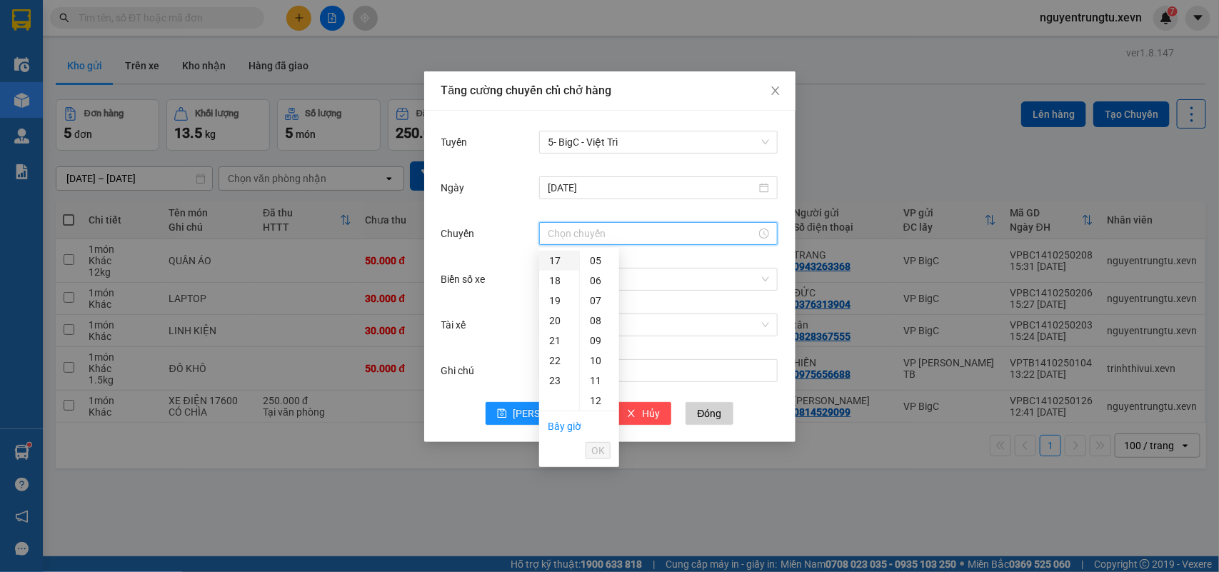
click at [551, 259] on div "17" at bounding box center [559, 261] width 40 height 20
click at [594, 358] on div "05" at bounding box center [599, 361] width 39 height 20
type input "17:05"
click at [597, 451] on span "OK" at bounding box center [598, 451] width 14 height 16
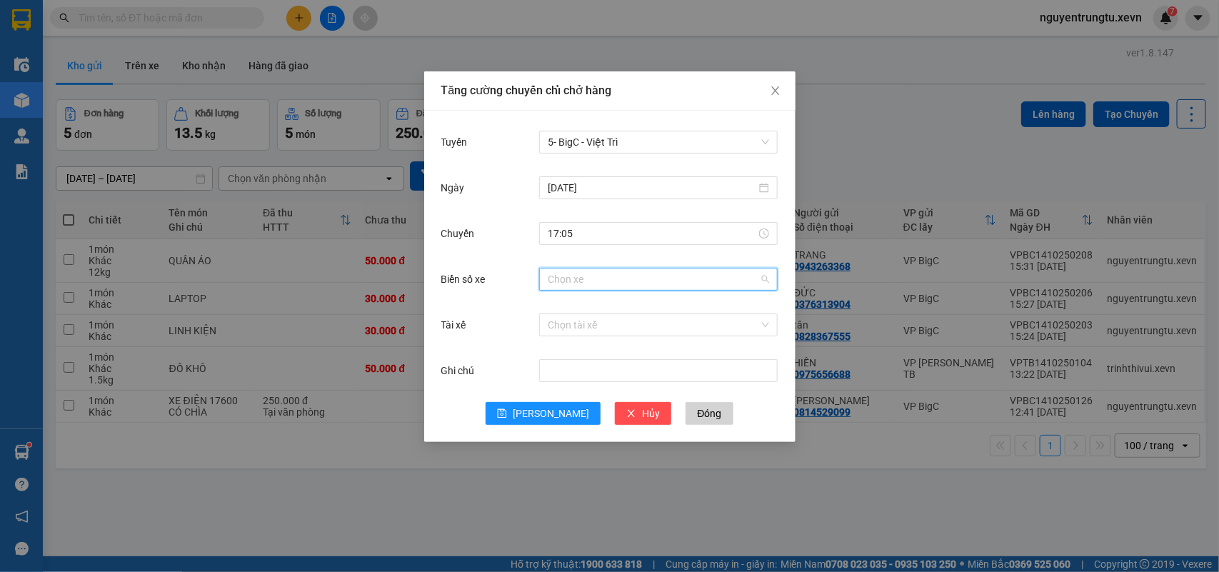
click at [648, 279] on input "Biển số xe" at bounding box center [653, 279] width 211 height 21
type input "1.07"
click at [564, 311] on div "29F-051.07" at bounding box center [658, 308] width 221 height 16
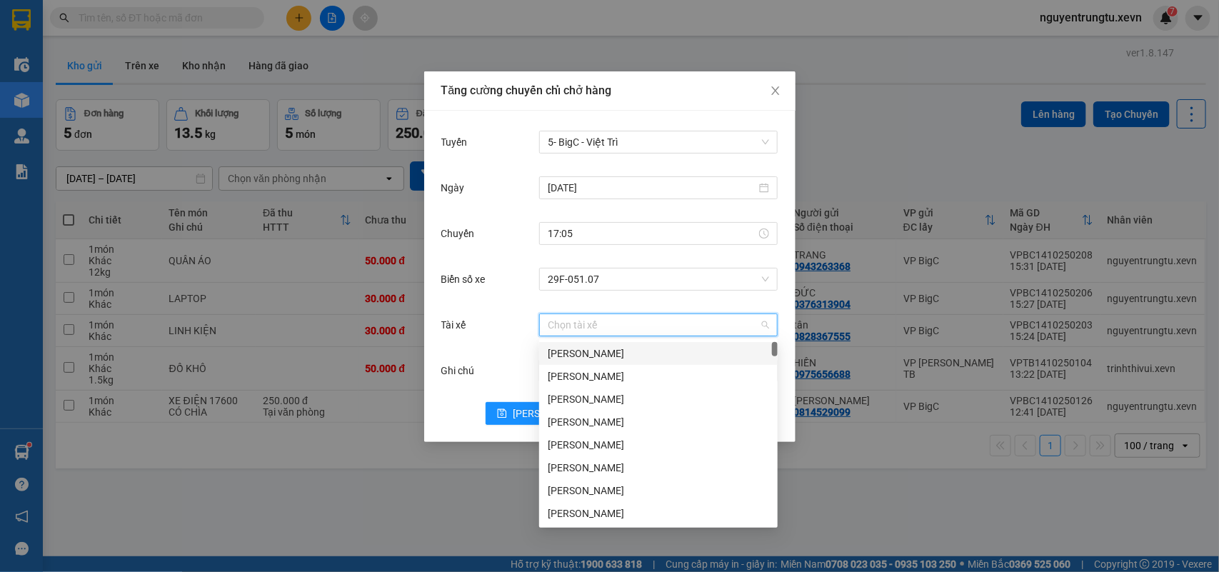
click at [579, 333] on input "Tài xế" at bounding box center [653, 324] width 211 height 21
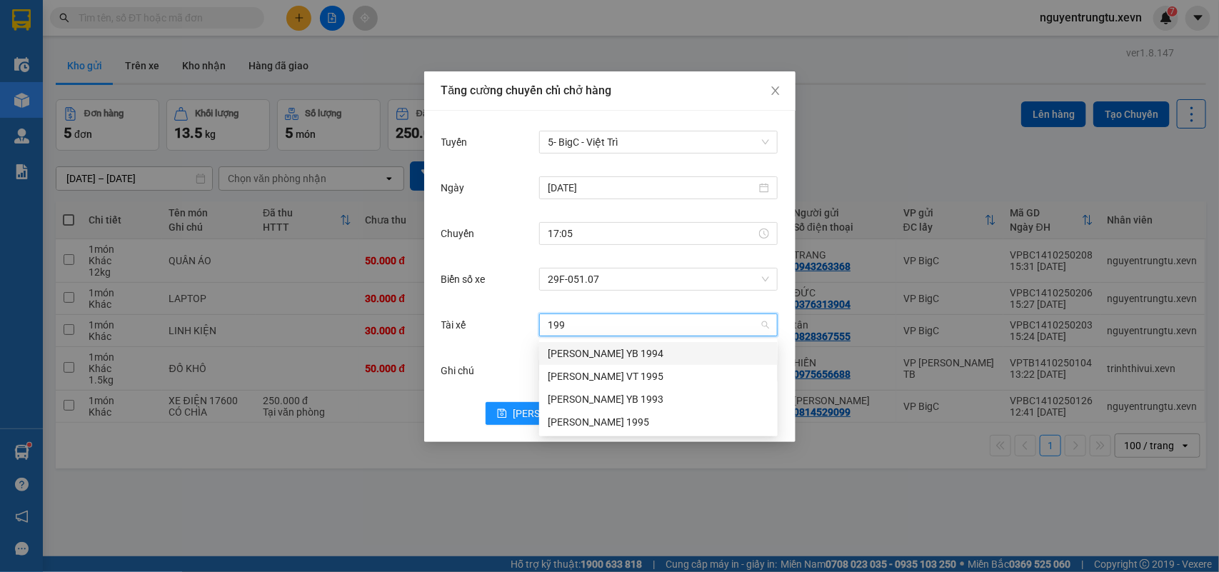
type input "1995"
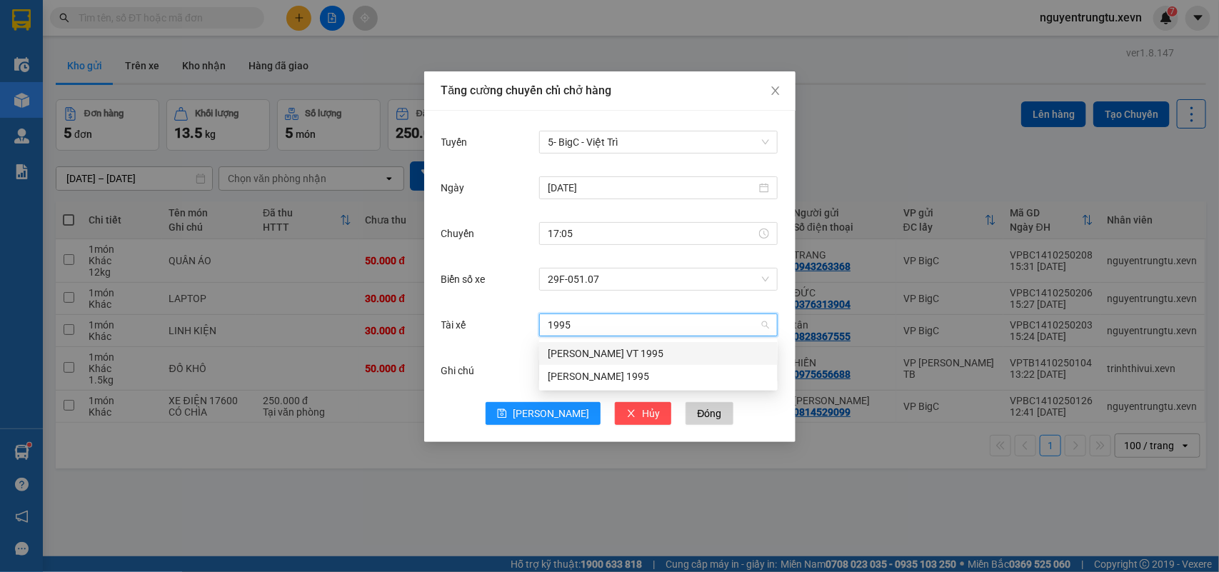
click at [615, 352] on div "[PERSON_NAME] VT 1995" at bounding box center [658, 354] width 221 height 16
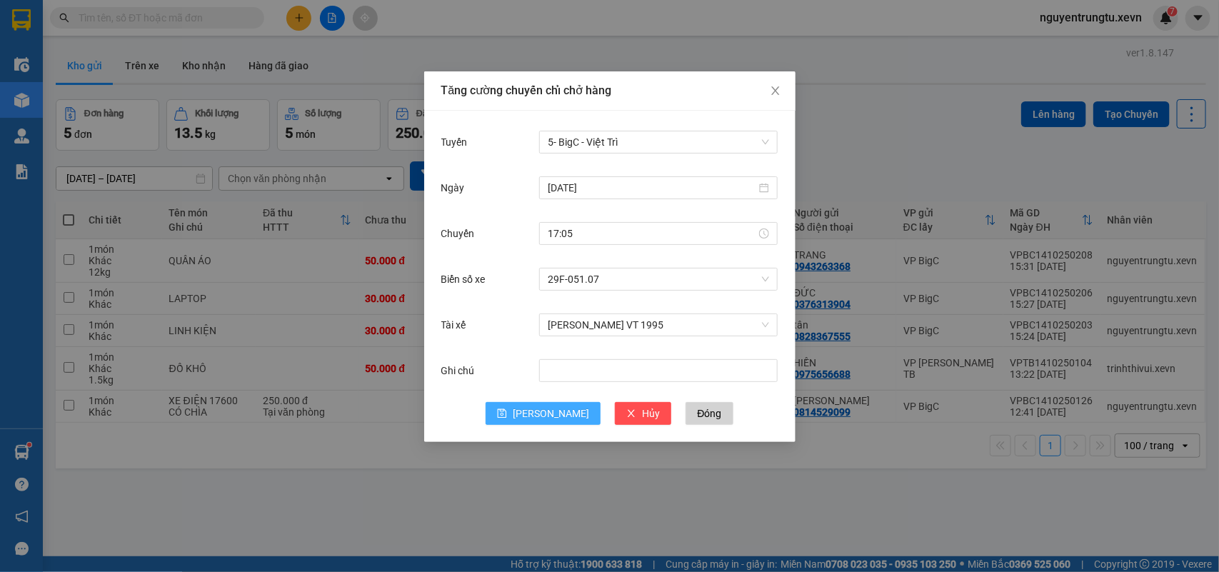
click at [556, 419] on span "[PERSON_NAME]" at bounding box center [551, 414] width 76 height 16
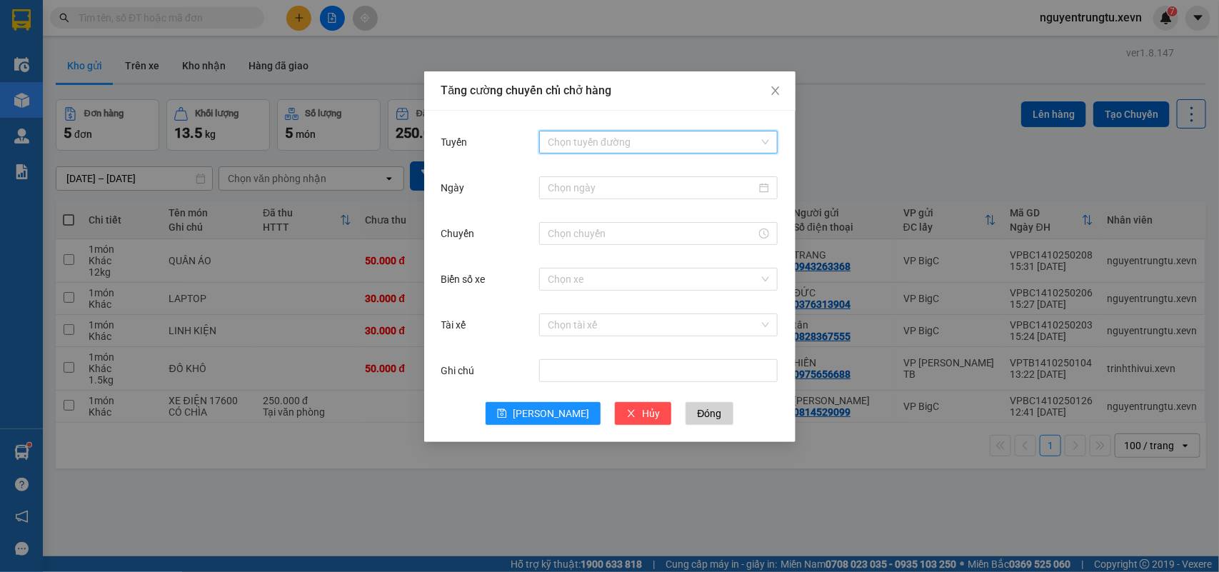
click at [602, 134] on input "Tuyến" at bounding box center [653, 141] width 211 height 21
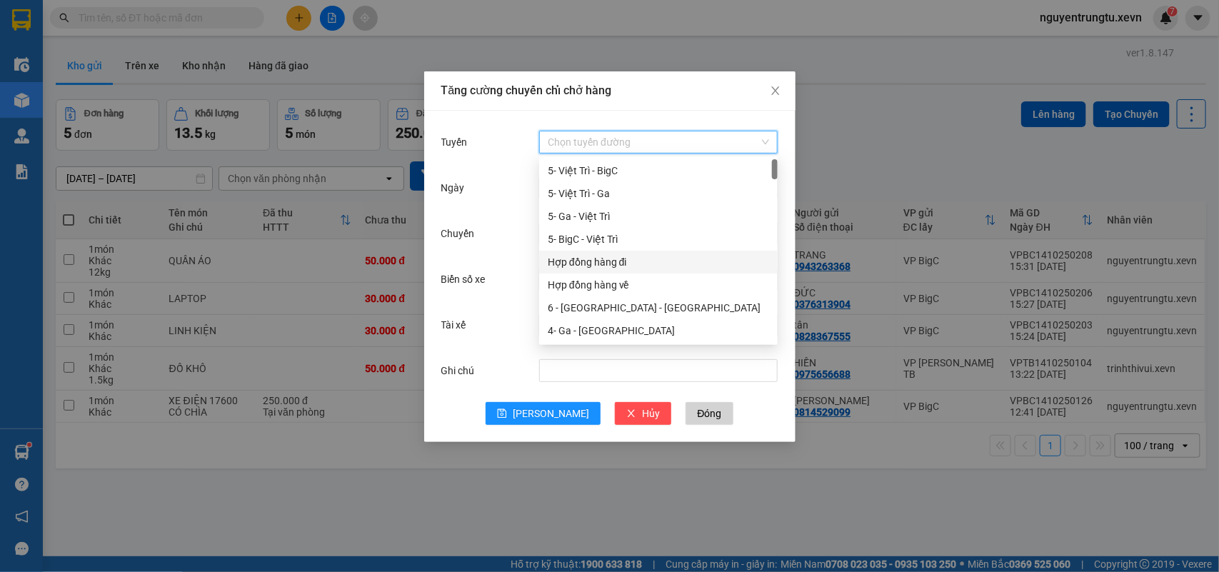
scroll to position [268, 0]
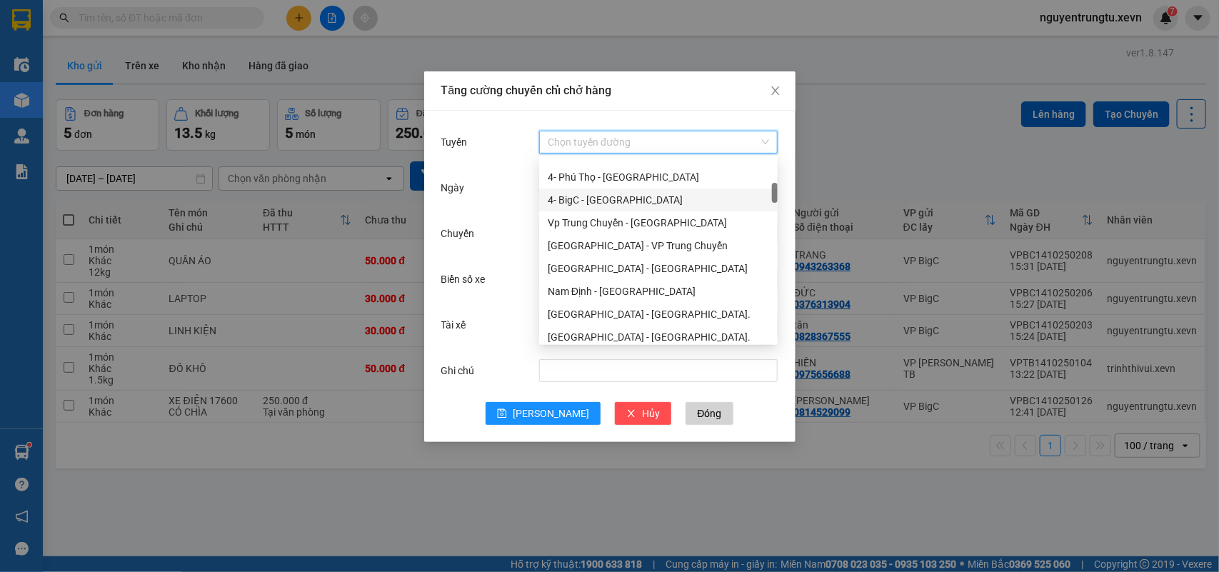
click at [624, 197] on div "4- BigC - [GEOGRAPHIC_DATA]" at bounding box center [658, 200] width 221 height 16
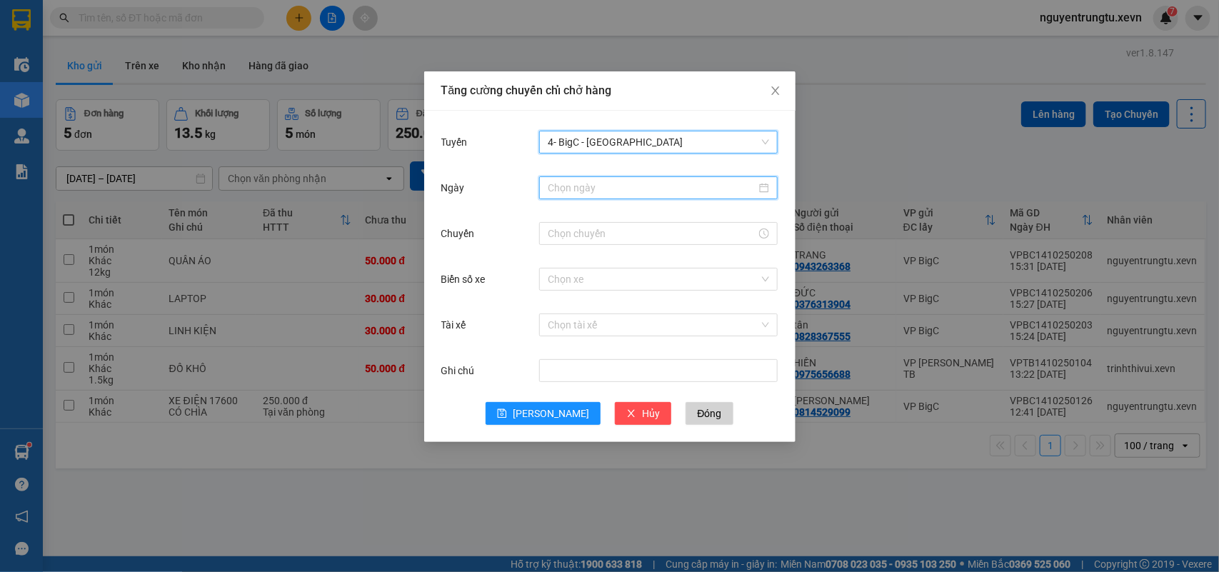
click at [651, 184] on input "Ngày" at bounding box center [652, 188] width 209 height 16
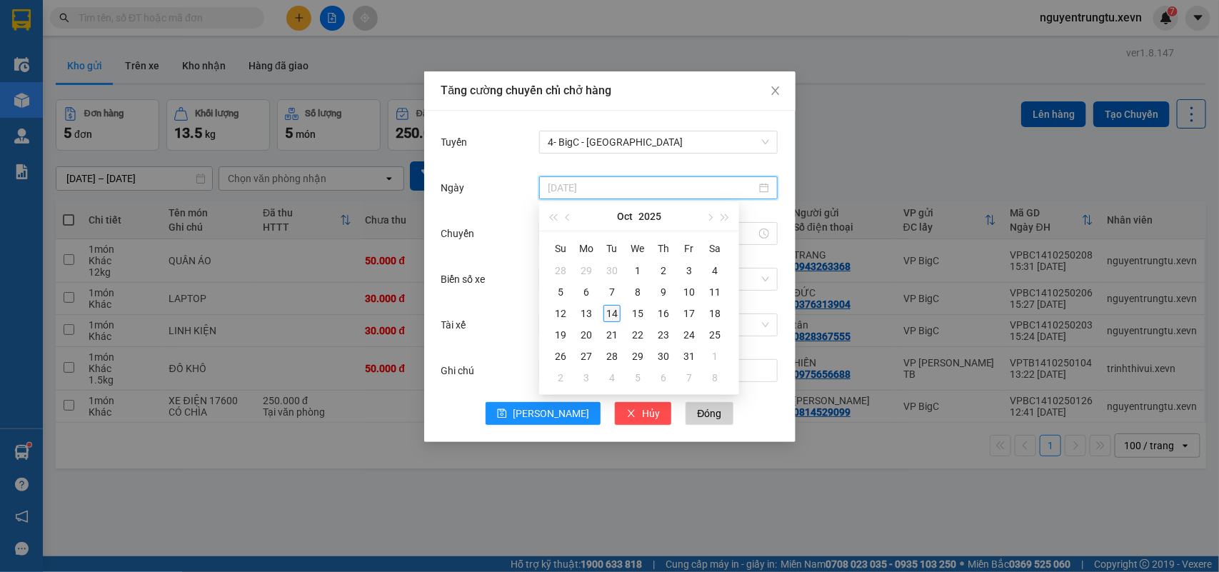
type input "[DATE]"
click at [612, 309] on div "14" at bounding box center [612, 313] width 17 height 17
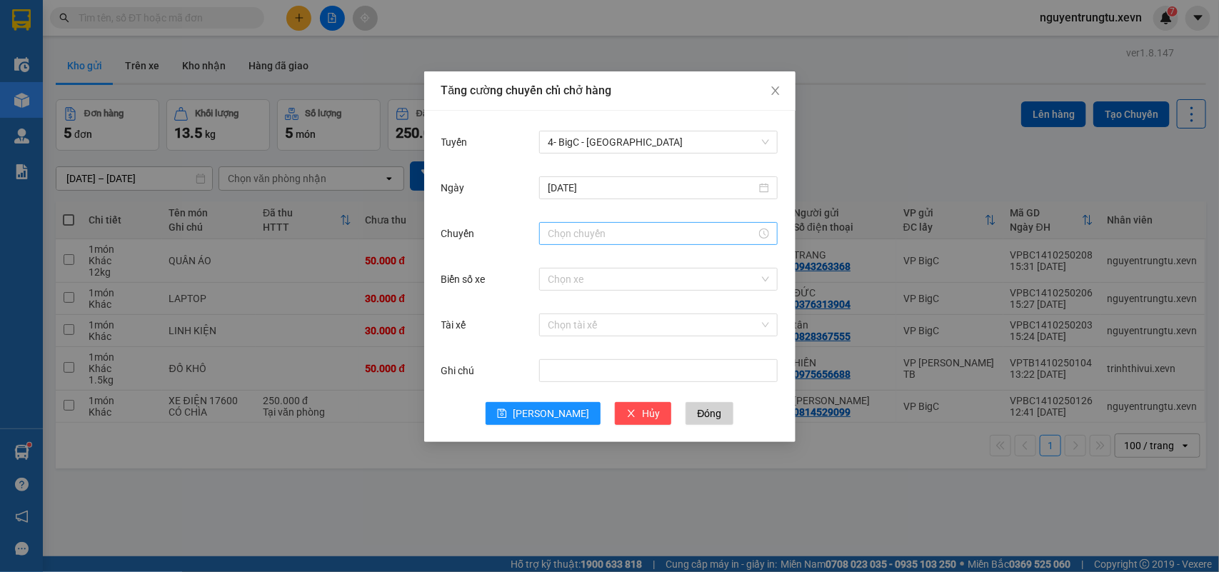
click at [609, 222] on div at bounding box center [658, 233] width 239 height 23
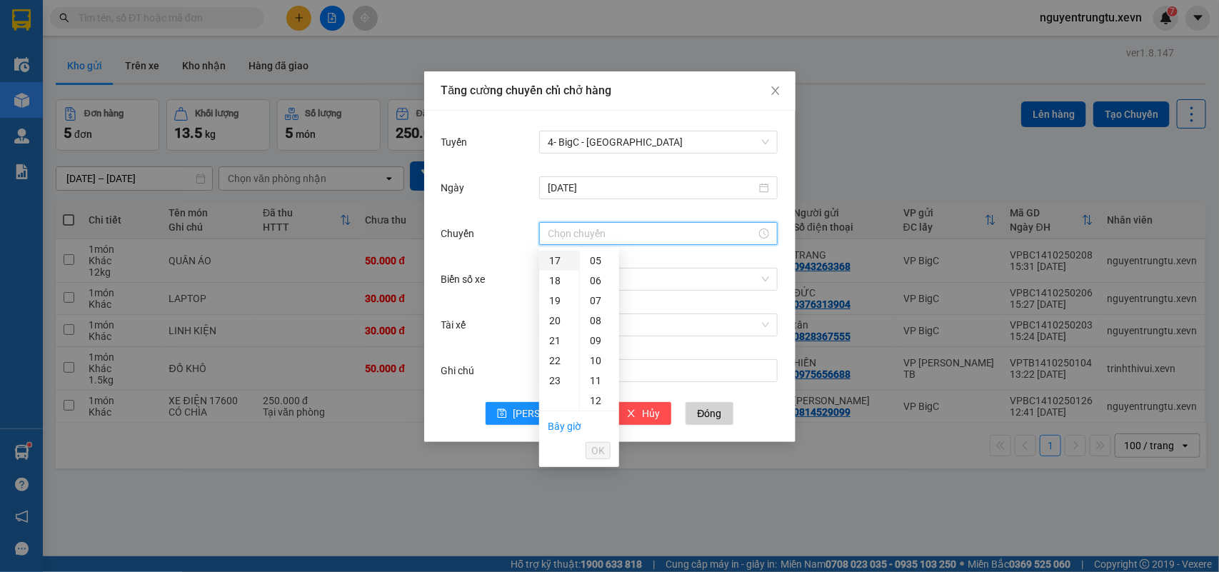
click at [558, 255] on div "17" at bounding box center [559, 261] width 40 height 20
click at [594, 354] on div "05" at bounding box center [599, 361] width 39 height 20
type input "17:05"
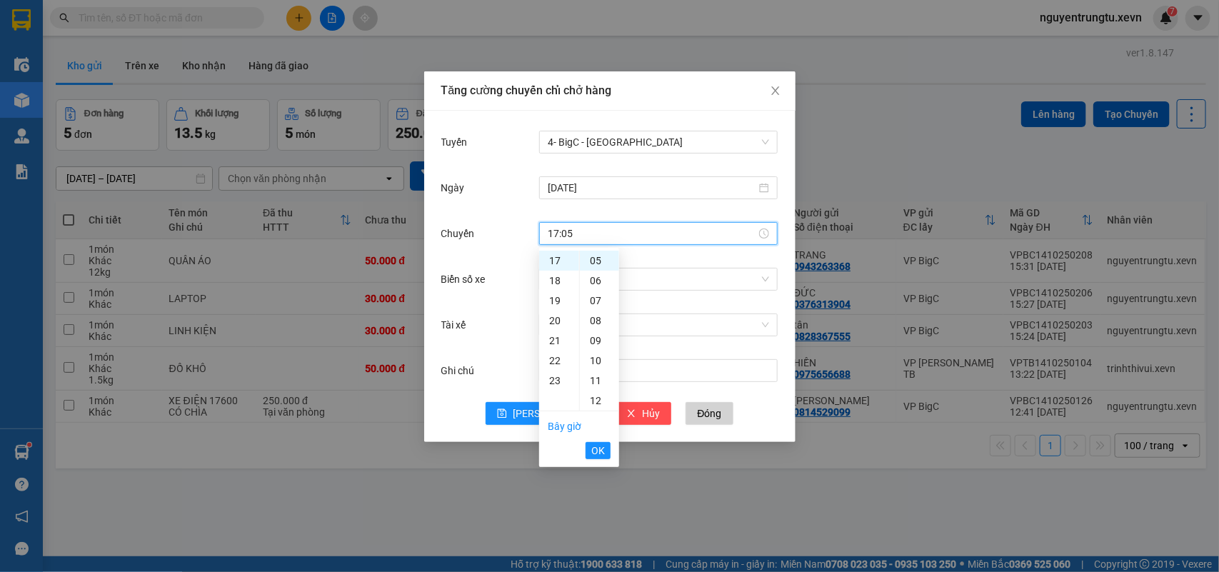
click at [597, 449] on span "OK" at bounding box center [598, 451] width 14 height 16
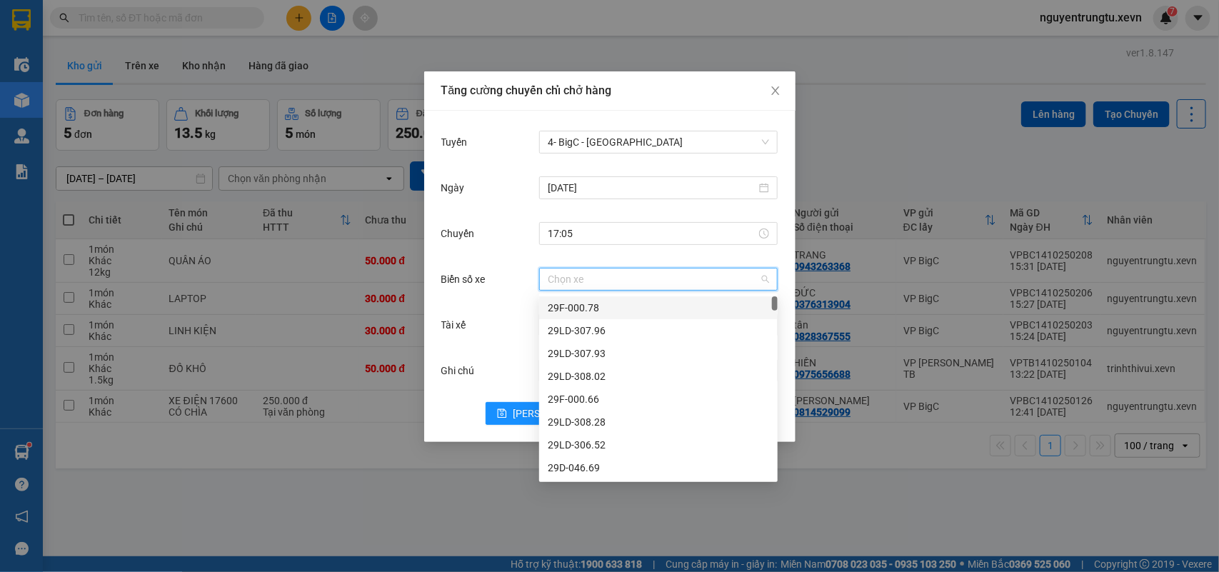
click at [662, 279] on input "Biển số xe" at bounding box center [653, 279] width 211 height 21
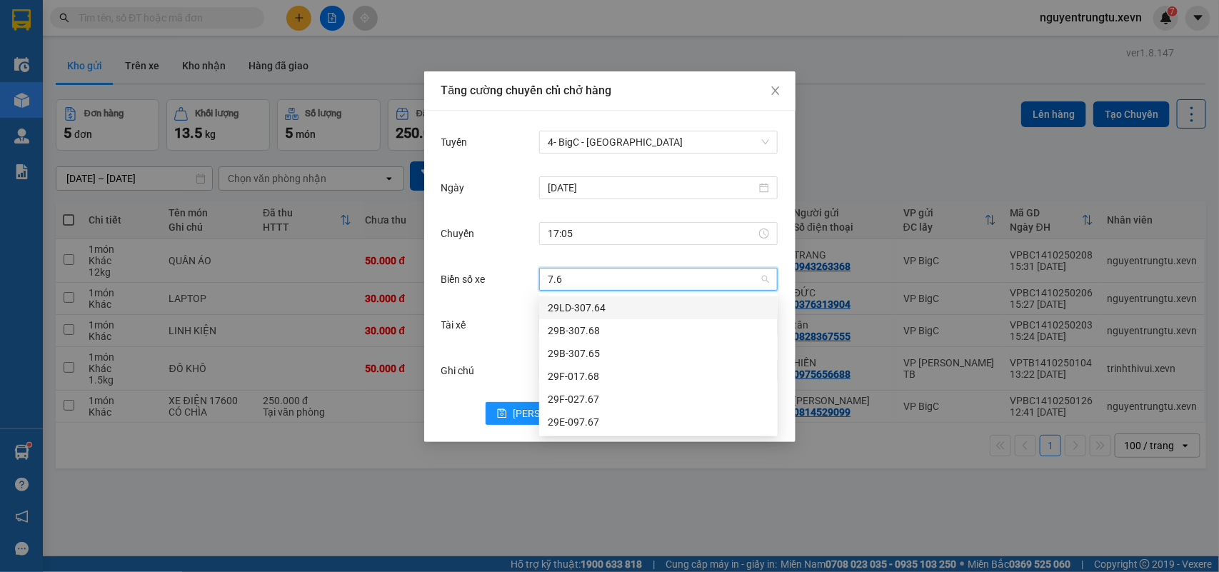
type input "7.68"
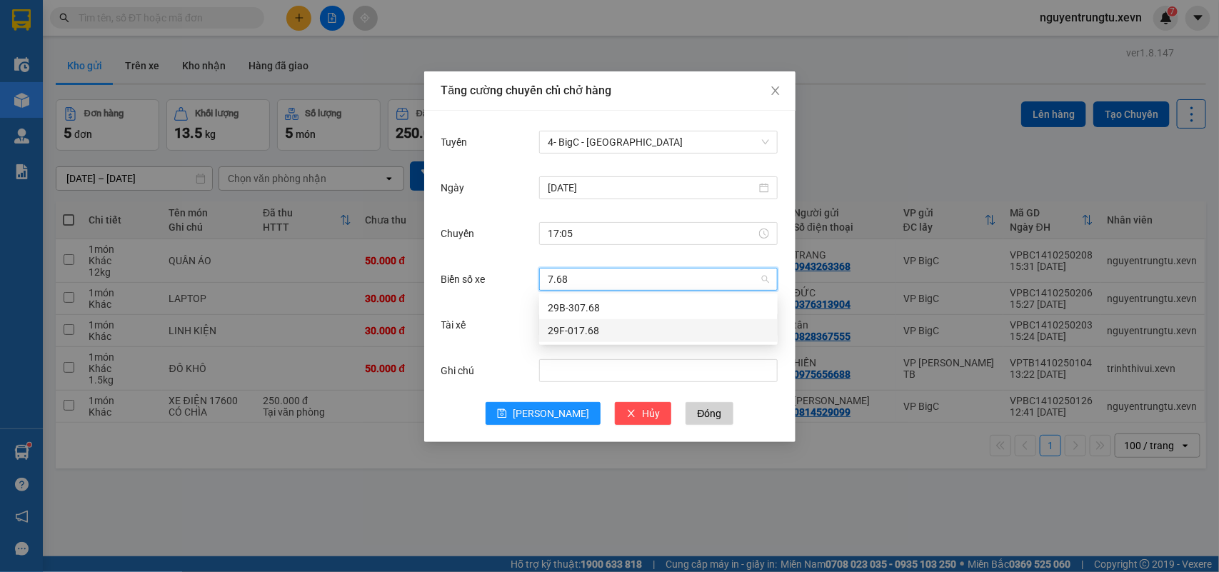
click at [594, 326] on div "29F-017.68" at bounding box center [658, 331] width 221 height 16
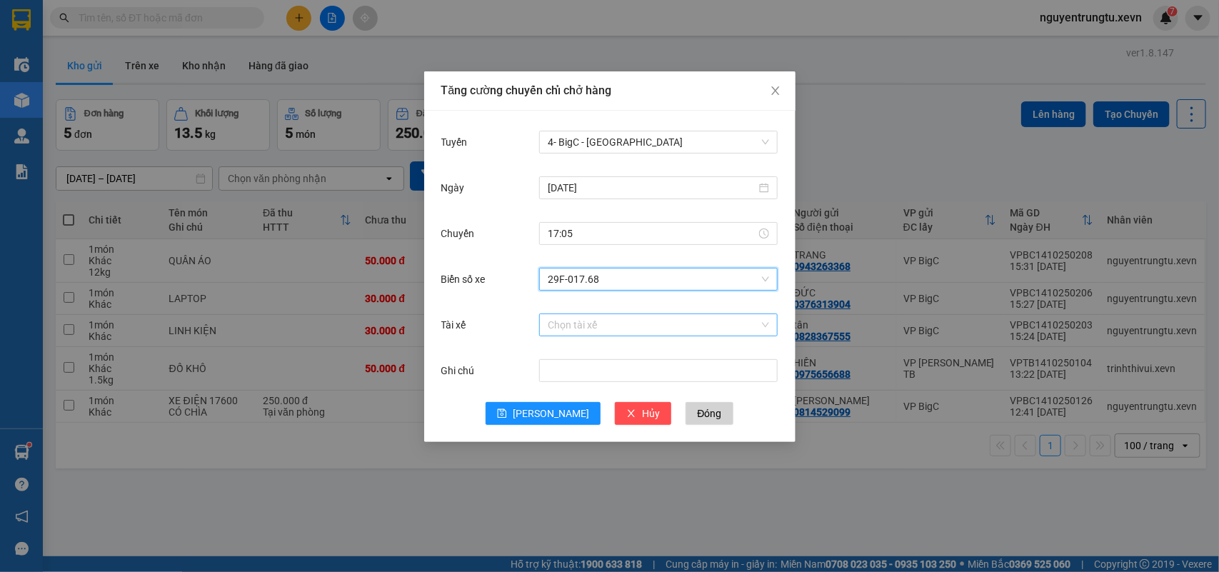
click at [597, 325] on input "Tài xế" at bounding box center [653, 324] width 211 height 21
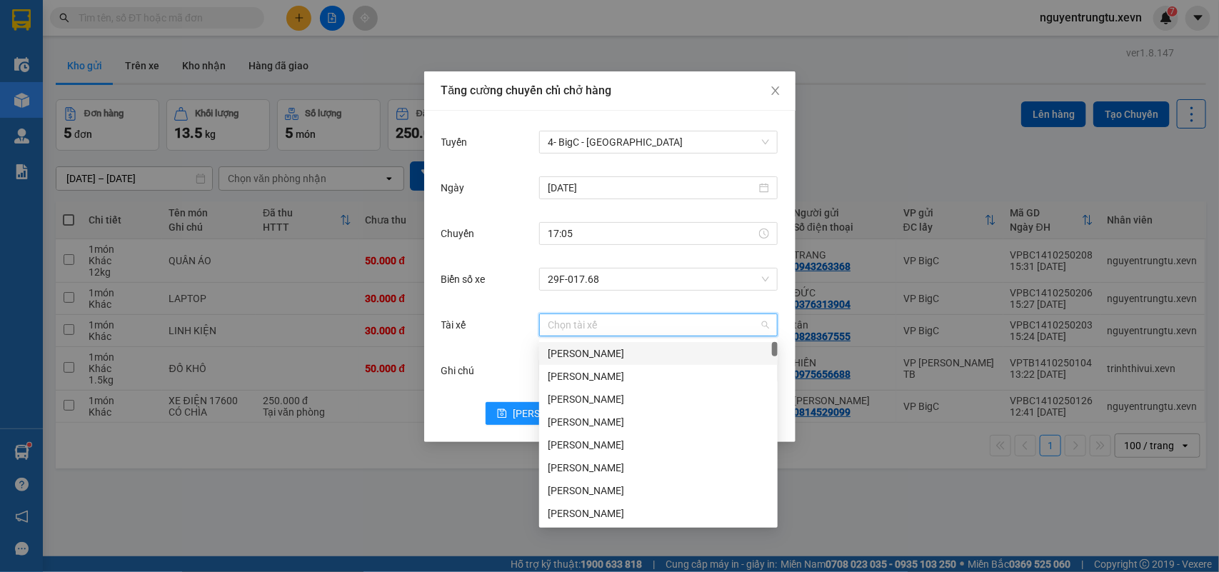
type input "d"
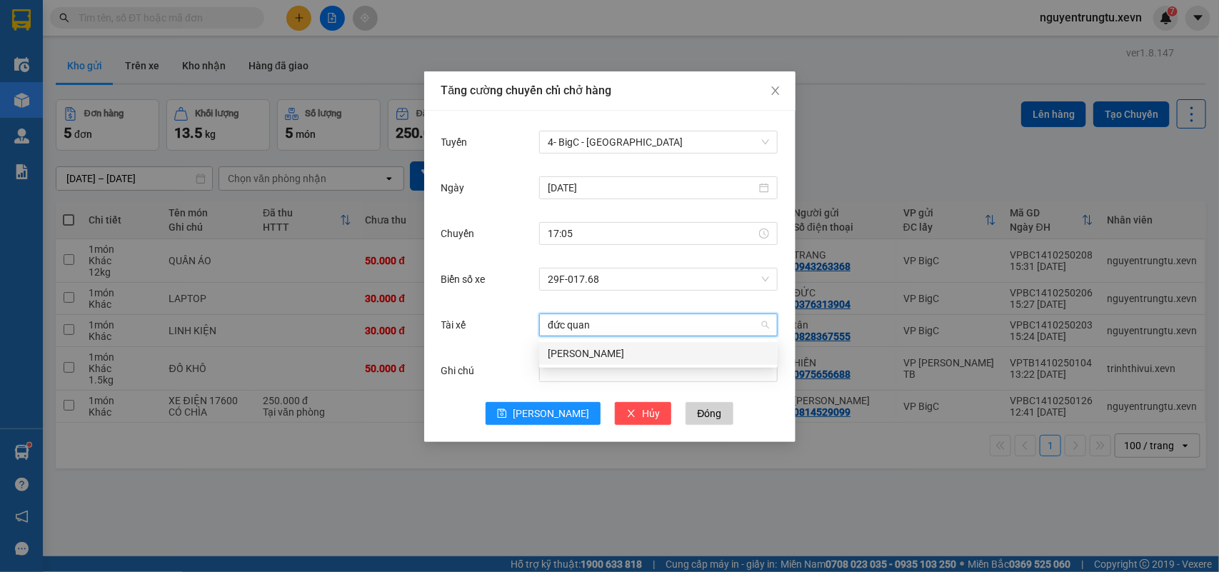
type input "[PERSON_NAME]"
drag, startPoint x: 631, startPoint y: 345, endPoint x: 611, endPoint y: 369, distance: 31.5
click at [630, 346] on div "[PERSON_NAME]" at bounding box center [658, 354] width 221 height 16
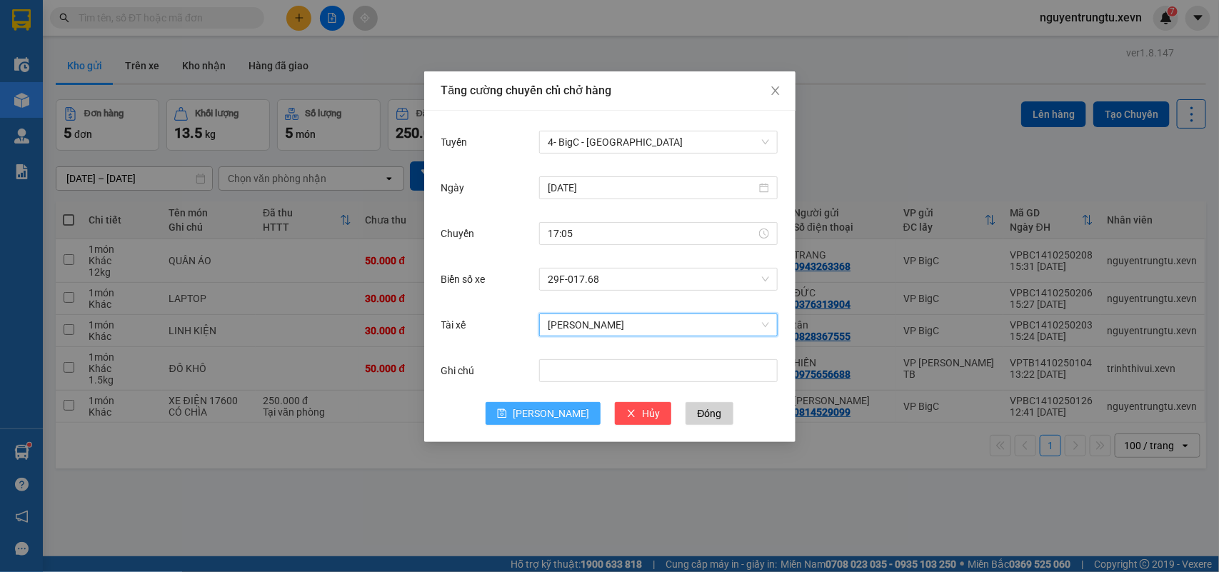
click at [557, 406] on span "[PERSON_NAME]" at bounding box center [551, 414] width 76 height 16
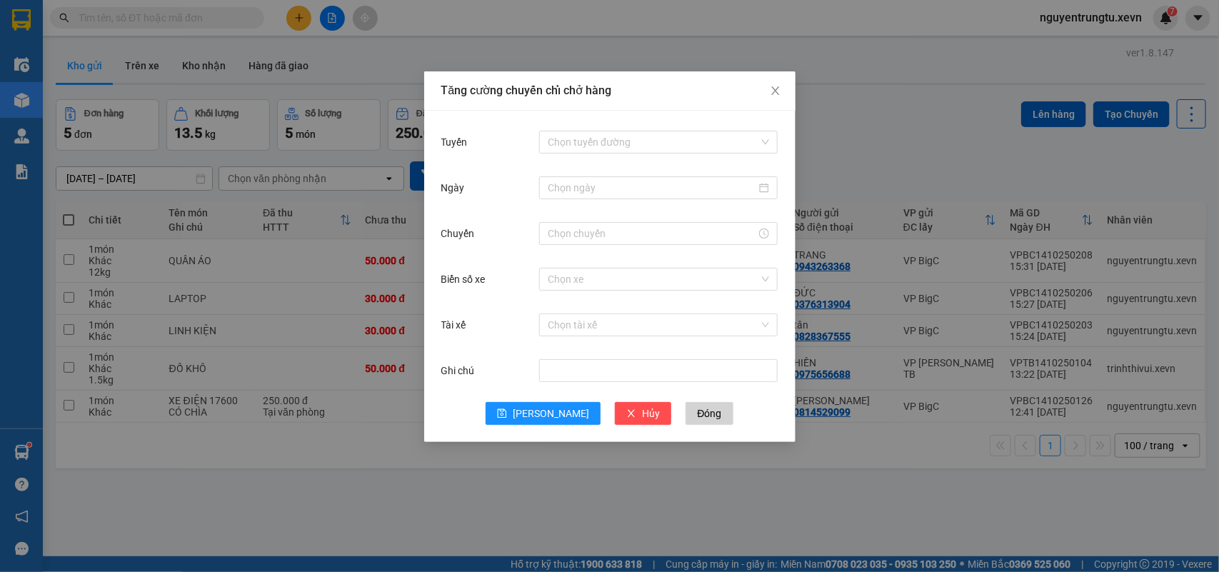
click at [401, 41] on div "Tăng cường chuyến chỉ chở hàng Tuyến Chọn tuyến đường Ngày Chuyến Biển số xe Ch…" at bounding box center [609, 286] width 1219 height 572
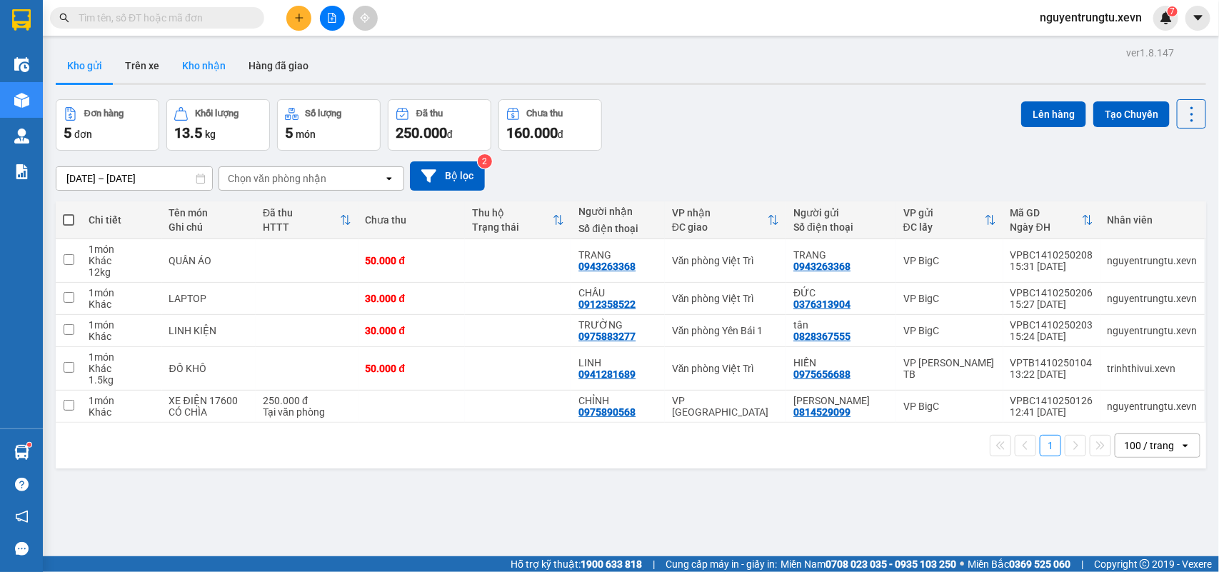
click at [200, 71] on button "Kho nhận" at bounding box center [204, 66] width 66 height 34
